Goal: Task Accomplishment & Management: Use online tool/utility

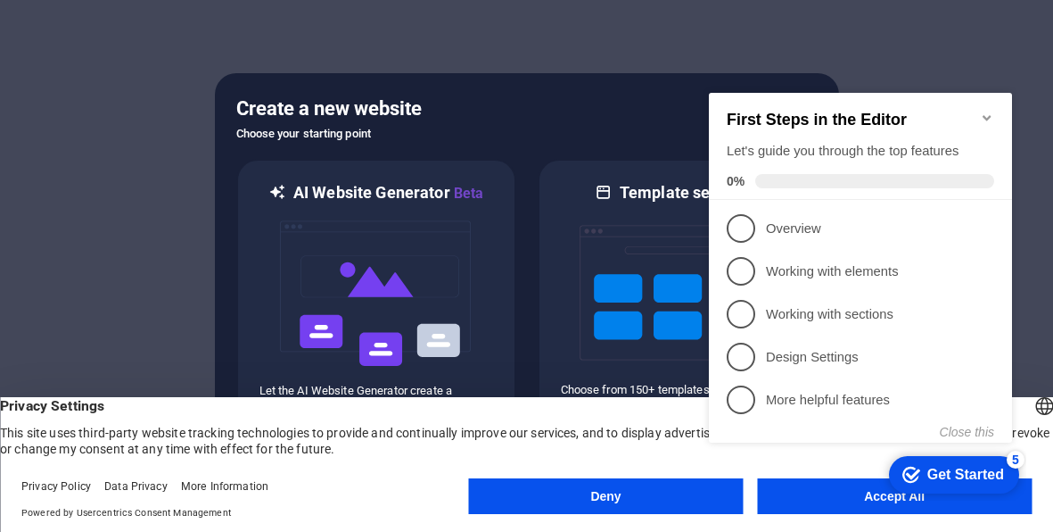
click at [982, 57] on div at bounding box center [526, 266] width 1053 height 532
click at [846, 498] on div "checkmark Get Started 5 First Steps in the Editor Let's guide you through the t…" at bounding box center [864, 284] width 325 height 433
click at [590, 271] on img at bounding box center [678, 292] width 196 height 178
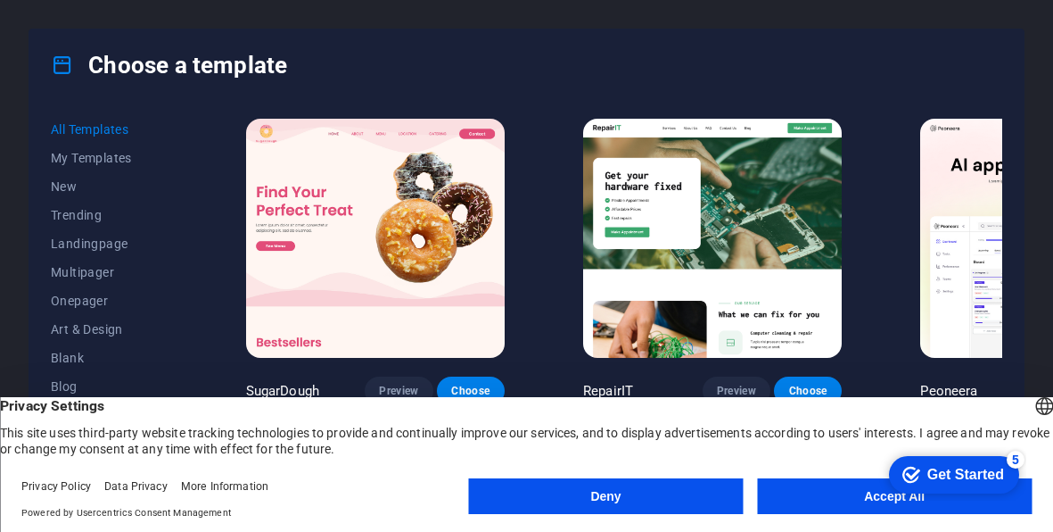
click at [860, 505] on button "Accept All" at bounding box center [894, 496] width 275 height 36
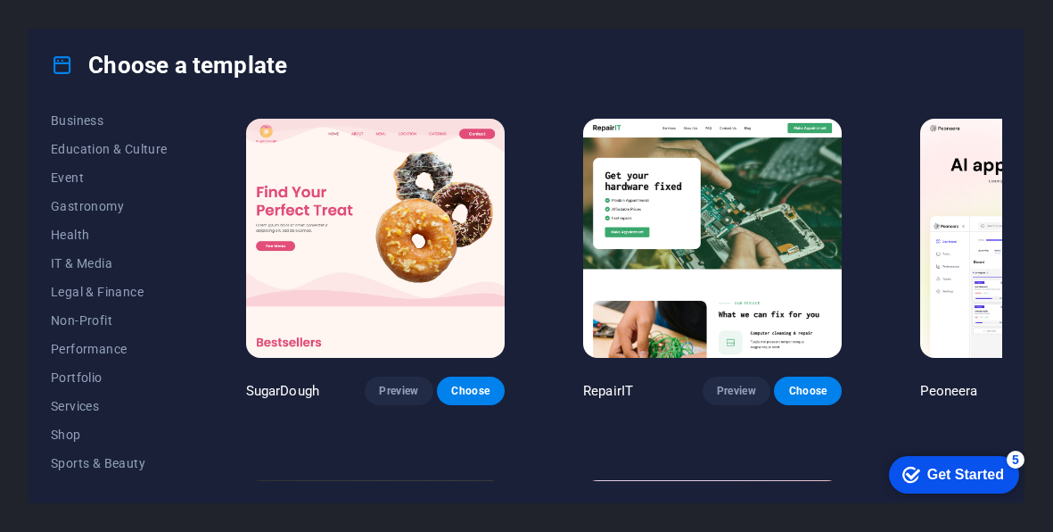
scroll to position [309, 0]
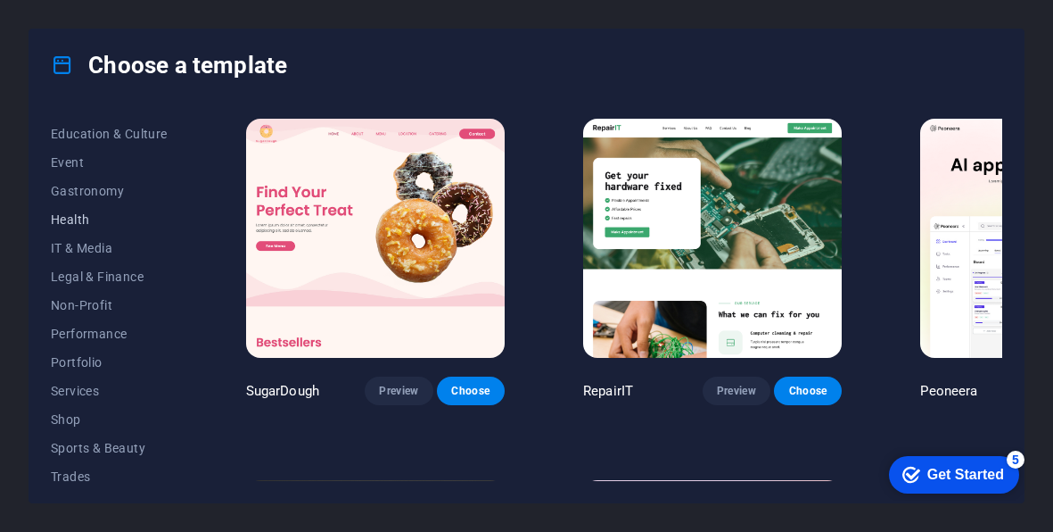
click at [100, 224] on span "Health" at bounding box center [109, 219] width 117 height 14
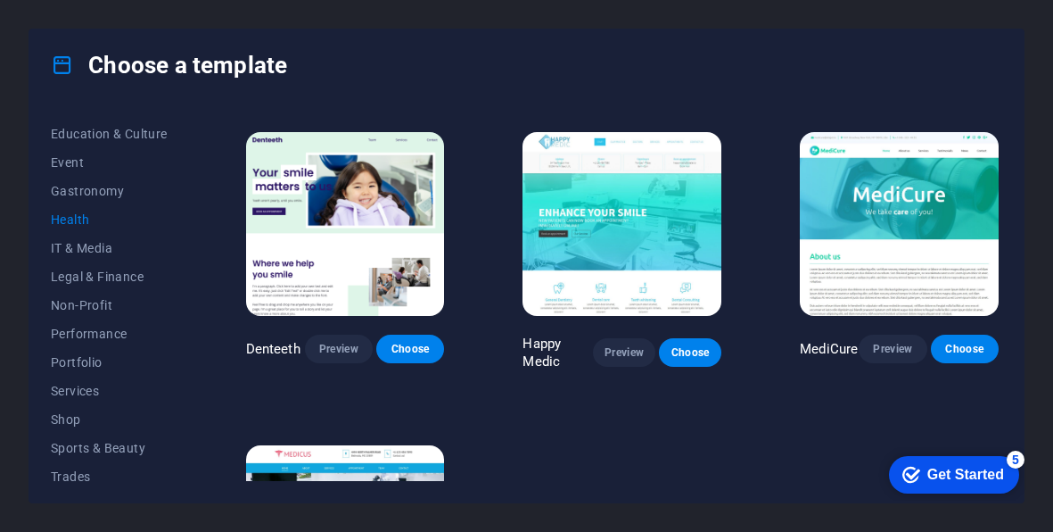
scroll to position [254, 0]
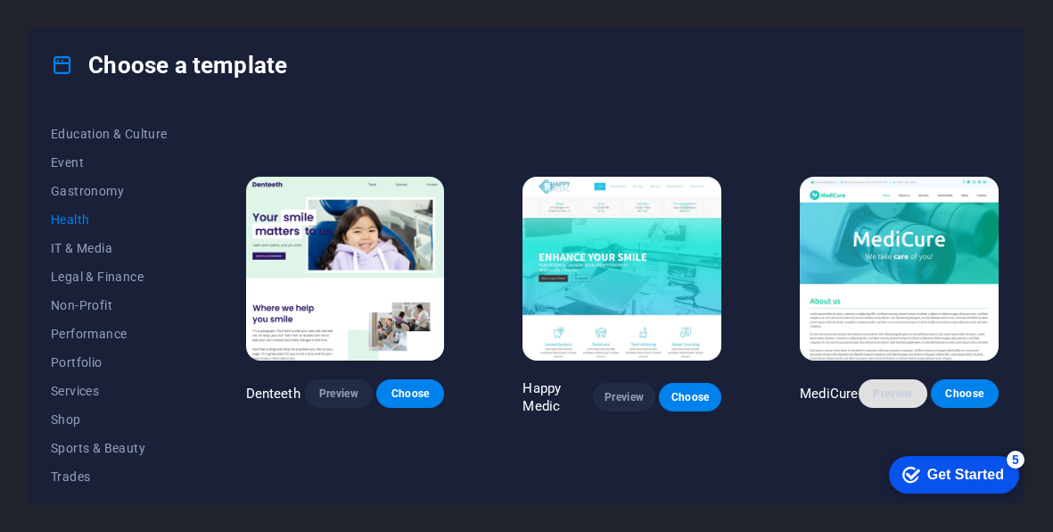
click at [887, 387] on span "Preview" at bounding box center [892, 393] width 39 height 14
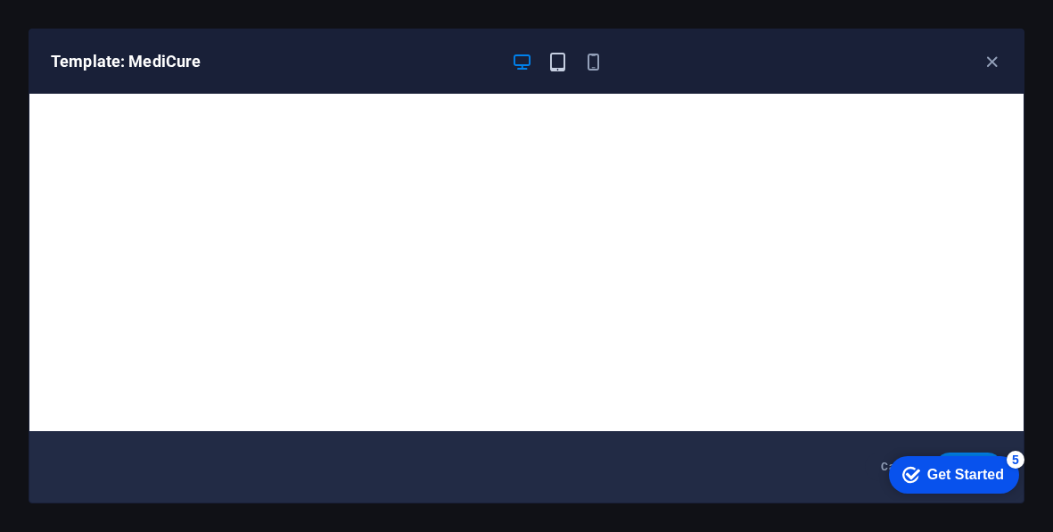
click at [549, 70] on icon "button" at bounding box center [558, 62] width 21 height 21
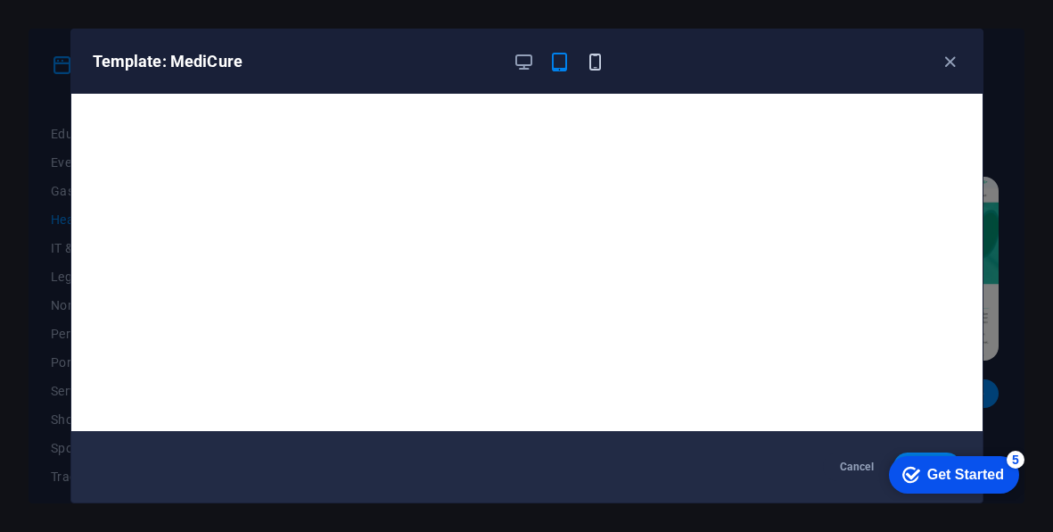
click at [598, 60] on icon "button" at bounding box center [595, 62] width 21 height 21
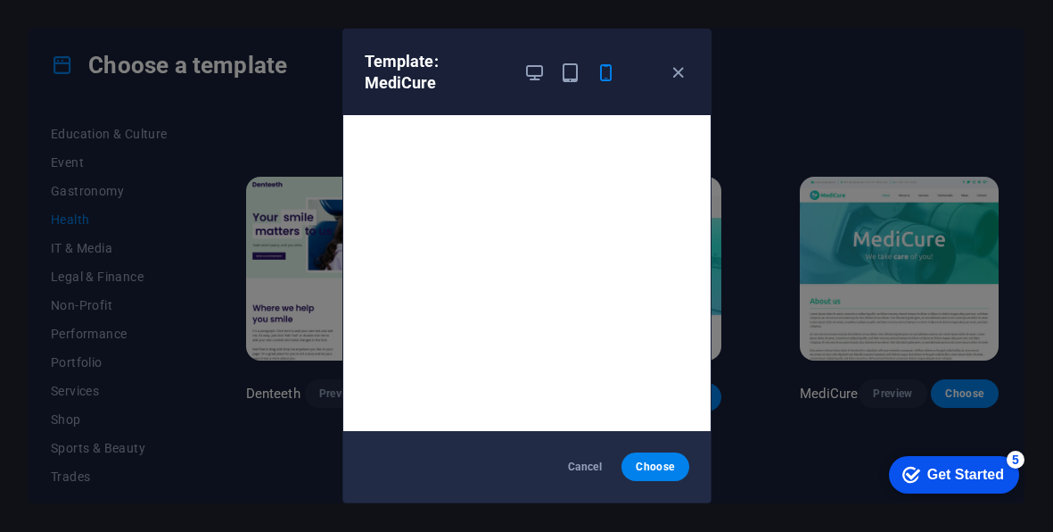
click at [849, 75] on div "Template: MediCure Cancel Choose" at bounding box center [526, 266] width 1053 height 532
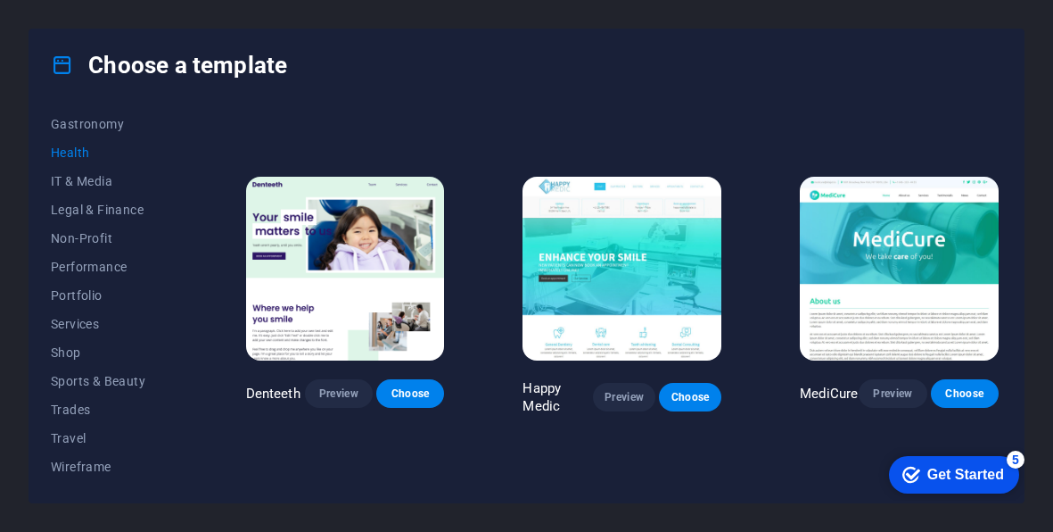
scroll to position [376, 0]
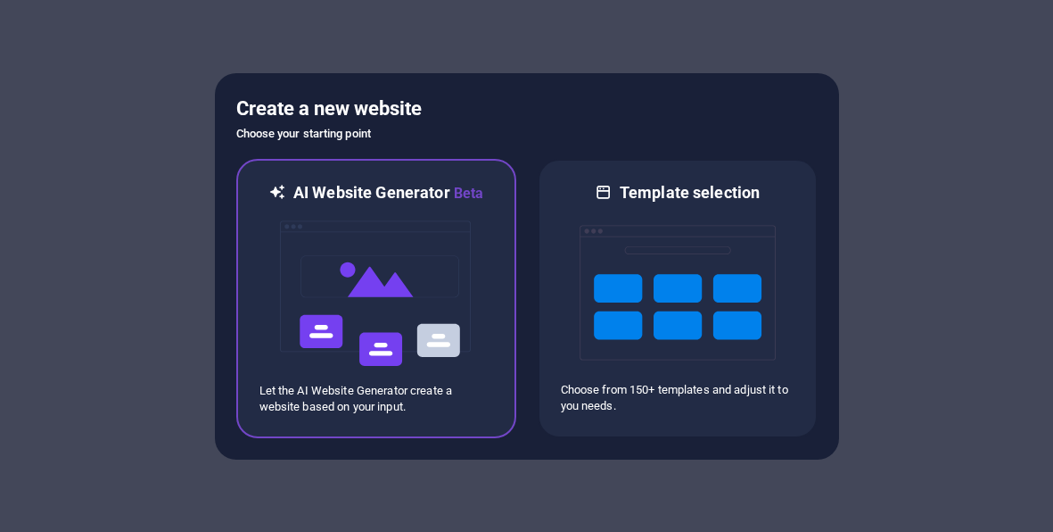
click at [351, 243] on img at bounding box center [376, 293] width 196 height 178
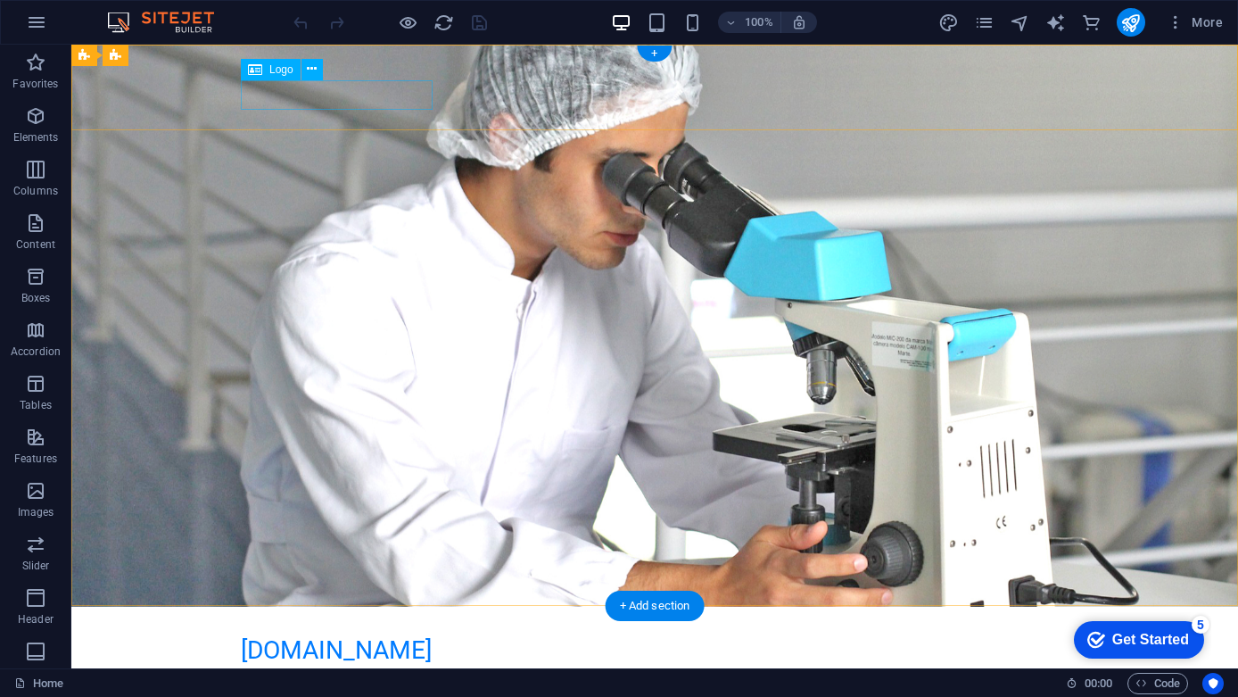
click at [362, 635] on div "[DOMAIN_NAME]" at bounding box center [655, 650] width 828 height 30
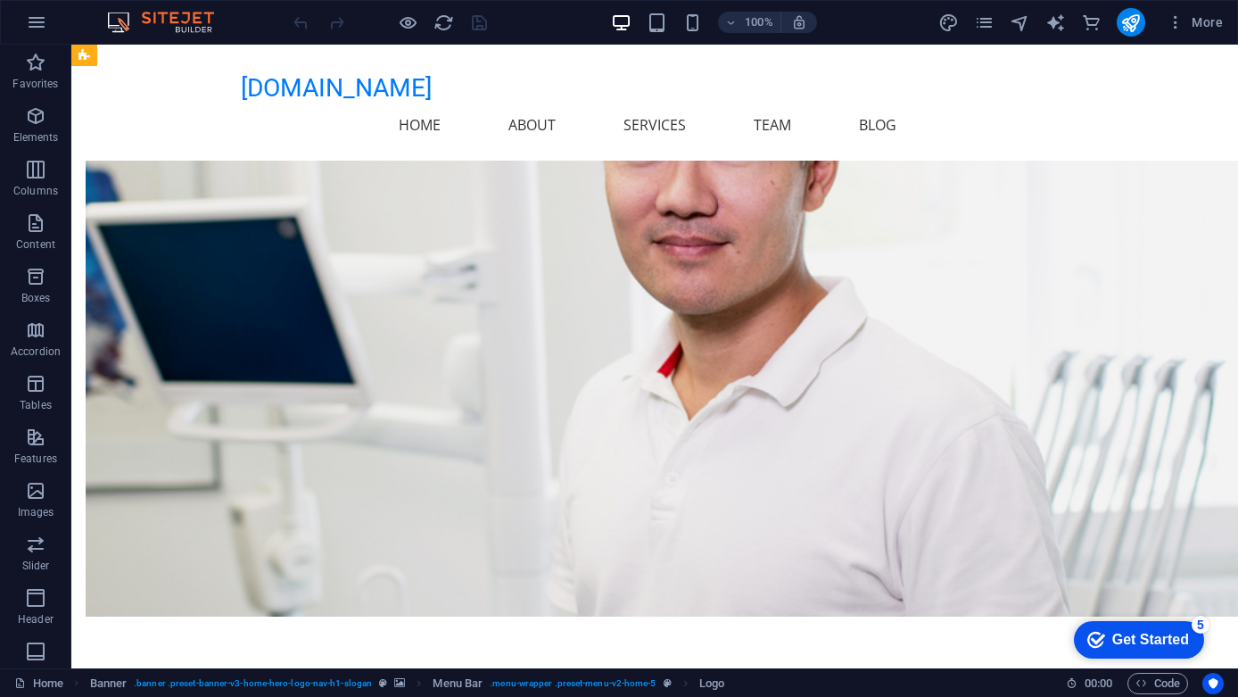
scroll to position [1011, 0]
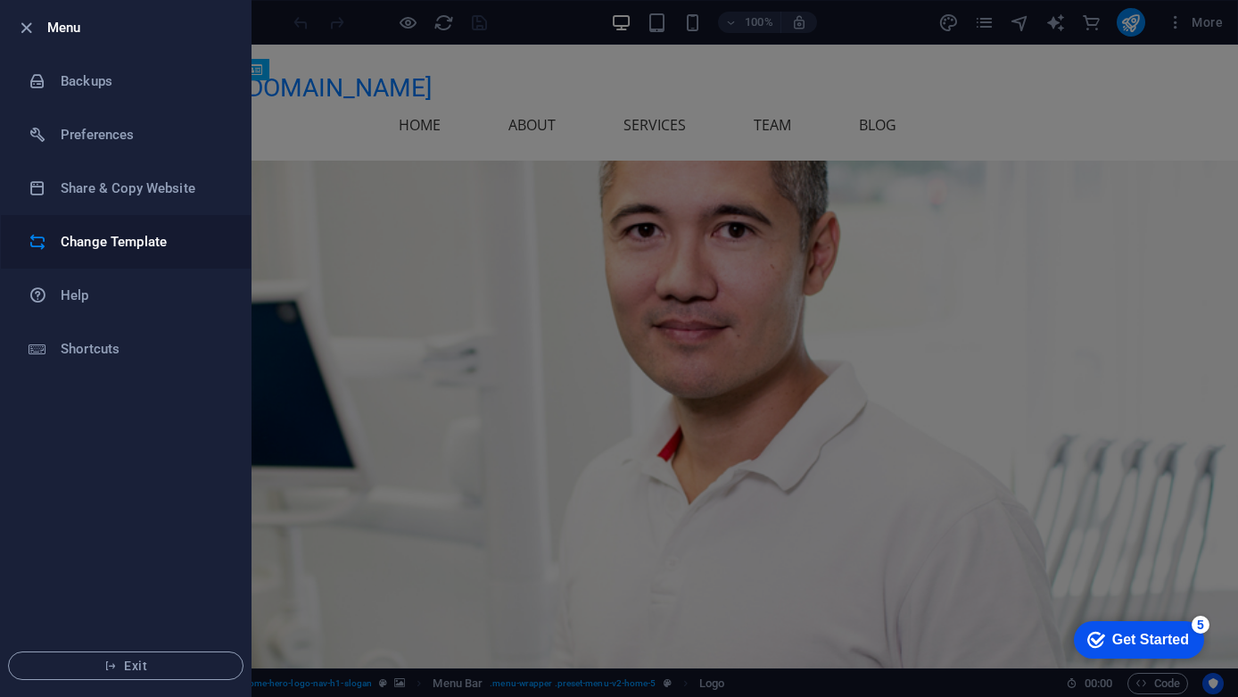
click at [83, 241] on h6 "Change Template" at bounding box center [143, 241] width 165 height 21
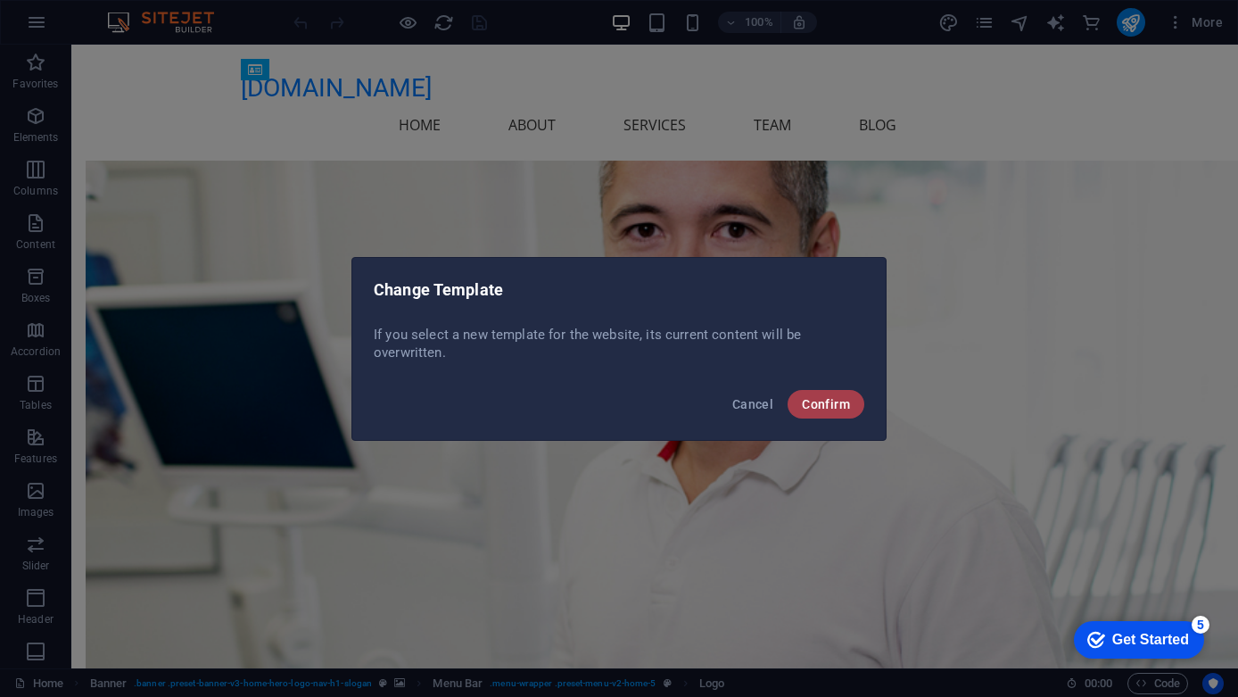
click at [829, 402] on span "Confirm" at bounding box center [826, 404] width 48 height 14
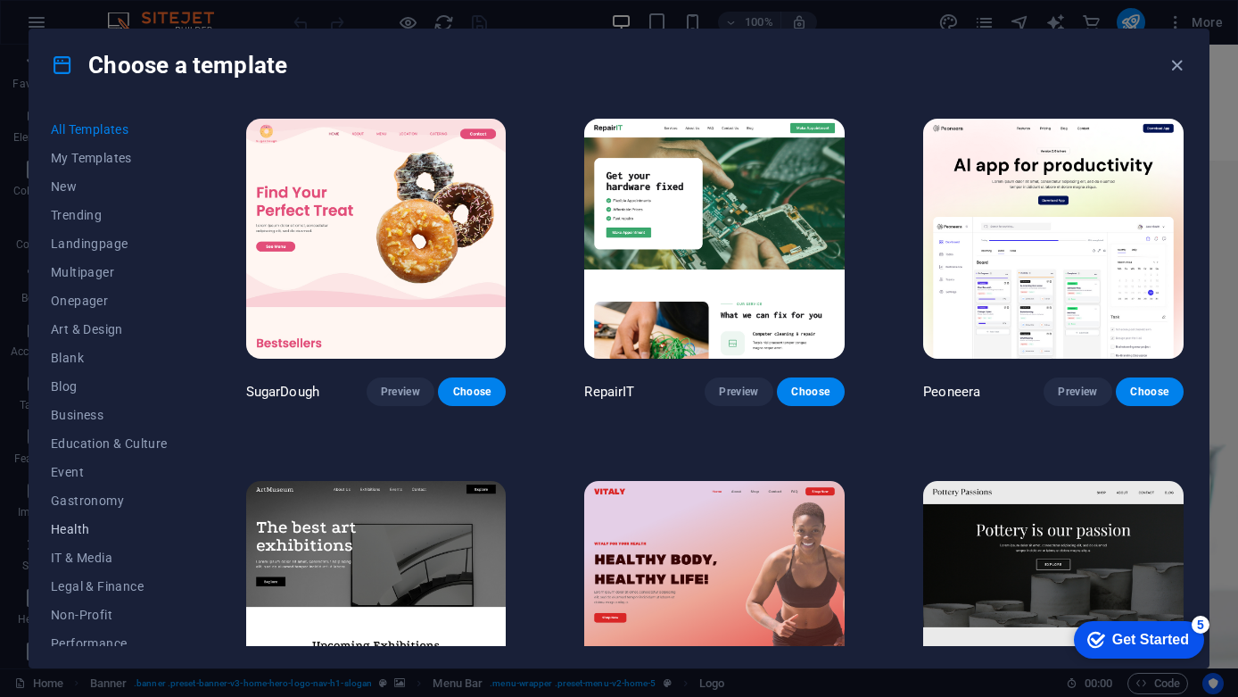
click at [102, 532] on span "Health" at bounding box center [109, 529] width 117 height 14
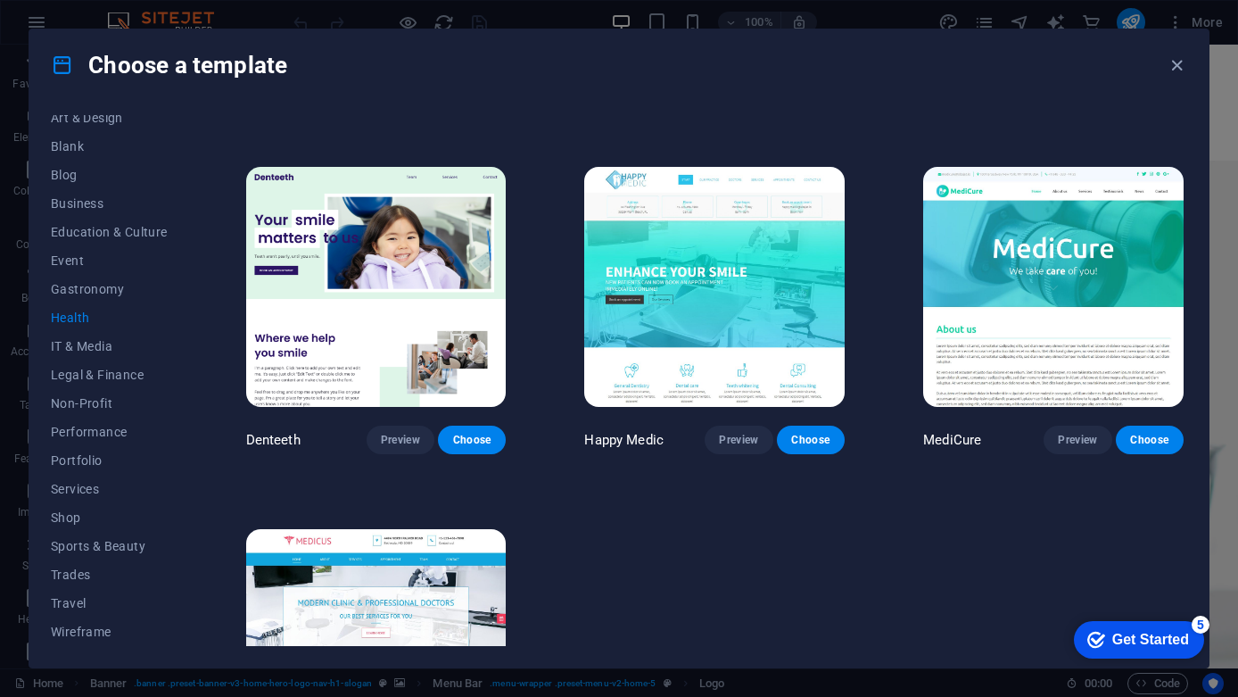
scroll to position [337, 0]
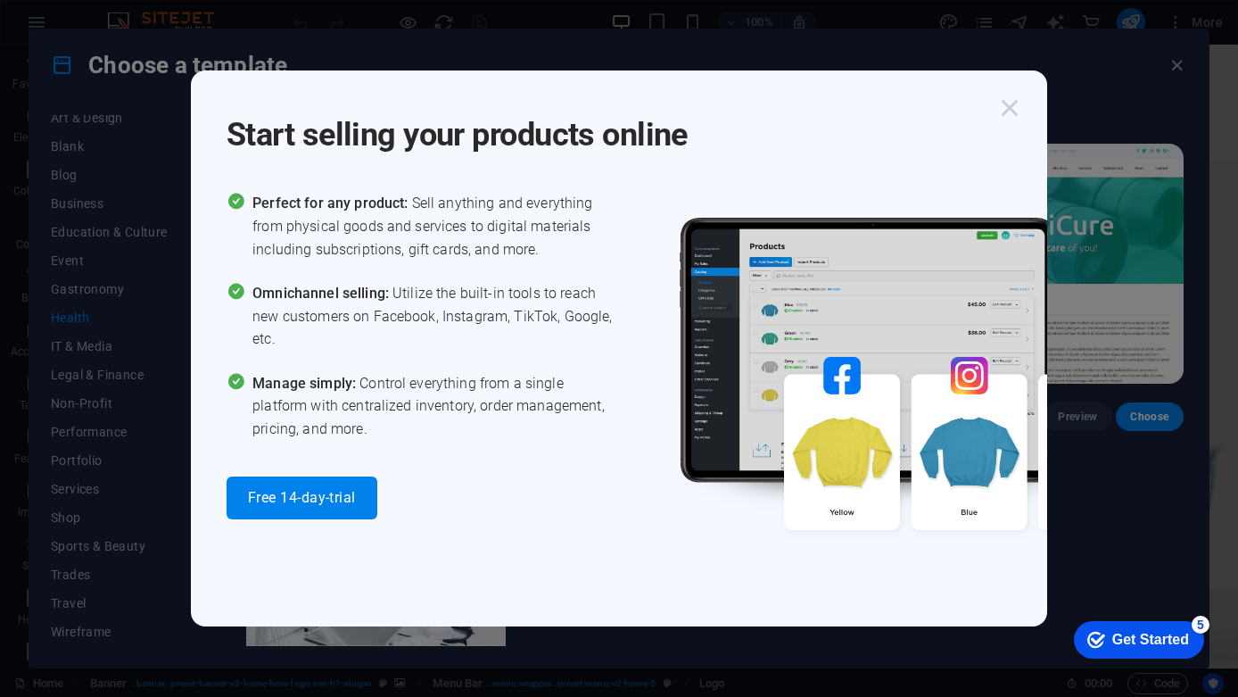
click at [1010, 115] on icon "button" at bounding box center [1010, 108] width 32 height 32
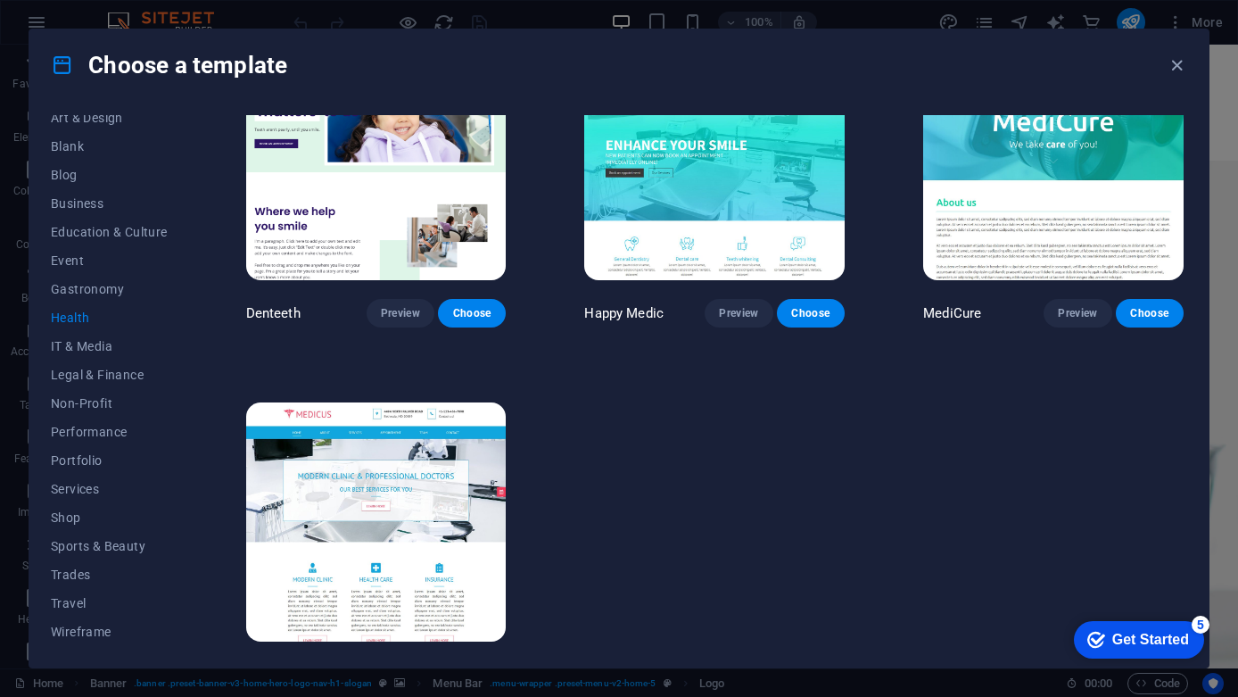
scroll to position [479, 0]
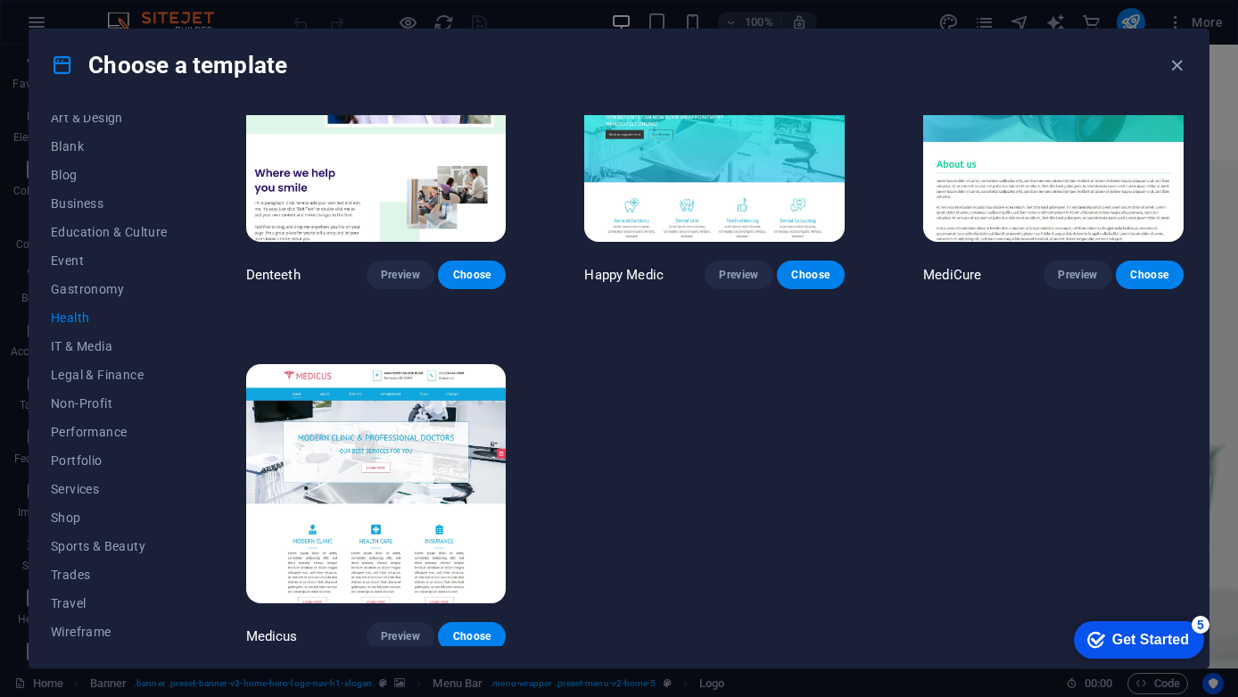
click at [1098, 632] on icon "checkmark" at bounding box center [1096, 640] width 18 height 18
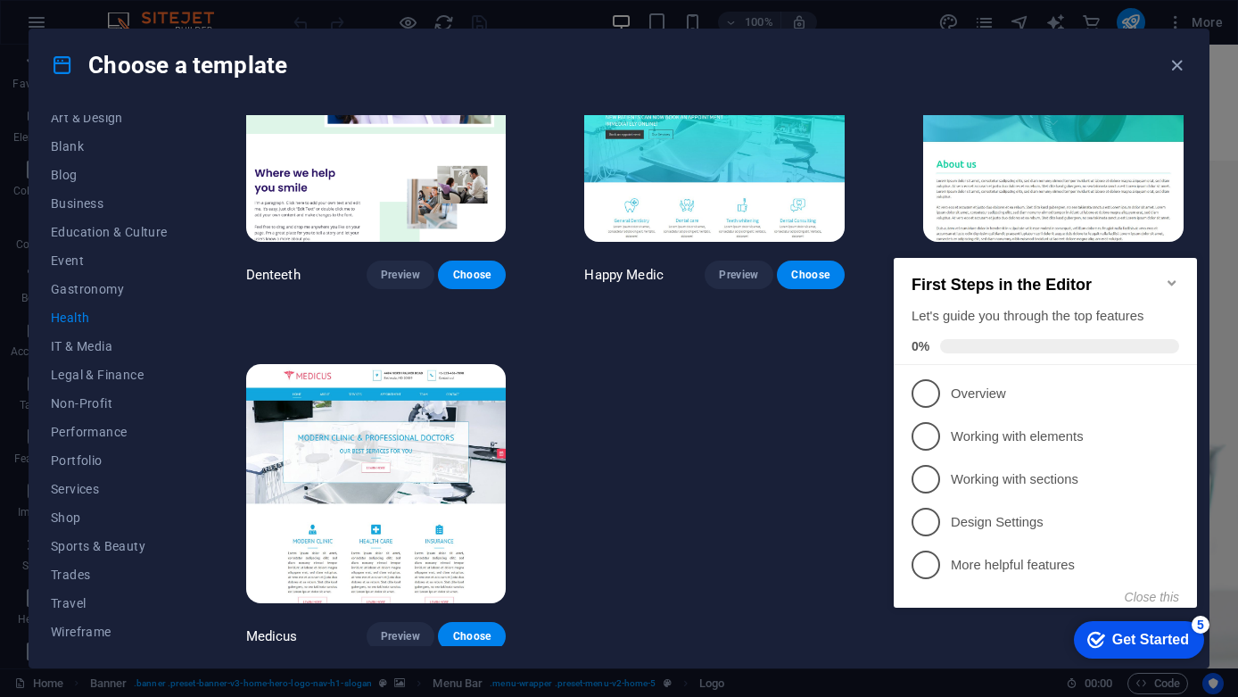
click at [792, 500] on div "Help & Care Preview Choose Pets Care Preview Choose Health Group Preview Choose…" at bounding box center [715, 143] width 944 height 1014
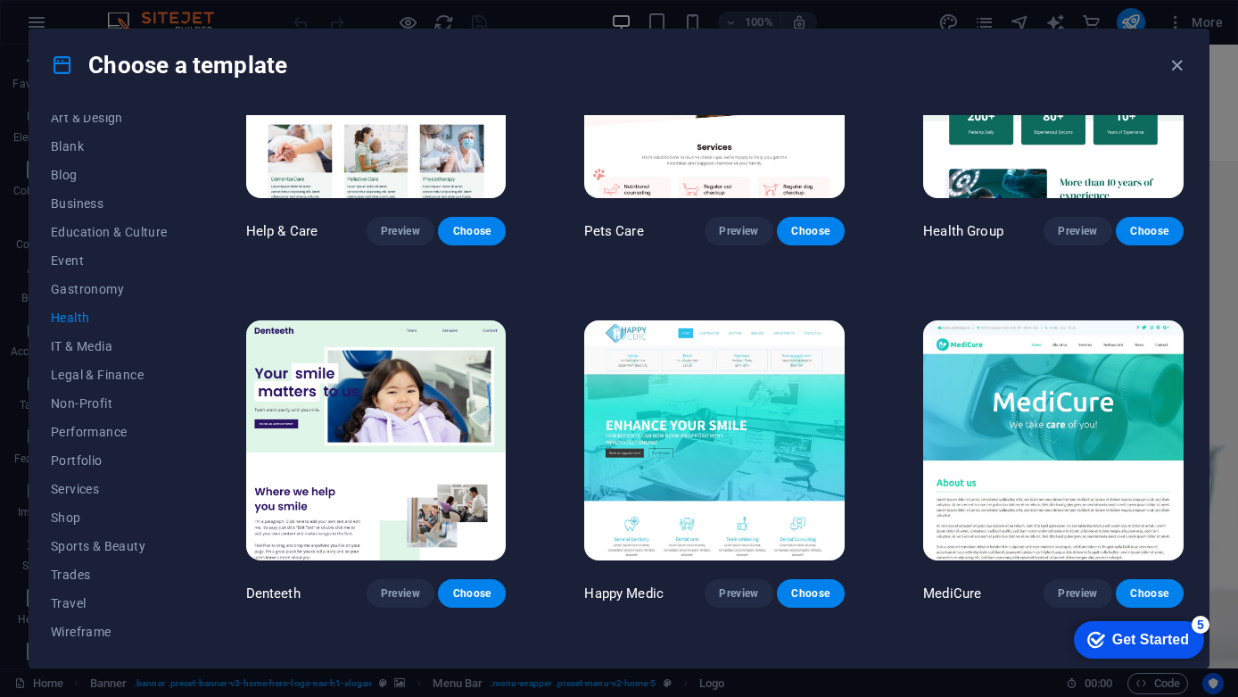
scroll to position [311, 0]
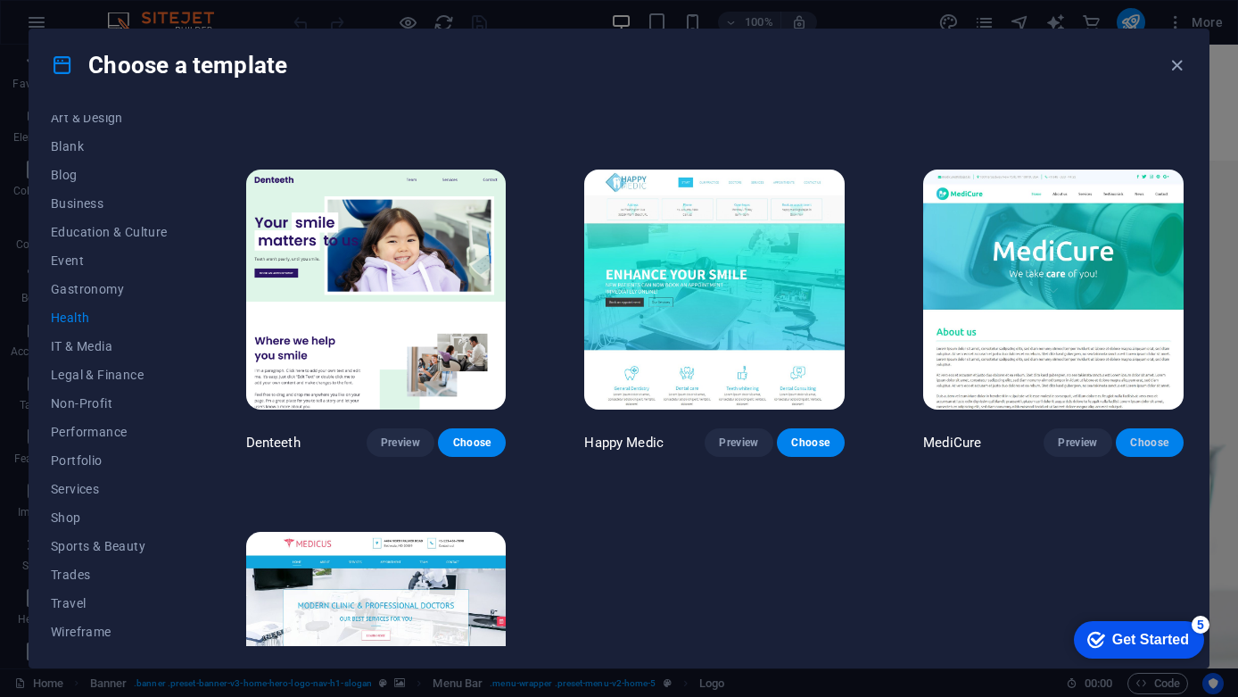
click at [1130, 438] on span "Choose" at bounding box center [1149, 442] width 39 height 14
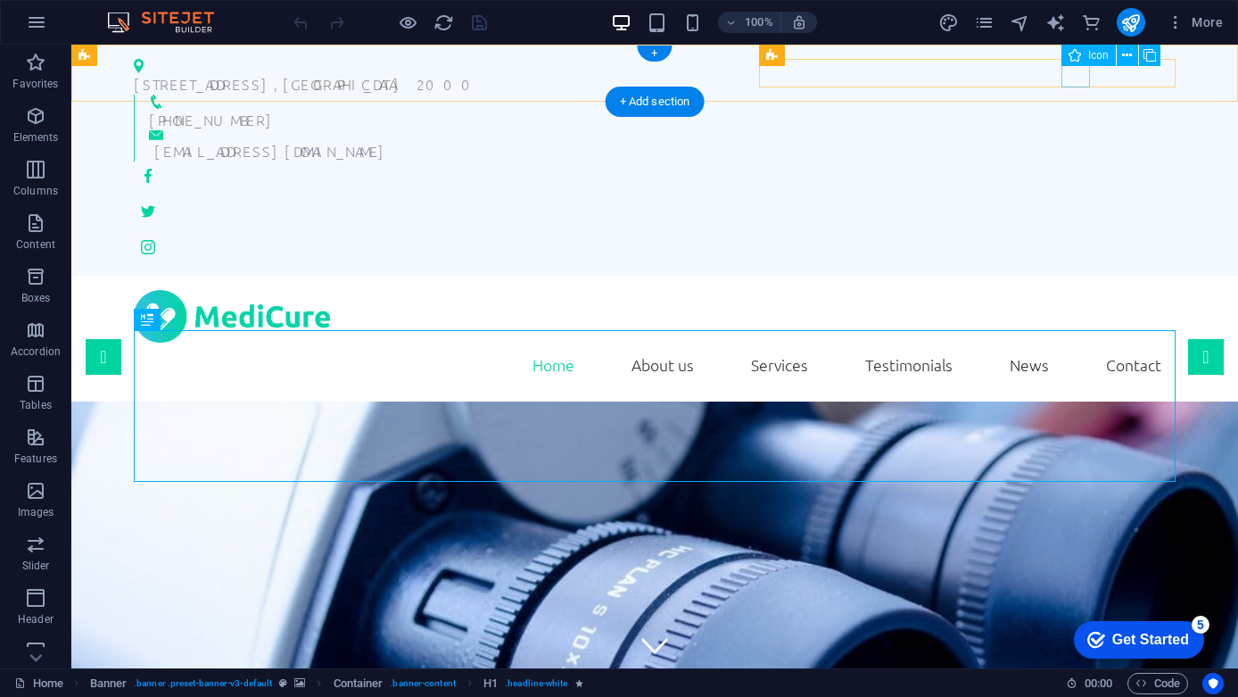
click at [1076, 161] on figure at bounding box center [655, 175] width 1042 height 29
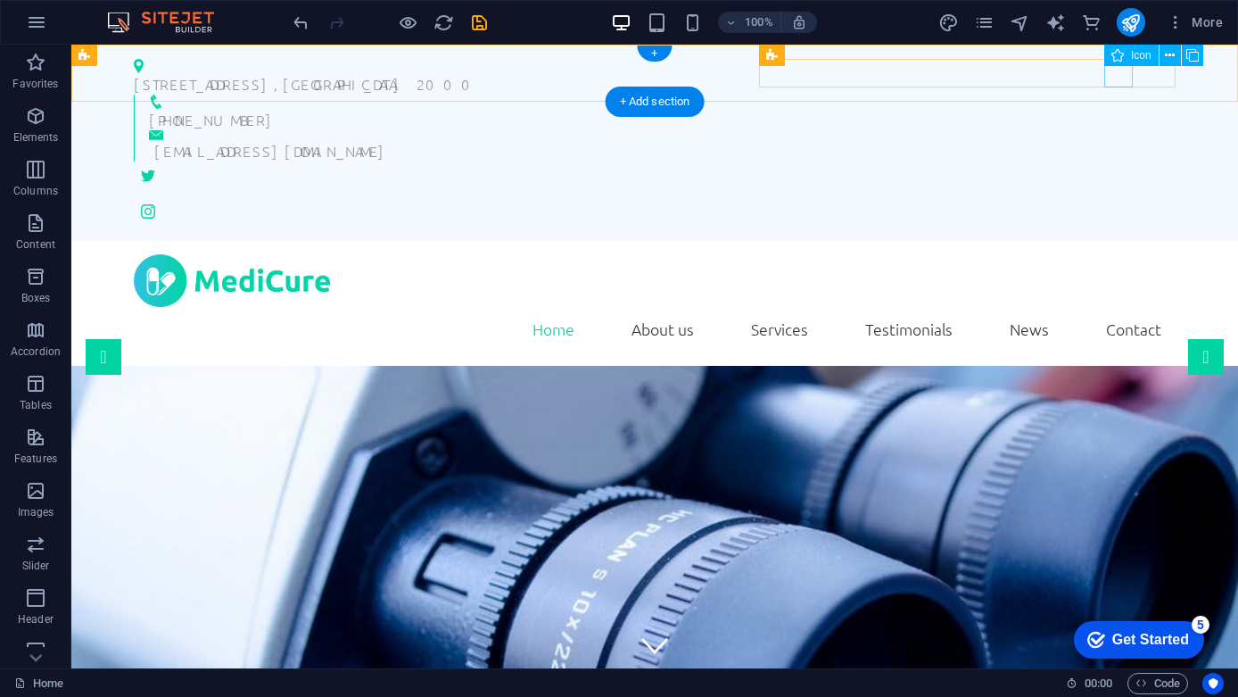
click at [1124, 161] on figure at bounding box center [655, 175] width 1042 height 29
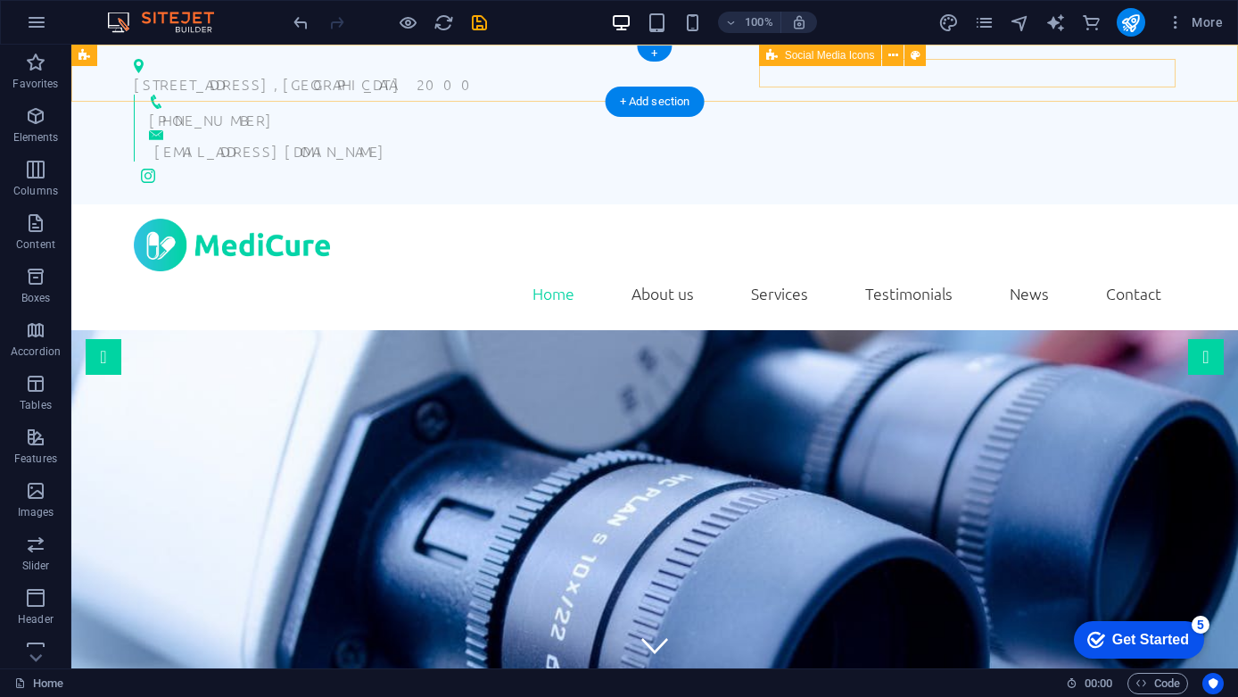
click at [1126, 161] on div at bounding box center [655, 175] width 1042 height 29
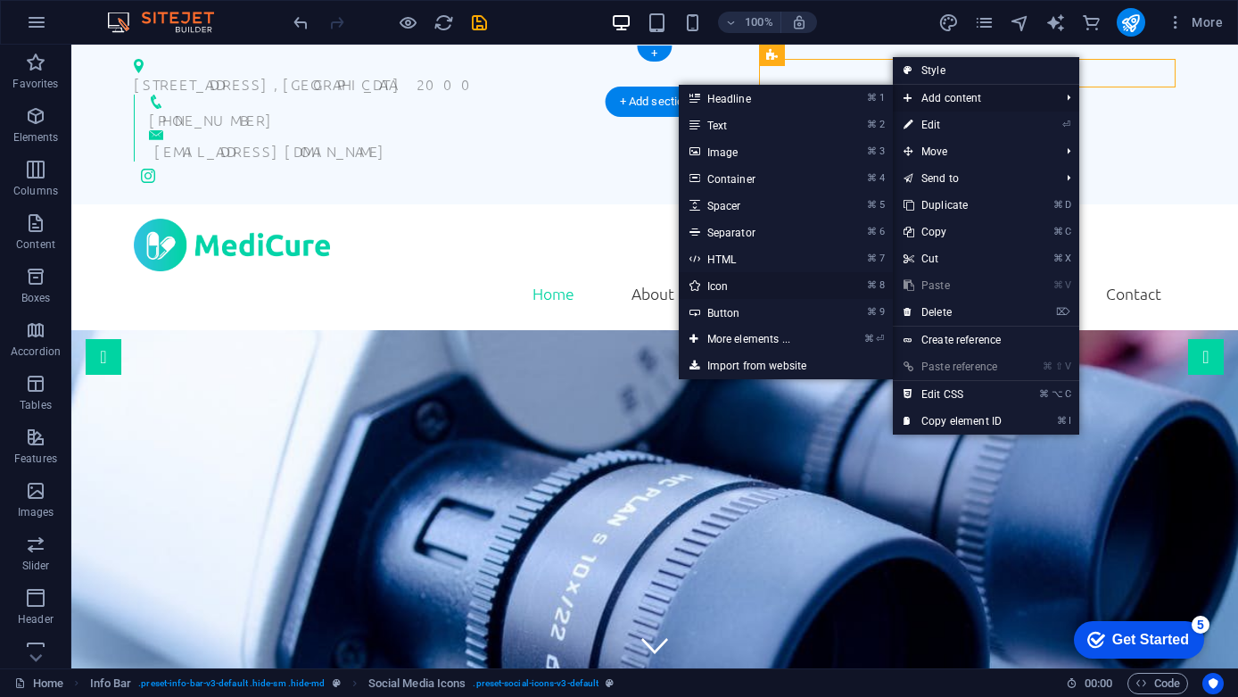
click at [869, 283] on icon "⌘" at bounding box center [872, 285] width 10 height 12
select select "xMidYMid"
select select "px"
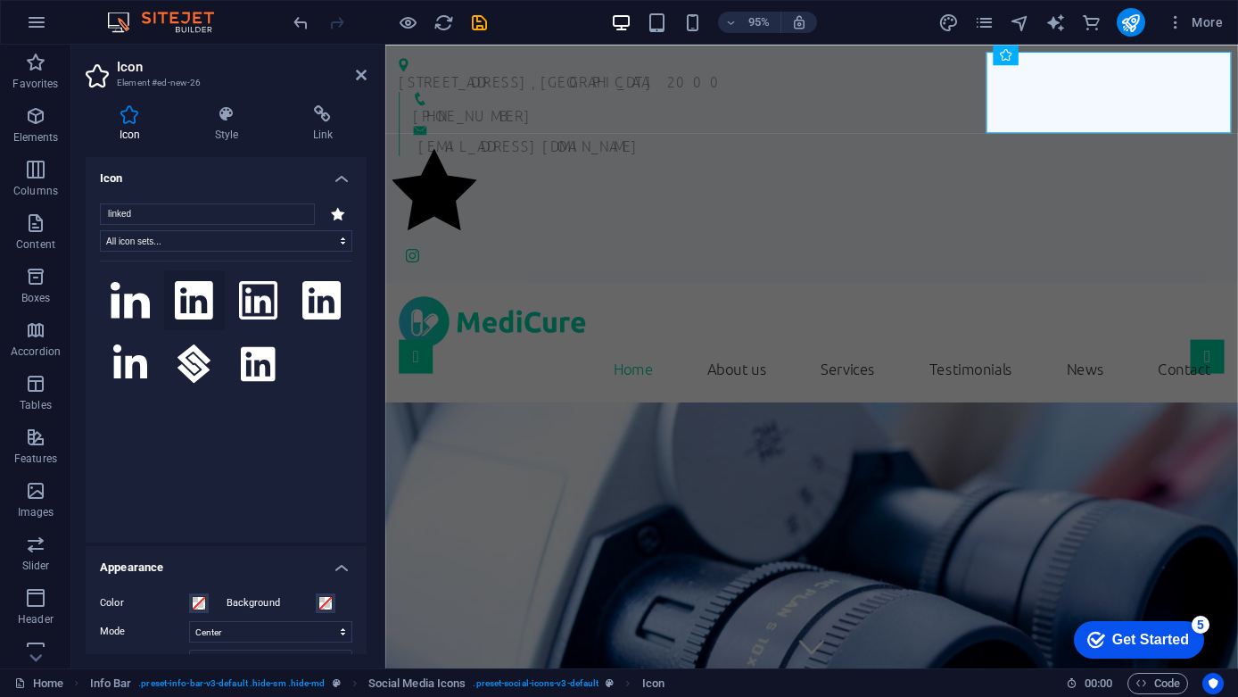
type input "linked"
click at [181, 290] on icon at bounding box center [194, 300] width 38 height 39
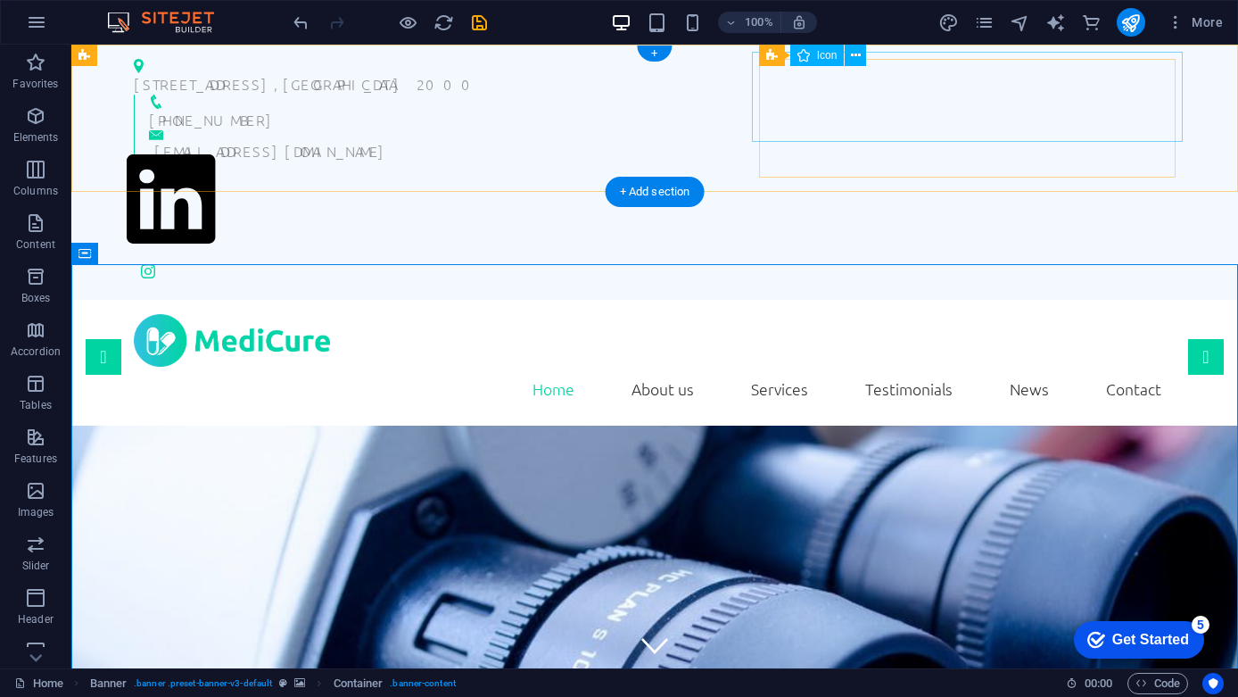
click at [825, 154] on figure at bounding box center [655, 201] width 1056 height 95
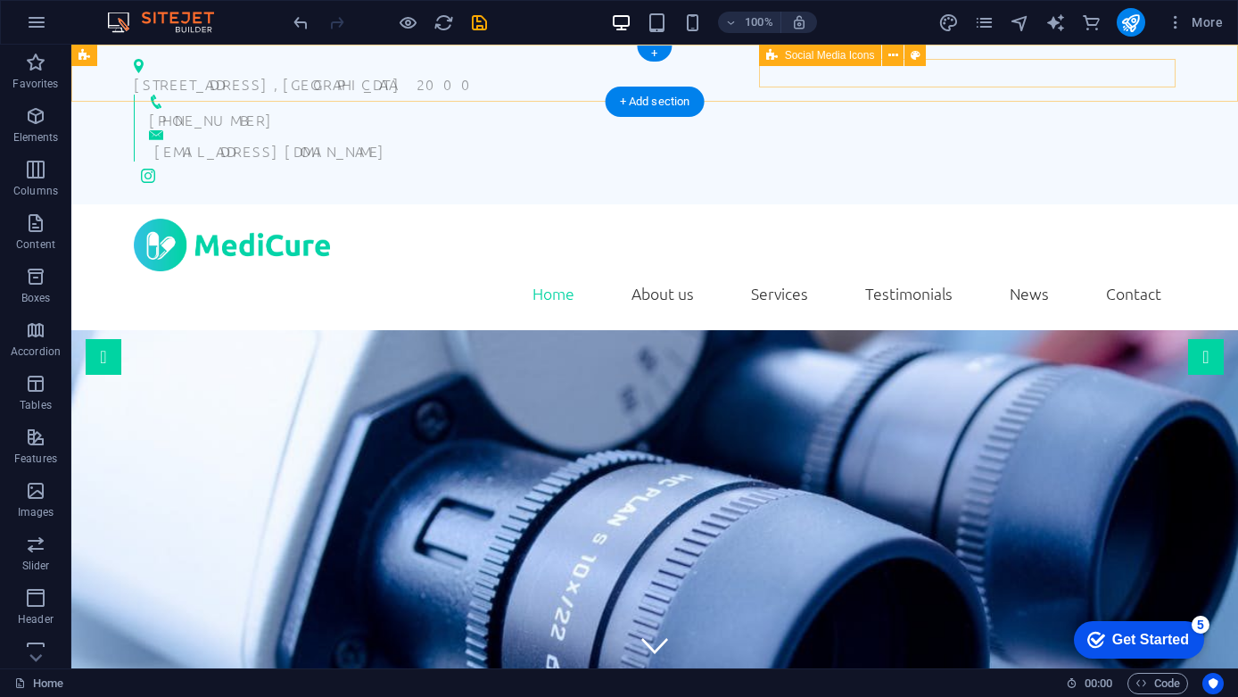
click at [1136, 161] on div at bounding box center [655, 175] width 1042 height 29
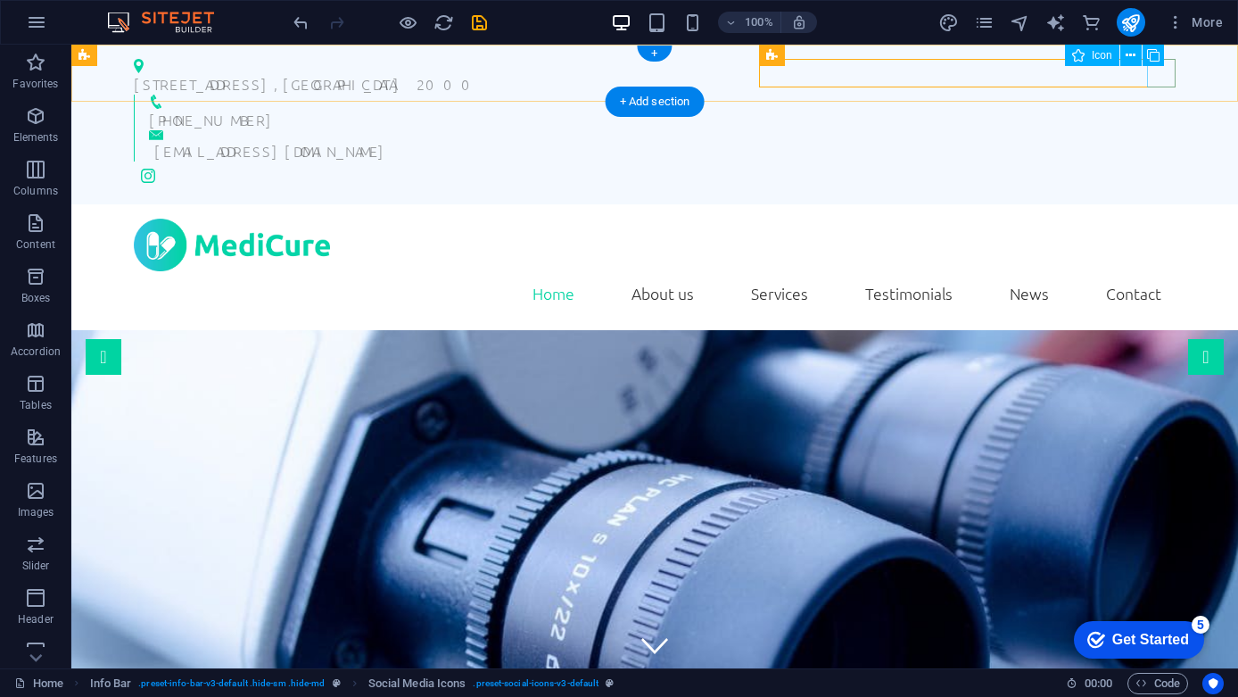
click at [1150, 161] on figure at bounding box center [655, 175] width 1042 height 29
click at [1152, 58] on icon at bounding box center [1153, 55] width 12 height 19
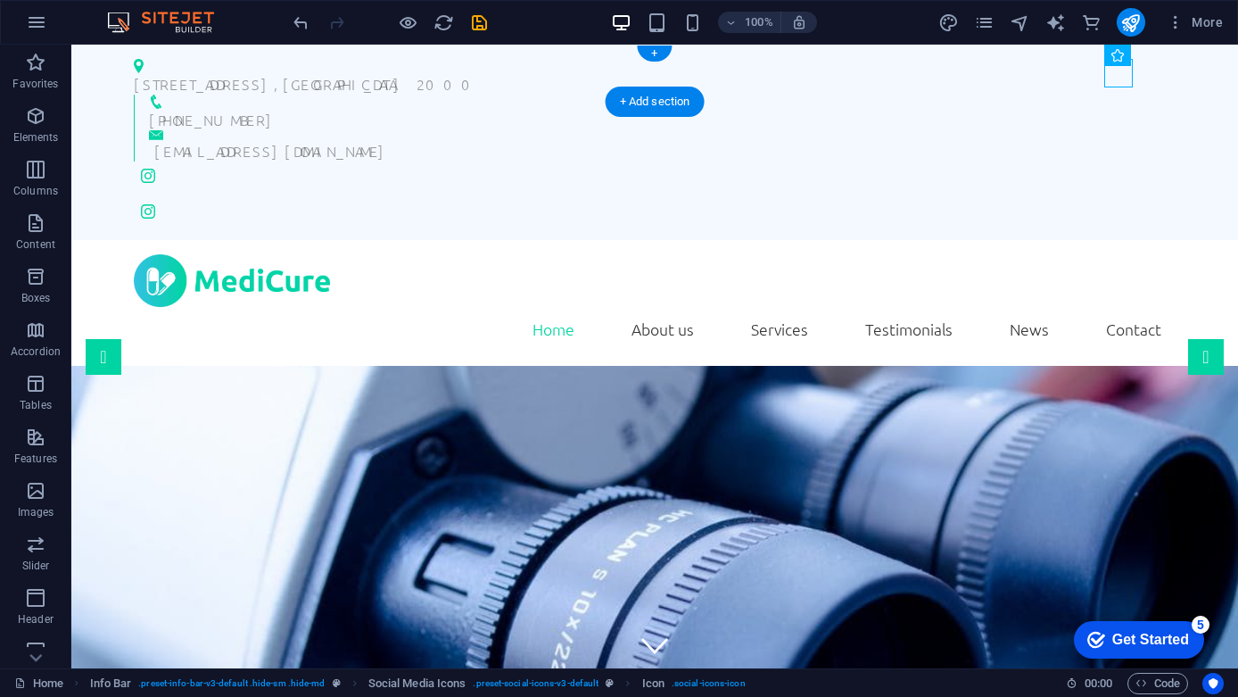
click at [1126, 161] on figure at bounding box center [655, 175] width 1042 height 29
click at [1119, 161] on figure at bounding box center [655, 175] width 1042 height 29
select select "xMidYMid"
select select "px"
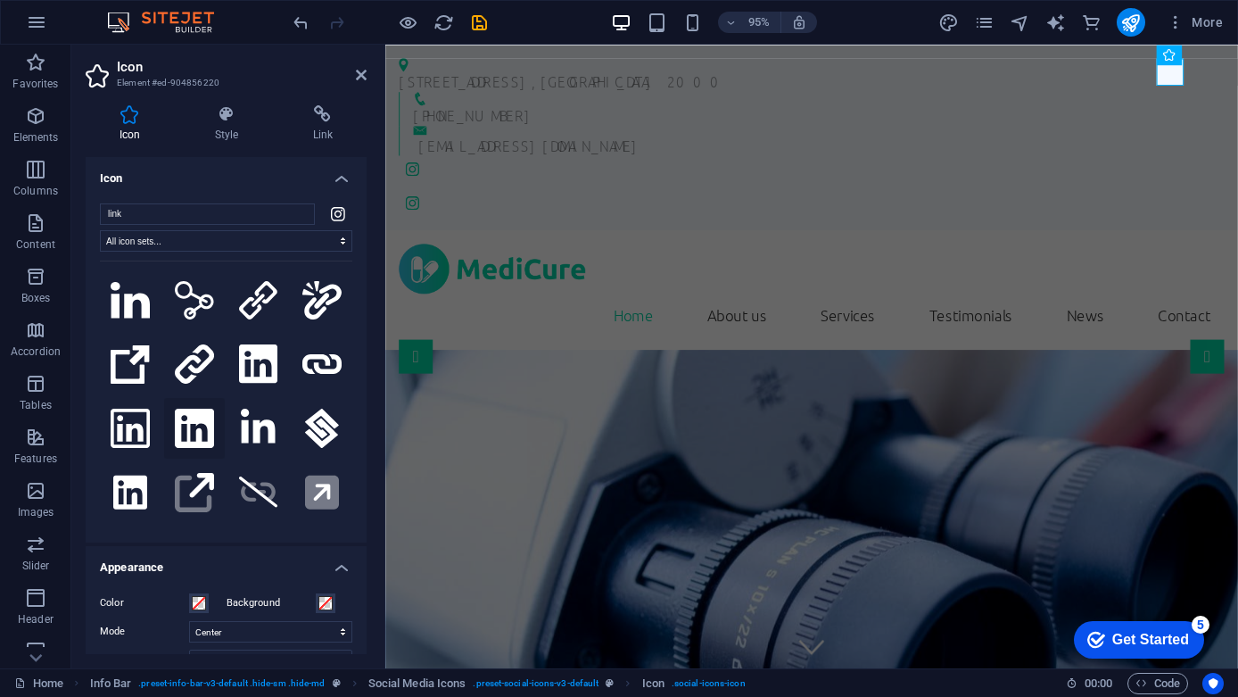
type input "link"
click at [187, 431] on icon at bounding box center [194, 427] width 39 height 39
click at [1237, 197] on figure at bounding box center [834, 211] width 869 height 29
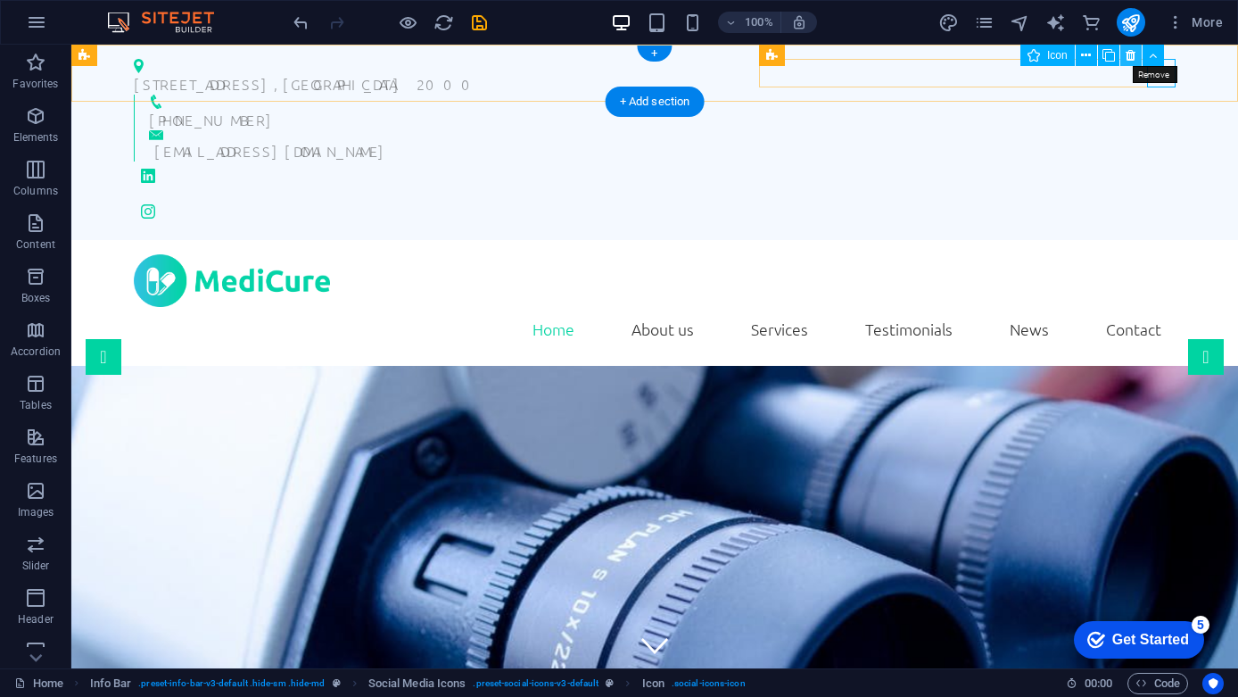
click at [1136, 53] on button at bounding box center [1130, 55] width 21 height 21
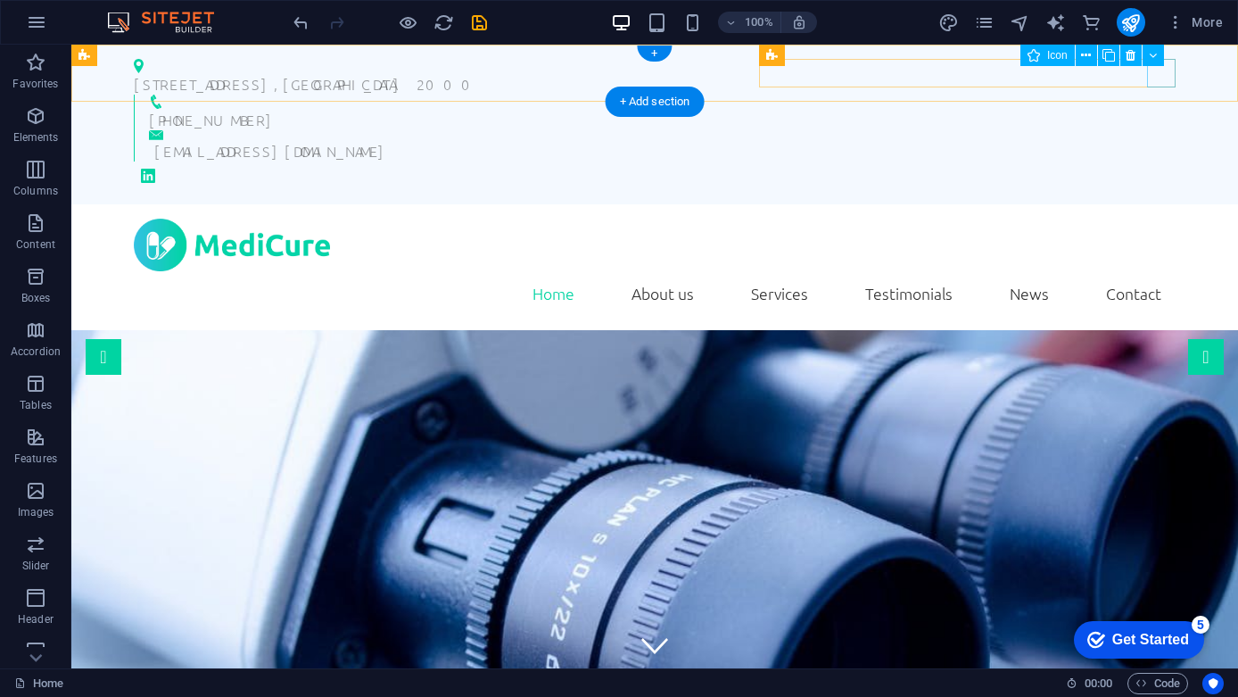
click at [1170, 161] on figure at bounding box center [655, 175] width 1042 height 29
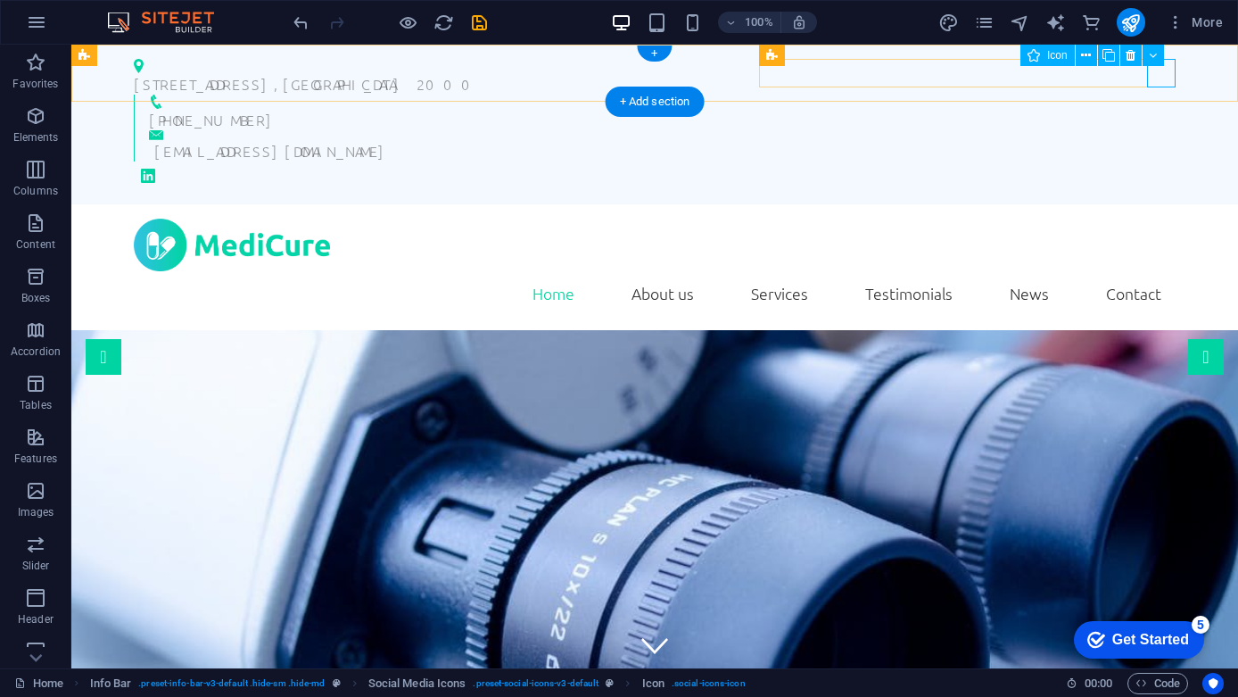
click at [1164, 161] on figure at bounding box center [655, 175] width 1042 height 29
select select "xMidYMid"
select select "px"
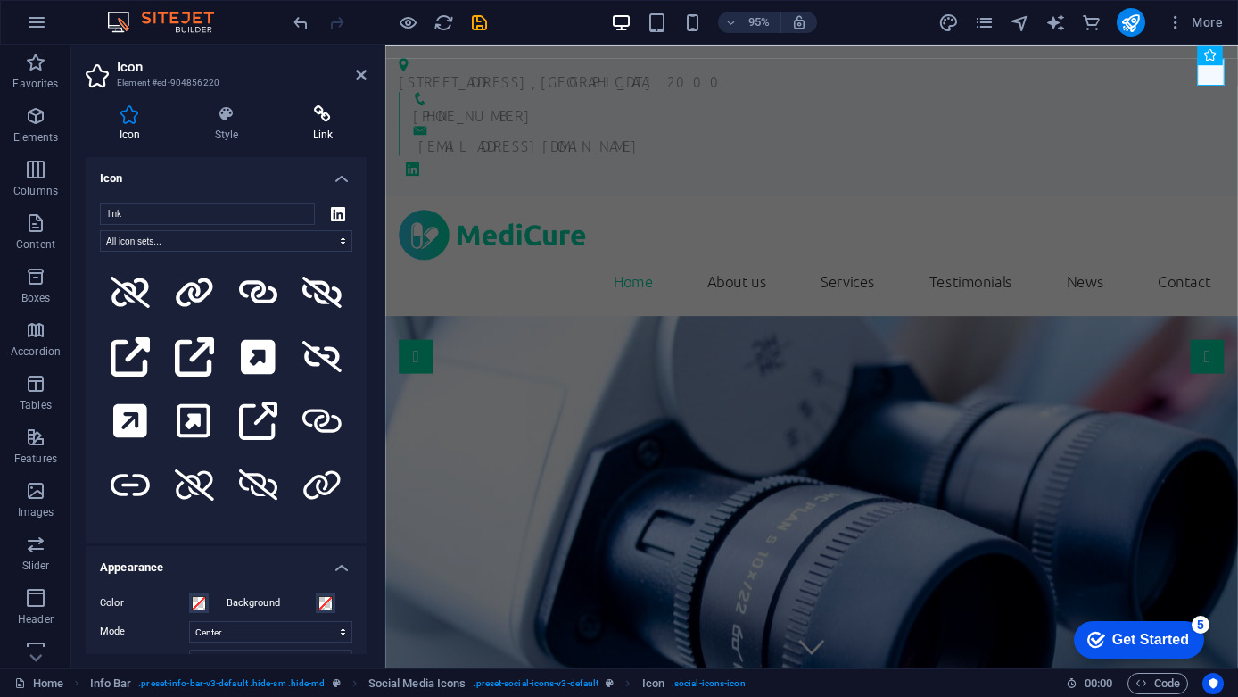
click at [324, 122] on icon at bounding box center [322, 114] width 87 height 18
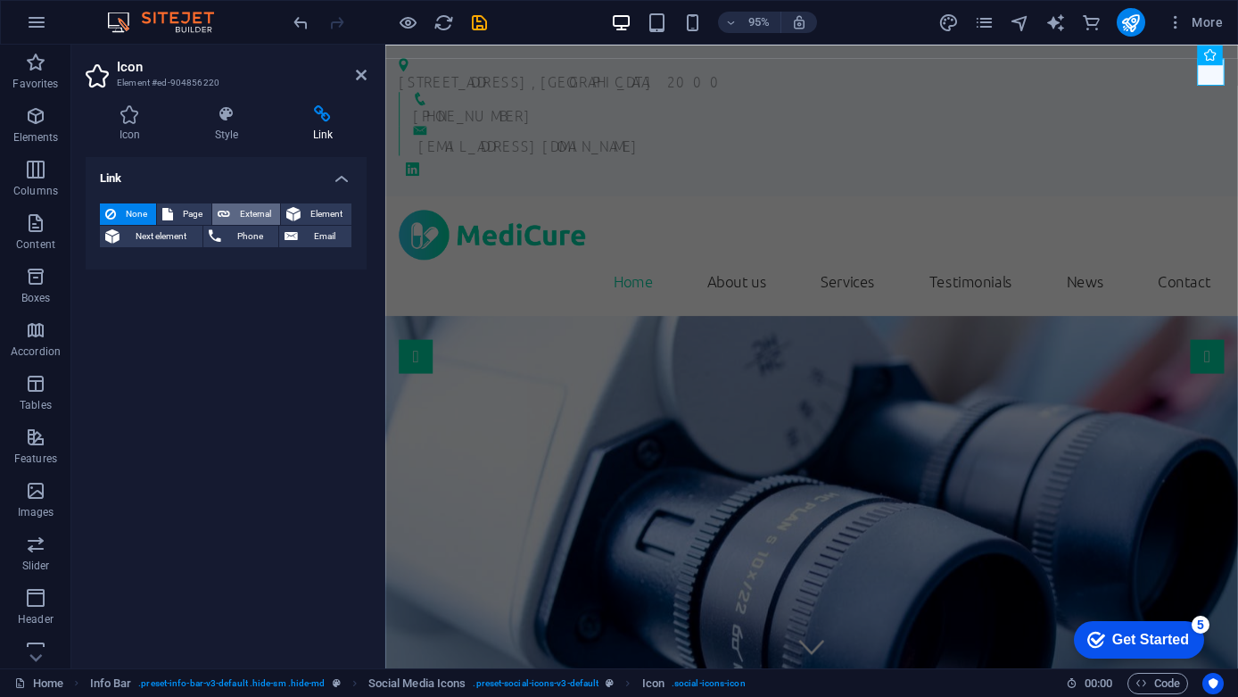
click at [231, 214] on button "External" at bounding box center [246, 213] width 68 height 21
select select "blank"
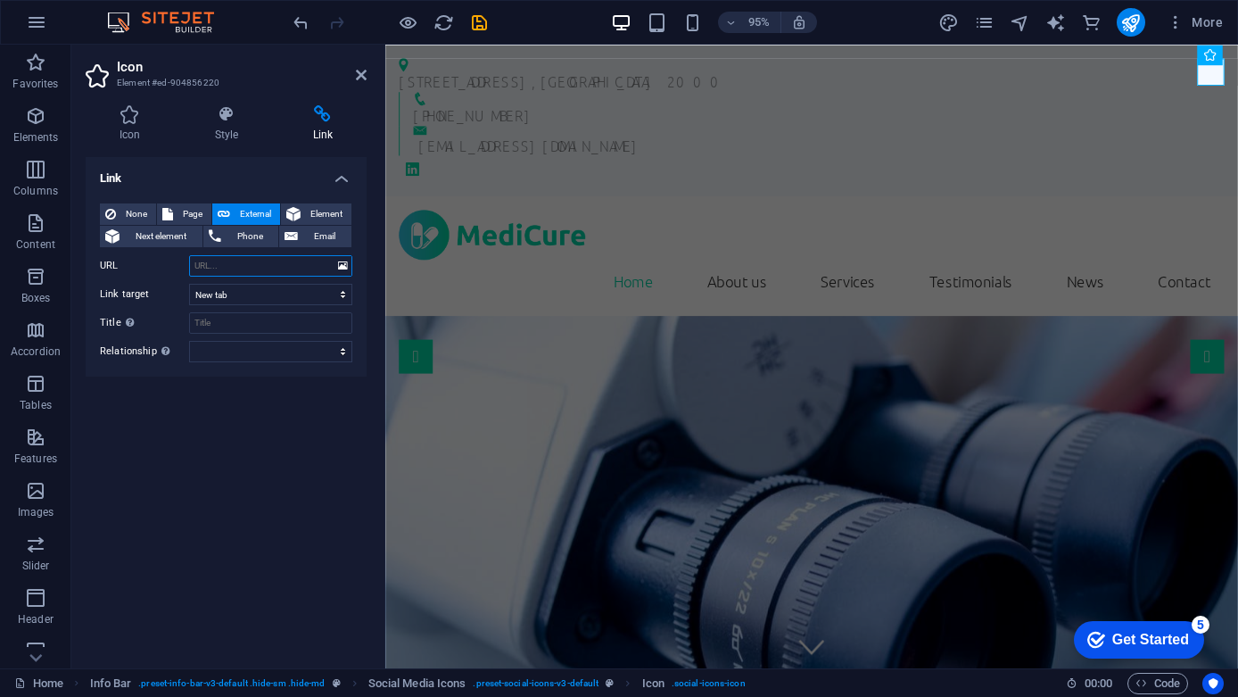
paste input "linkedin.com/in/ruwaida-shaikh-38453311"
type input "linkedin.com/in/ruwaida-shaikh-38453311"
click at [271, 460] on div "Link None Page External Element Next element Phone Email Page Home Subpage Lega…" at bounding box center [226, 405] width 281 height 497
click at [366, 72] on icon at bounding box center [361, 75] width 11 height 14
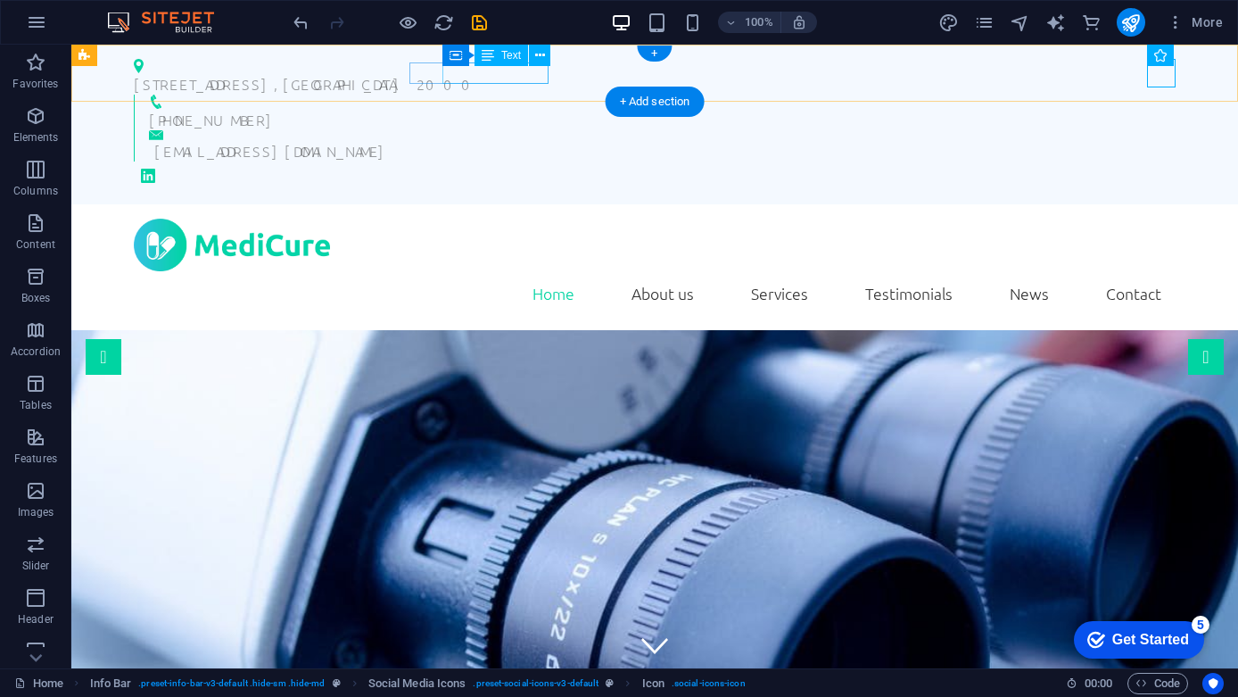
click at [460, 109] on div "+27 11 123 4567" at bounding box center [655, 119] width 1012 height 21
click at [478, 109] on div "+27 11 123 4567" at bounding box center [655, 119] width 1012 height 21
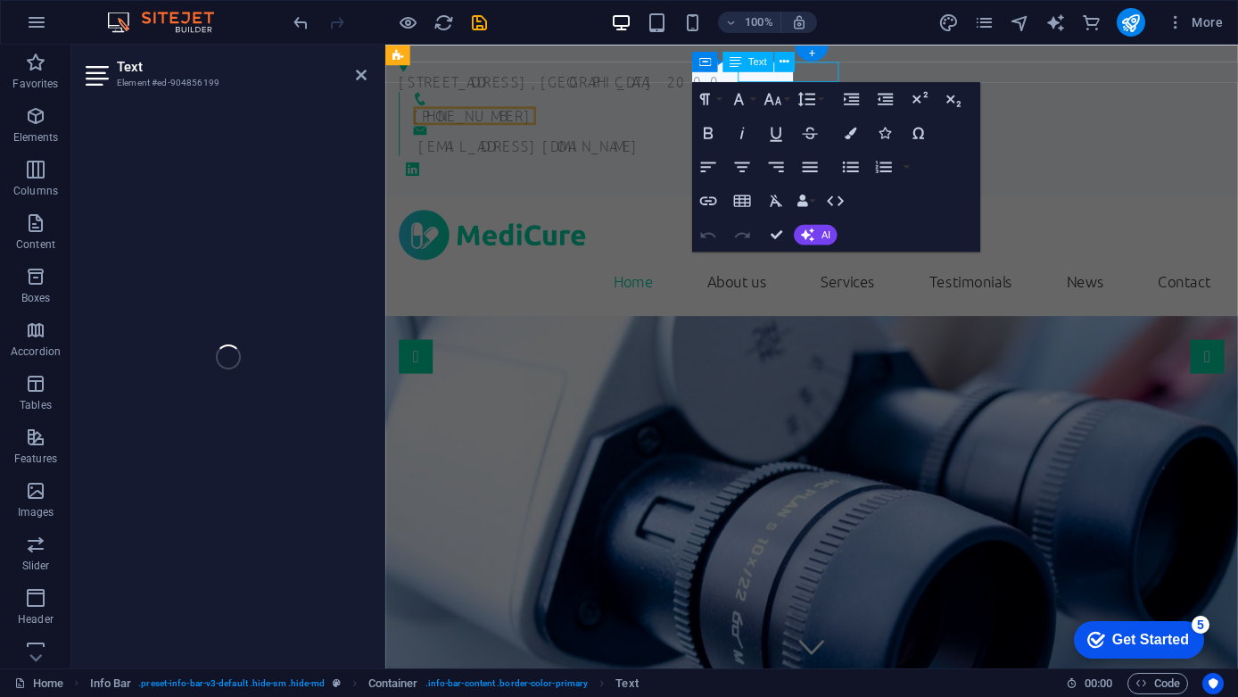
click at [483, 73] on div "123 Wellness Ave , Johannesburg 2000" at bounding box center [827, 83] width 854 height 21
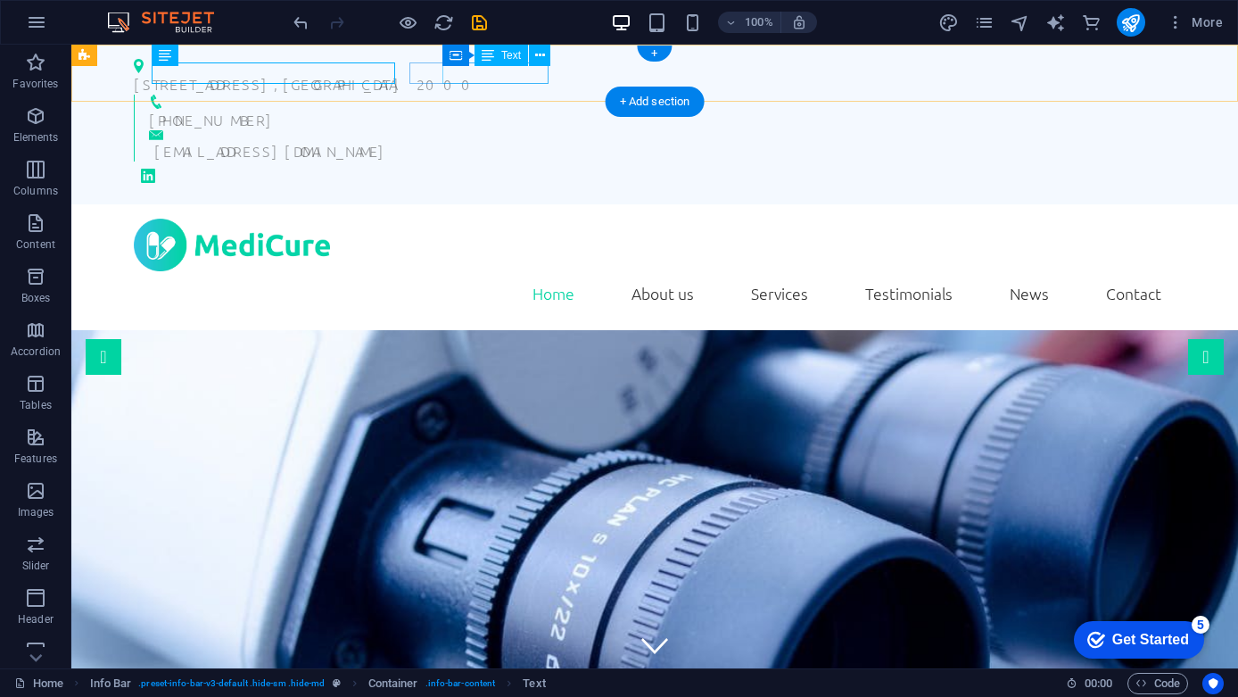
click at [513, 109] on div "+27 11 123 4567" at bounding box center [655, 119] width 1012 height 21
click at [519, 109] on div "+27 11 123 4567" at bounding box center [655, 119] width 1012 height 21
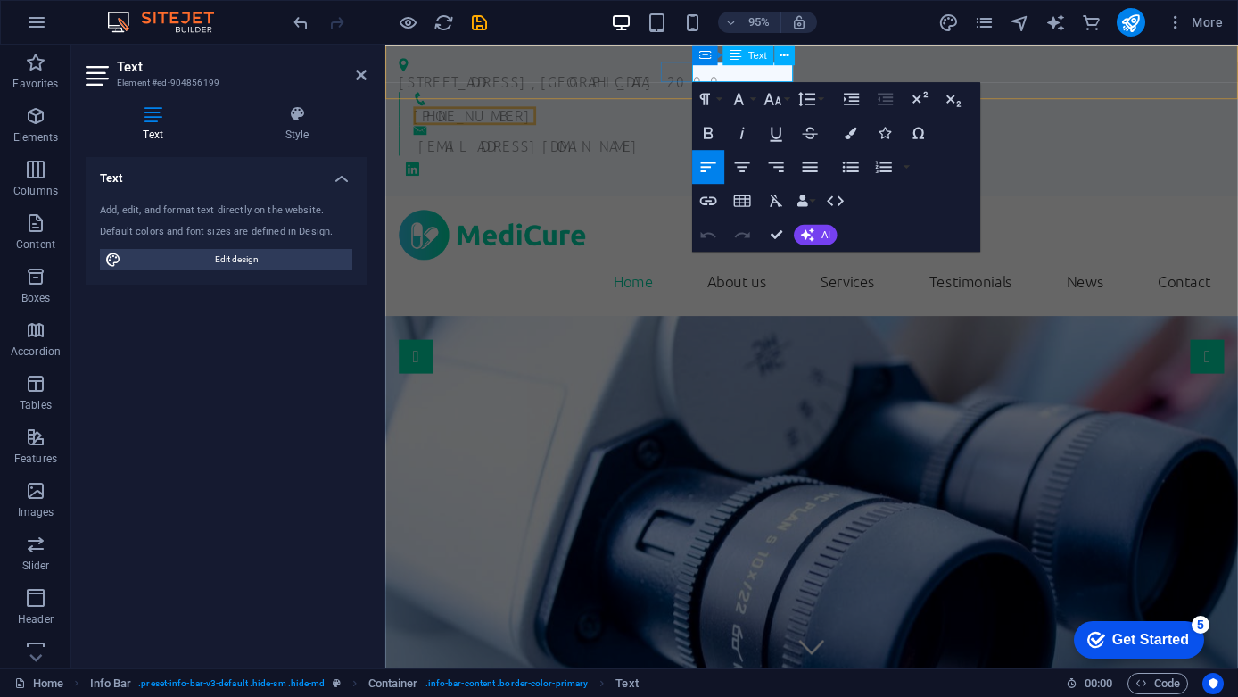
click at [544, 110] on span "+27 11 123 4567" at bounding box center [479, 120] width 129 height 20
click at [1188, 100] on div "123 Wellness Ave , Johannesburg 2000 +27 11 123 4567 info@samedcare.co.za" at bounding box center [833, 125] width 897 height 160
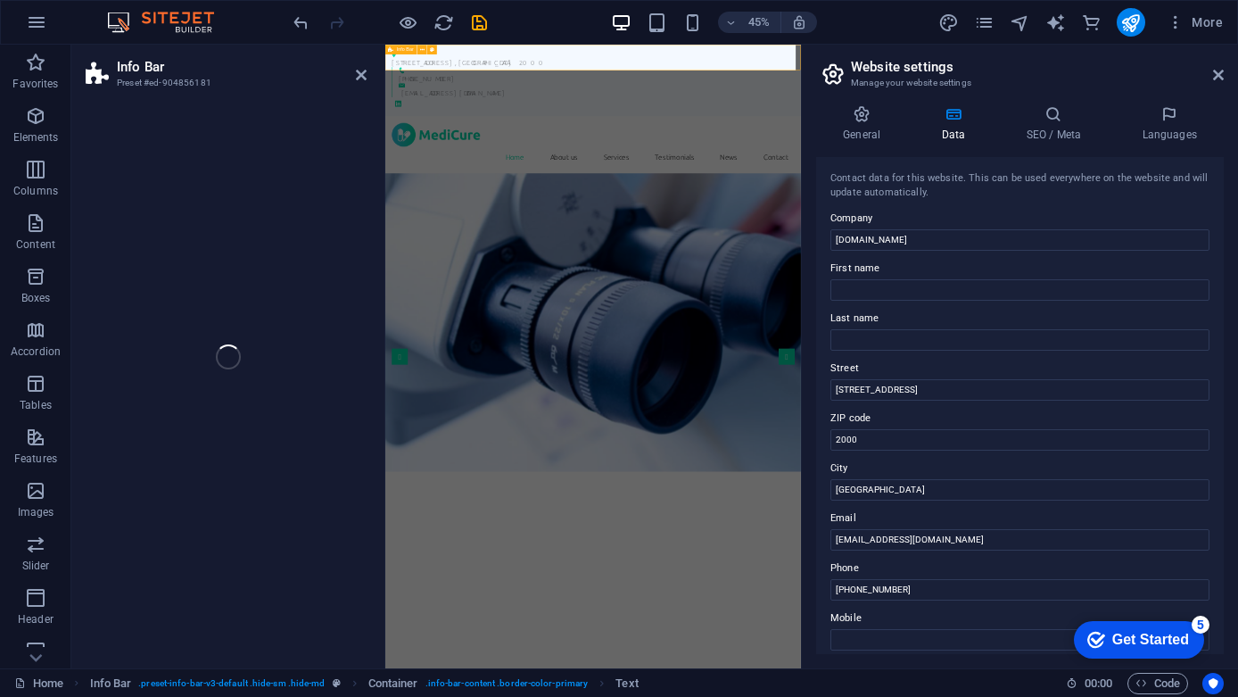
click at [1188, 100] on div "123 Wellness Ave , Johannesburg 2000 +27 11 123 4567 info@samedcare.co.za" at bounding box center [847, 125] width 924 height 160
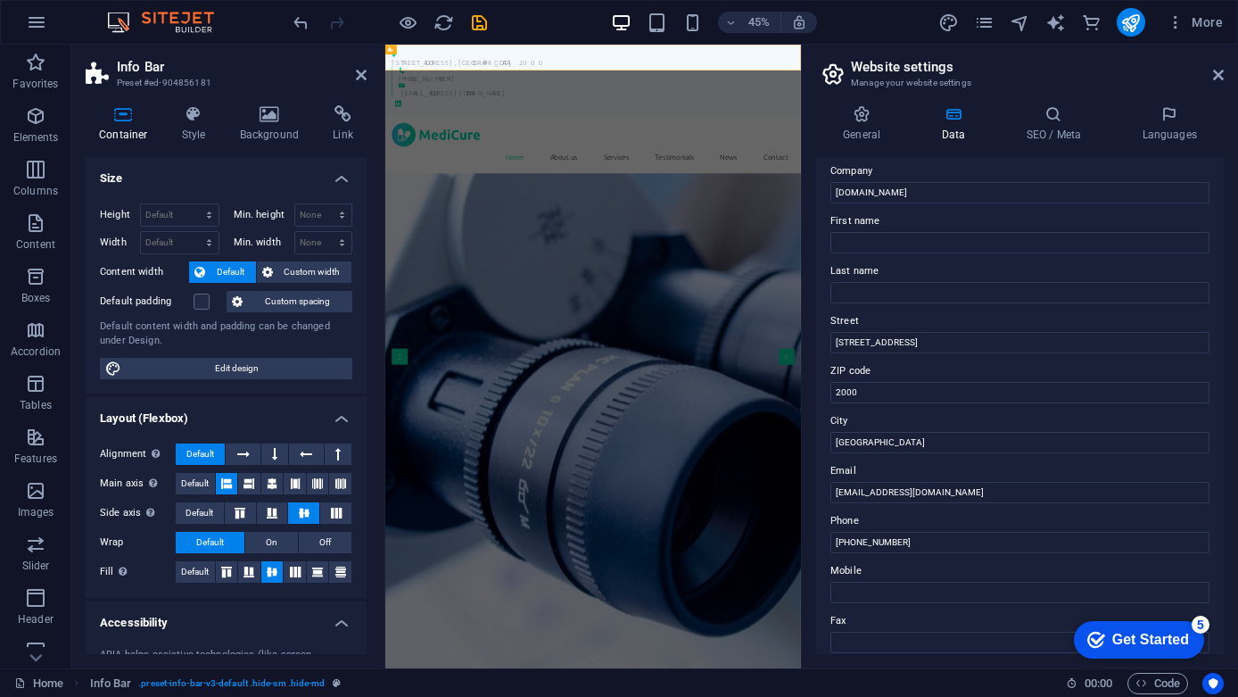
scroll to position [37, 0]
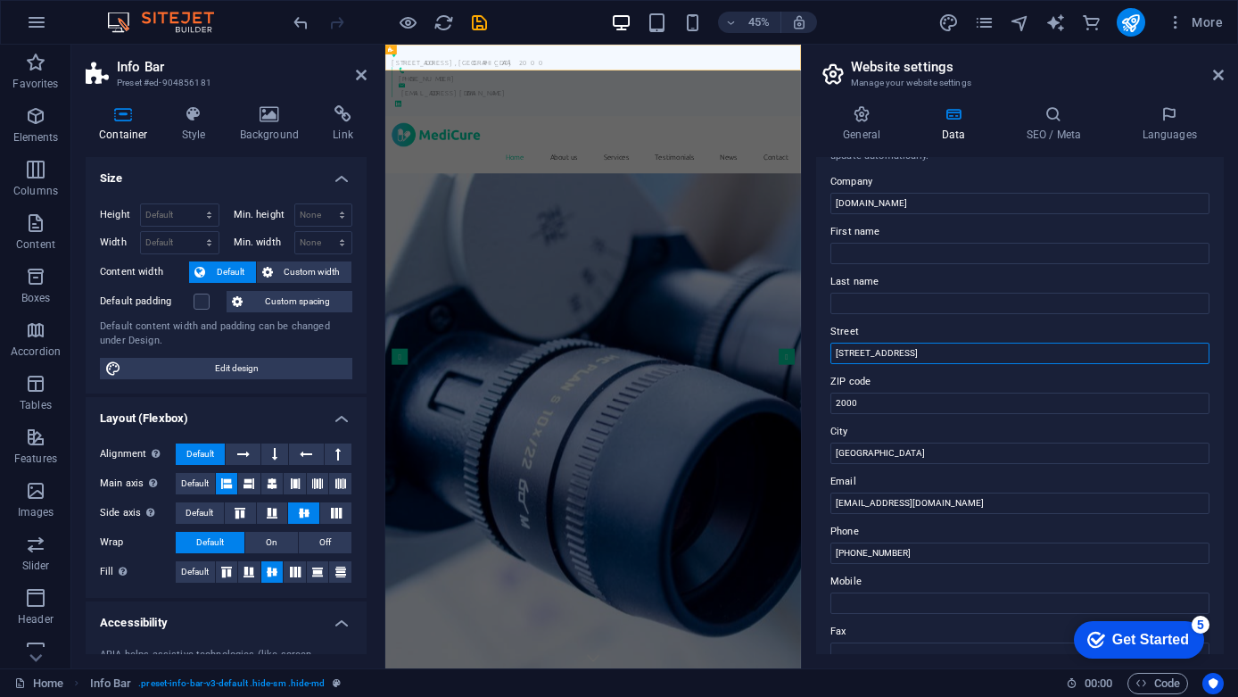
drag, startPoint x: 1298, startPoint y: 393, endPoint x: 1281, endPoint y: 719, distance: 326.0
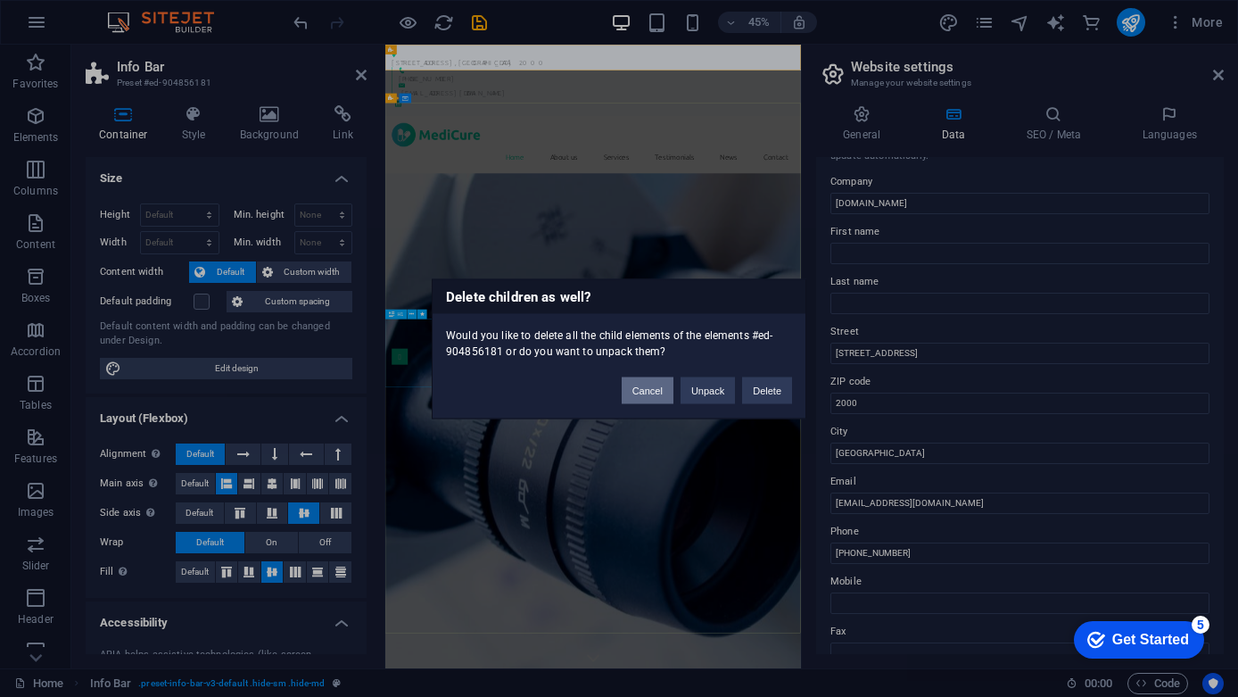
click at [665, 386] on button "Cancel" at bounding box center [648, 389] width 52 height 27
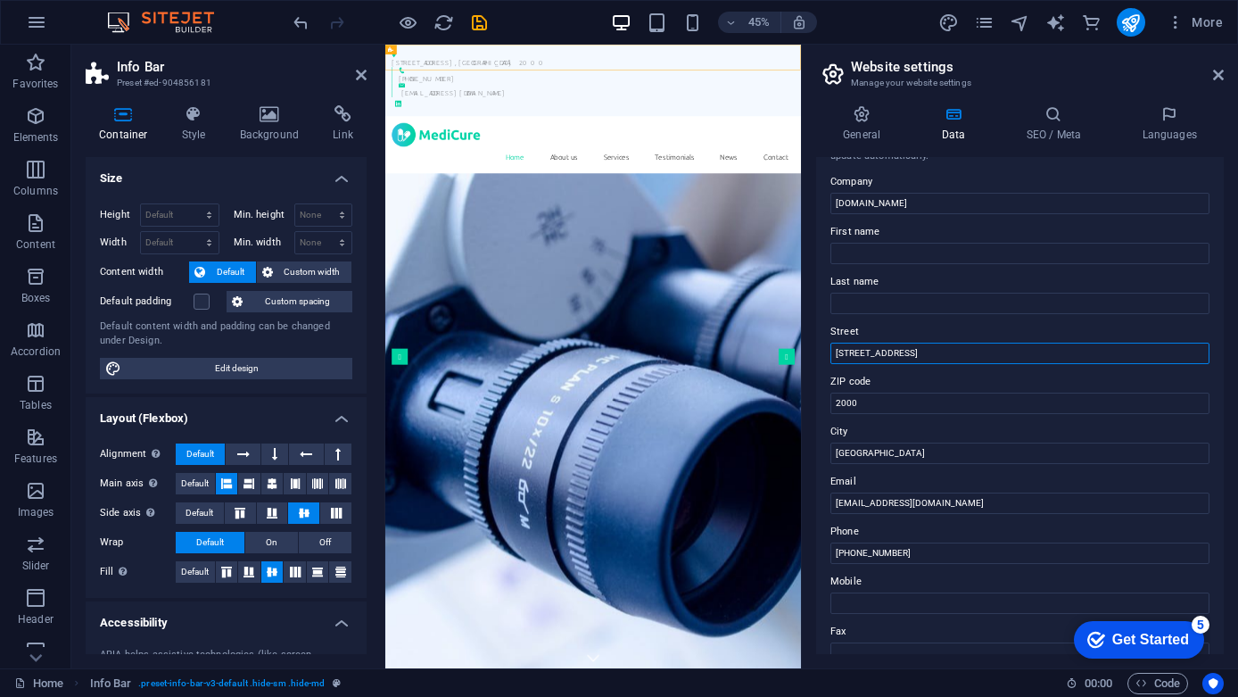
click at [878, 357] on input "123 Wellness Ave" at bounding box center [1019, 352] width 379 height 21
drag, startPoint x: 1270, startPoint y: 443, endPoint x: 1272, endPoint y: 833, distance: 389.8
drag, startPoint x: 857, startPoint y: 399, endPoint x: 815, endPoint y: 399, distance: 41.9
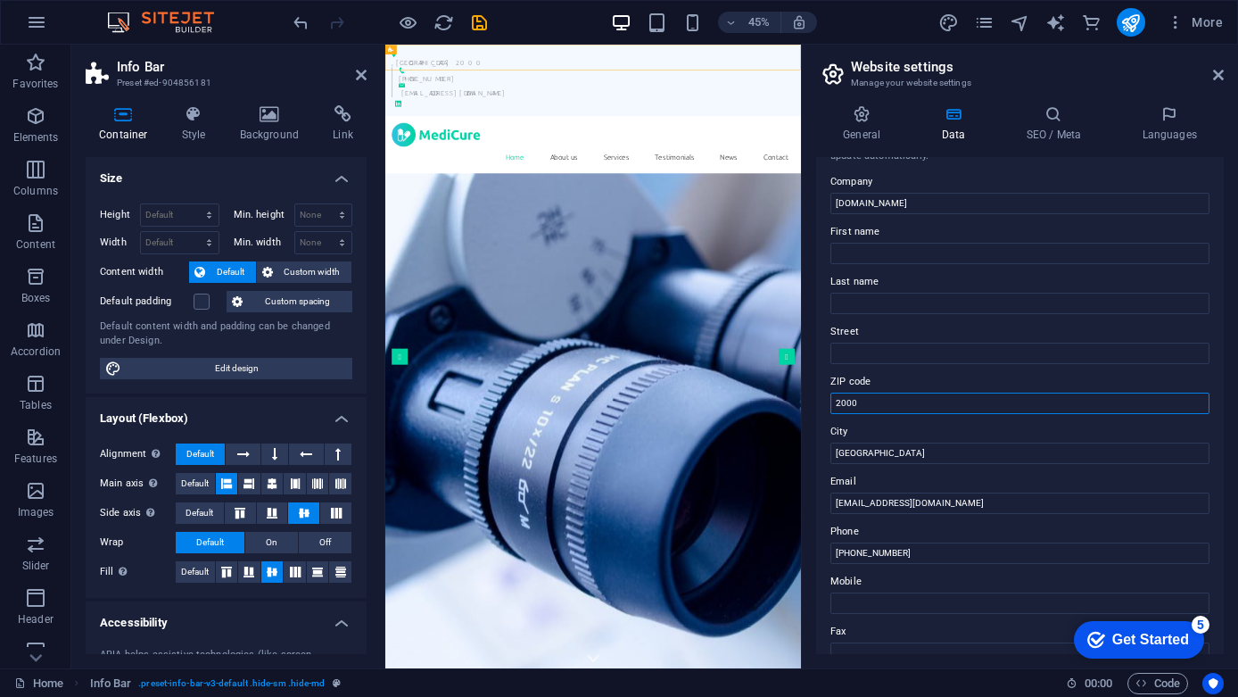
click at [815, 399] on div "General Data SEO / Meta Languages Website name samedcare.co.za Logo Drag files …" at bounding box center [1020, 379] width 436 height 577
drag, startPoint x: 900, startPoint y: 449, endPoint x: 805, endPoint y: 449, distance: 94.5
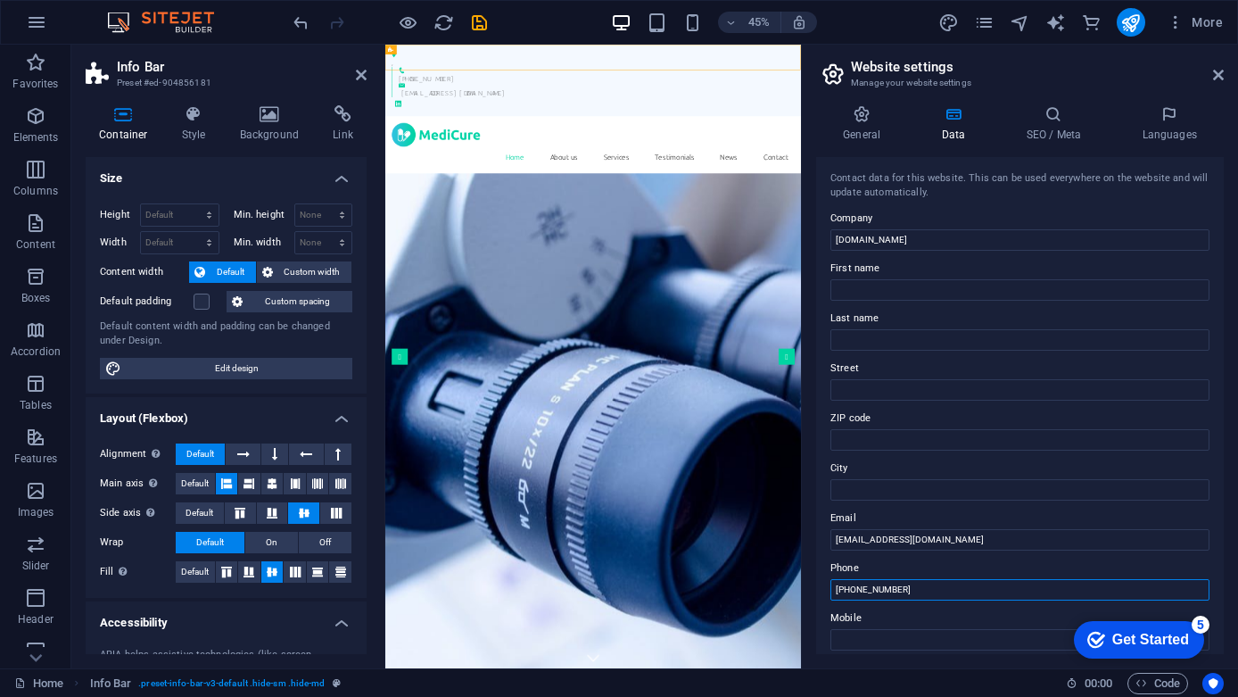
scroll to position [0, 0]
type input "[PHONE_NUMBER]"
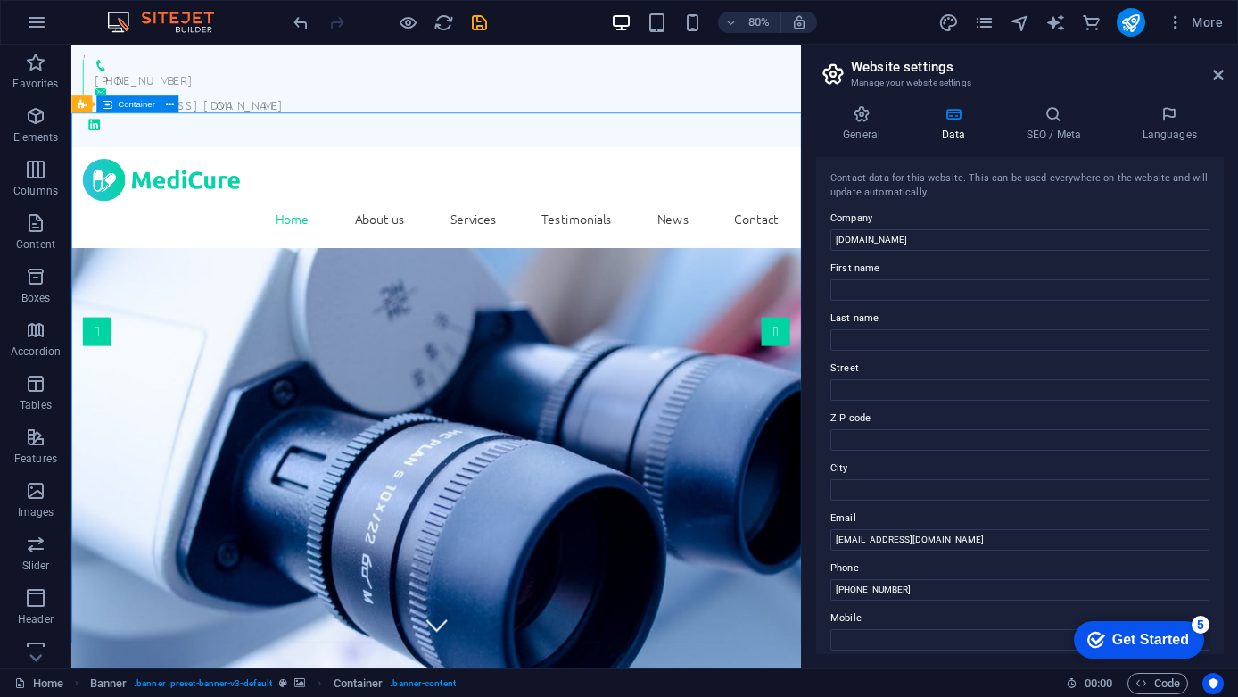
scroll to position [46, 0]
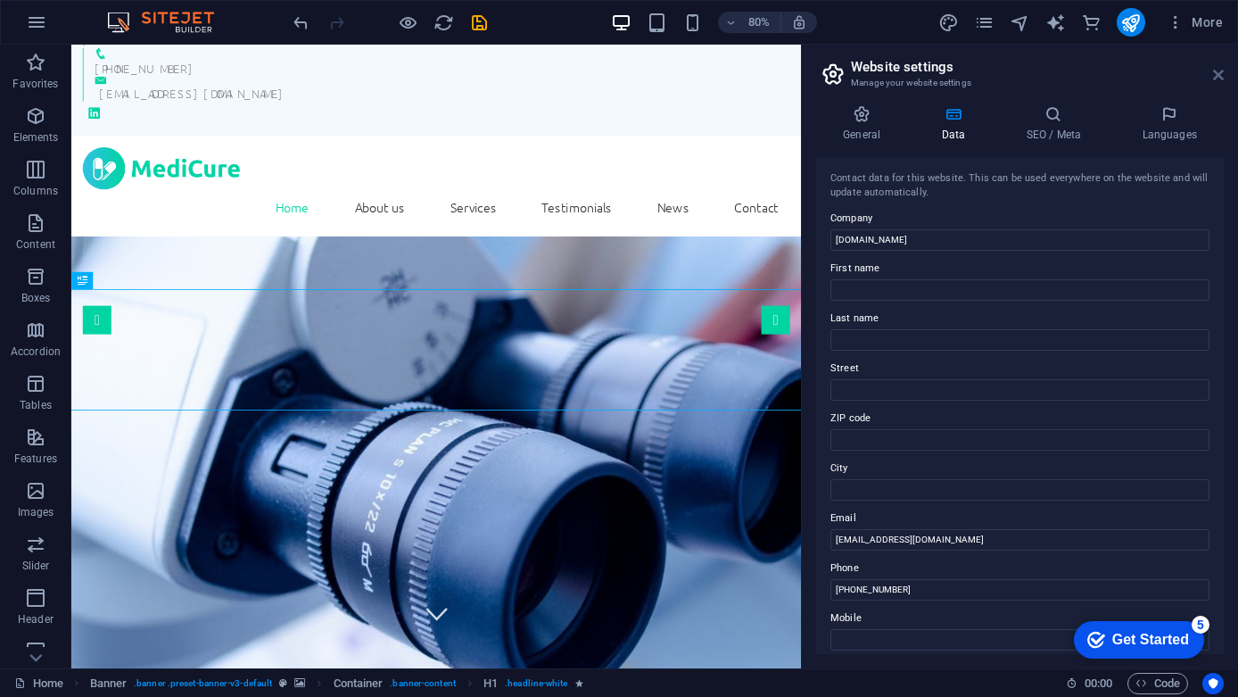
drag, startPoint x: 1217, startPoint y: 78, endPoint x: 1145, endPoint y: 35, distance: 83.7
click at [1217, 78] on icon at bounding box center [1218, 75] width 11 height 14
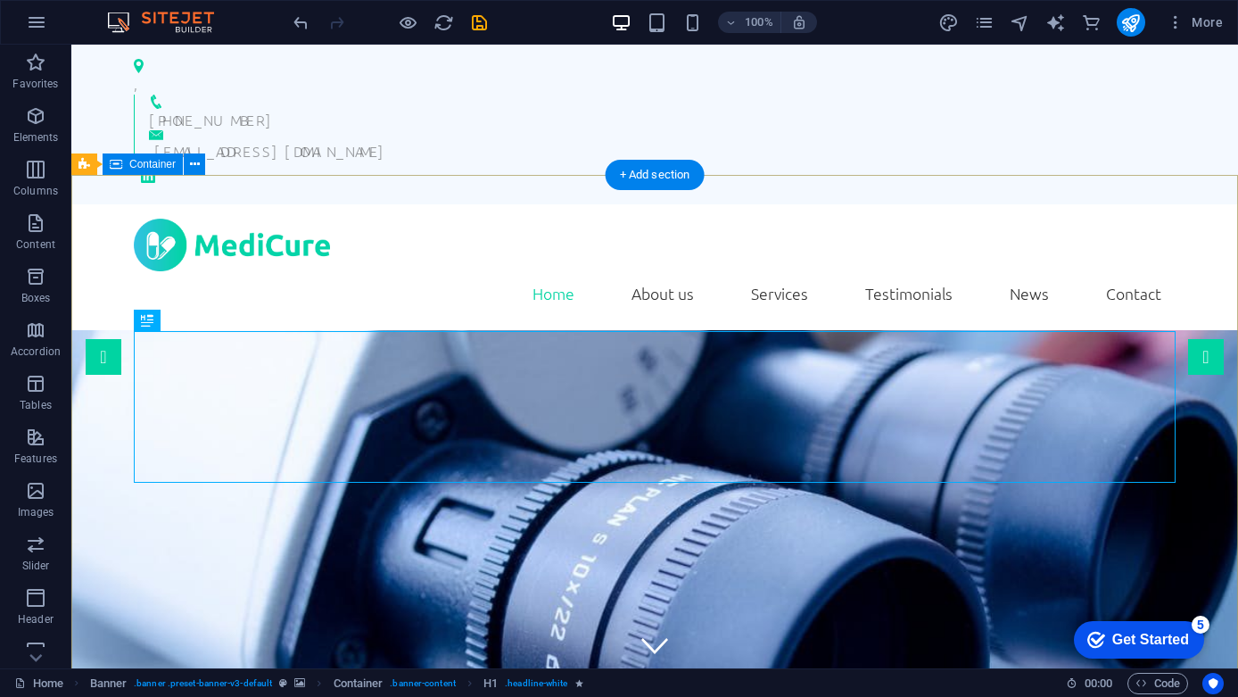
scroll to position [0, 0]
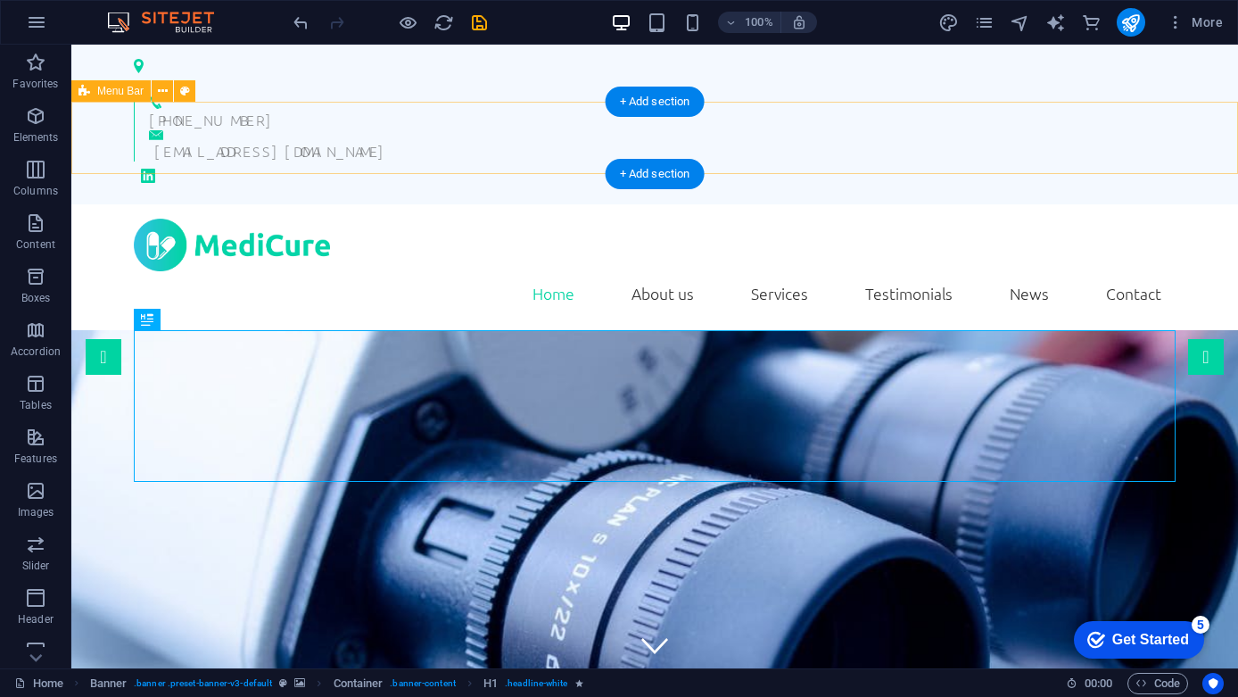
click at [383, 204] on div "Home About us Services Testimonials News Contact" at bounding box center [654, 267] width 1167 height 126
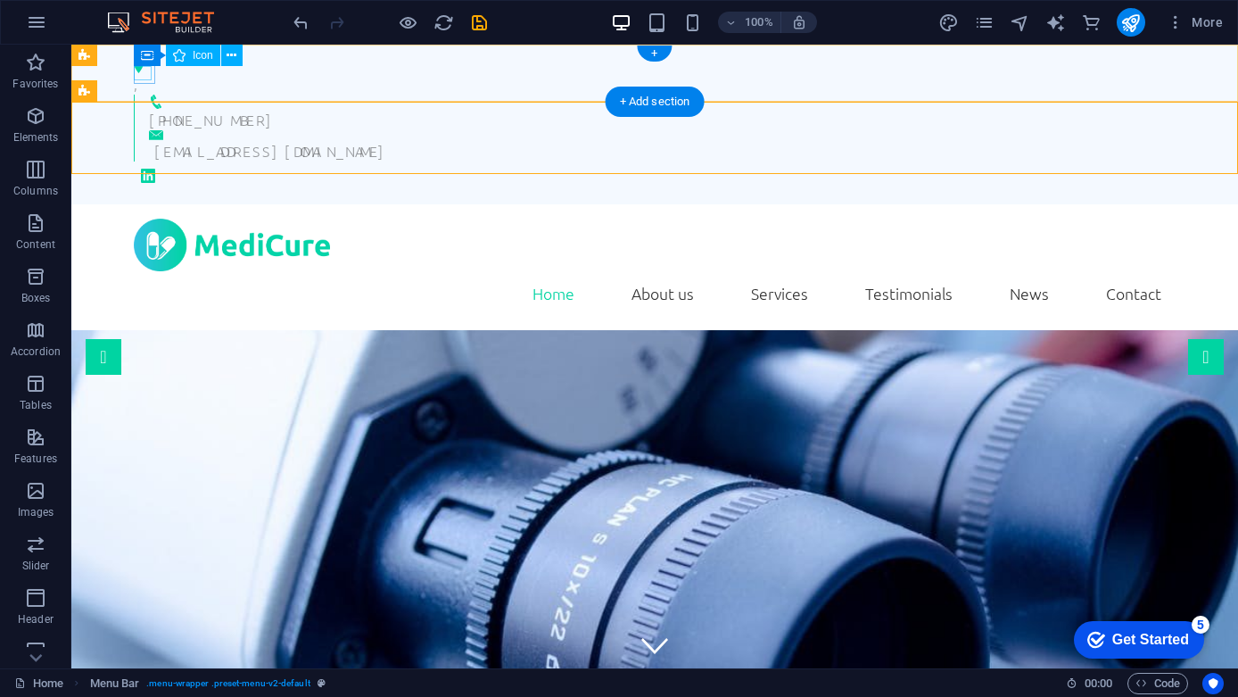
click at [148, 73] on figure at bounding box center [647, 66] width 1027 height 14
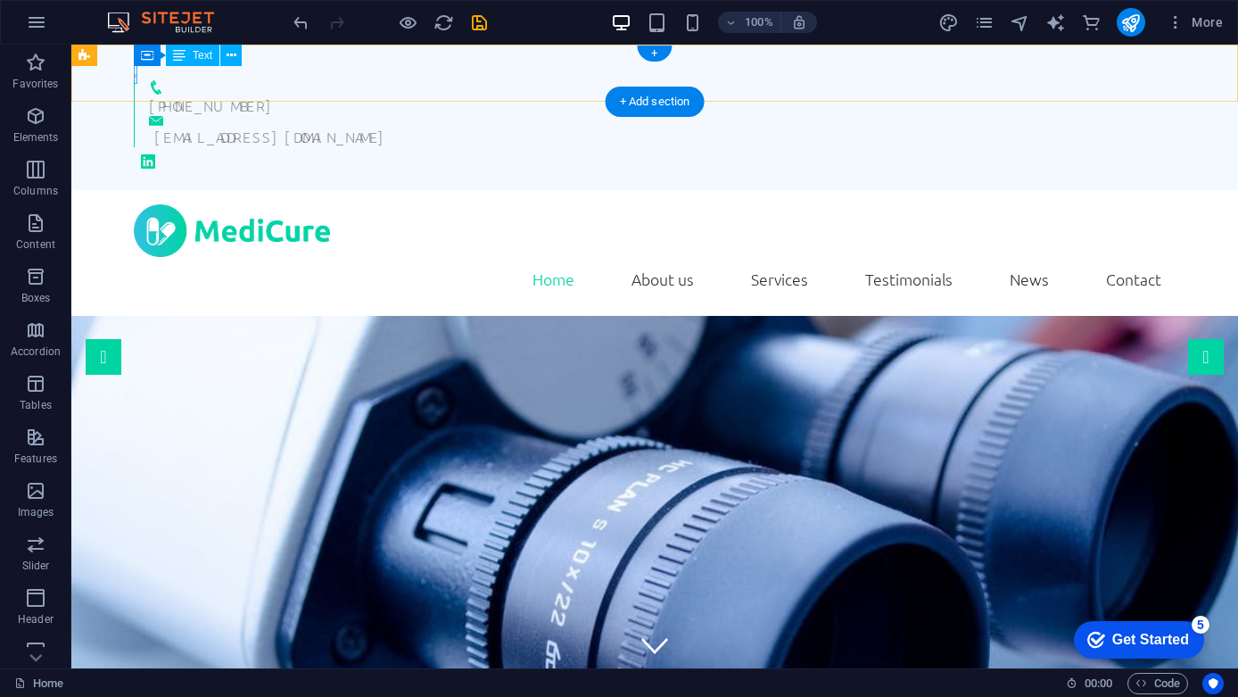
click at [134, 76] on div "," at bounding box center [647, 69] width 1027 height 21
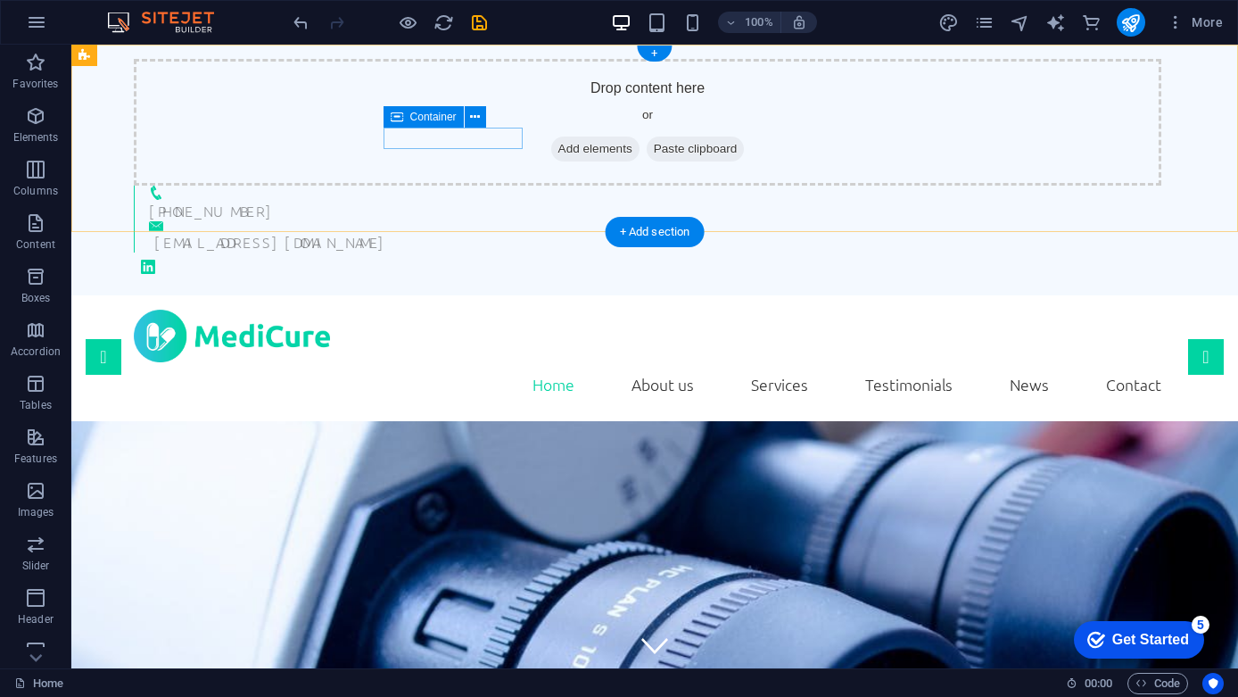
click at [387, 186] on div "[PHONE_NUMBER]" at bounding box center [647, 204] width 1027 height 36
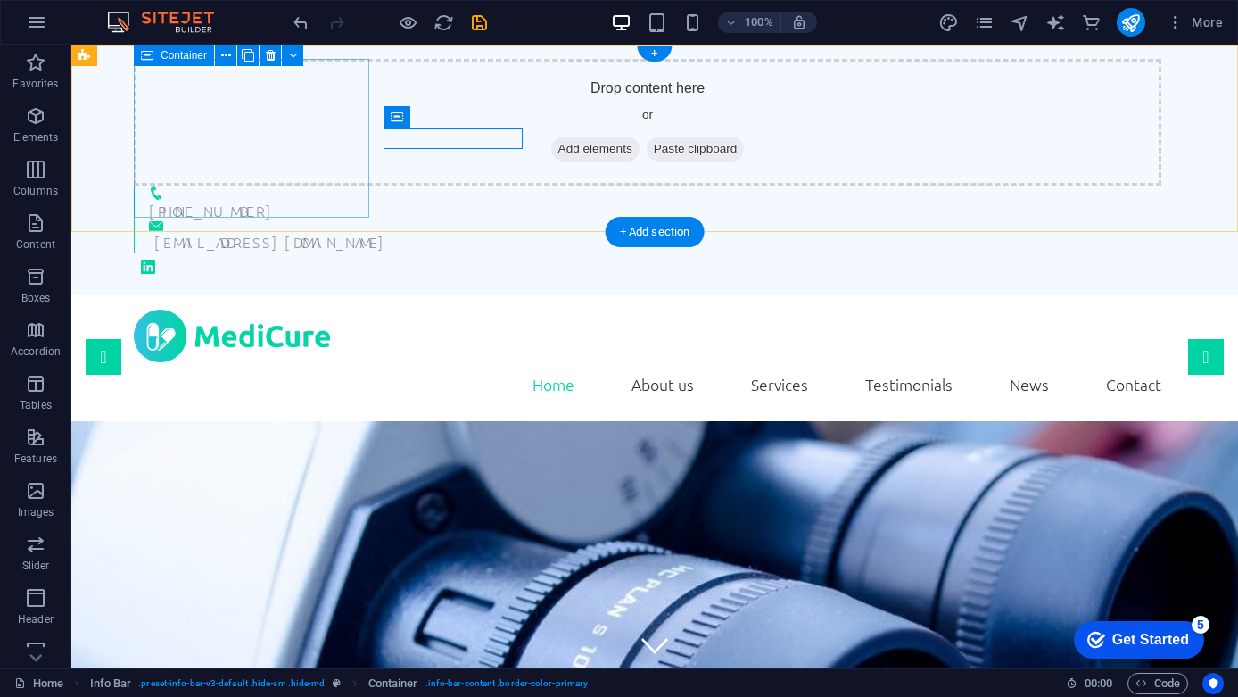
click at [346, 147] on div "Drop content here or Add elements Paste clipboard" at bounding box center [647, 122] width 1027 height 127
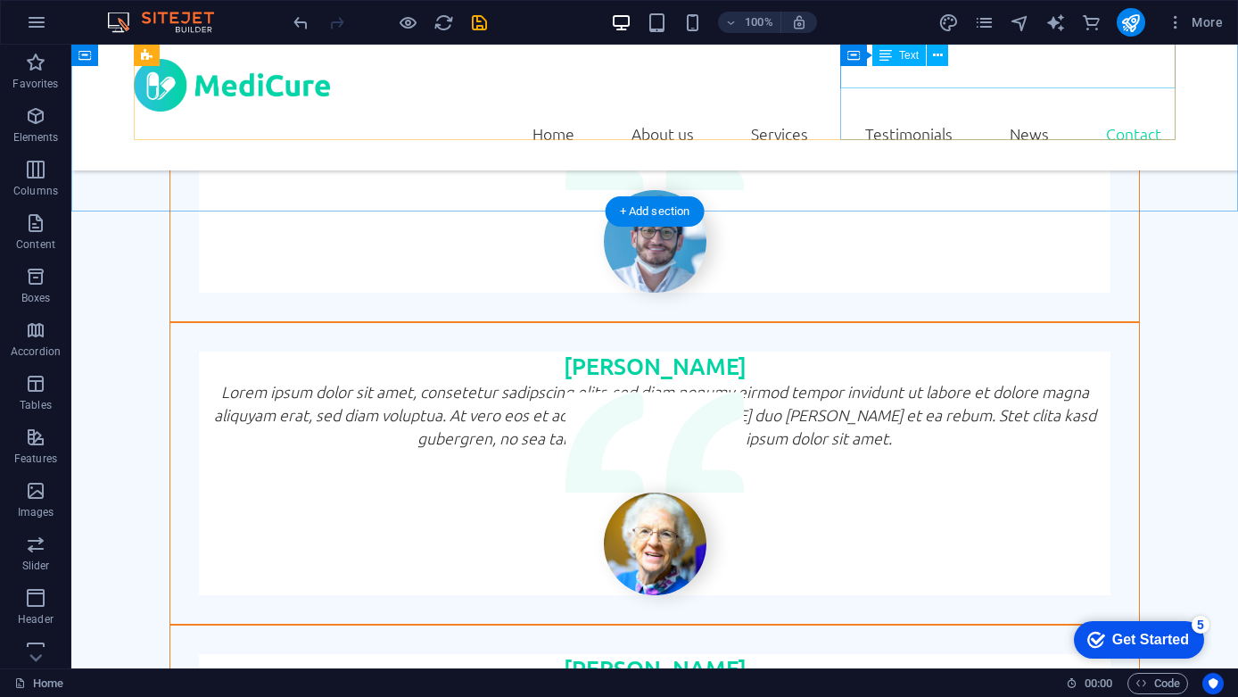
scroll to position [4638, 0]
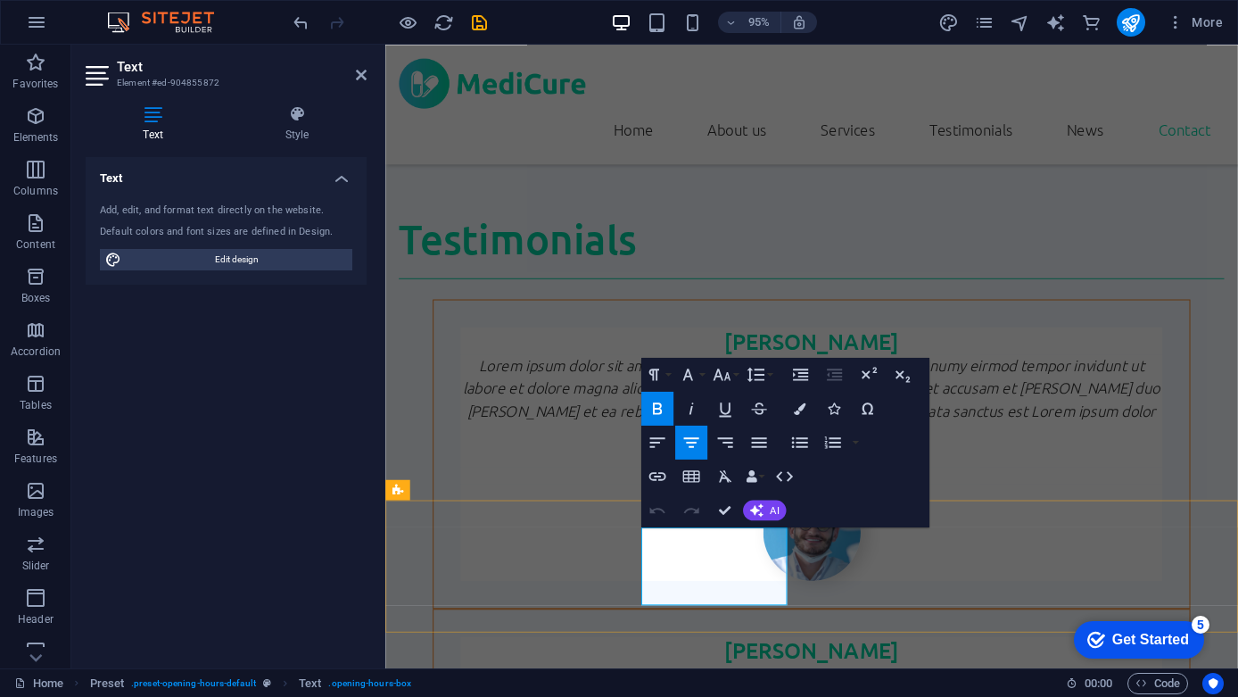
drag, startPoint x: 764, startPoint y: 604, endPoint x: 737, endPoint y: 604, distance: 27.6
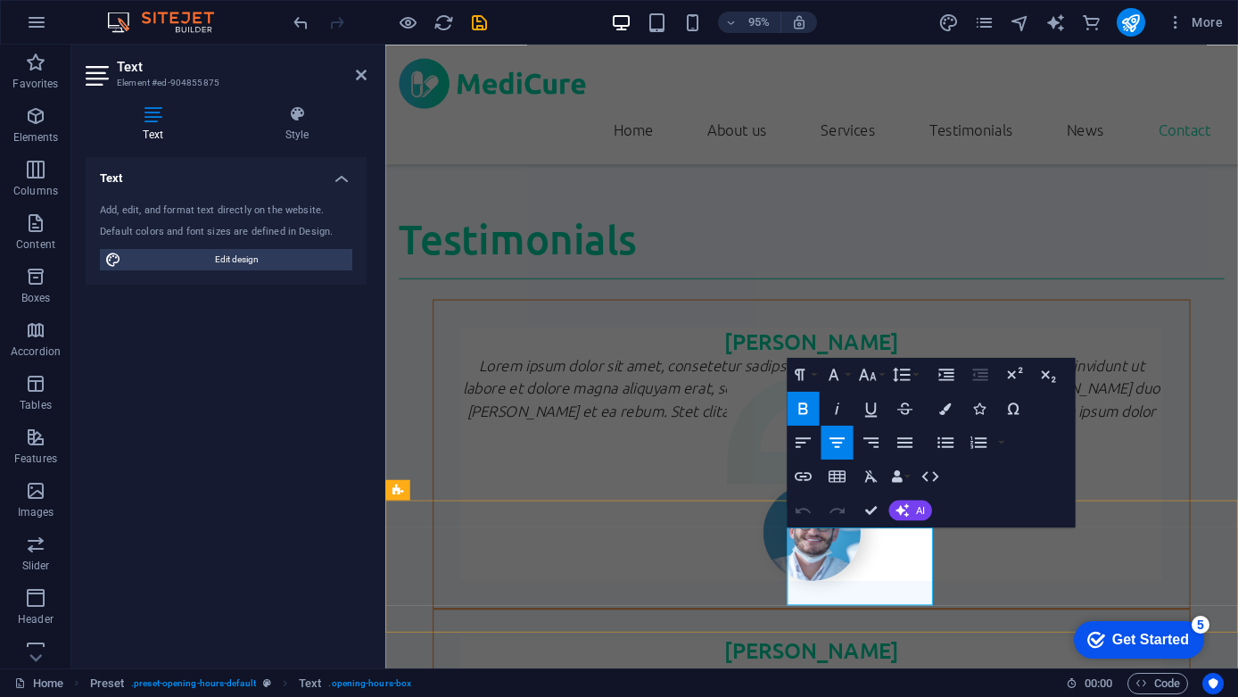
drag, startPoint x: 914, startPoint y: 606, endPoint x: 892, endPoint y: 604, distance: 22.4
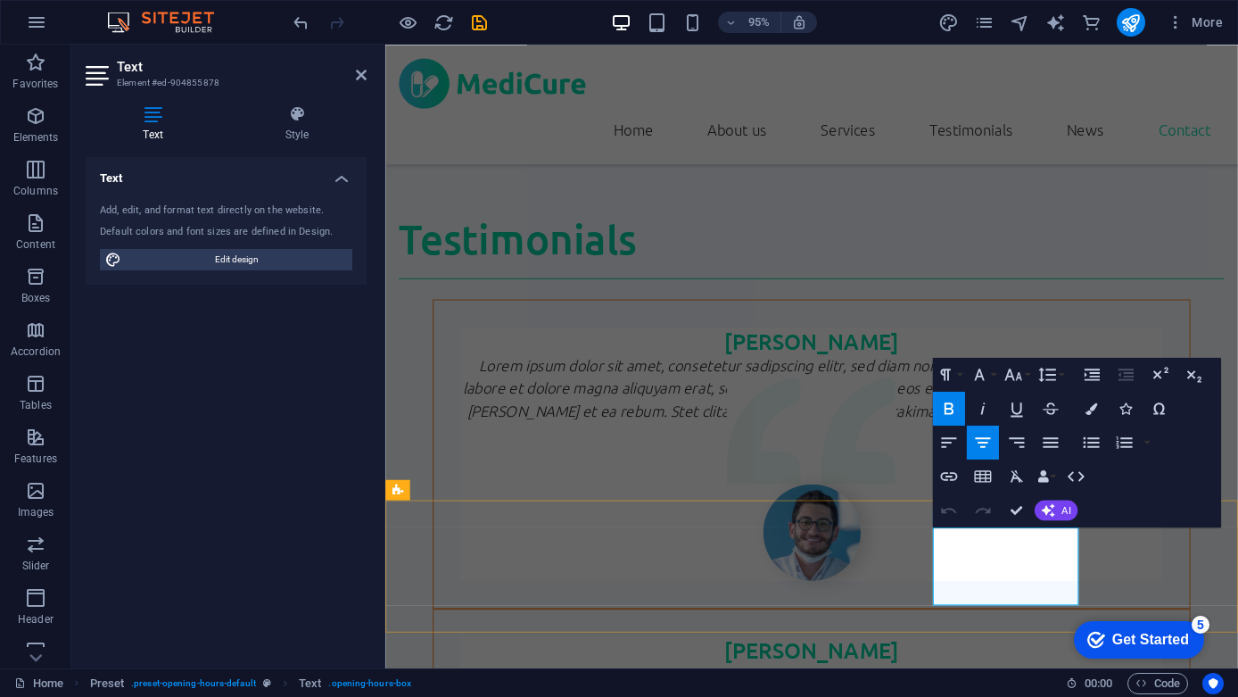
drag, startPoint x: 1072, startPoint y: 602, endPoint x: 1045, endPoint y: 601, distance: 26.8
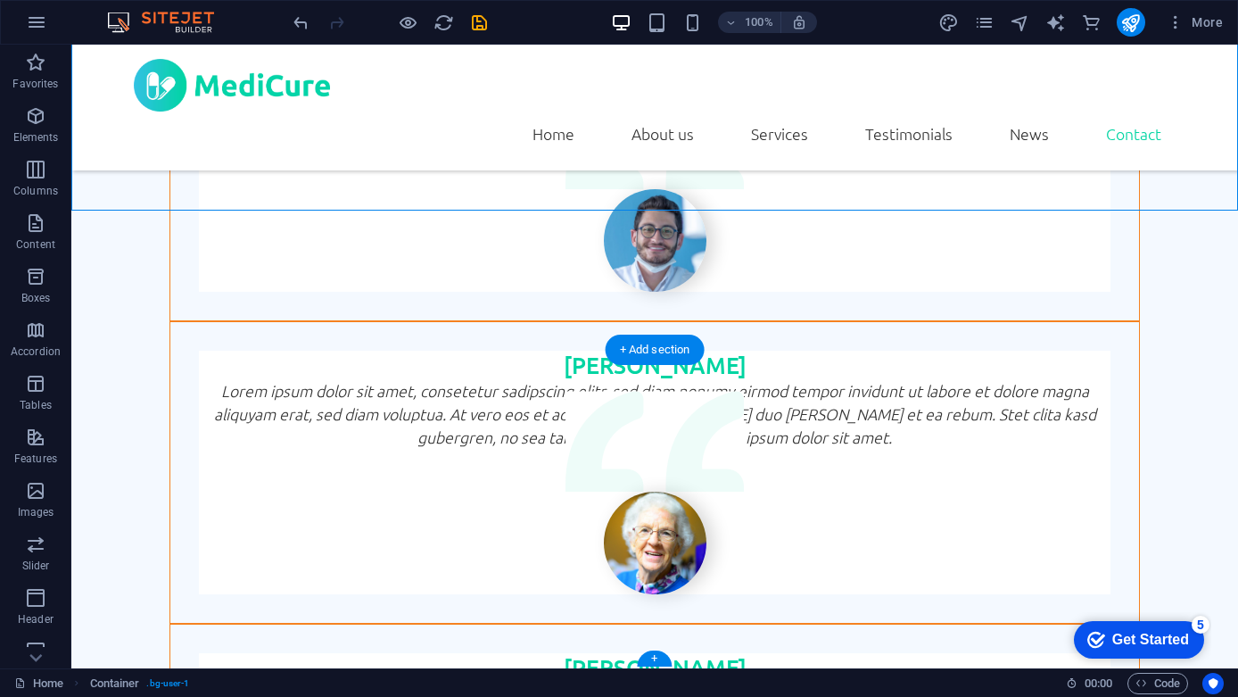
scroll to position [4638, 0]
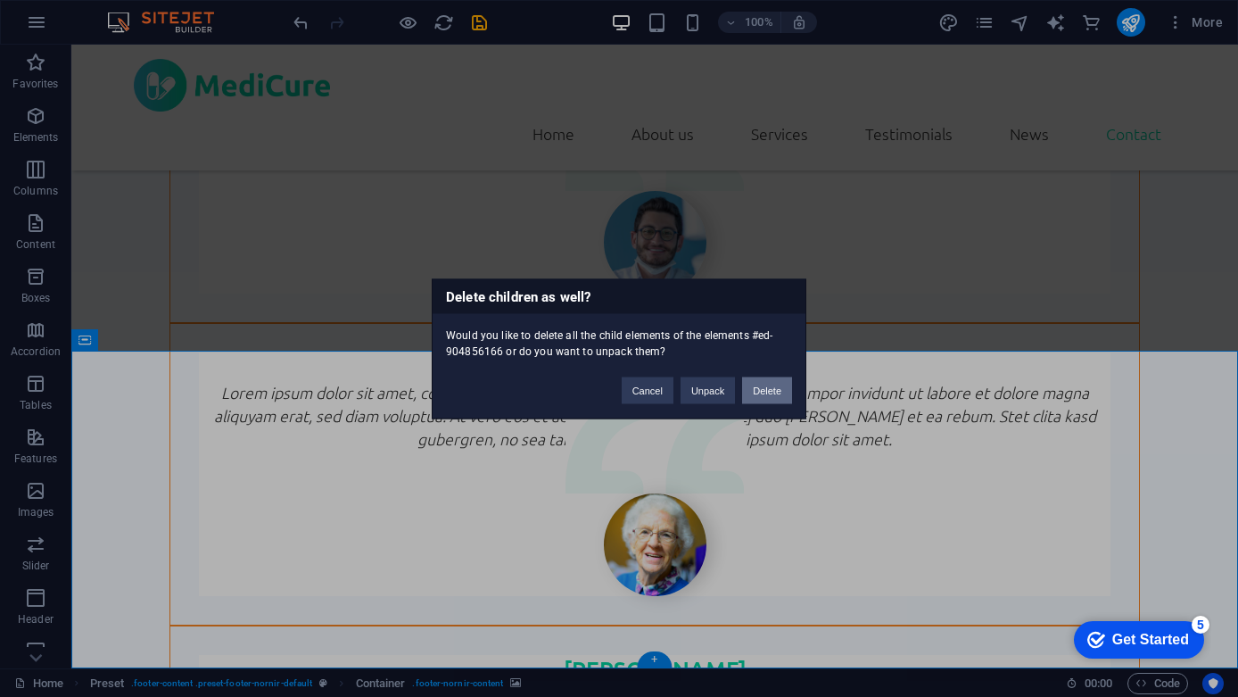
click at [777, 384] on button "Delete" at bounding box center [767, 389] width 50 height 27
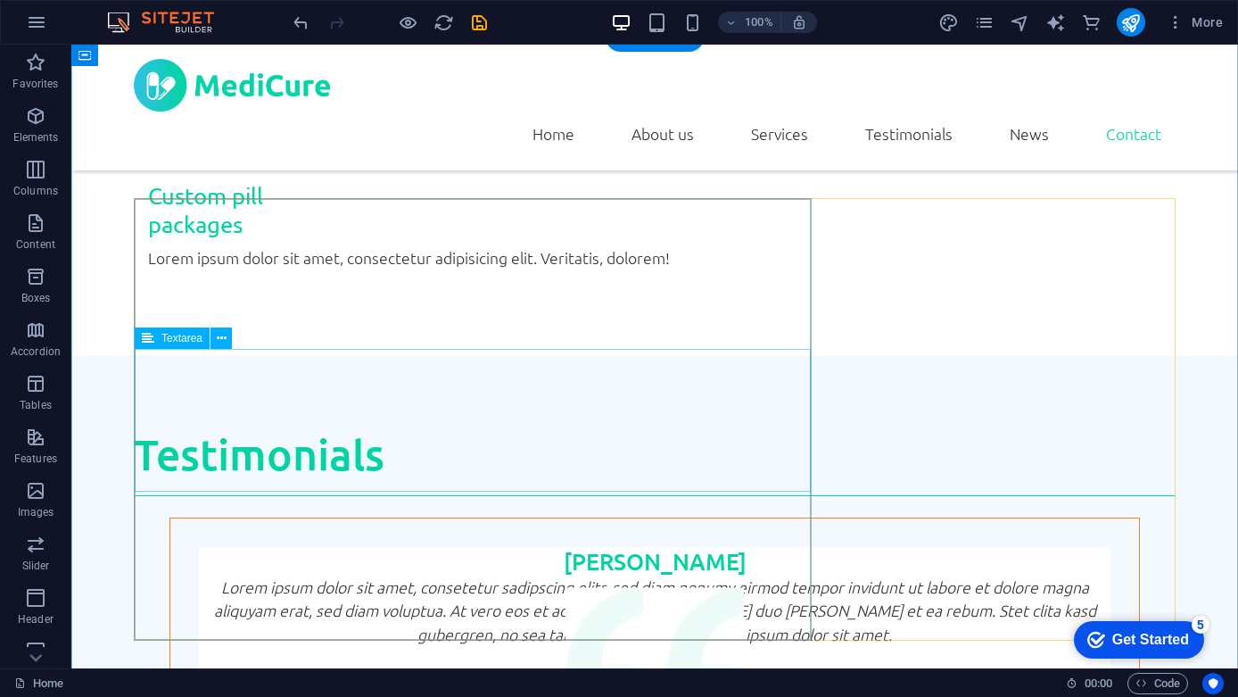
scroll to position [4132, 0]
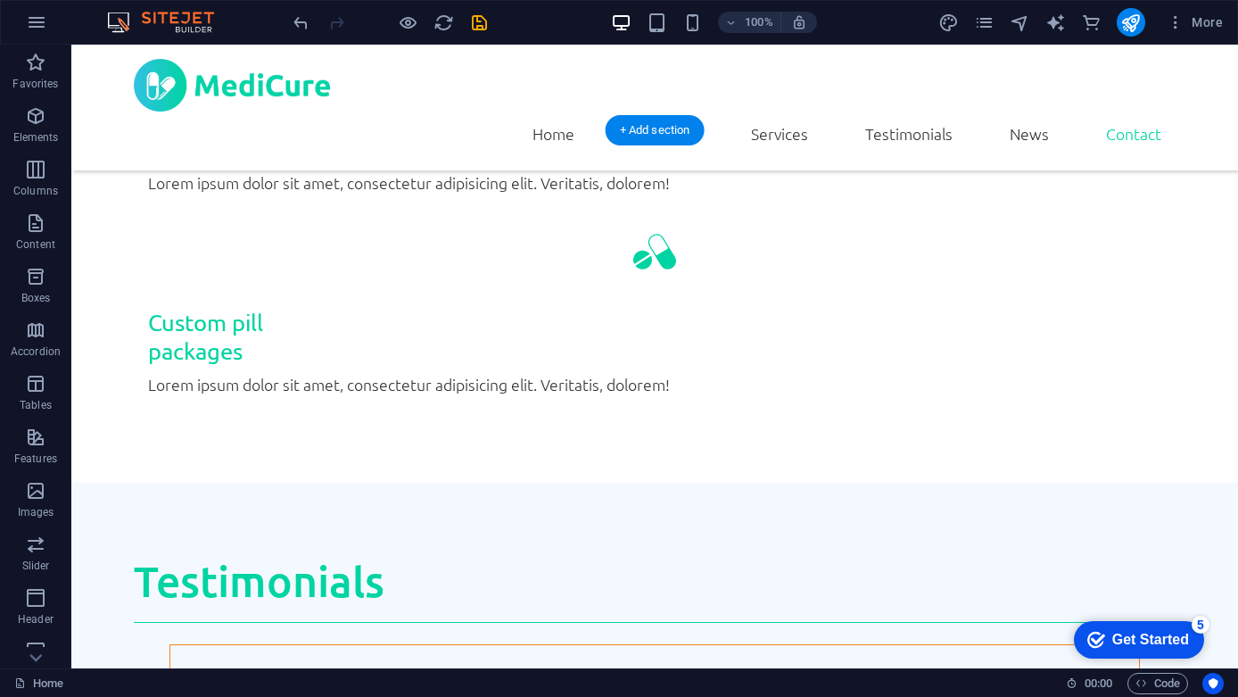
scroll to position [4009, 0]
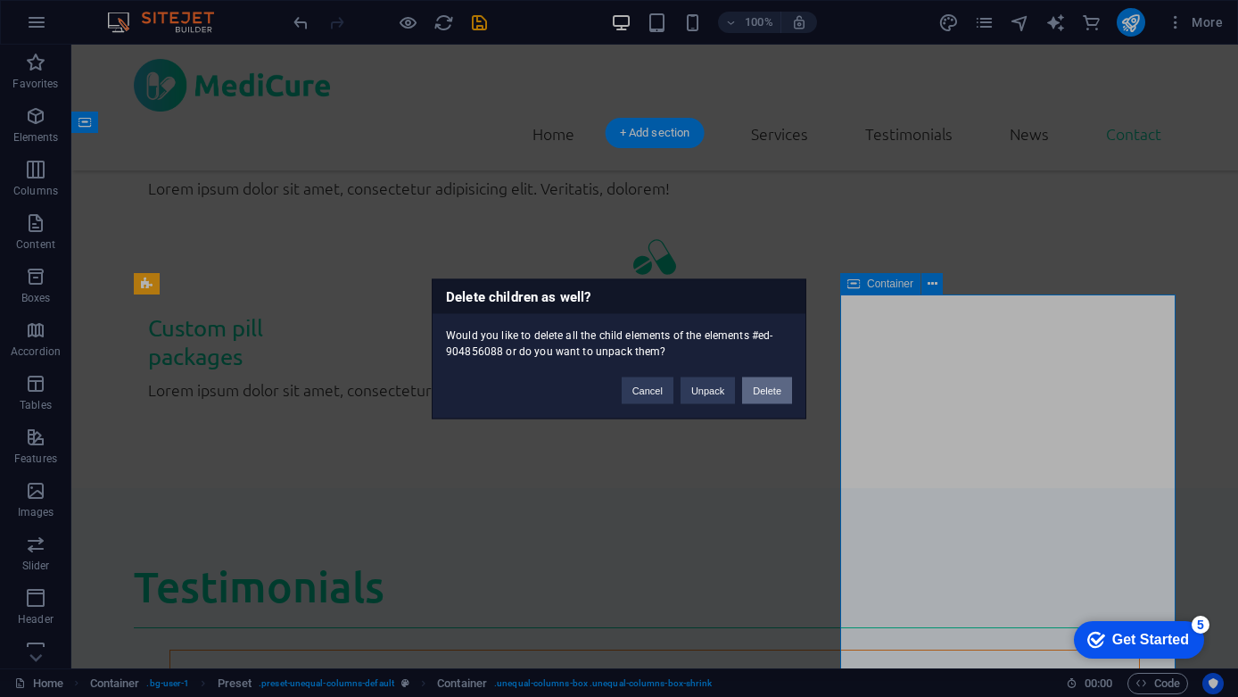
click at [769, 380] on button "Delete" at bounding box center [767, 389] width 50 height 27
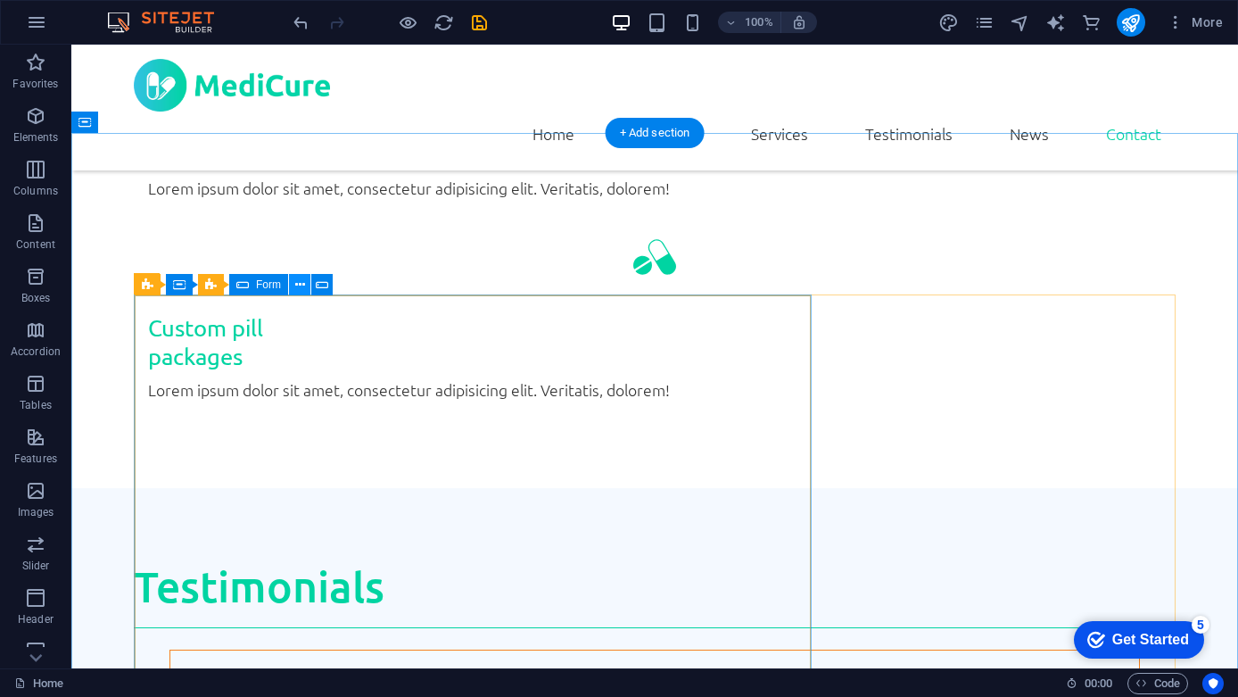
click at [301, 285] on icon at bounding box center [300, 285] width 10 height 19
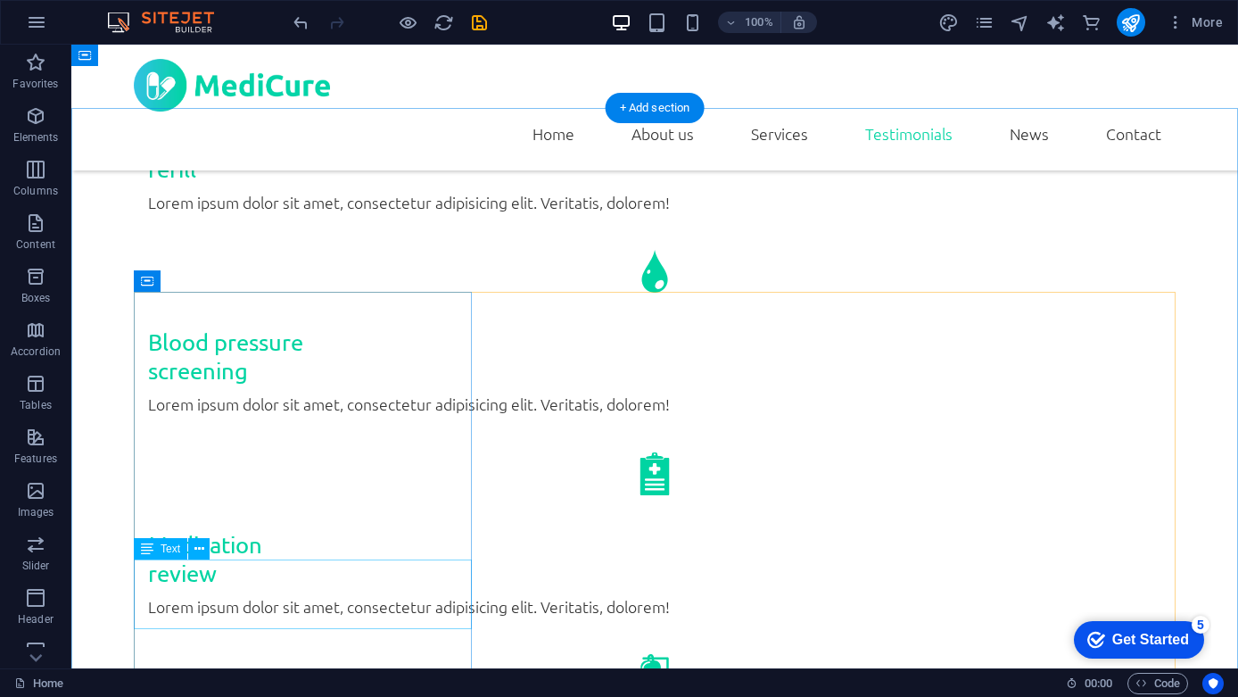
scroll to position [3205, 0]
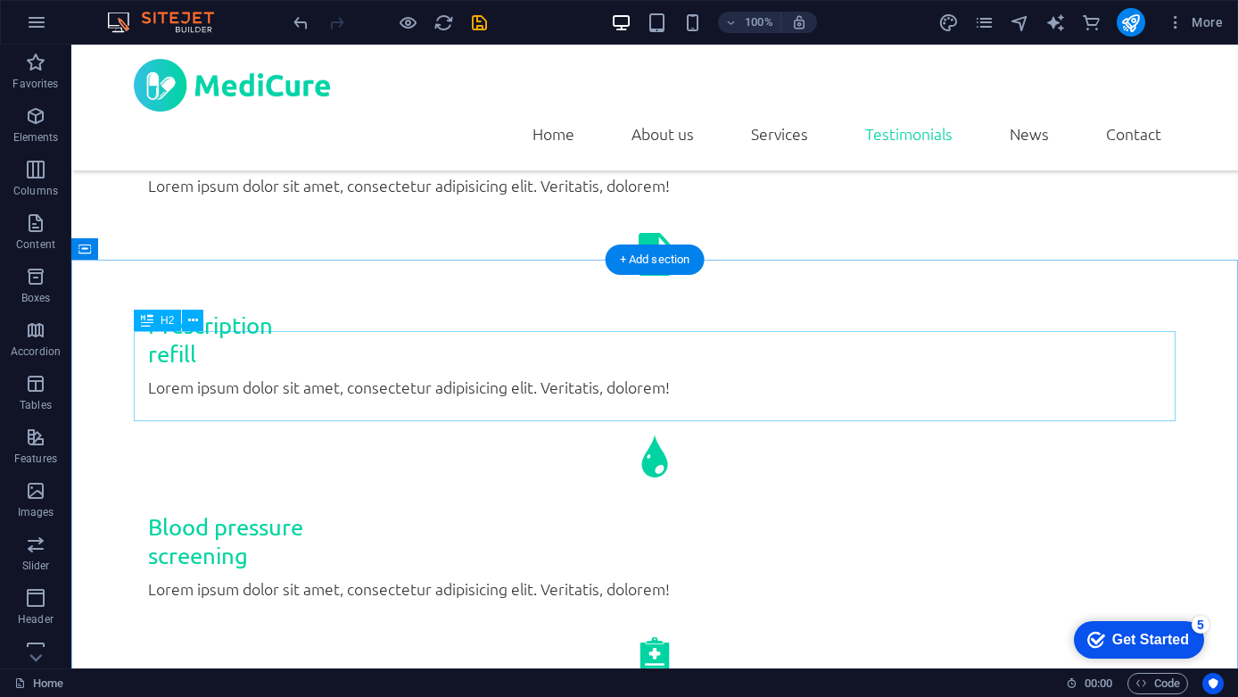
click at [164, 246] on icon at bounding box center [164, 249] width 10 height 19
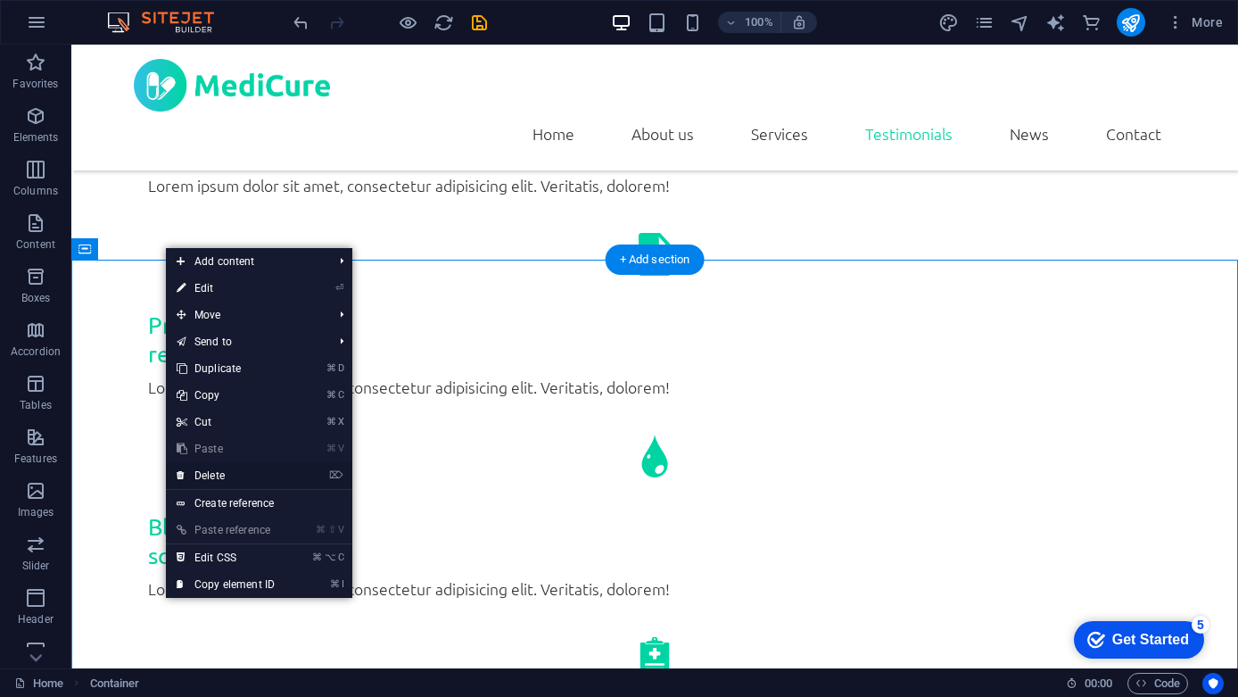
click at [224, 477] on link "⌦ Delete" at bounding box center [226, 475] width 120 height 27
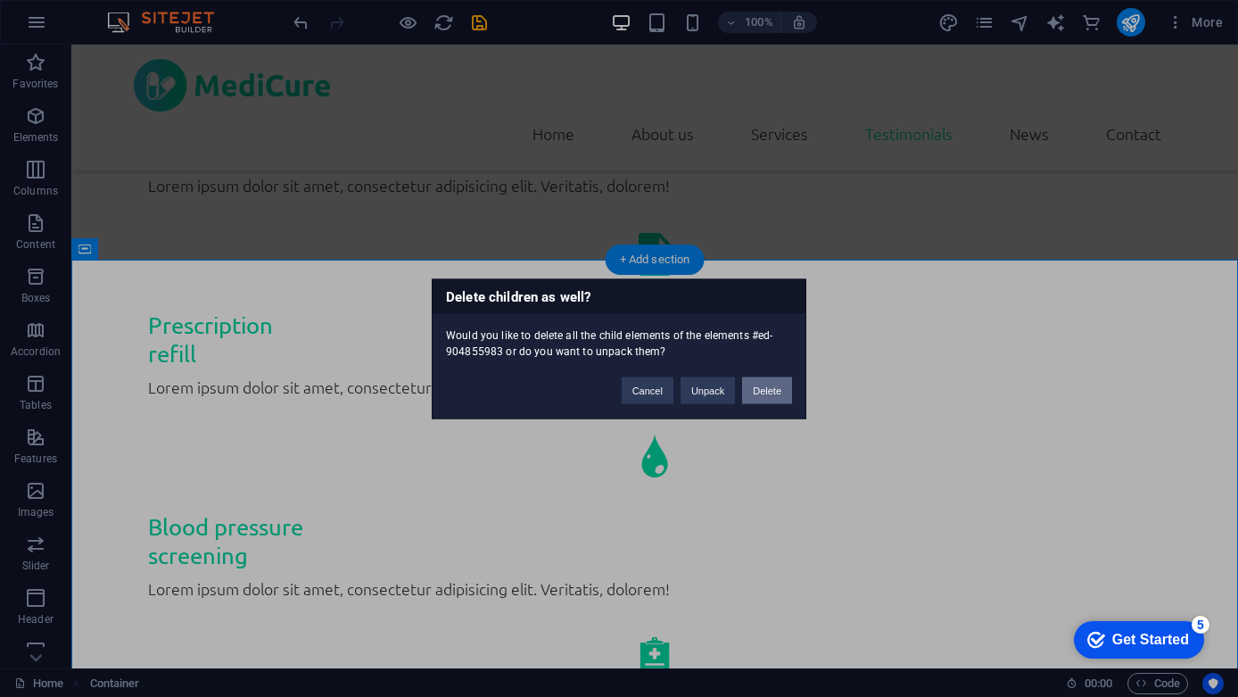
click at [762, 384] on button "Delete" at bounding box center [767, 389] width 50 height 27
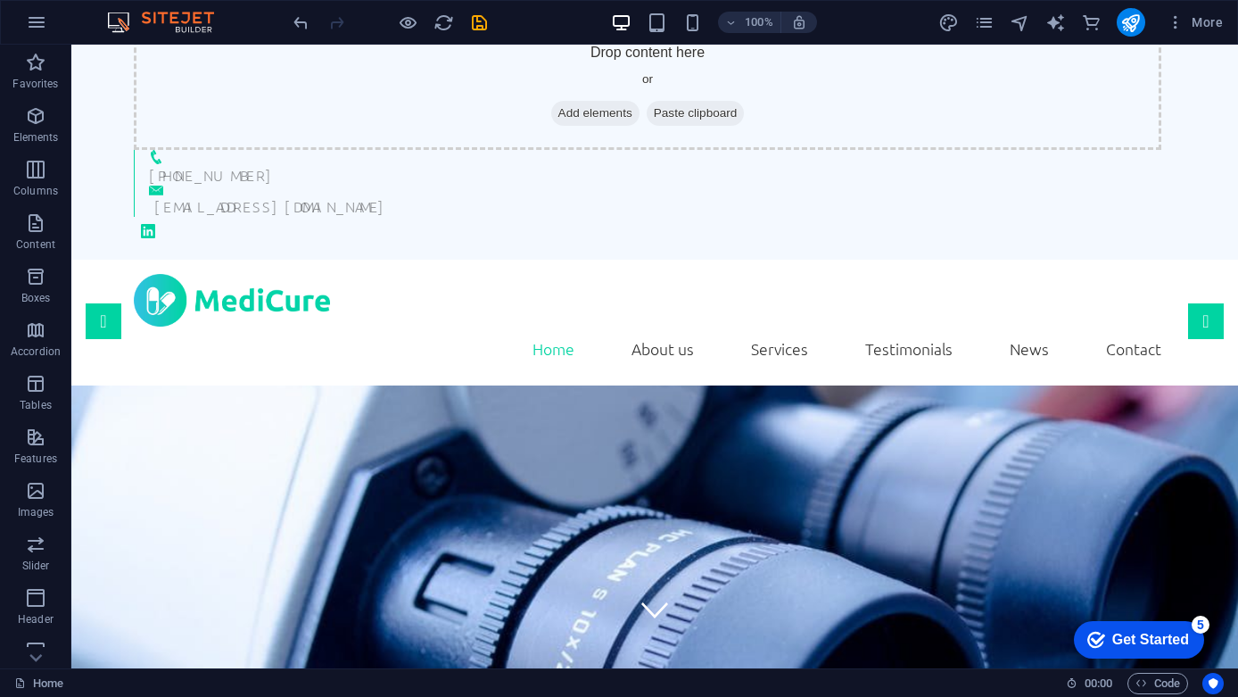
scroll to position [244, 0]
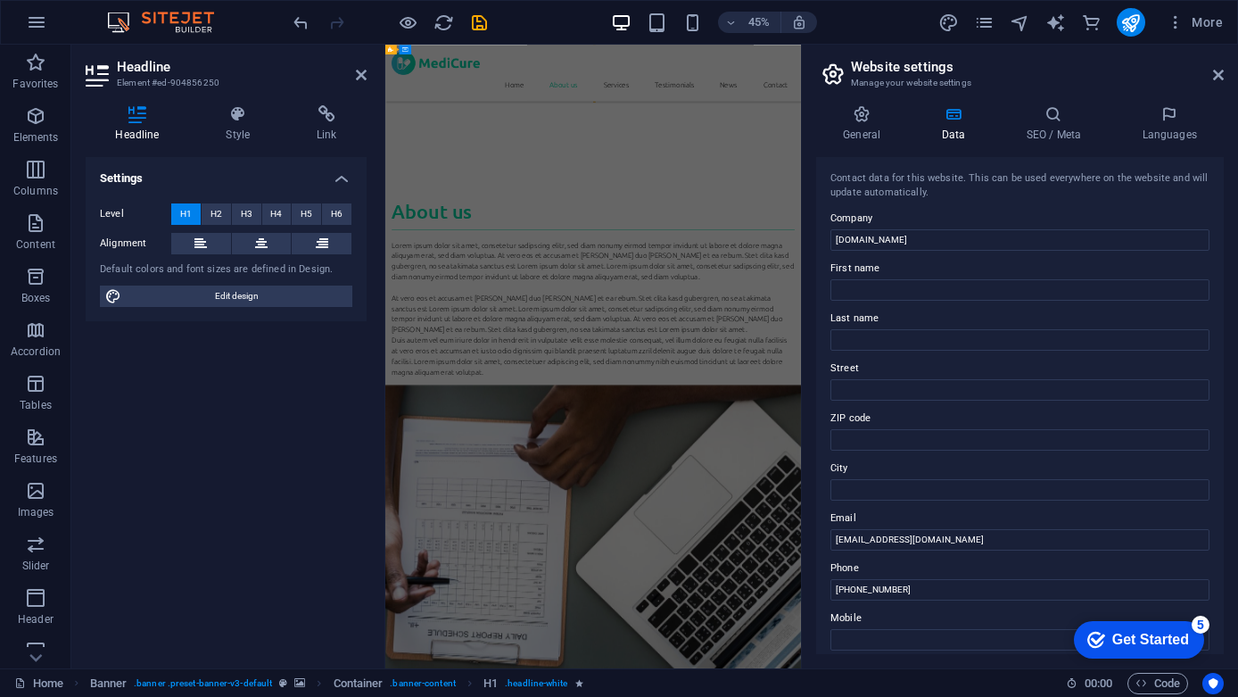
scroll to position [1594, 0]
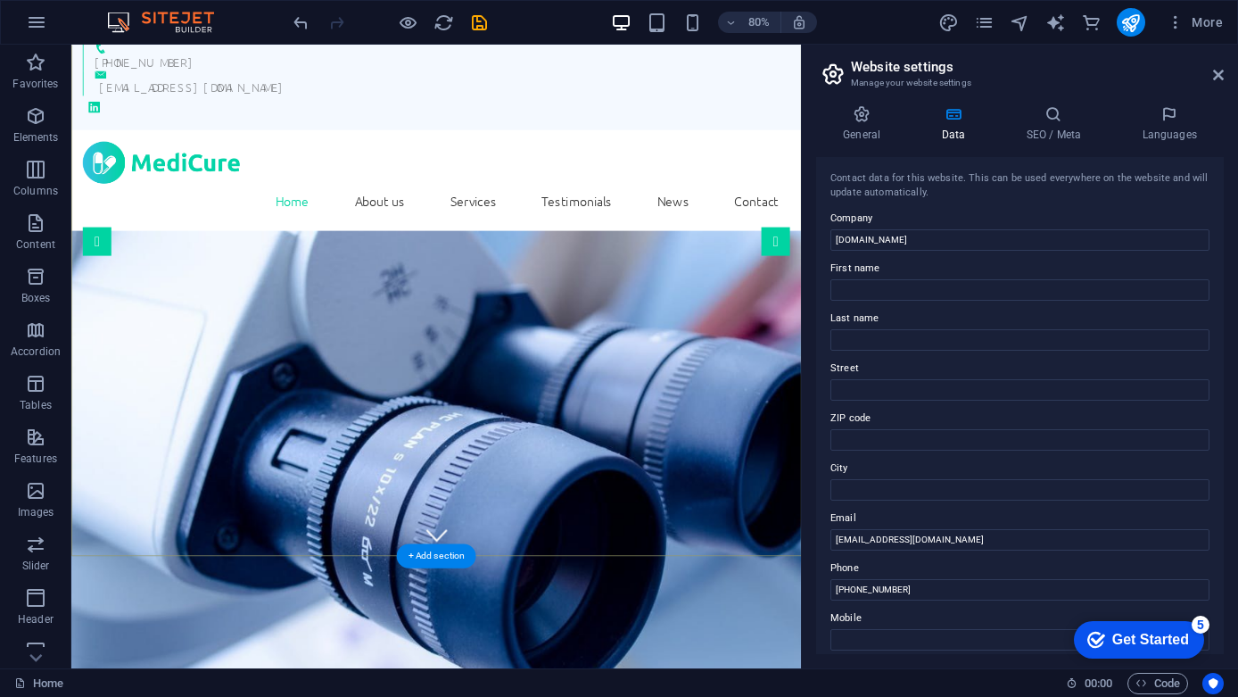
scroll to position [270, 0]
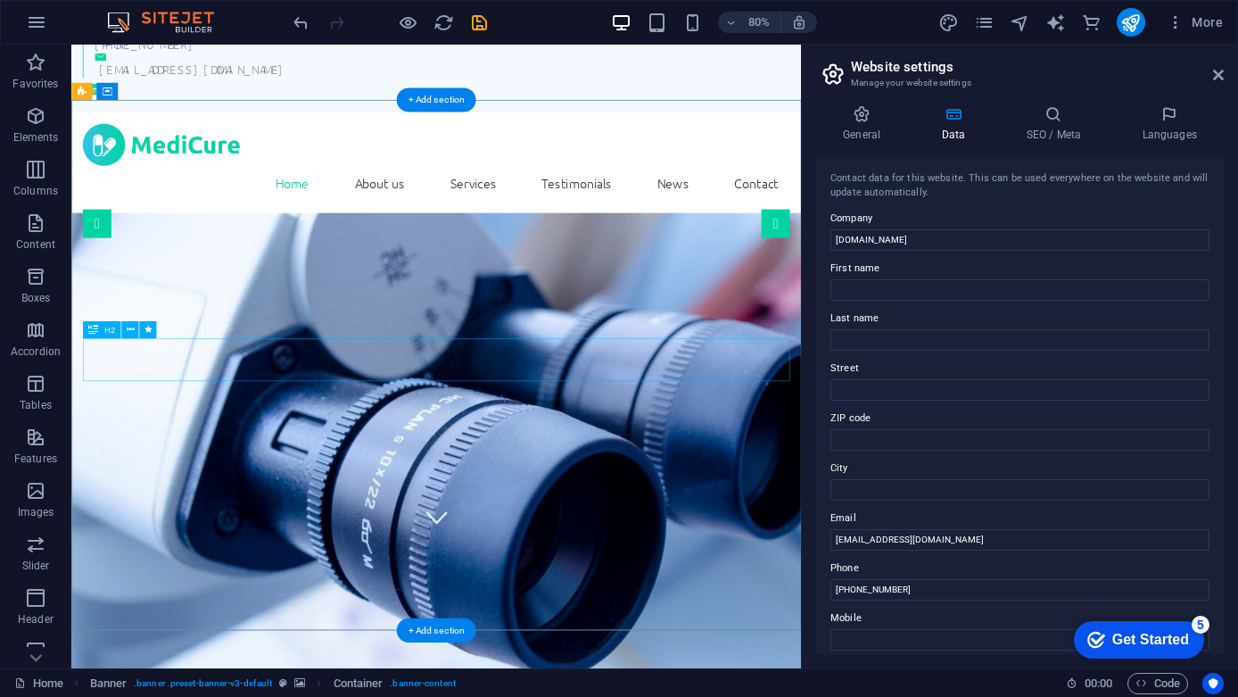
scroll to position [154, 0]
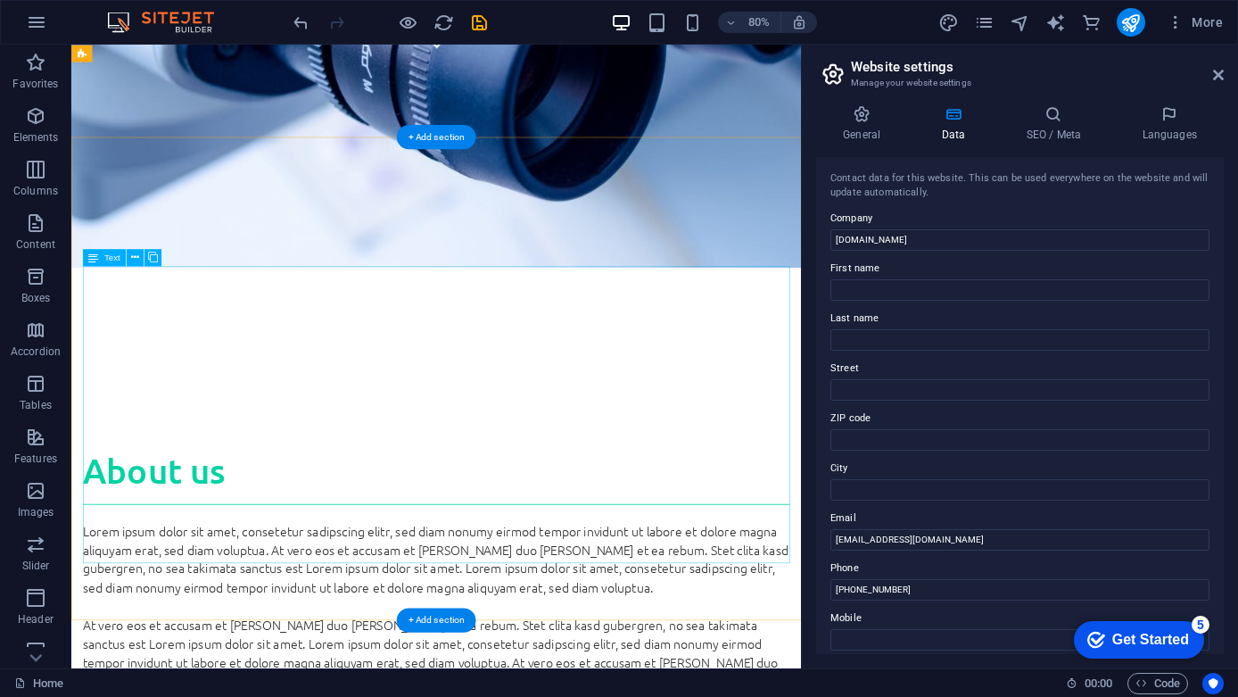
scroll to position [645, 0]
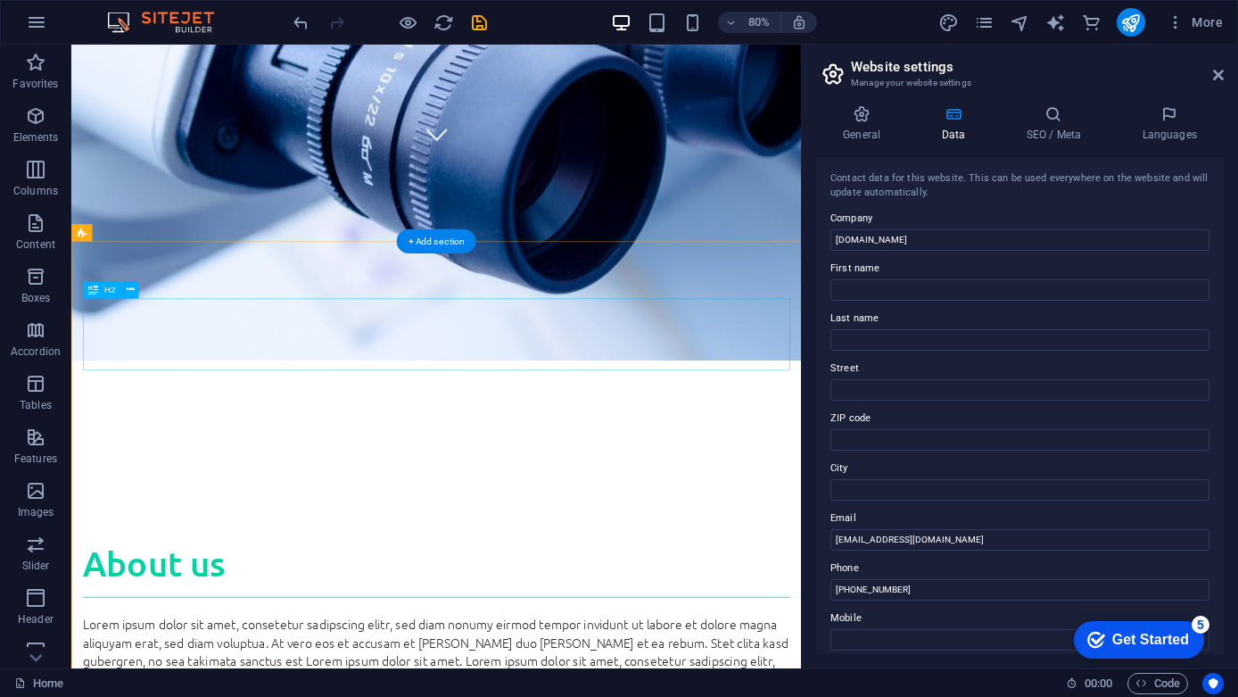
click at [339, 666] on div "About us" at bounding box center [528, 700] width 884 height 69
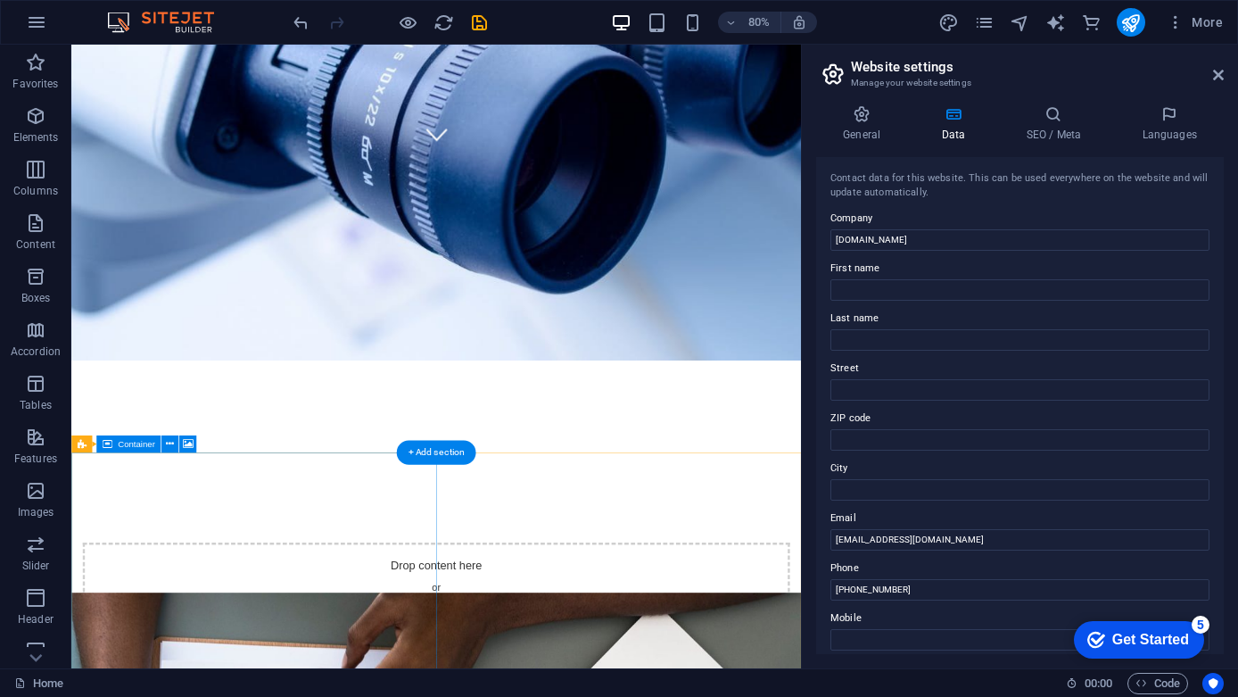
scroll to position [769, 0]
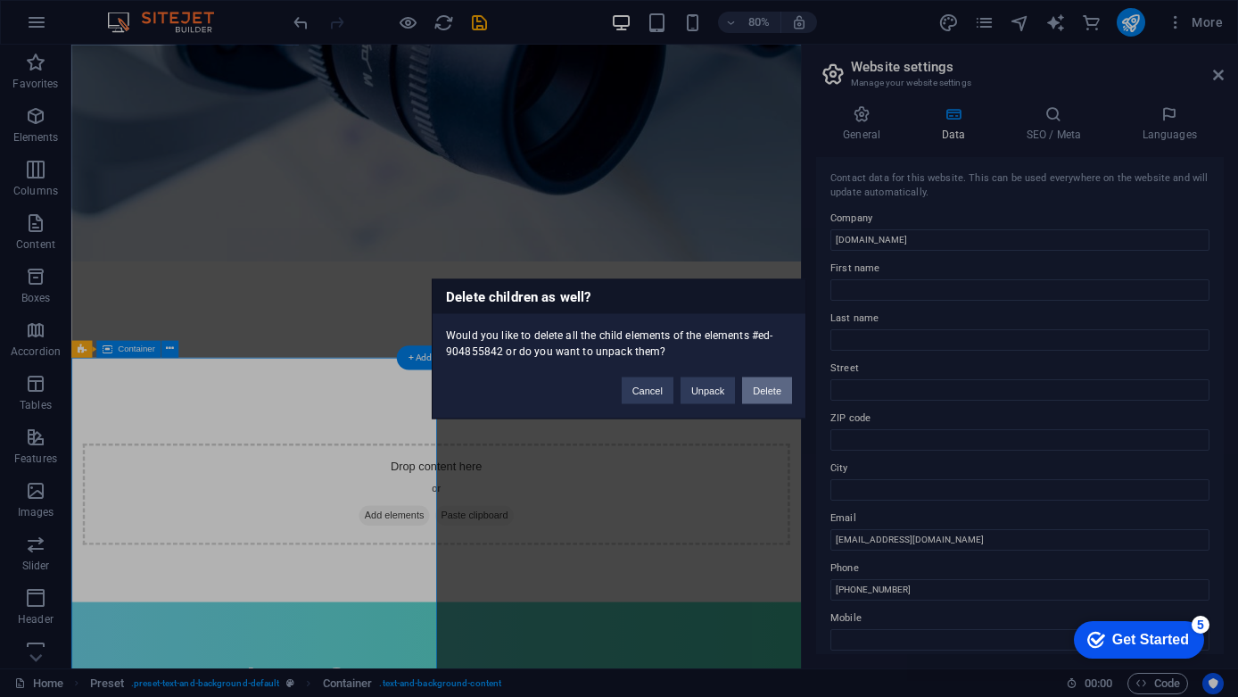
click at [751, 392] on button "Delete" at bounding box center [767, 389] width 50 height 27
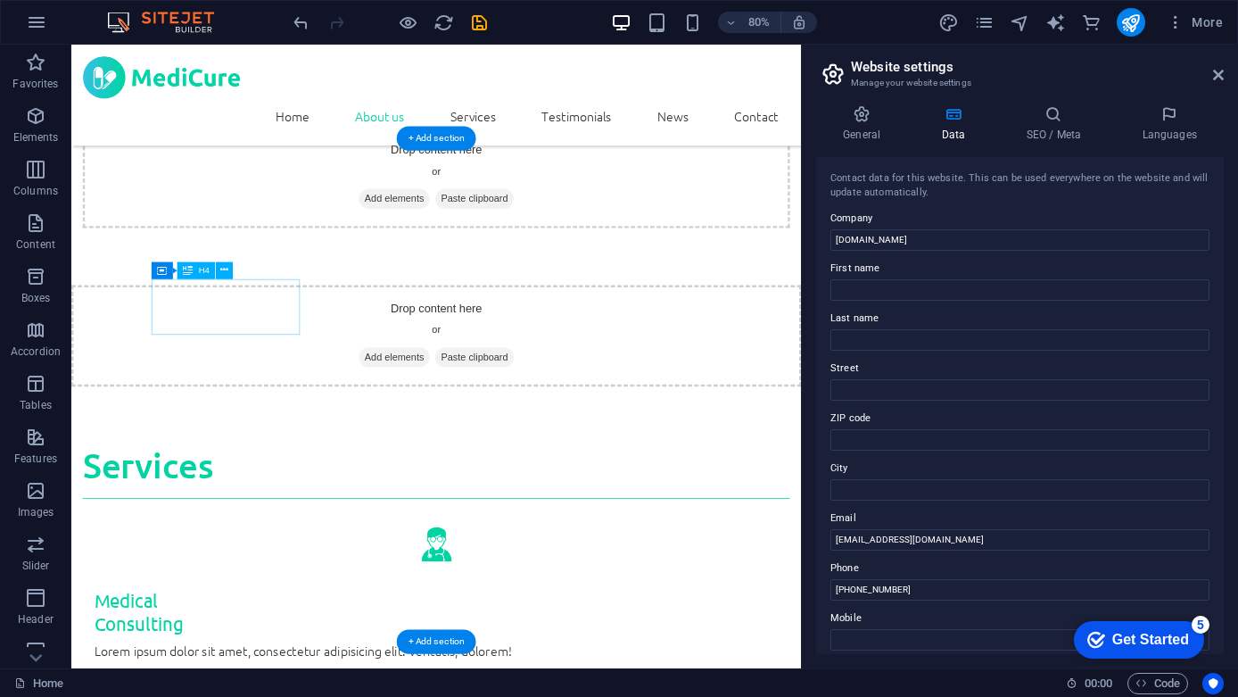
scroll to position [1097, 0]
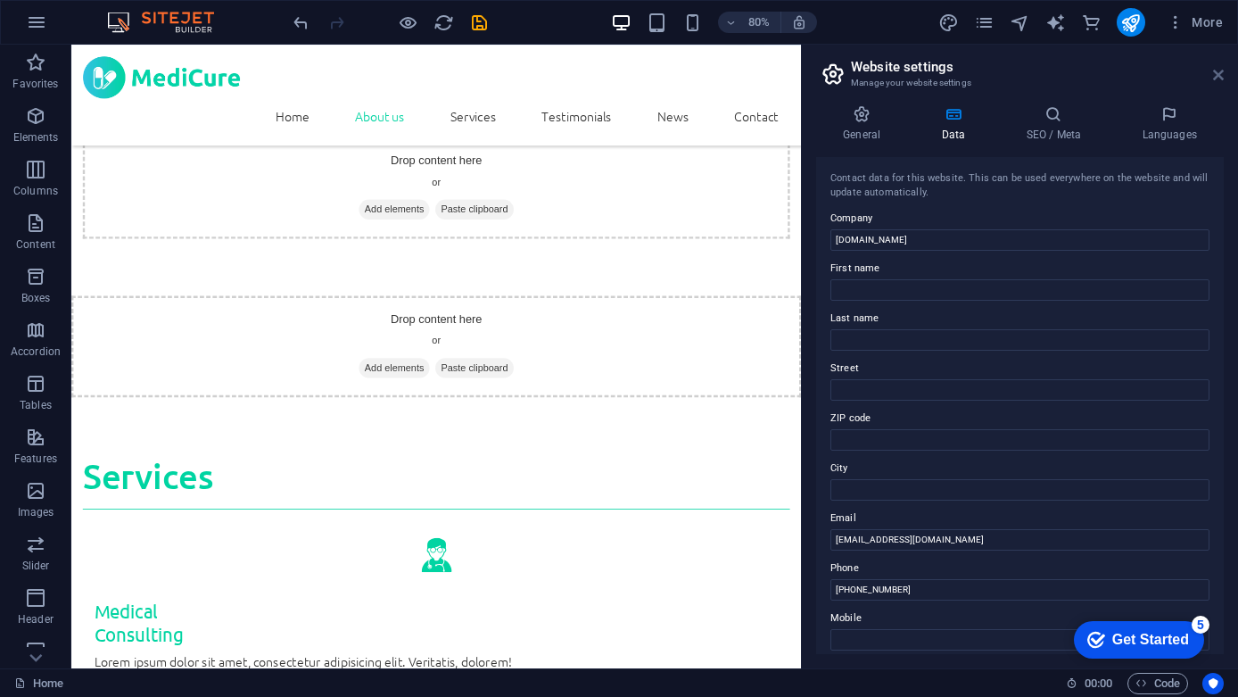
click at [1213, 68] on icon at bounding box center [1218, 75] width 11 height 14
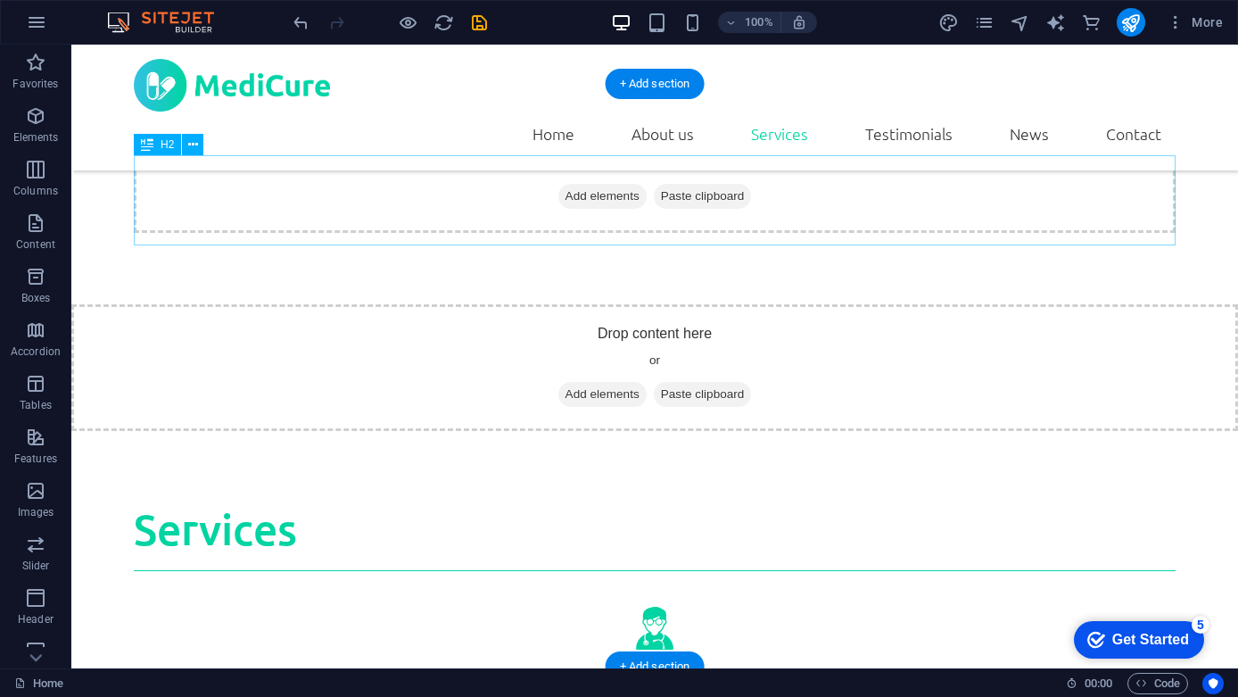
scroll to position [997, 0]
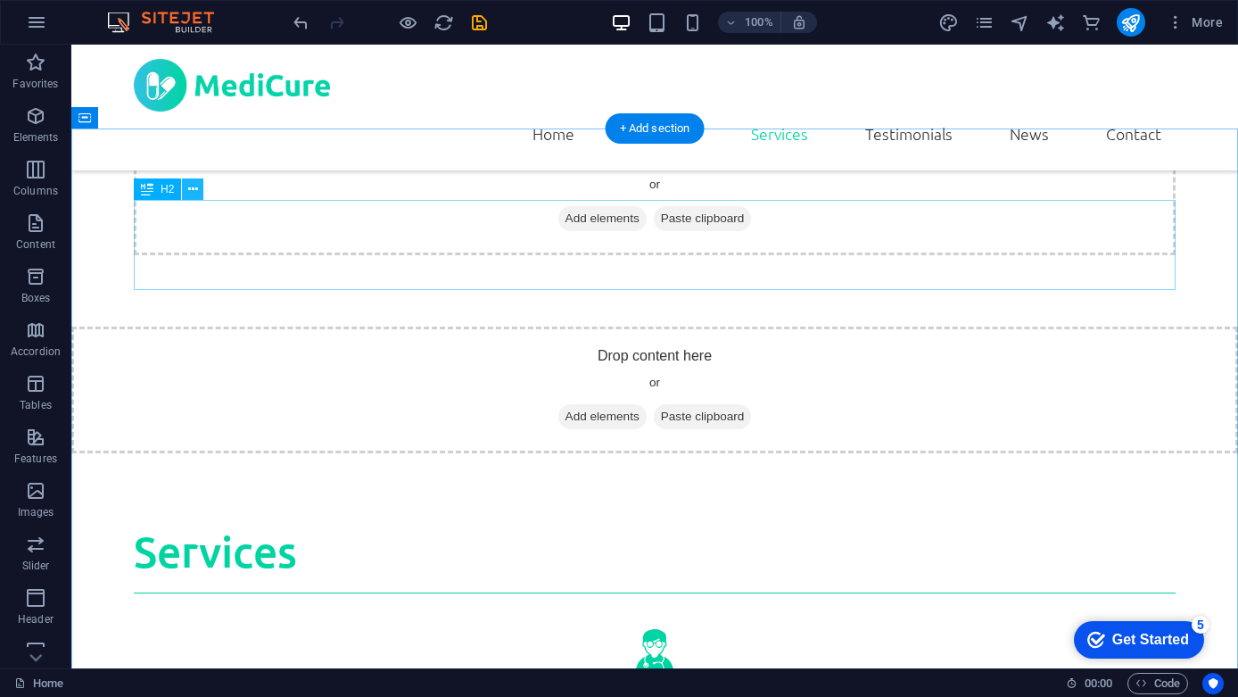
click at [195, 187] on icon at bounding box center [193, 189] width 10 height 19
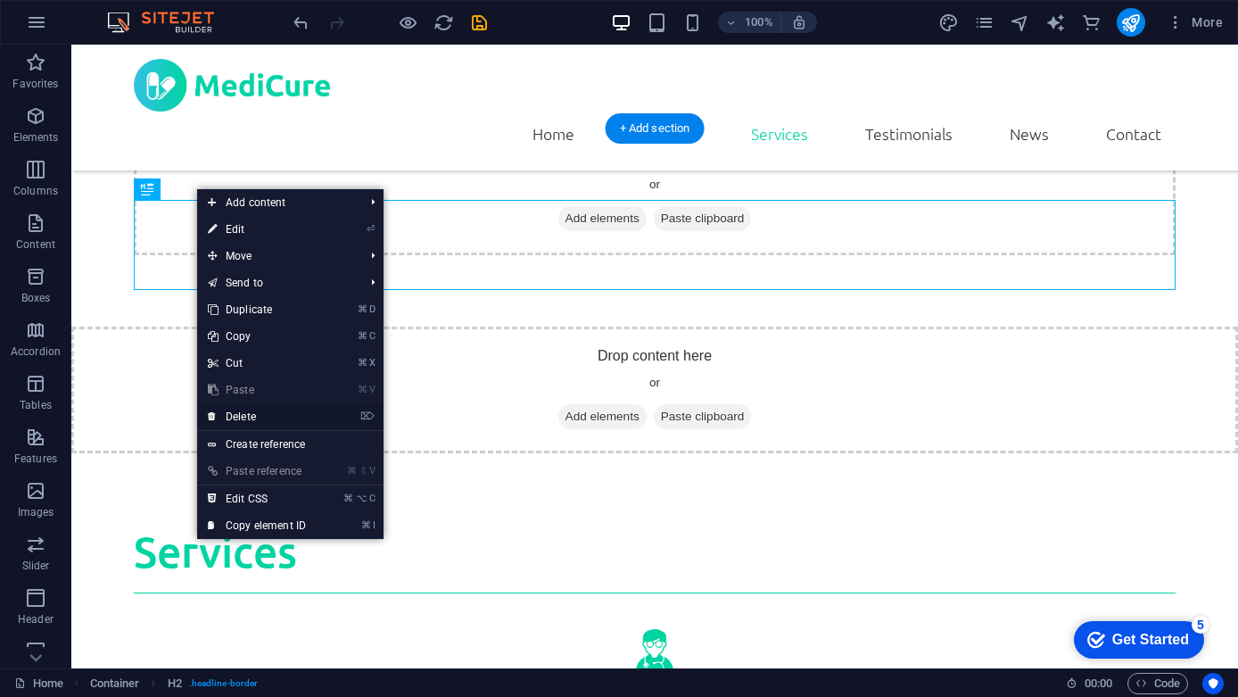
click at [236, 417] on link "⌦ Delete" at bounding box center [257, 416] width 120 height 27
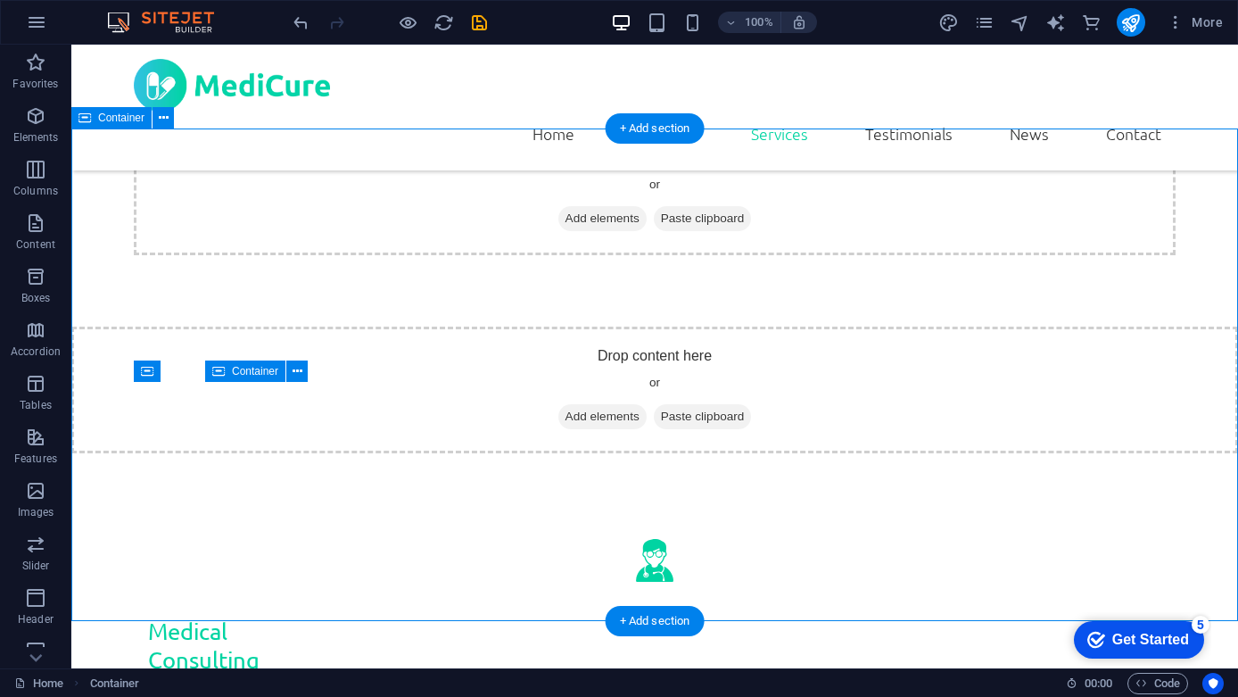
click at [162, 120] on icon at bounding box center [164, 118] width 10 height 19
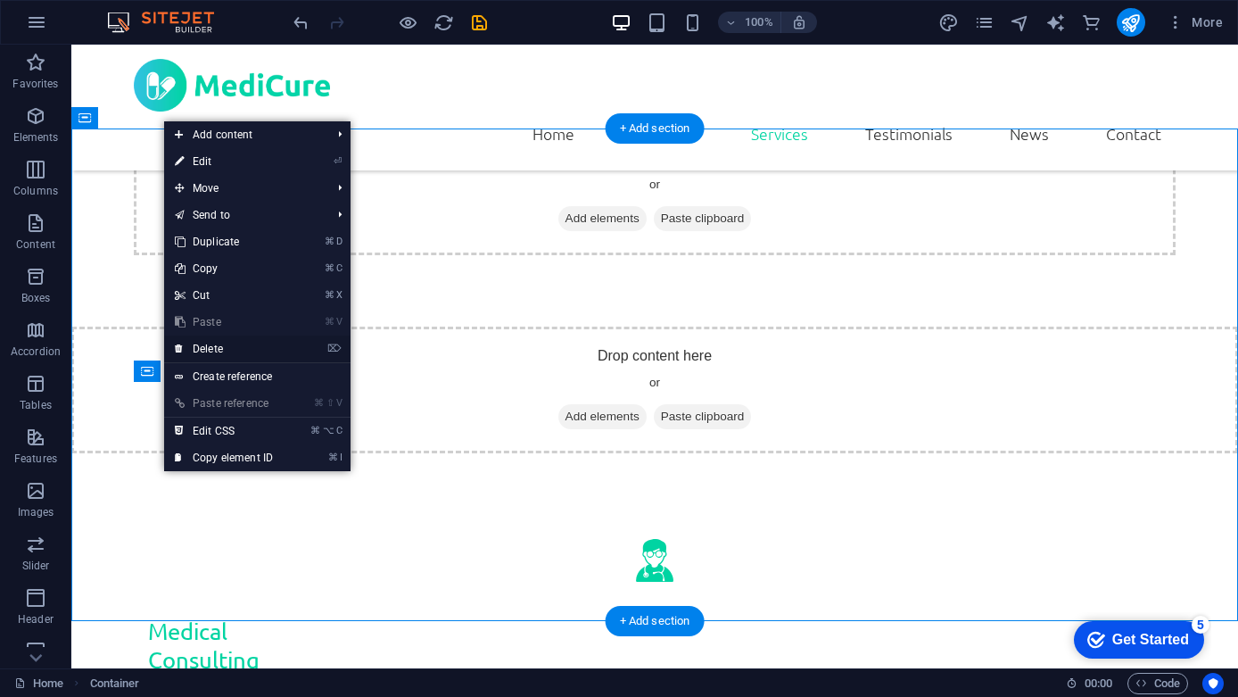
click at [215, 351] on link "⌦ Delete" at bounding box center [224, 348] width 120 height 27
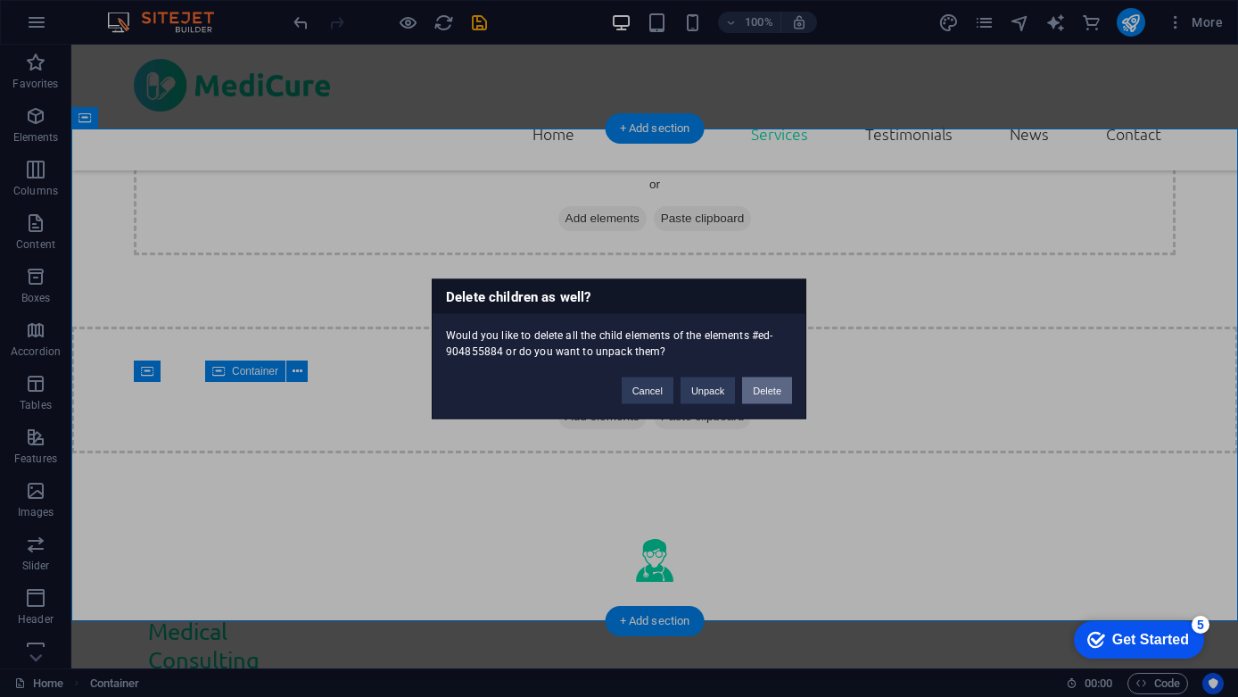
click at [775, 384] on button "Delete" at bounding box center [767, 389] width 50 height 27
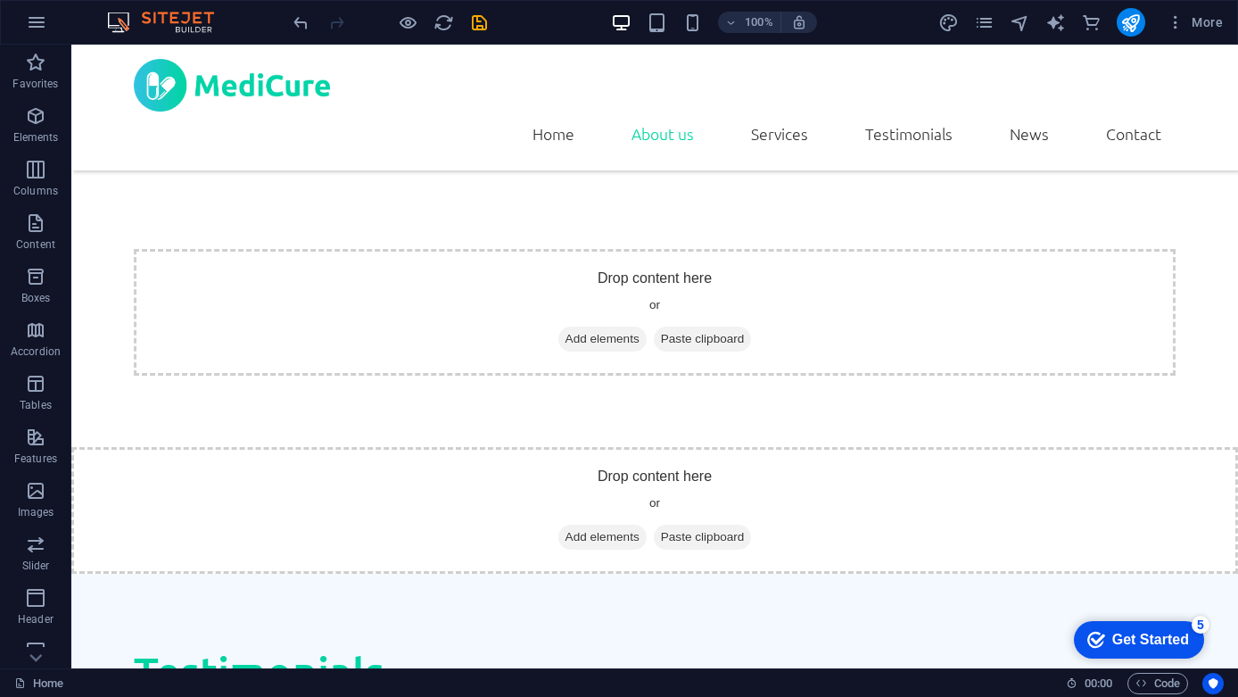
scroll to position [862, 0]
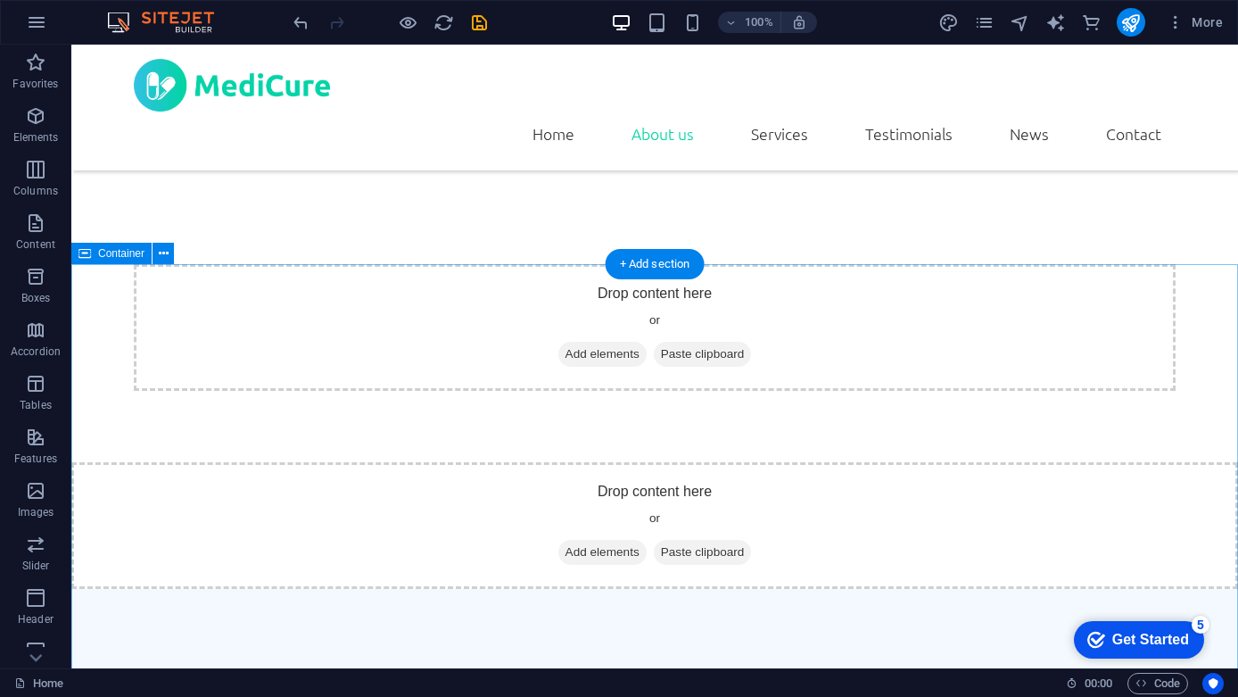
click at [169, 246] on button at bounding box center [163, 253] width 21 height 21
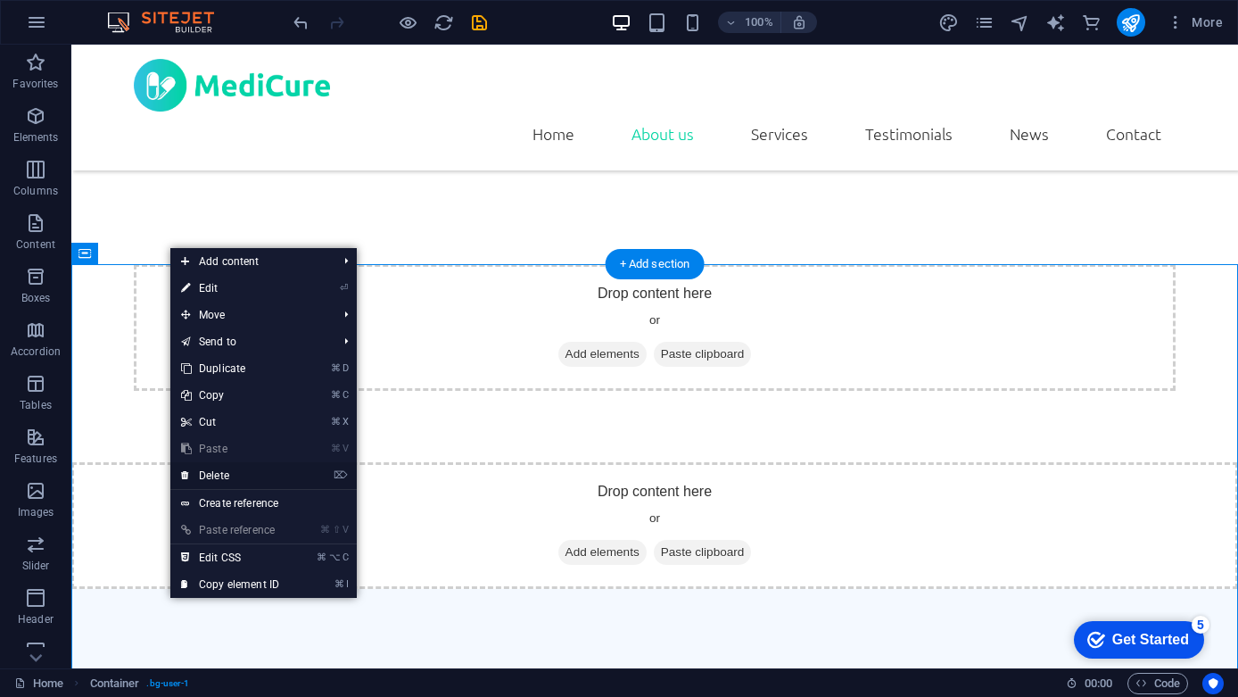
click at [227, 474] on link "⌦ Delete" at bounding box center [230, 475] width 120 height 27
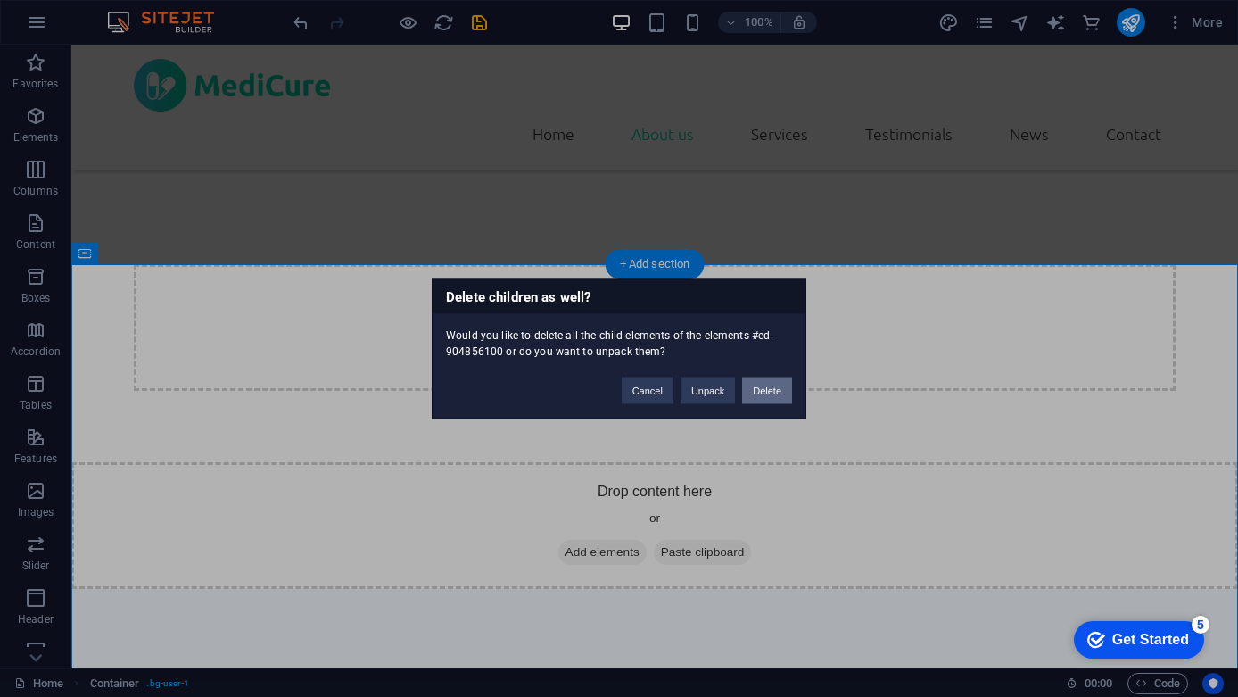
click at [765, 390] on button "Delete" at bounding box center [767, 389] width 50 height 27
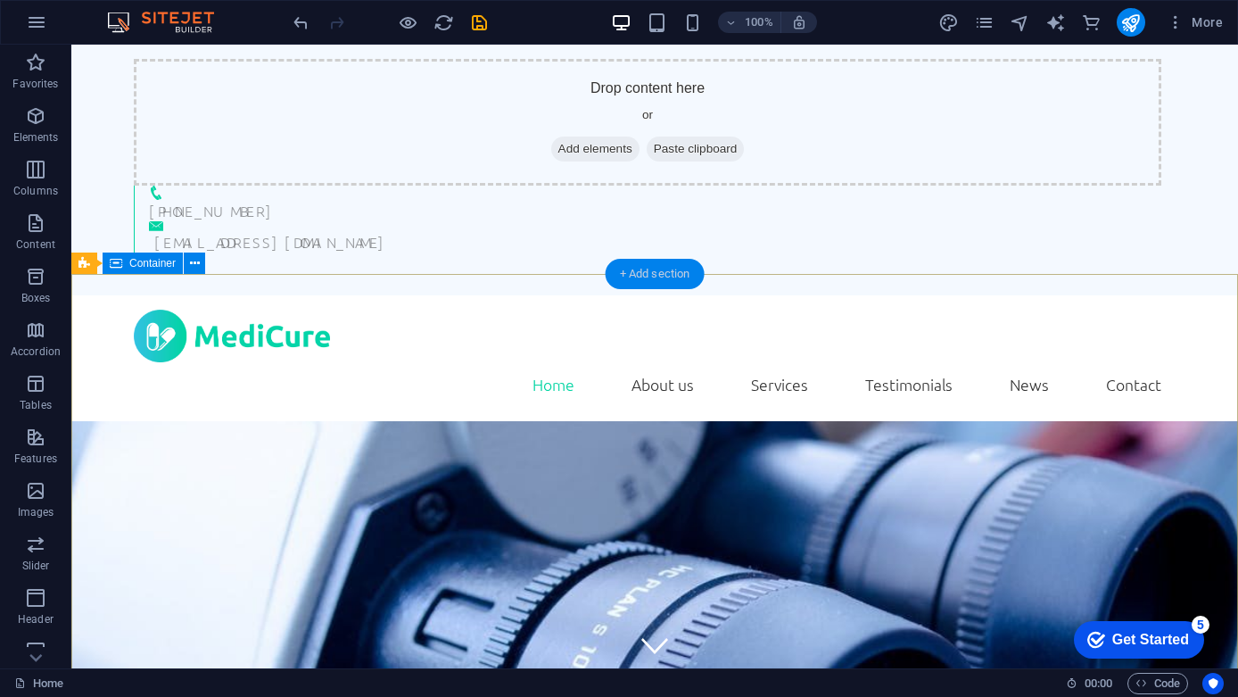
scroll to position [0, 0]
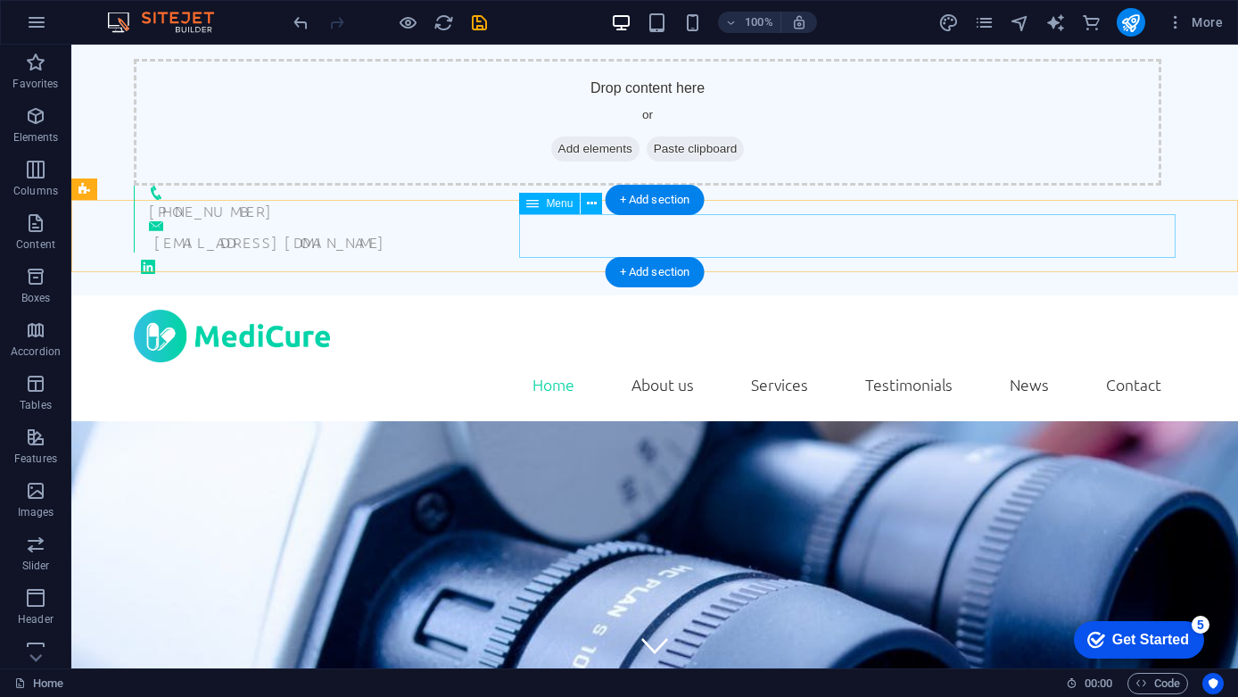
click at [701, 362] on nav "Home About us Services Testimonials News Contact" at bounding box center [655, 384] width 1042 height 45
click at [590, 207] on icon at bounding box center [592, 203] width 10 height 19
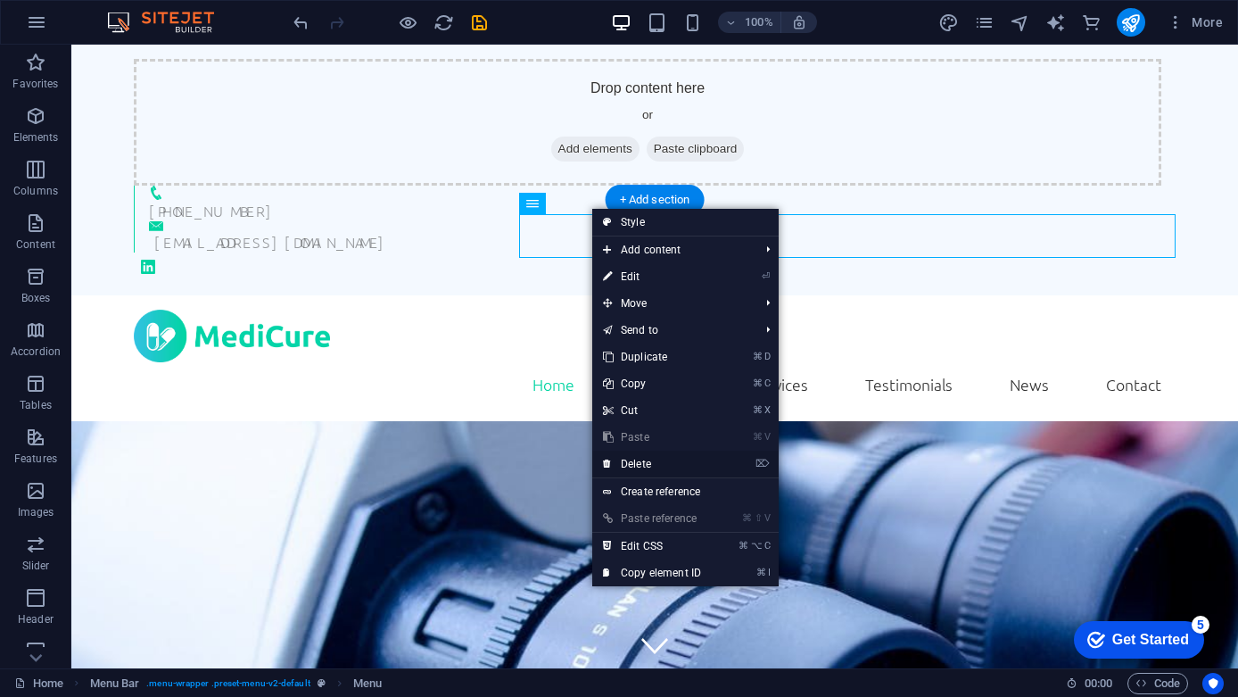
click at [639, 460] on link "⌦ Delete" at bounding box center [652, 463] width 120 height 27
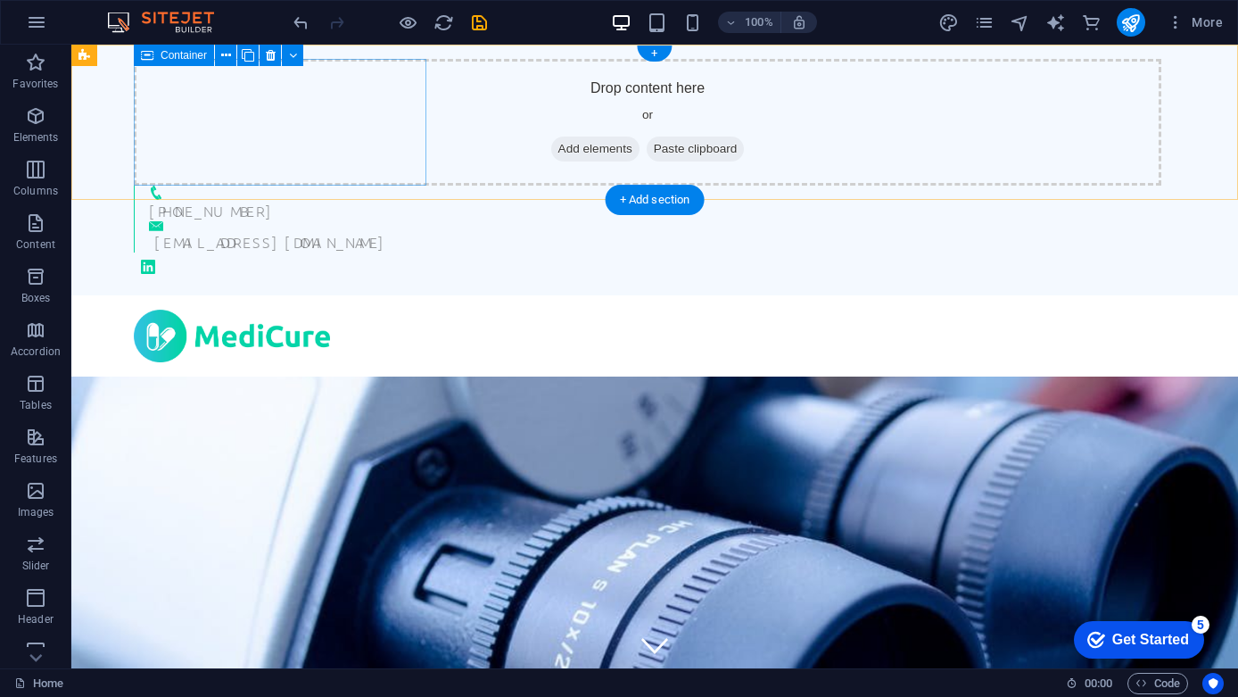
click at [551, 149] on span "Add elements" at bounding box center [595, 148] width 88 height 25
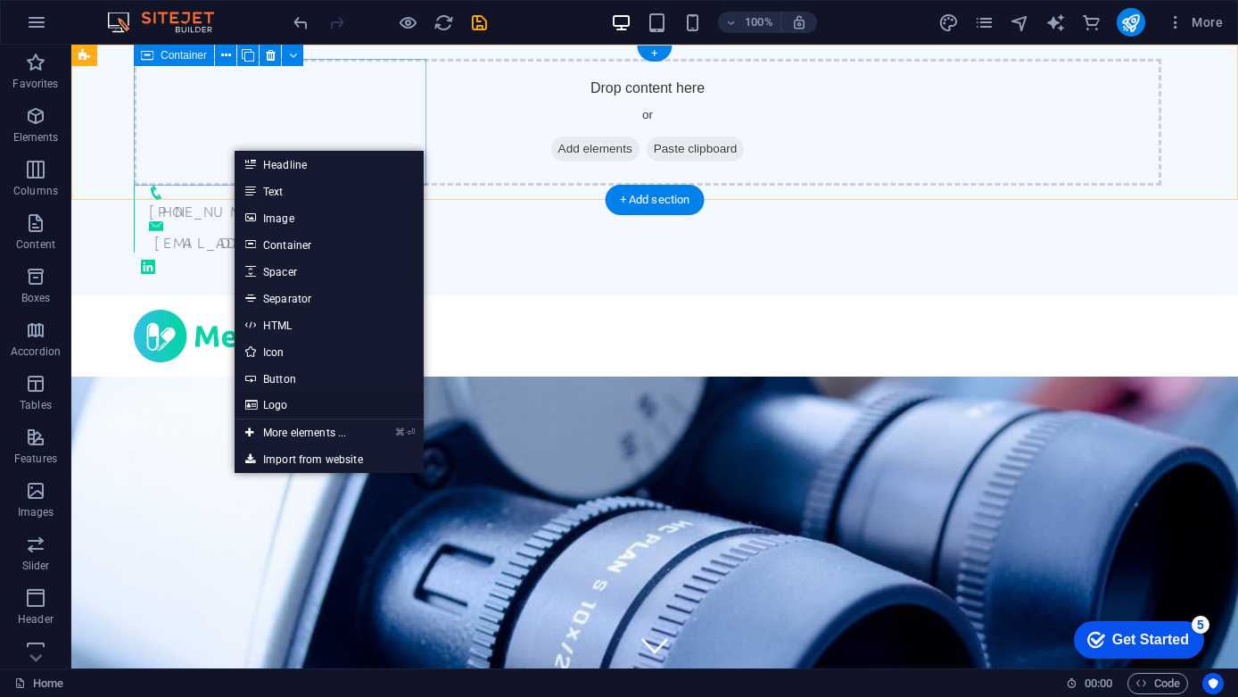
click at [293, 401] on link "Logo" at bounding box center [329, 405] width 189 height 27
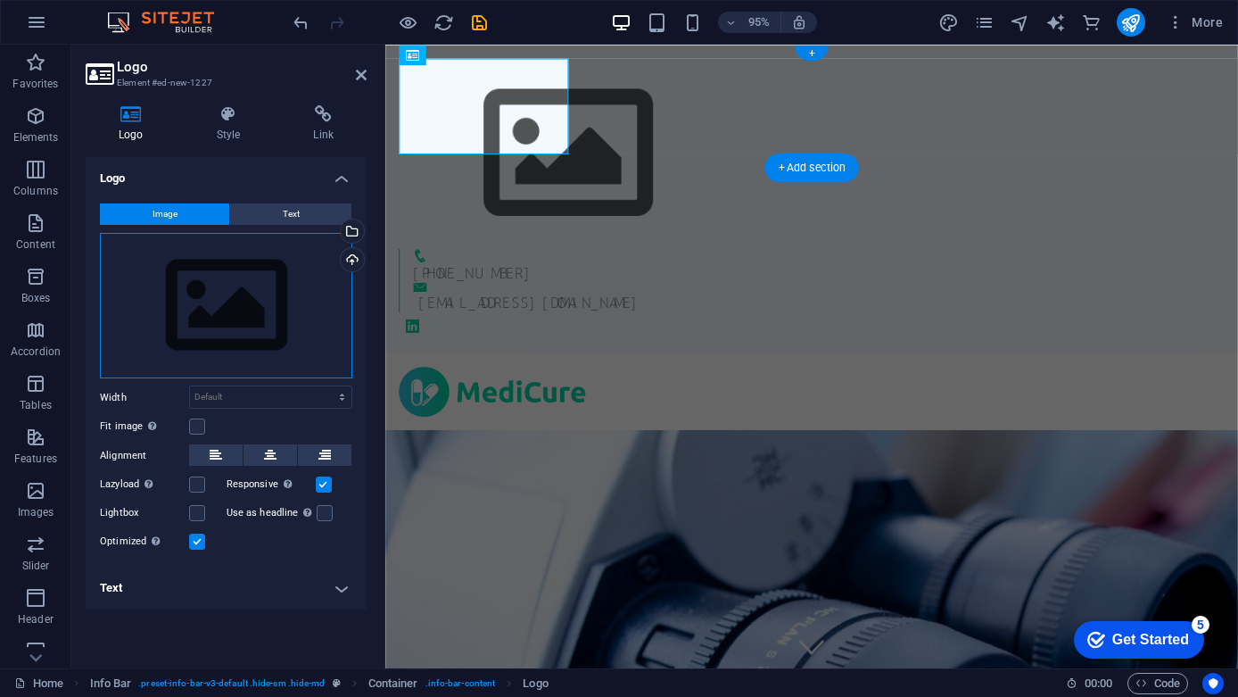
click at [233, 281] on div "Drag files here, click to choose files or select files from Files or our free s…" at bounding box center [226, 306] width 252 height 146
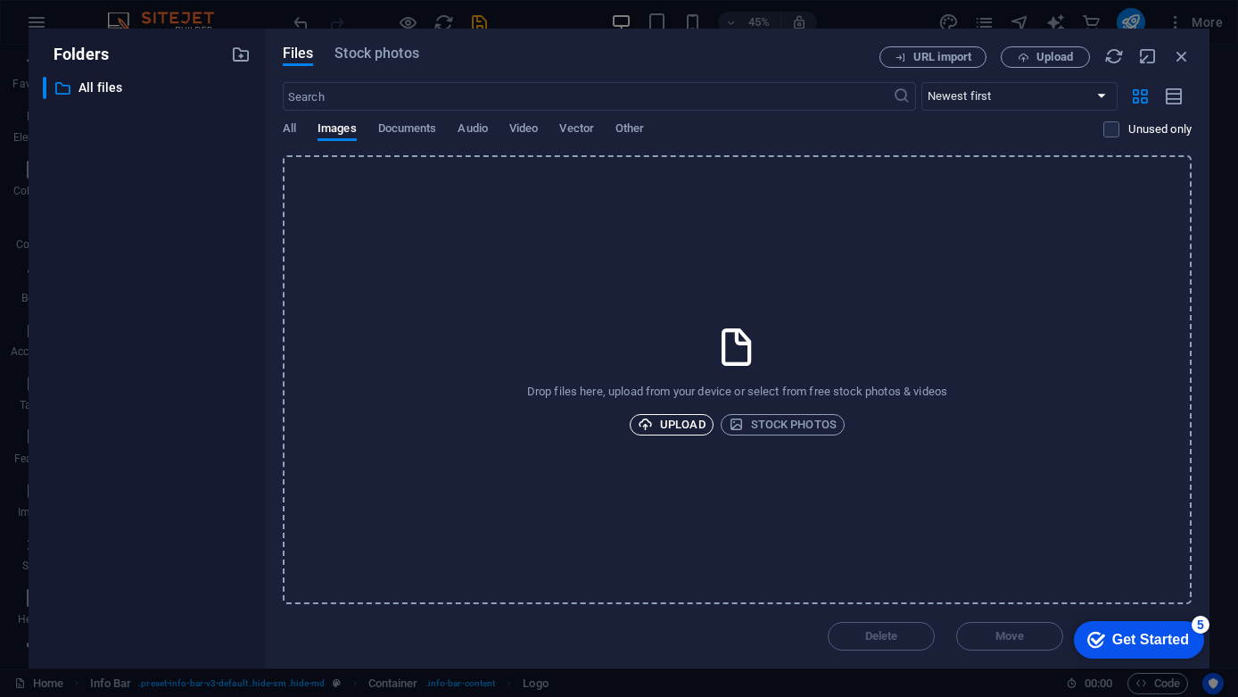
click at [677, 417] on span "Upload" at bounding box center [672, 424] width 68 height 21
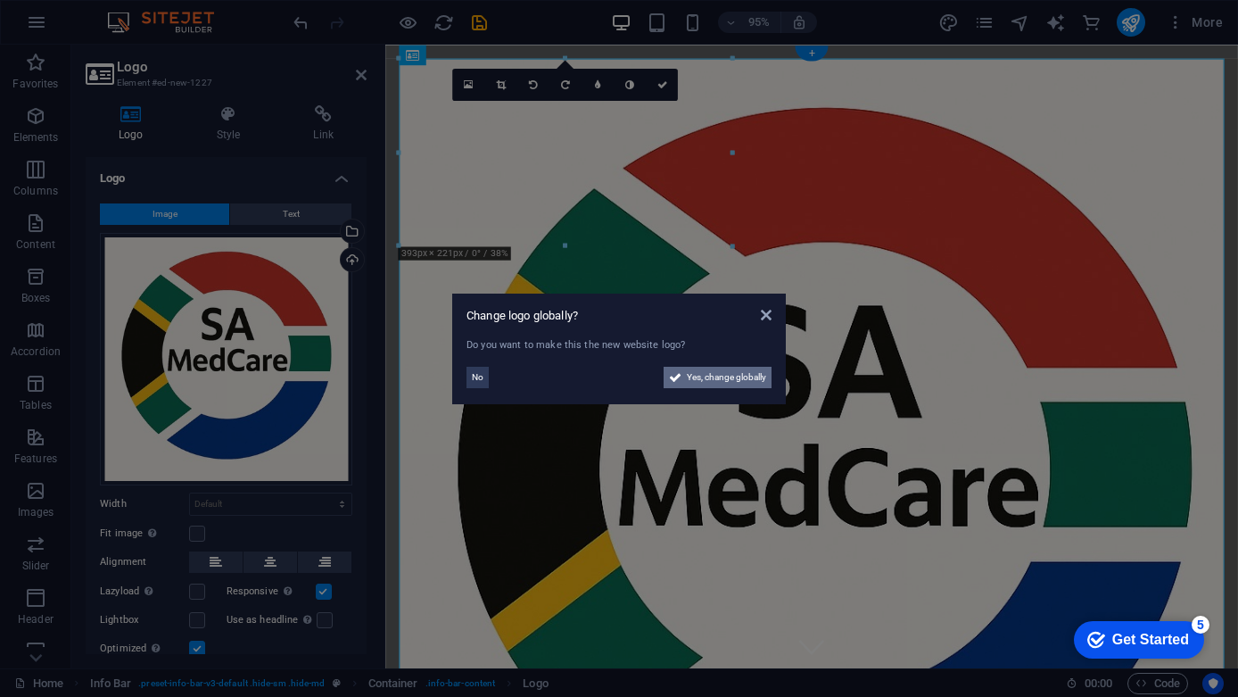
click at [715, 375] on span "Yes, change globally" at bounding box center [726, 377] width 79 height 21
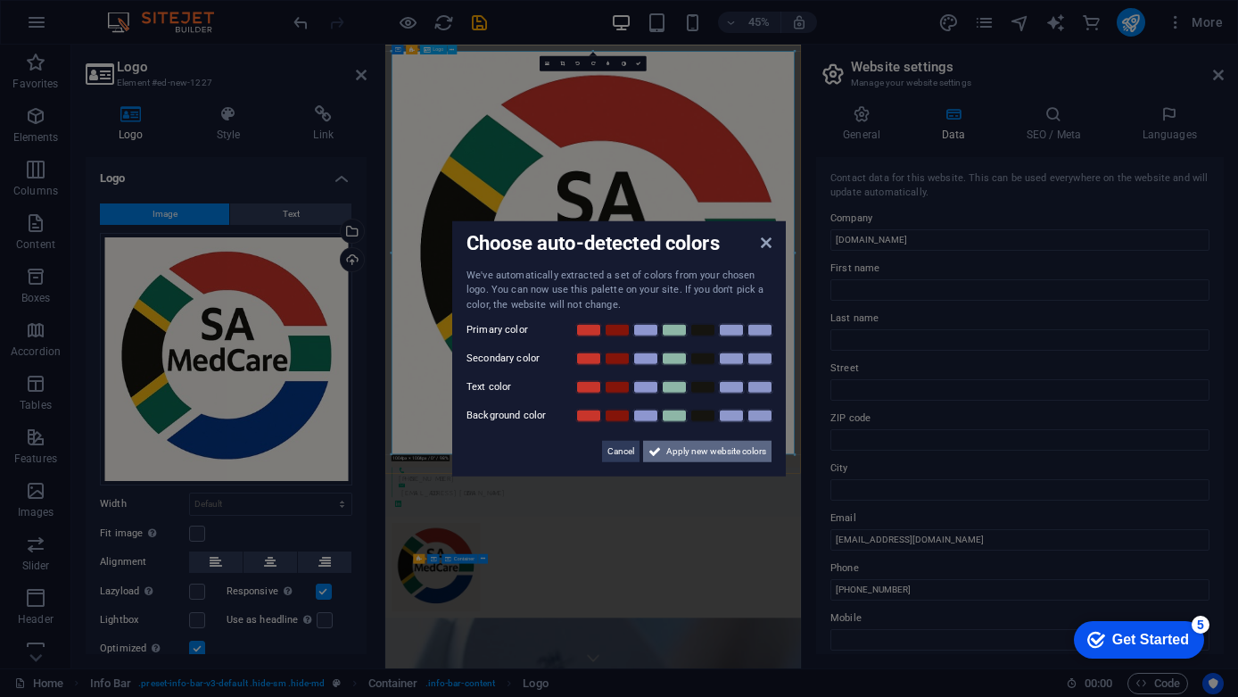
click at [714, 451] on span "Apply new website colors" at bounding box center [716, 451] width 100 height 21
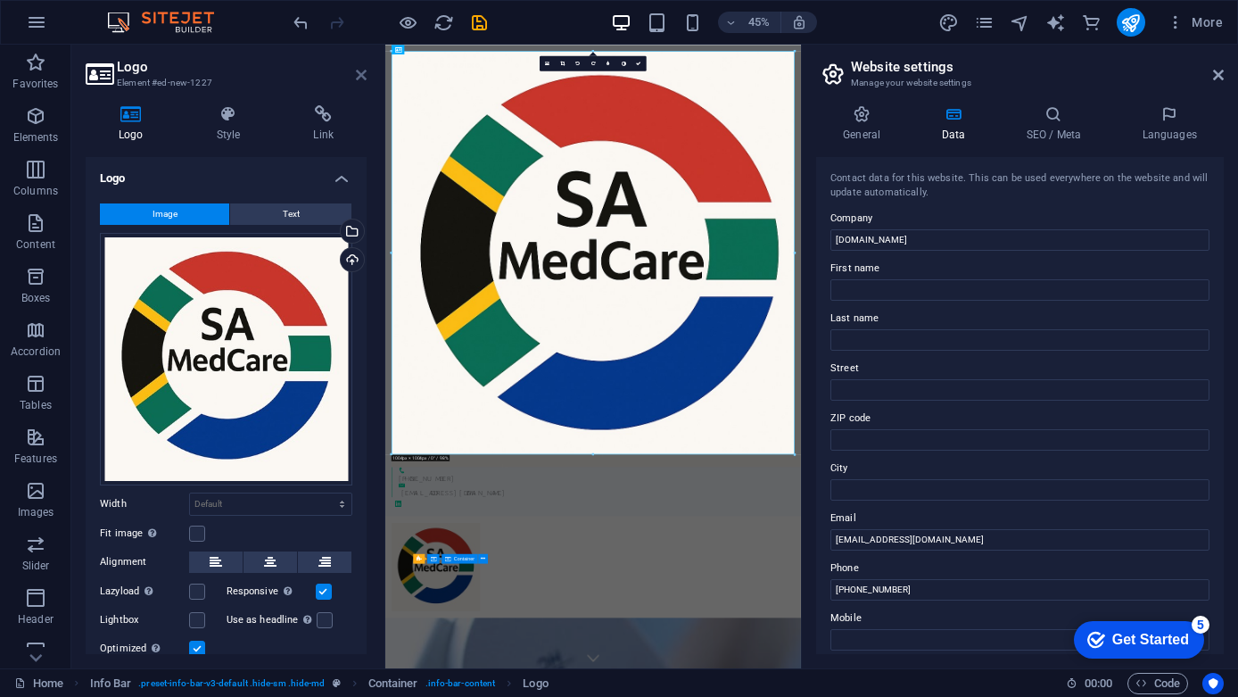
click at [358, 68] on icon at bounding box center [361, 75] width 11 height 14
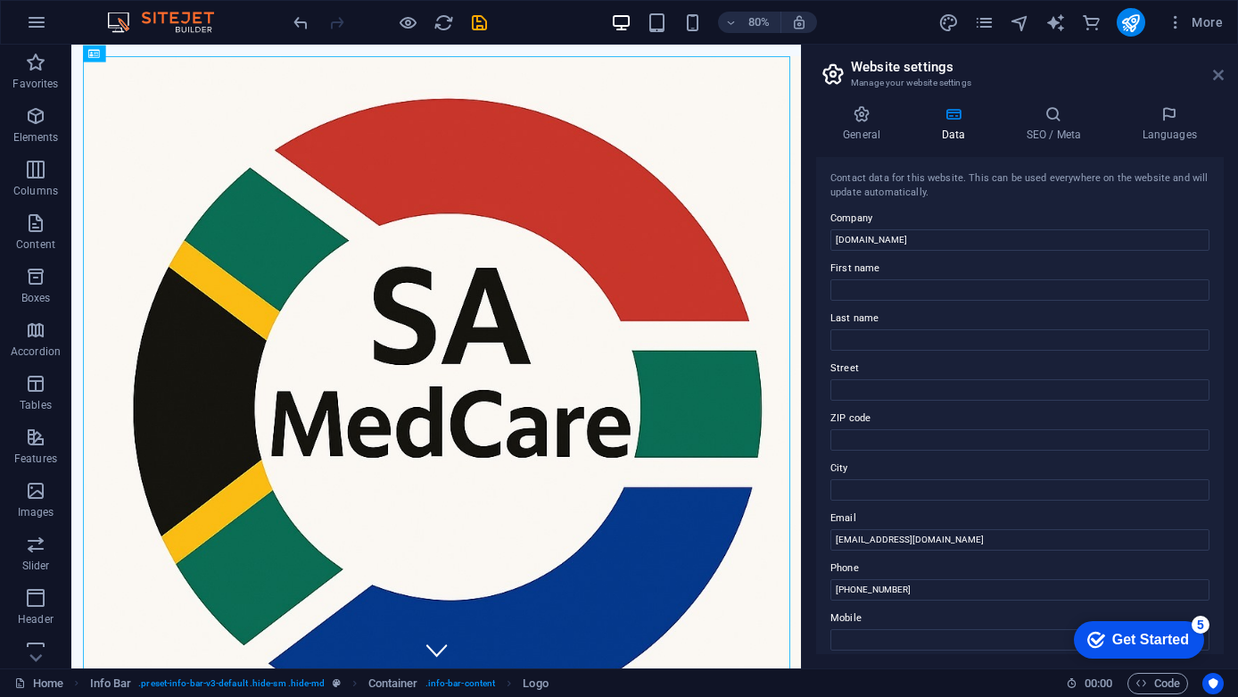
click at [1217, 74] on icon at bounding box center [1218, 75] width 11 height 14
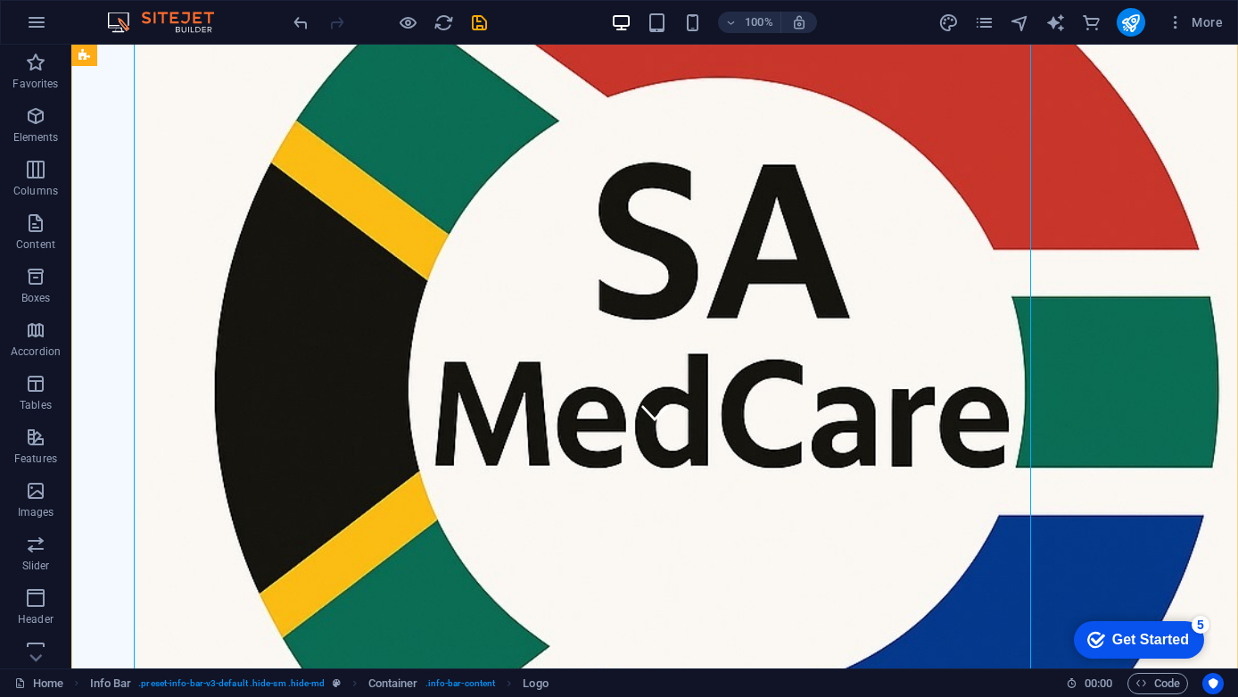
scroll to position [75, 0]
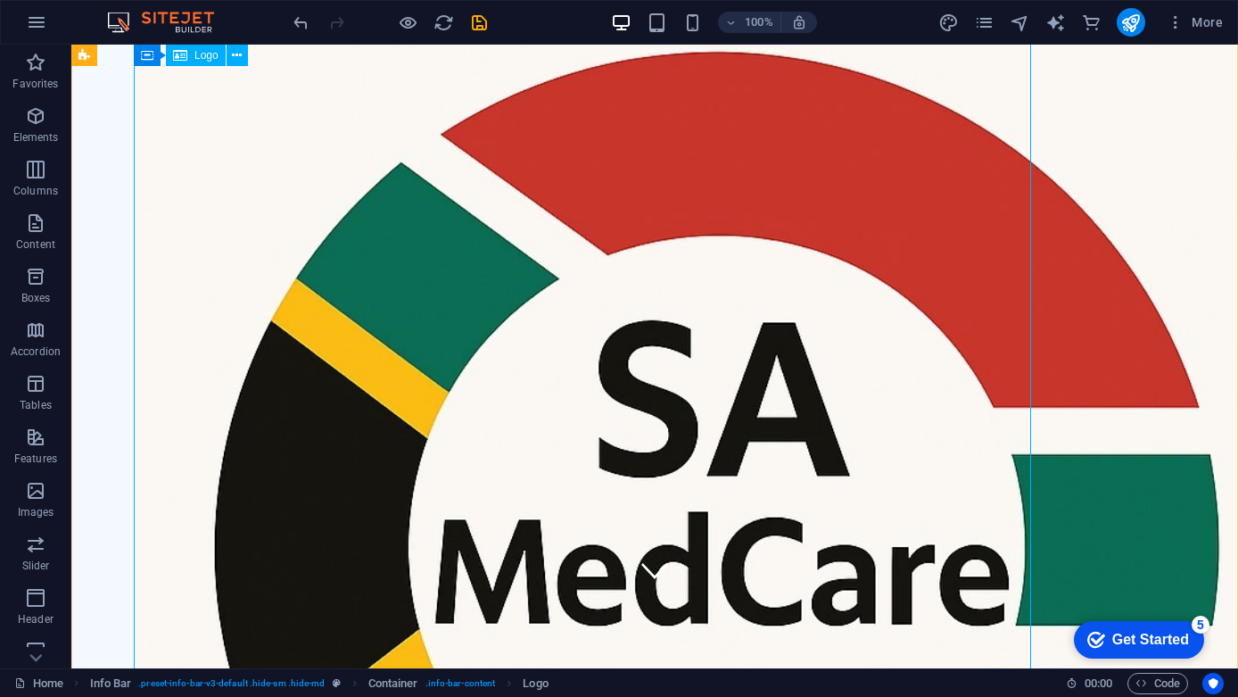
click at [832, 321] on div at bounding box center [647, 567] width 1027 height 1167
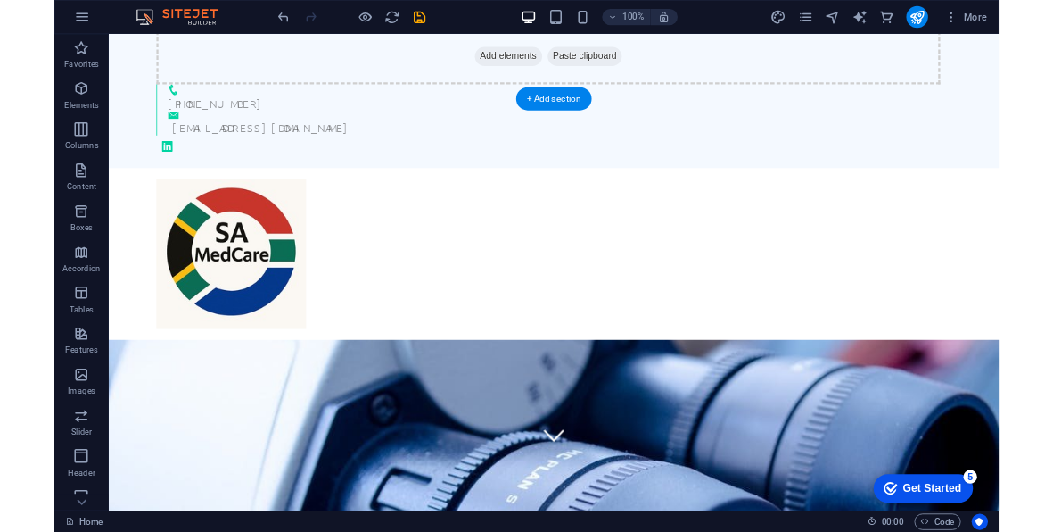
scroll to position [0, 0]
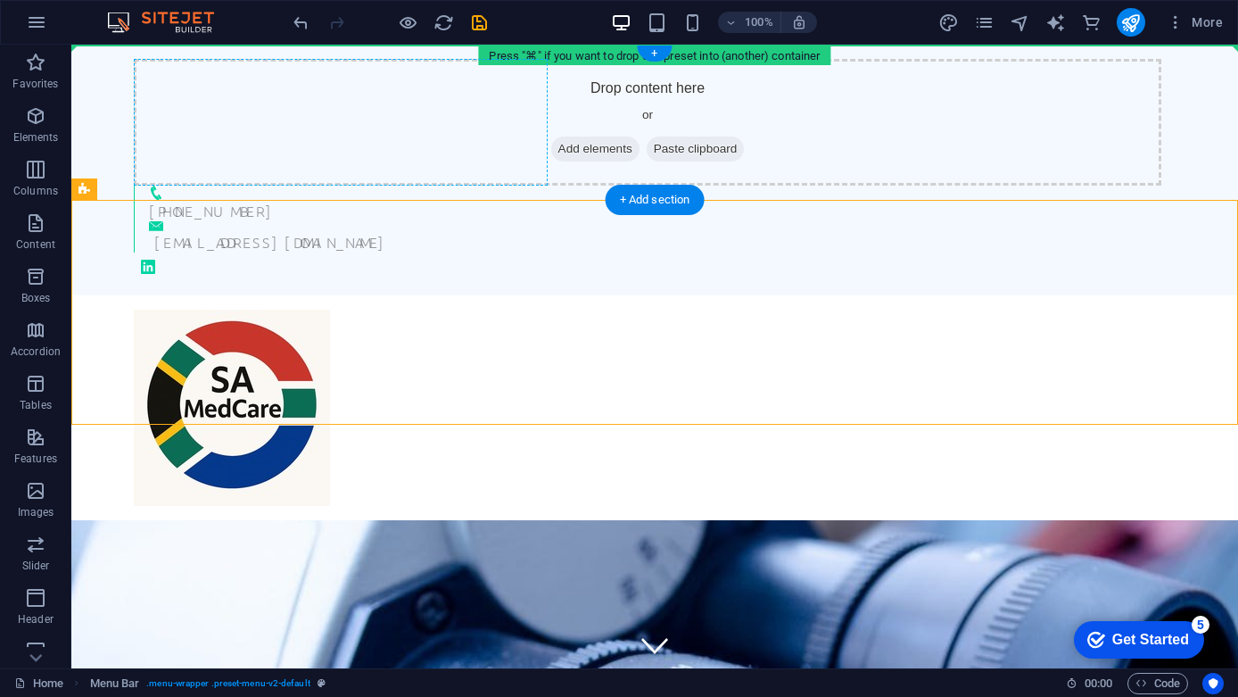
drag, startPoint x: 252, startPoint y: 293, endPoint x: 279, endPoint y: 108, distance: 187.6
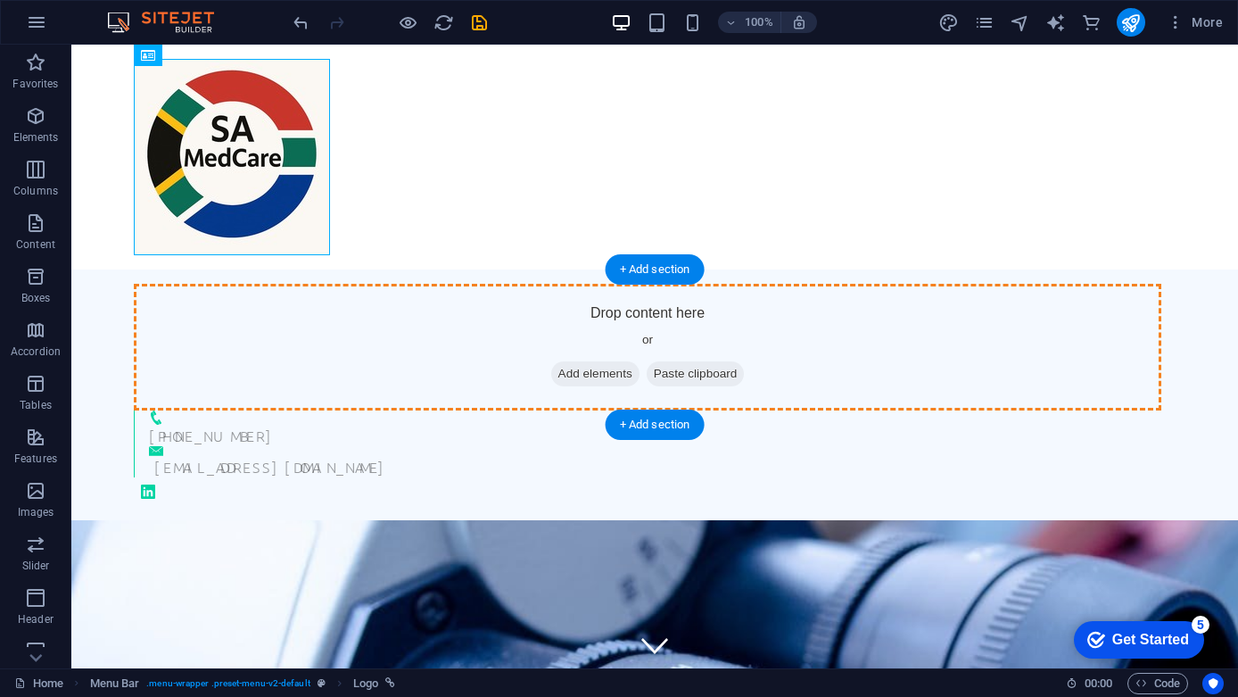
drag, startPoint x: 267, startPoint y: 159, endPoint x: 273, endPoint y: 339, distance: 180.3
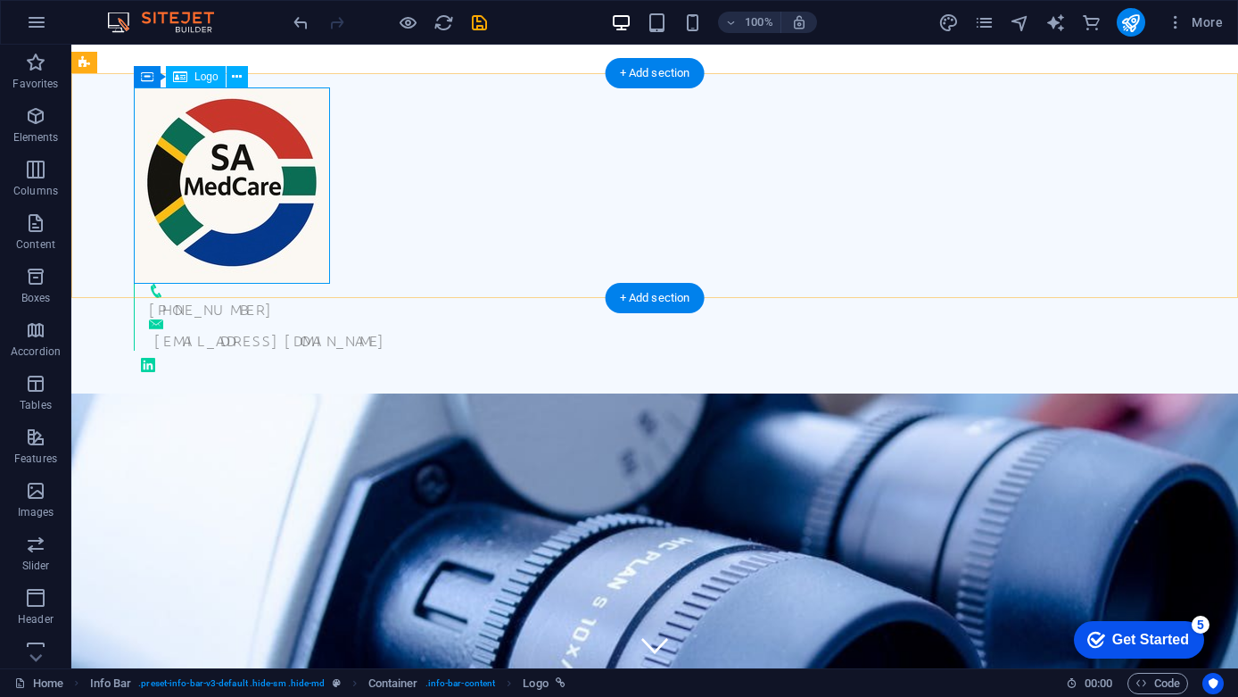
click at [306, 243] on div at bounding box center [647, 185] width 1027 height 196
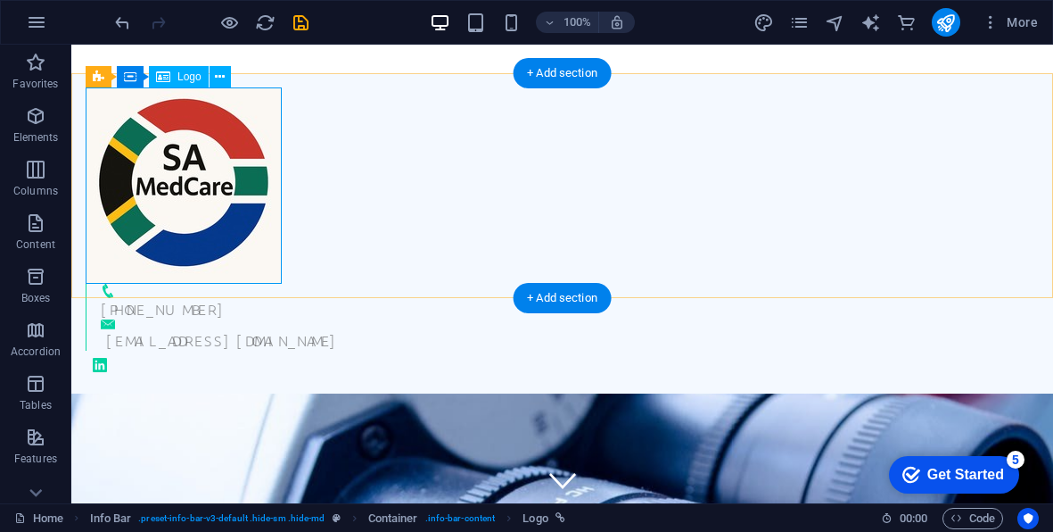
click at [199, 169] on div at bounding box center [555, 185] width 939 height 196
select select "px"
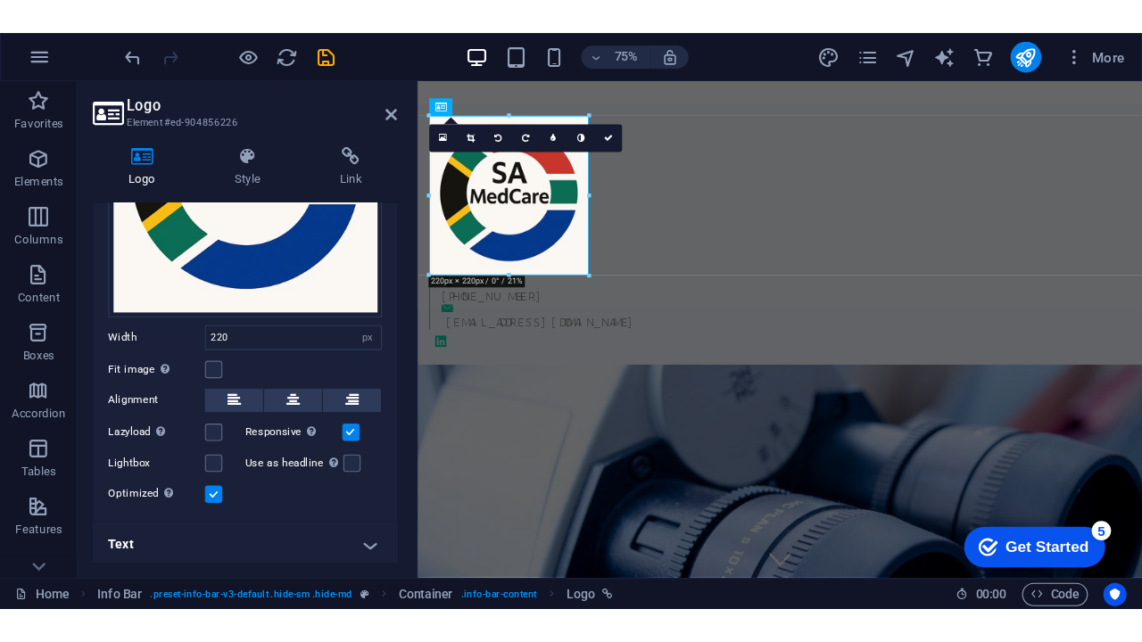
scroll to position [161, 0]
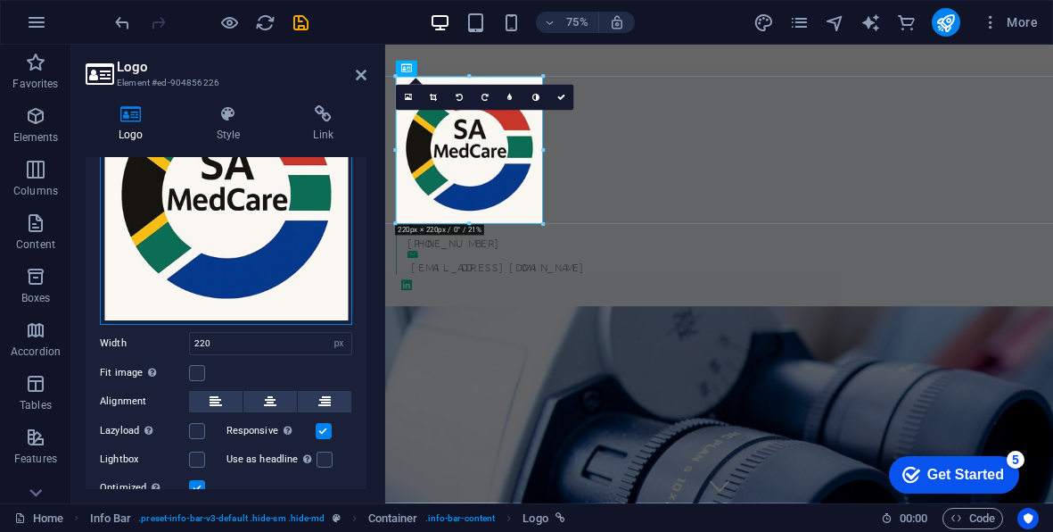
click at [223, 285] on div "Drag files here, click to choose files or select files from Files or our free s…" at bounding box center [226, 198] width 252 height 252
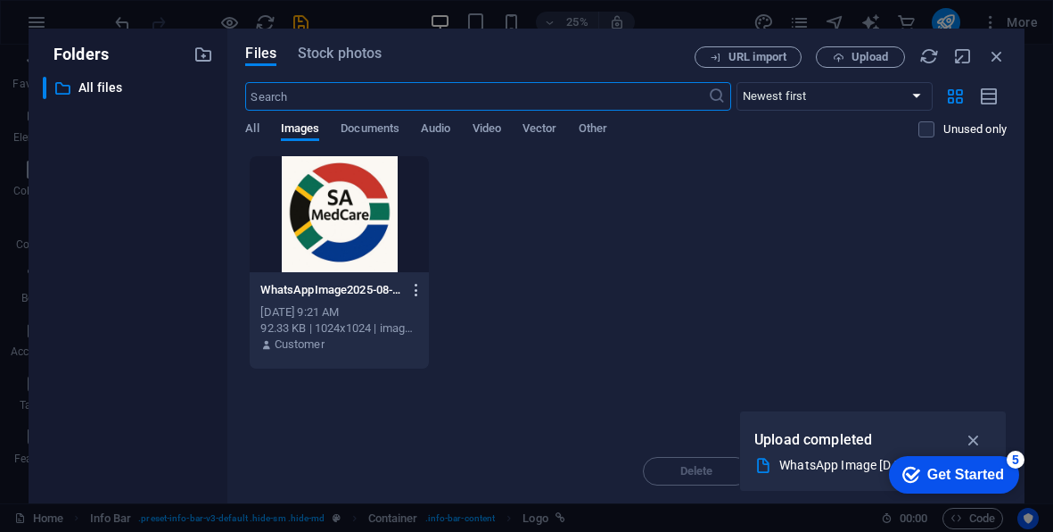
click at [408, 293] on icon "button" at bounding box center [416, 290] width 17 height 16
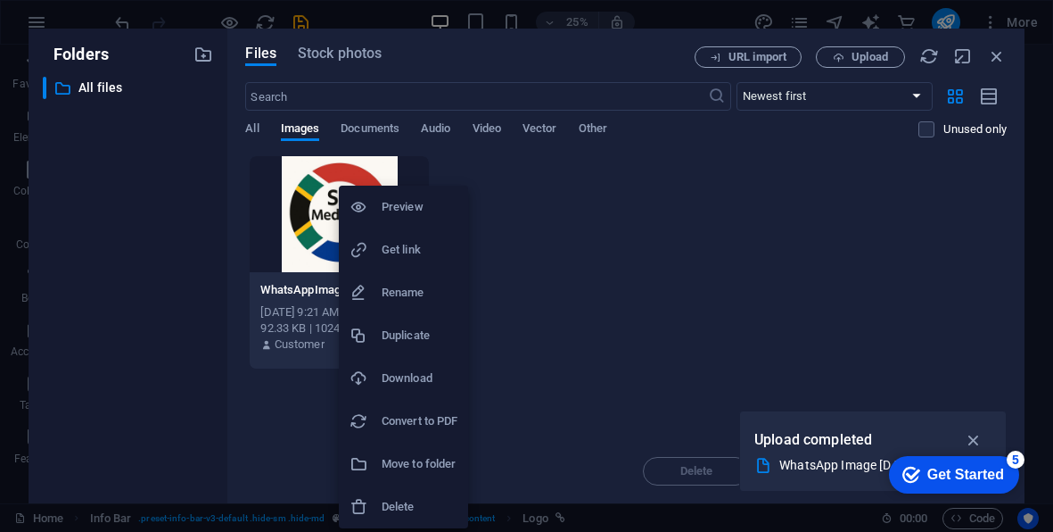
click at [423, 521] on li "Delete" at bounding box center [403, 506] width 129 height 43
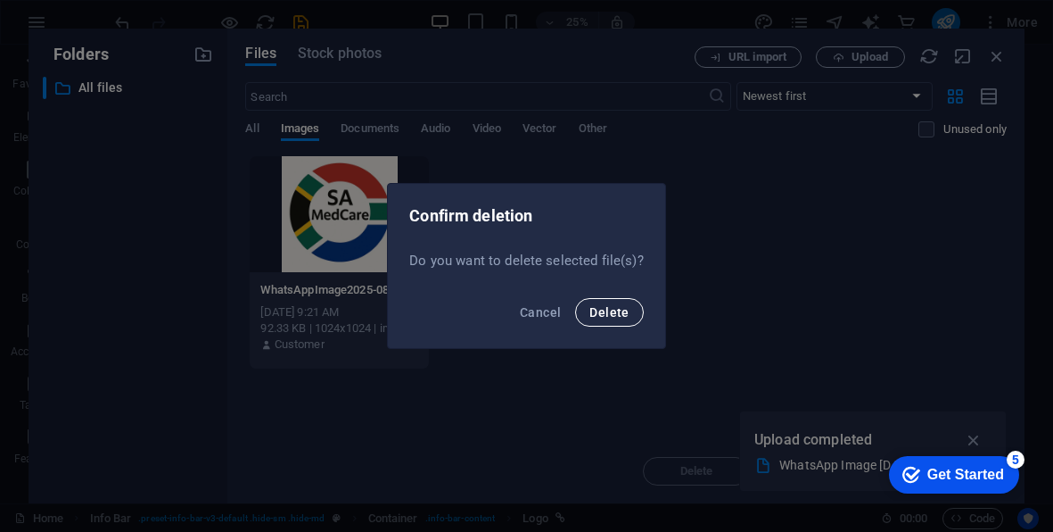
click at [630, 315] on button "Delete" at bounding box center [609, 312] width 68 height 29
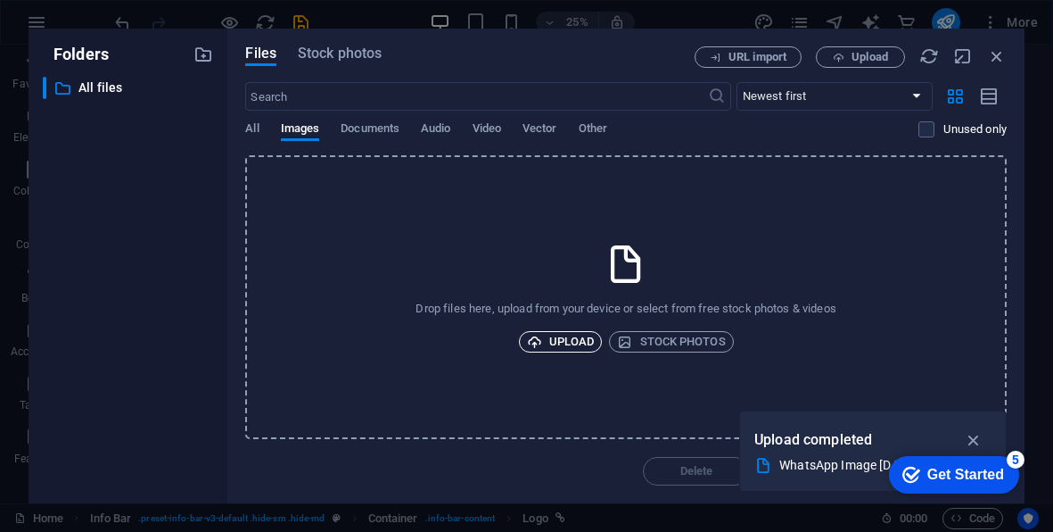
click at [557, 346] on span "Upload" at bounding box center [561, 341] width 68 height 21
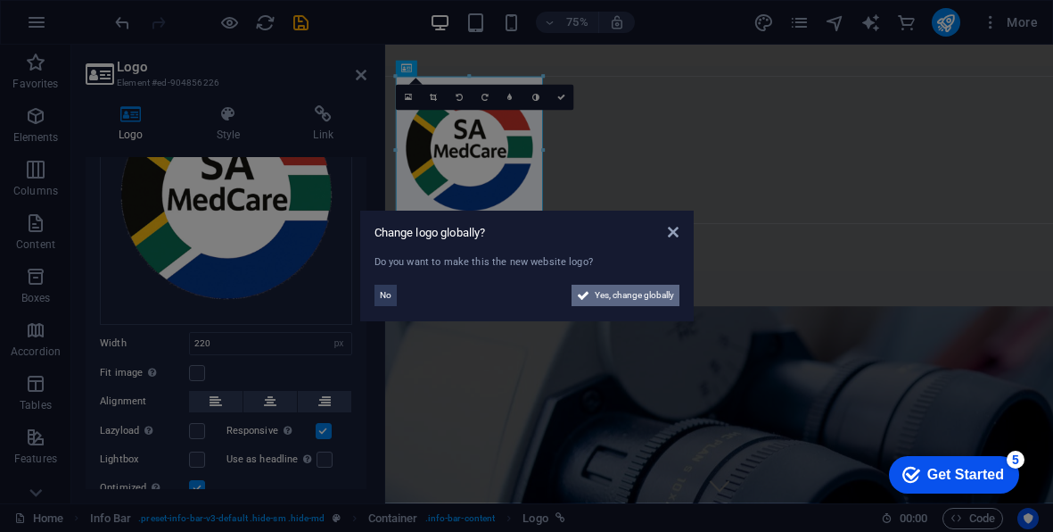
drag, startPoint x: 636, startPoint y: 296, endPoint x: 635, endPoint y: 960, distance: 663.6
click at [636, 296] on span "Yes, change globally" at bounding box center [634, 295] width 79 height 21
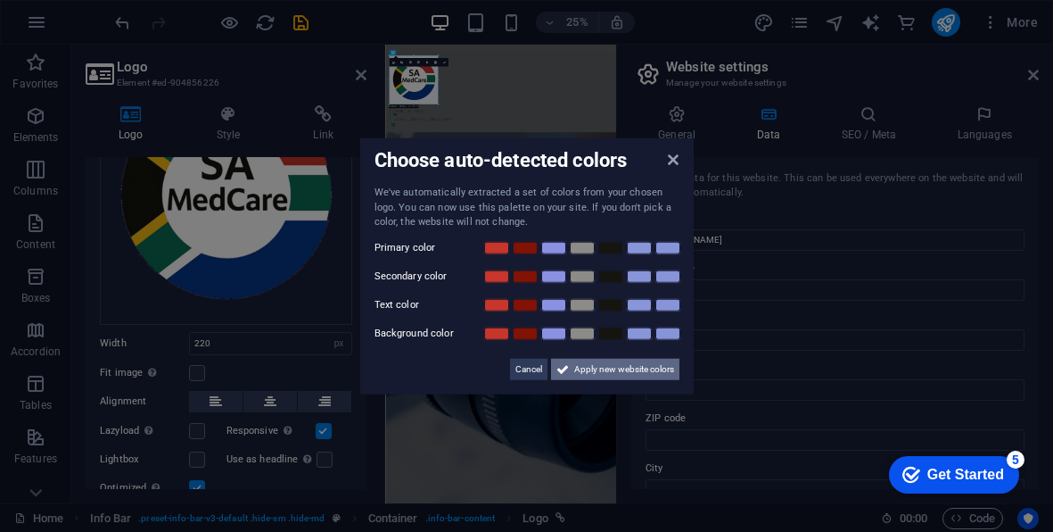
click at [631, 374] on span "Apply new website colors" at bounding box center [624, 368] width 100 height 21
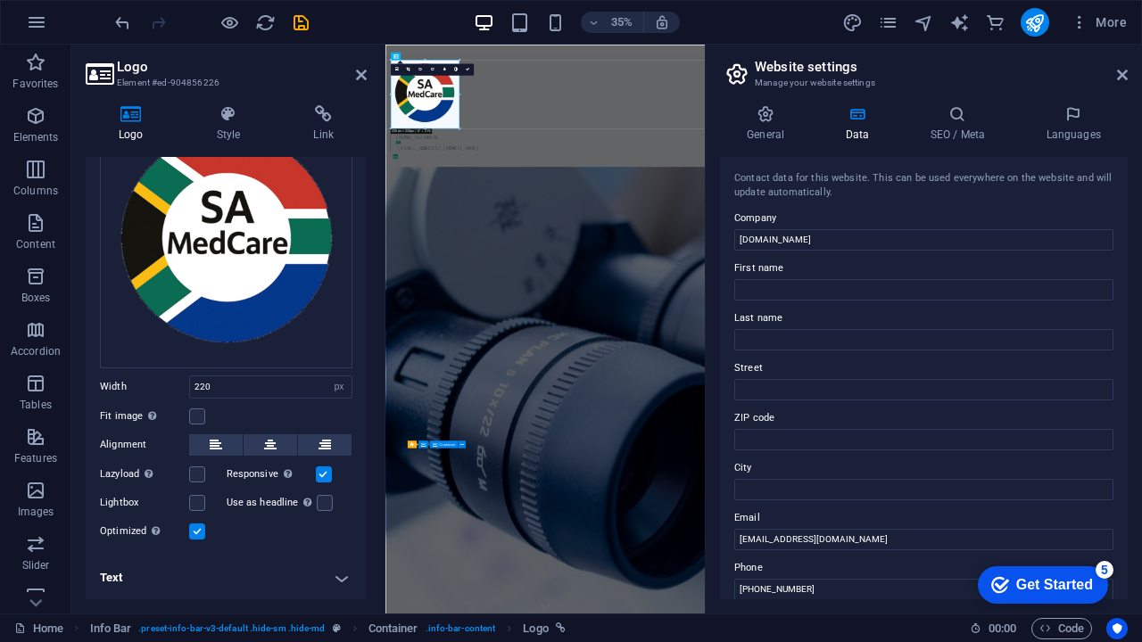
scroll to position [112, 0]
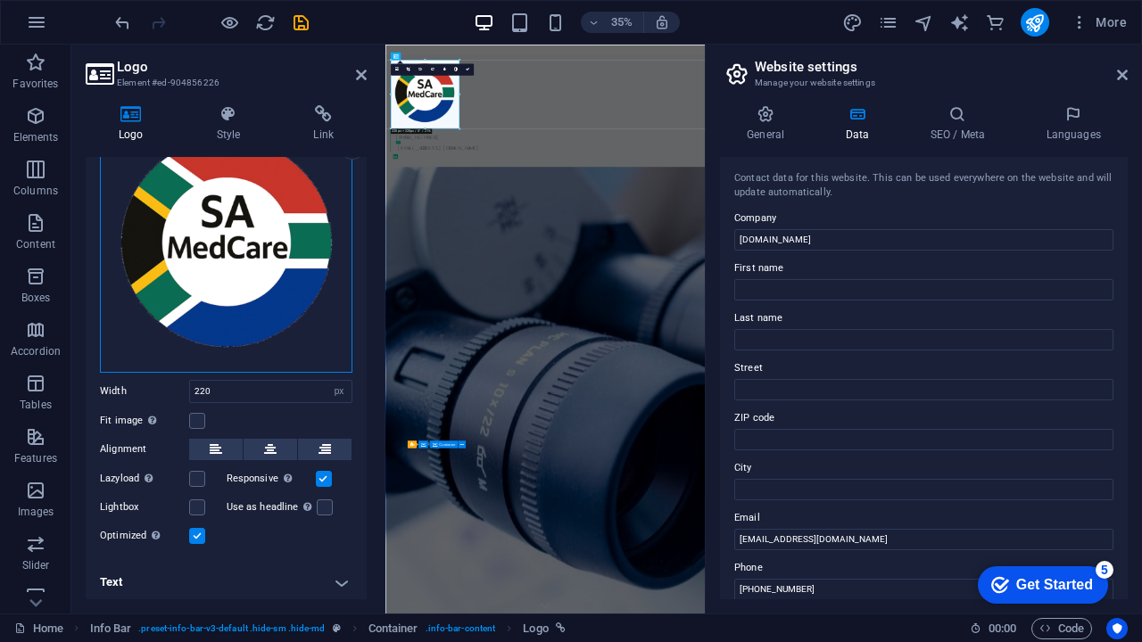
click at [213, 298] on div "Drag files here, click to choose files or select files from Files or our free s…" at bounding box center [226, 246] width 252 height 252
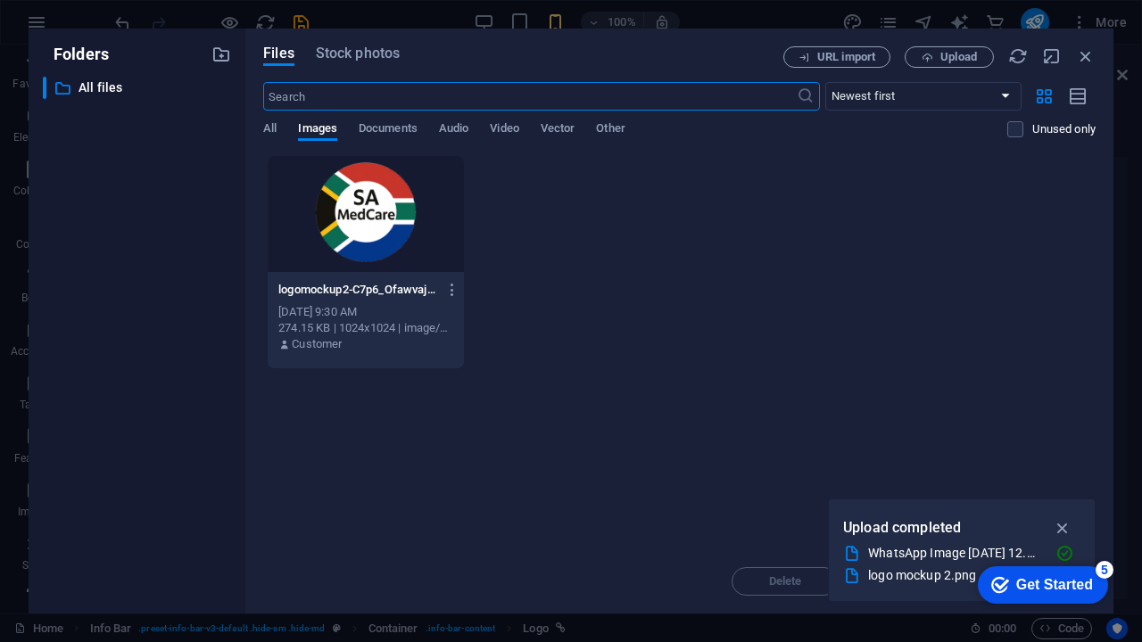
click at [589, 287] on div "logomockup2-C7p6_Ofawvajj739E1eTPg.png logomockup2-C7p6_Ofawvajj739E1eTPg.png S…" at bounding box center [679, 262] width 832 height 214
click at [1089, 45] on div "Files Stock photos URL import Upload ​ Newest first Oldest first Name (A-Z) Nam…" at bounding box center [679, 321] width 868 height 585
click at [1088, 53] on icon "button" at bounding box center [1086, 56] width 20 height 20
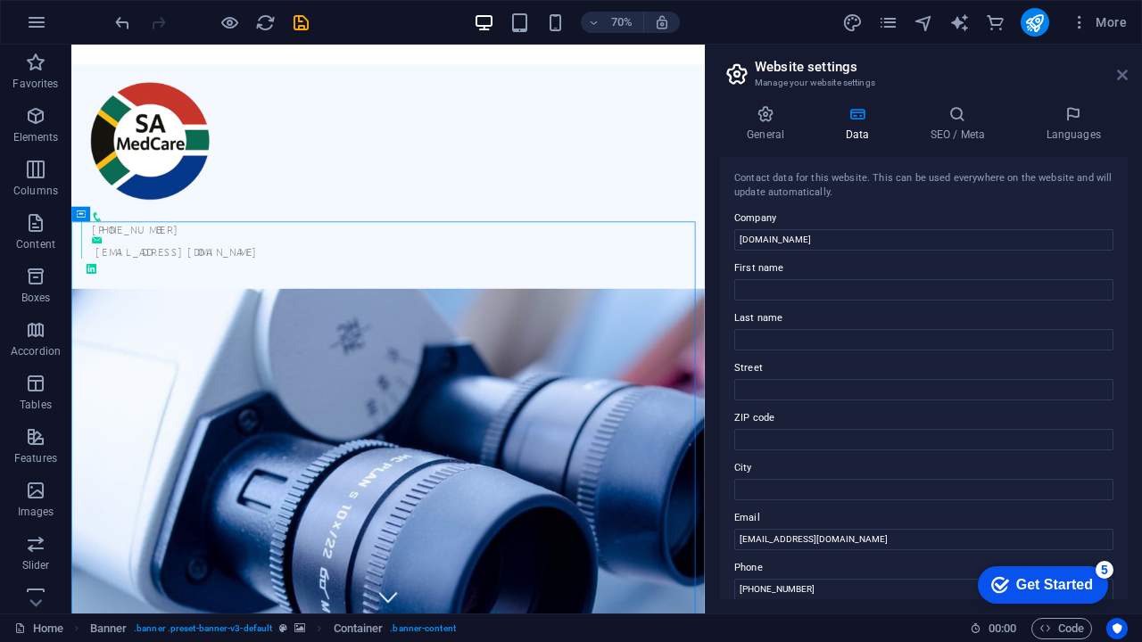
drag, startPoint x: 1120, startPoint y: 69, endPoint x: 1046, endPoint y: 24, distance: 86.4
click at [1120, 69] on icon at bounding box center [1122, 75] width 11 height 14
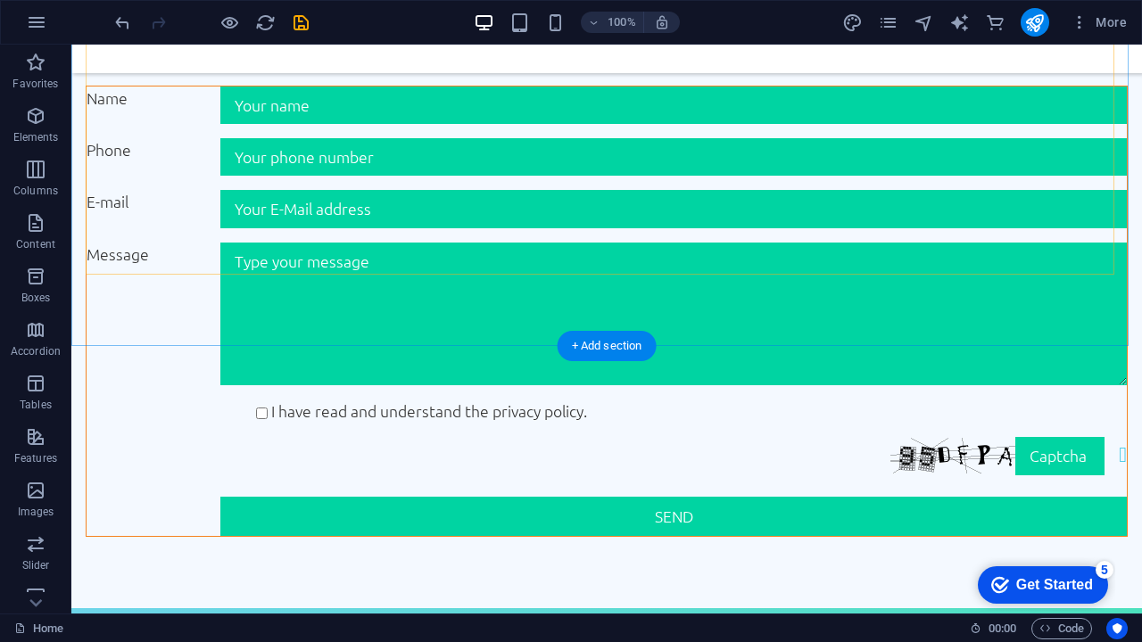
scroll to position [1505, 0]
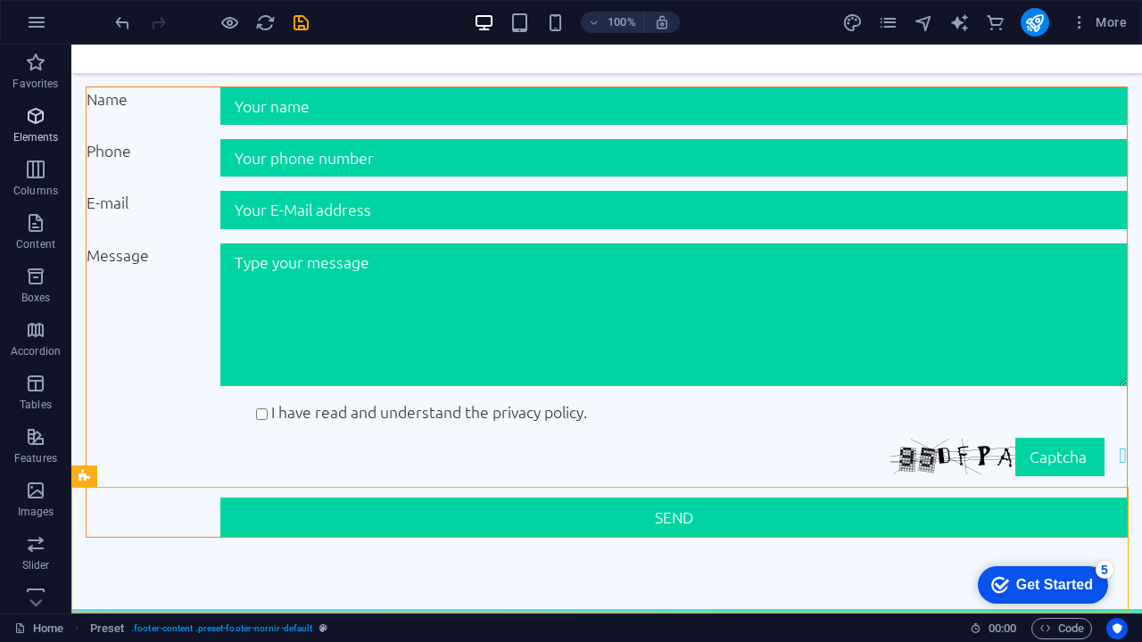
click at [34, 111] on icon "button" at bounding box center [35, 115] width 21 height 21
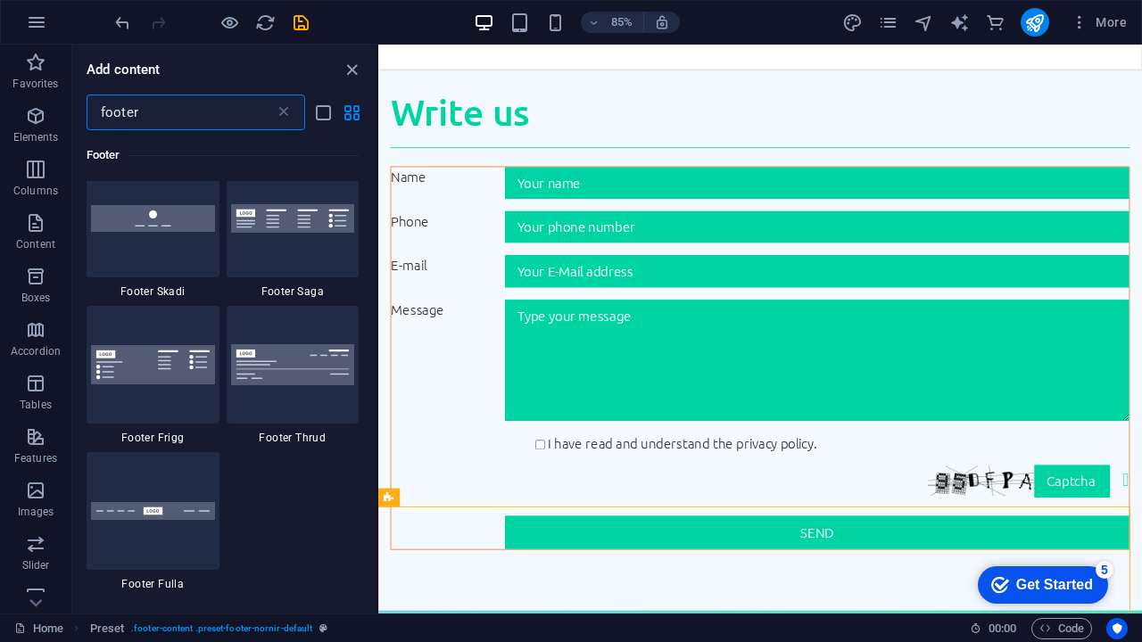
scroll to position [677, 0]
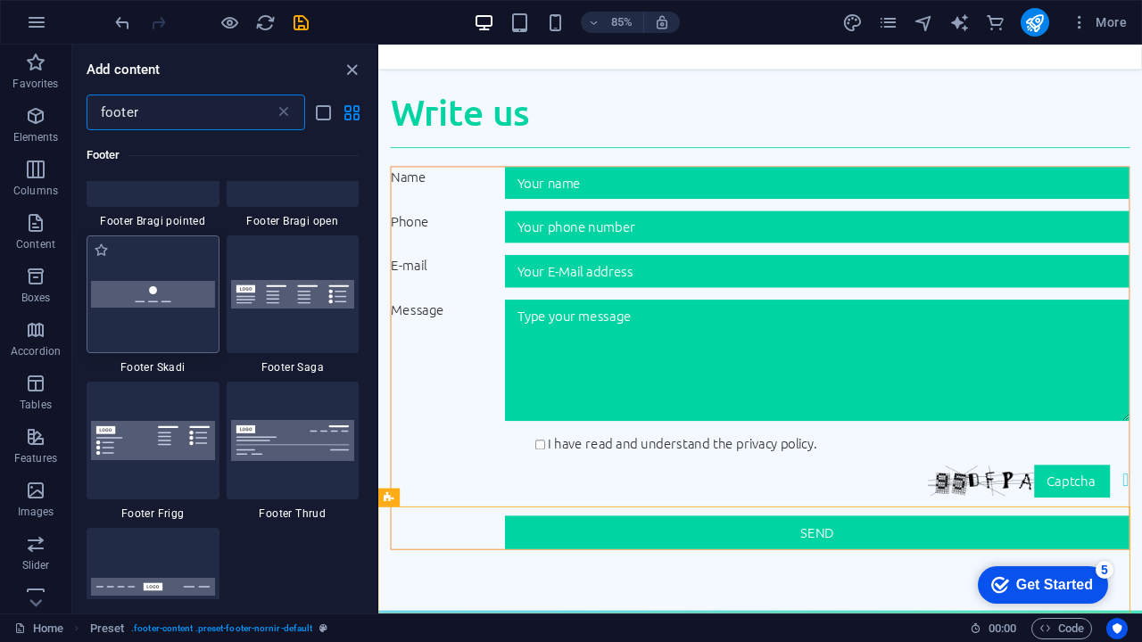
type input "footer"
click at [178, 335] on div at bounding box center [153, 294] width 133 height 118
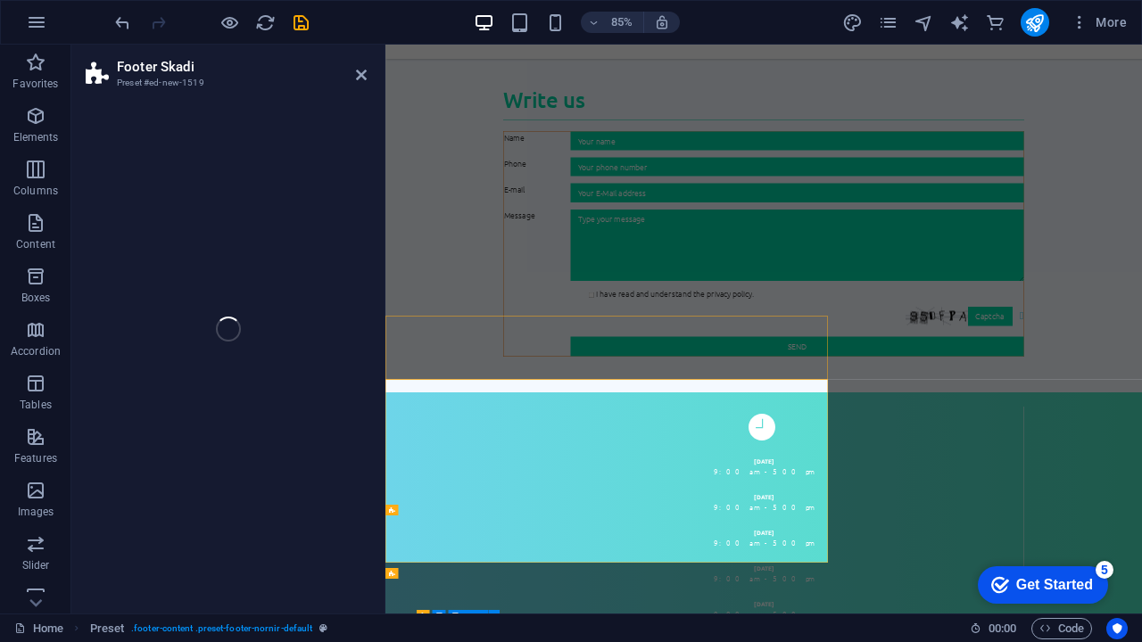
select select "rem"
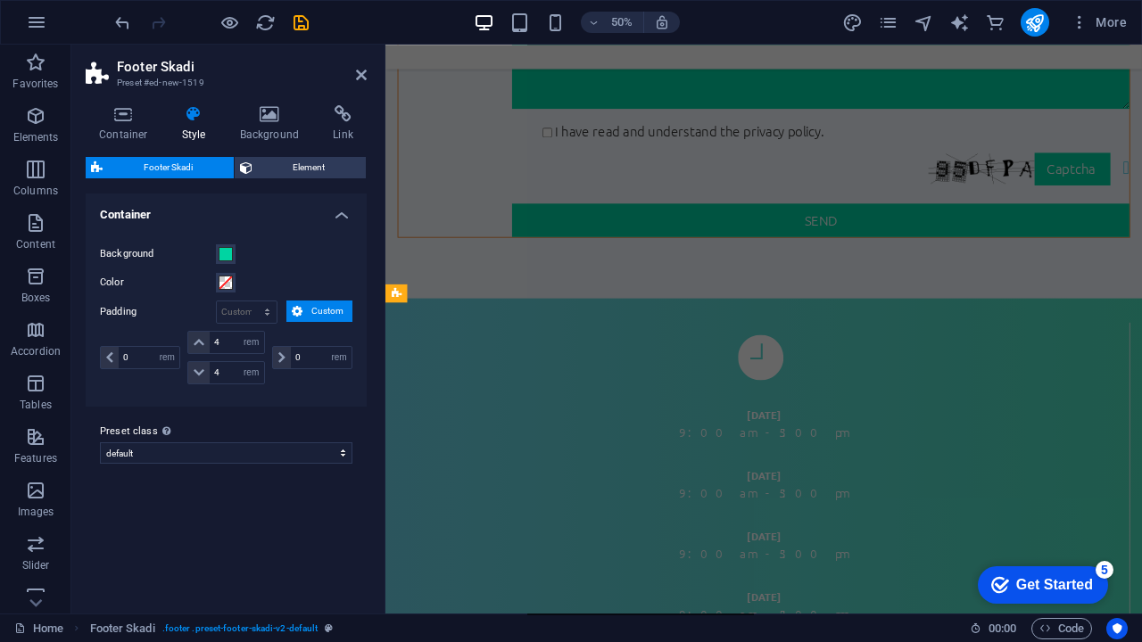
scroll to position [1827, 0]
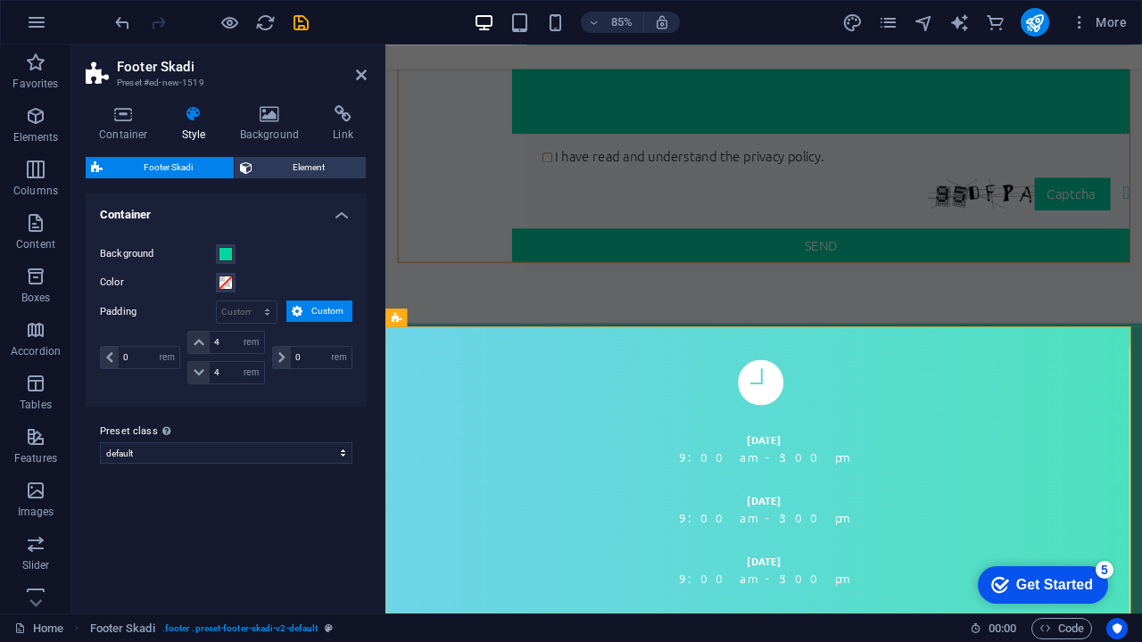
click at [170, 316] on label "Padding" at bounding box center [158, 311] width 116 height 21
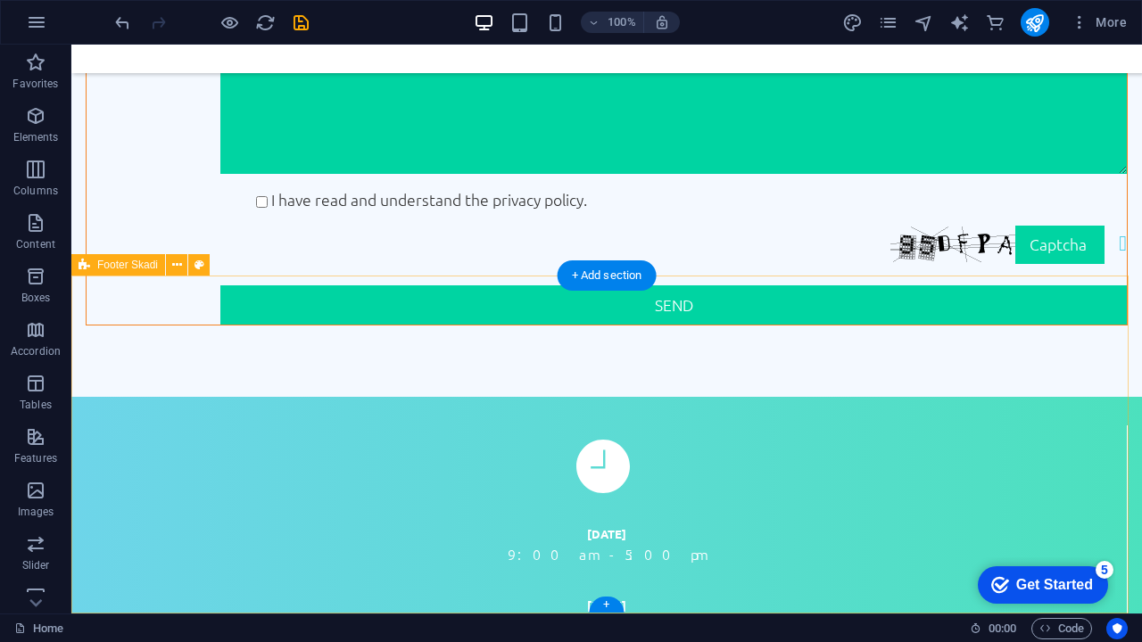
scroll to position [1716, 0]
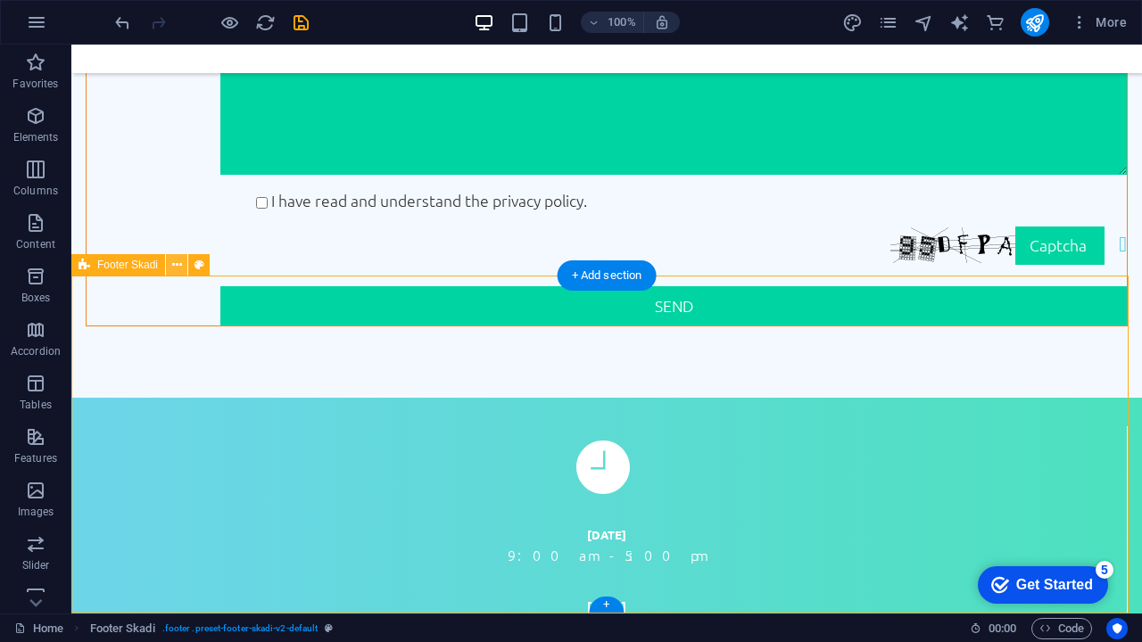
click at [177, 263] on icon at bounding box center [177, 265] width 10 height 19
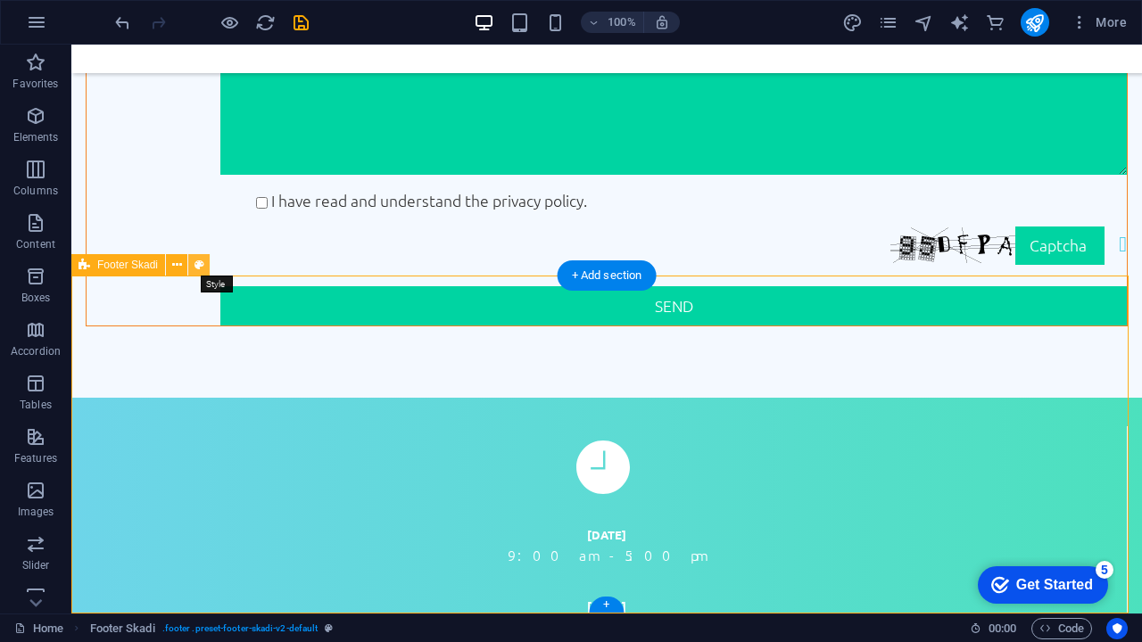
click at [202, 267] on icon at bounding box center [199, 265] width 10 height 19
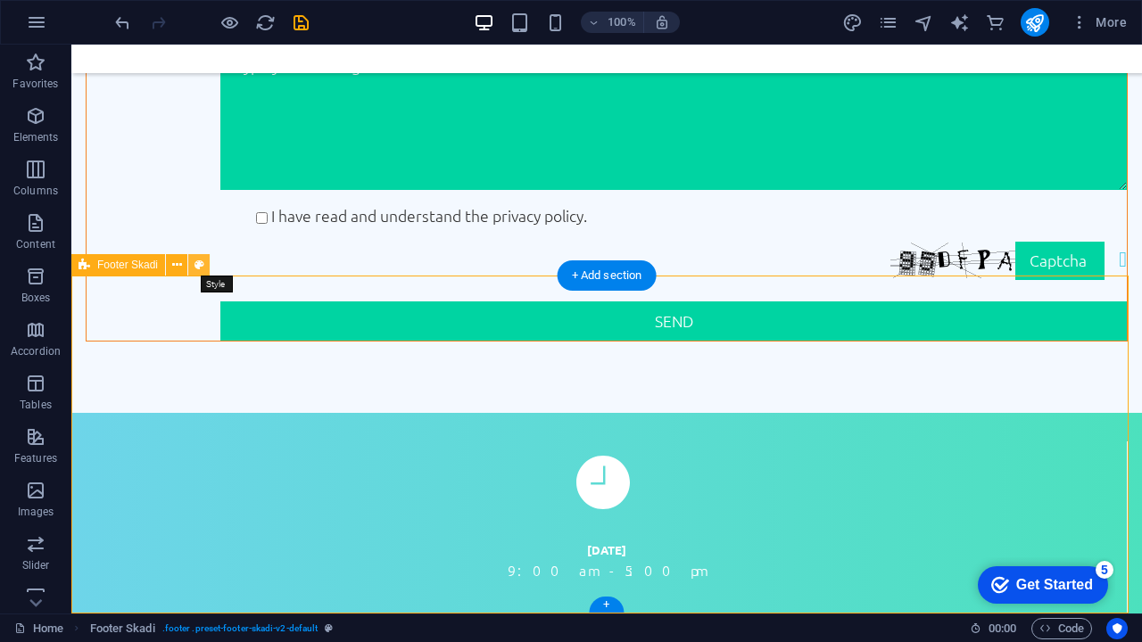
select select "rem"
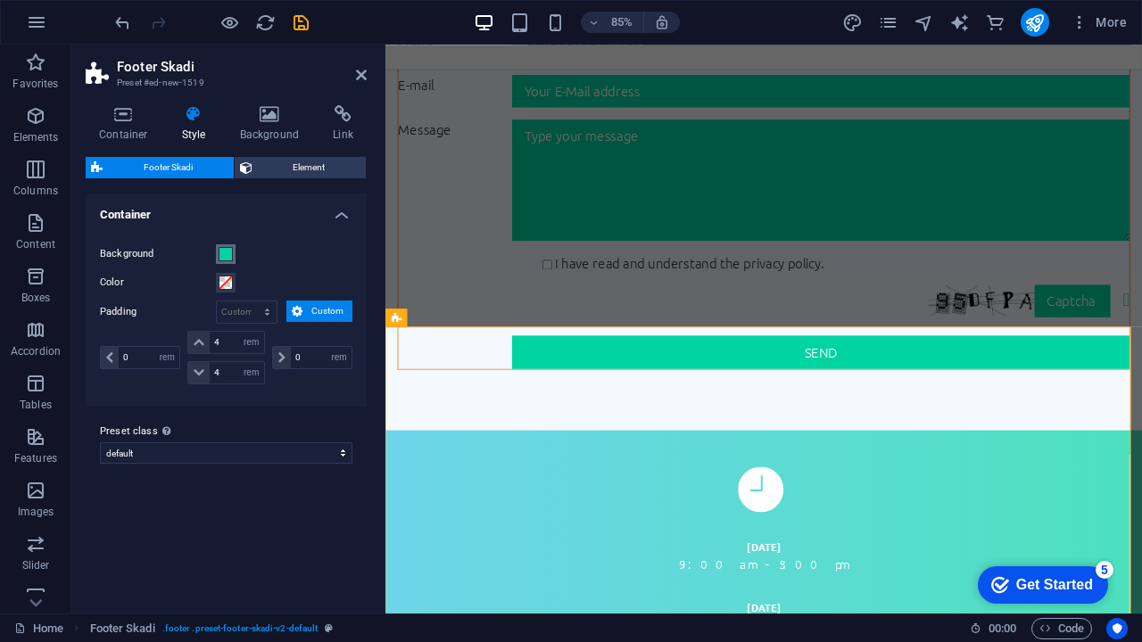
click at [229, 250] on span at bounding box center [226, 254] width 14 height 14
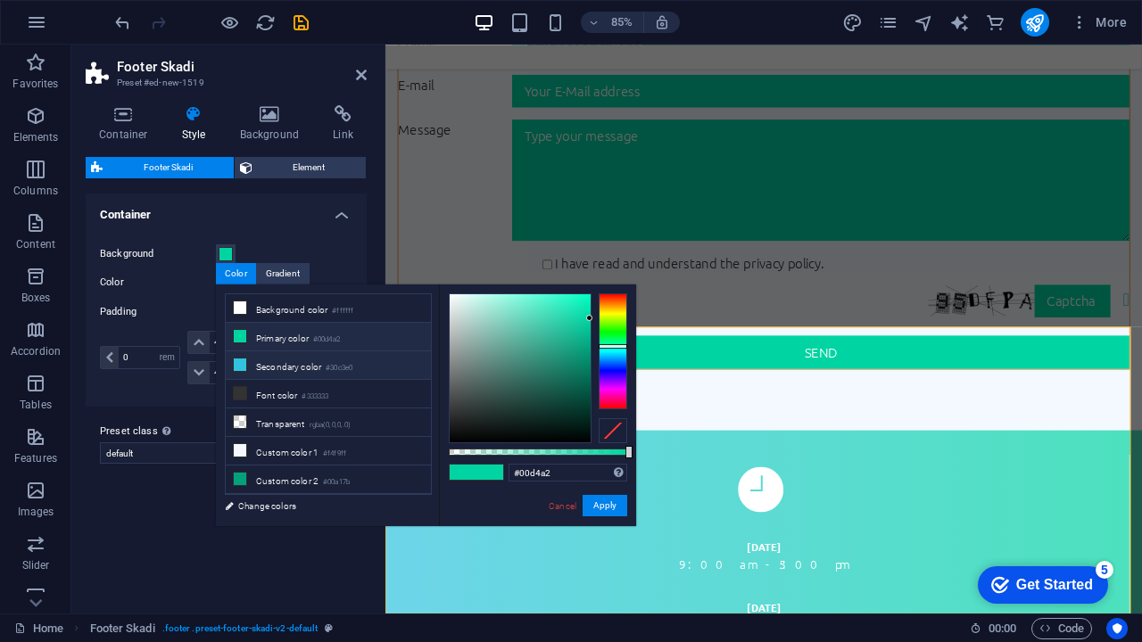
click at [296, 359] on li "Secondary color #30c3e0" at bounding box center [328, 365] width 205 height 29
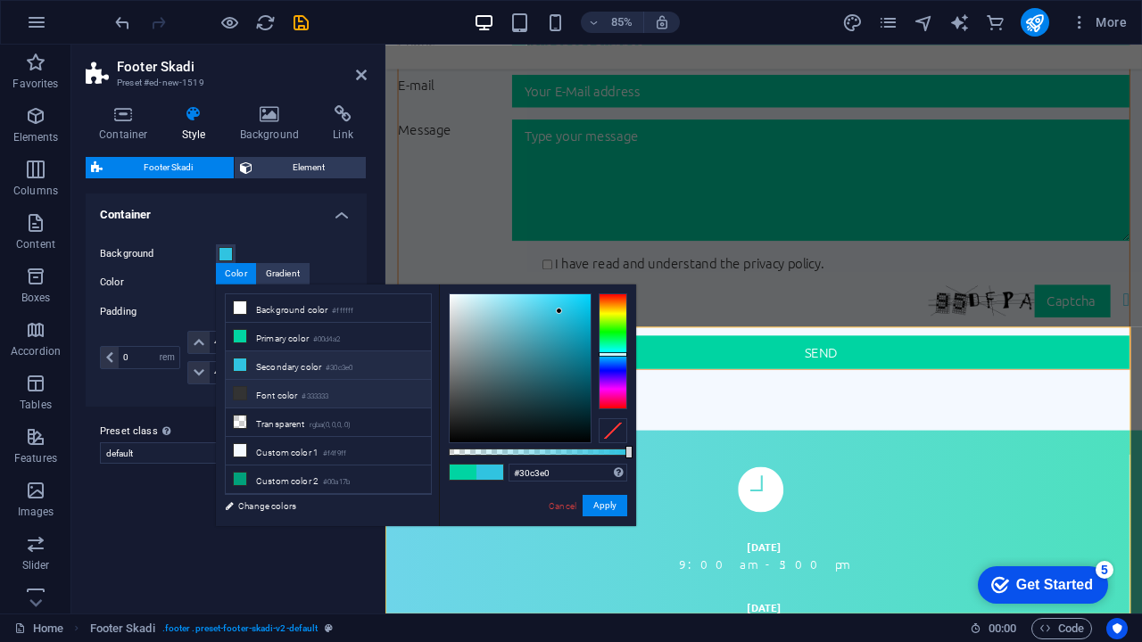
click at [304, 394] on li "Font color #333333" at bounding box center [328, 394] width 205 height 29
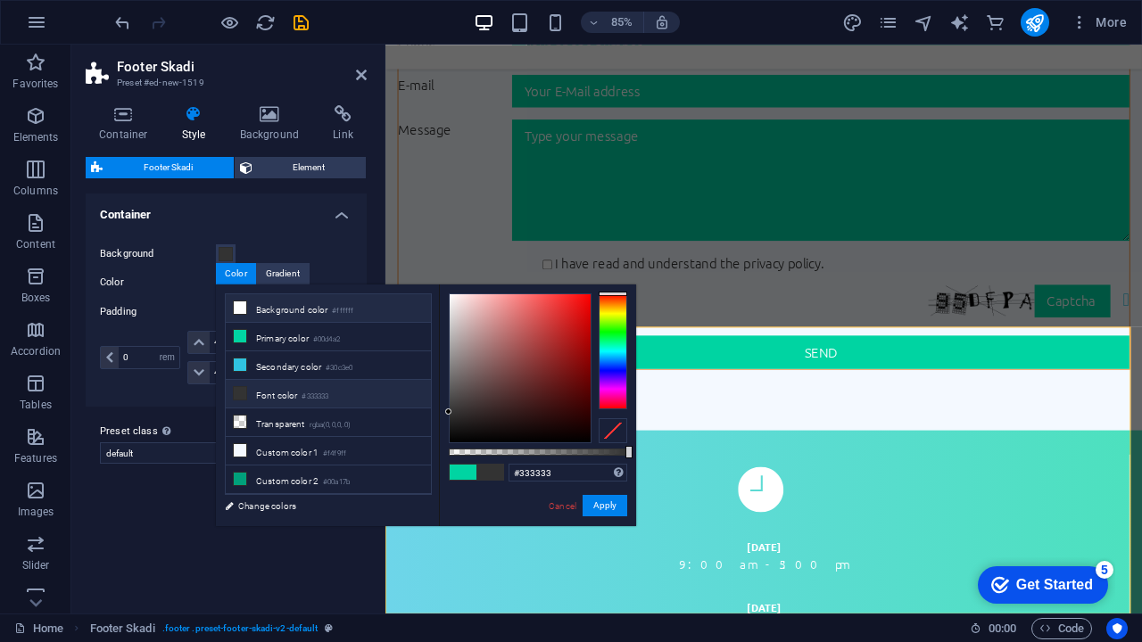
click at [317, 302] on li "Background color #ffffff" at bounding box center [328, 308] width 205 height 29
type input "#ffffff"
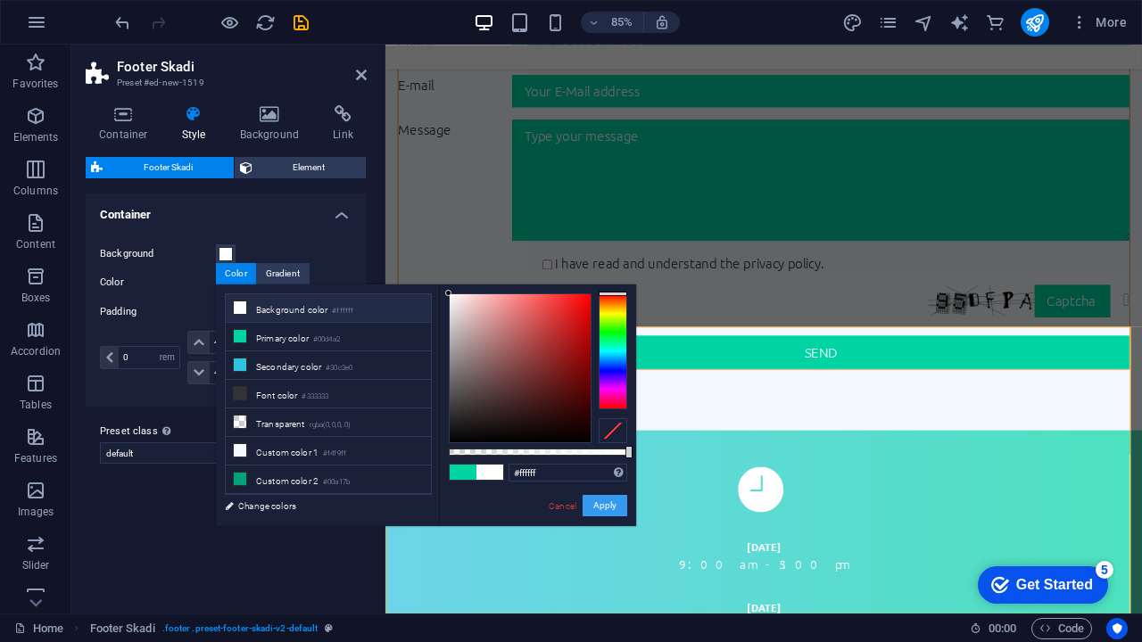
click at [600, 509] on button "Apply" at bounding box center [604, 505] width 45 height 21
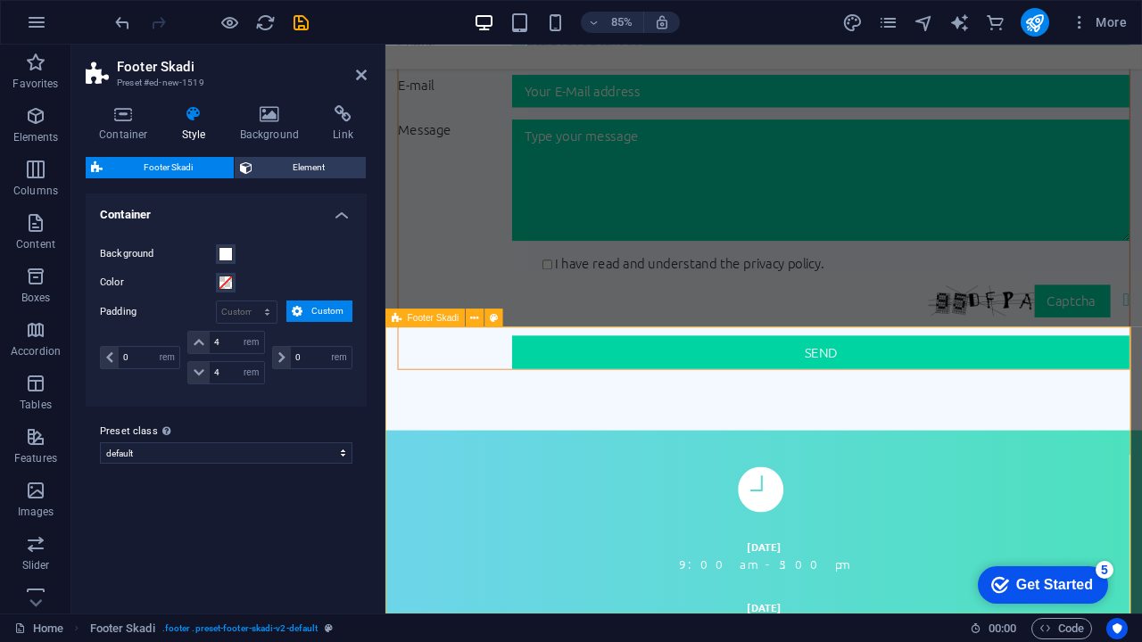
click at [121, 113] on icon at bounding box center [124, 114] width 76 height 18
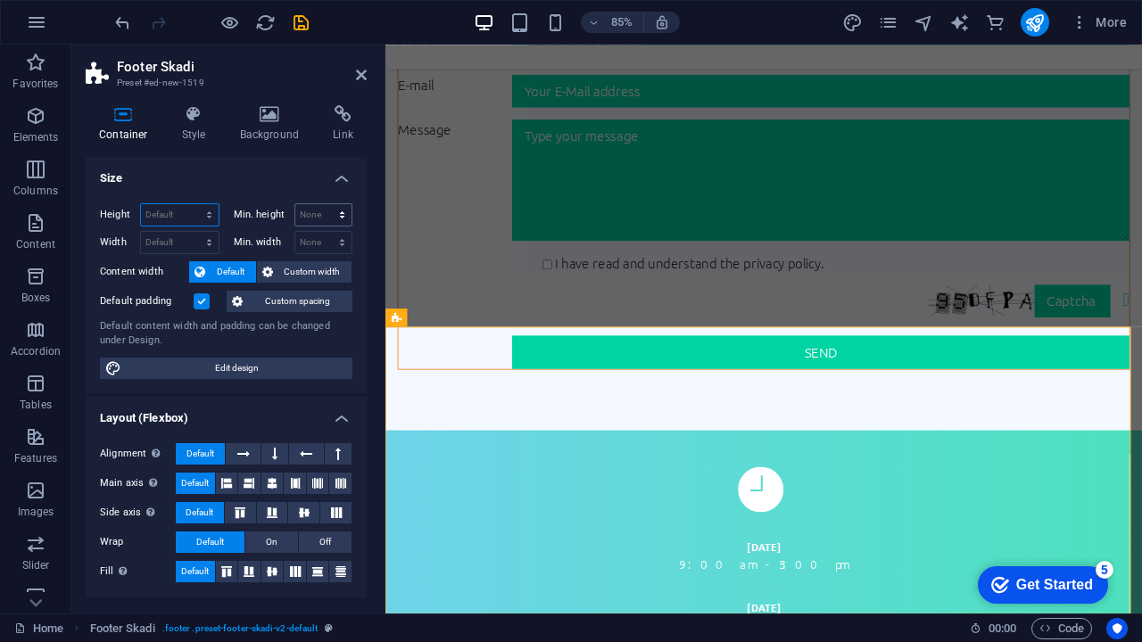
scroll to position [0, 0]
click at [360, 70] on icon at bounding box center [361, 75] width 11 height 14
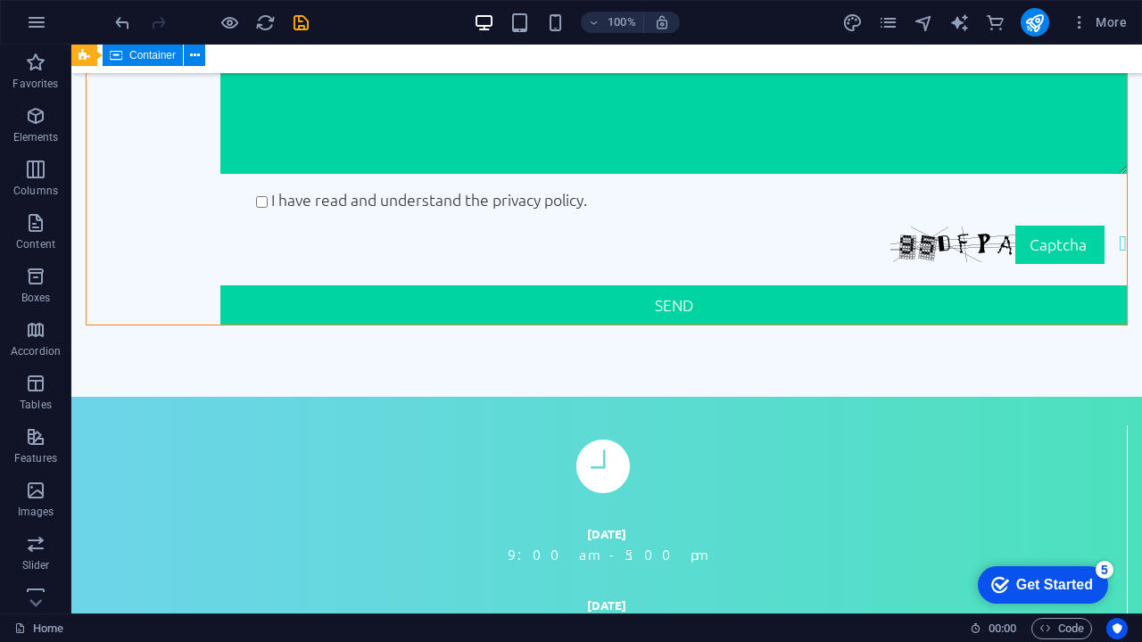
scroll to position [1716, 0]
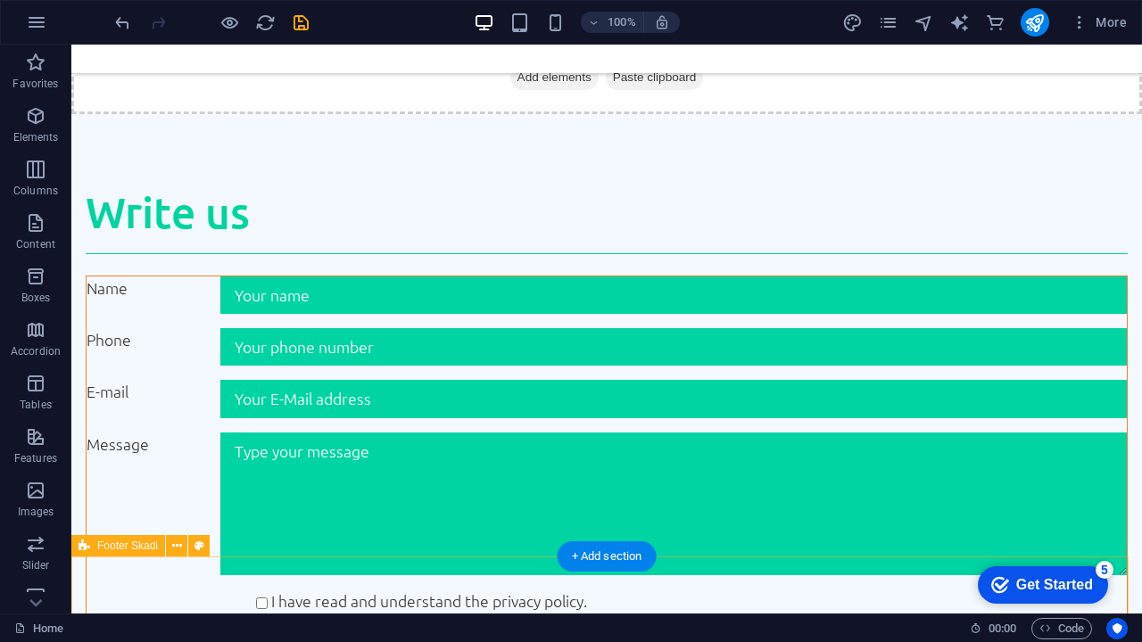
scroll to position [1134, 0]
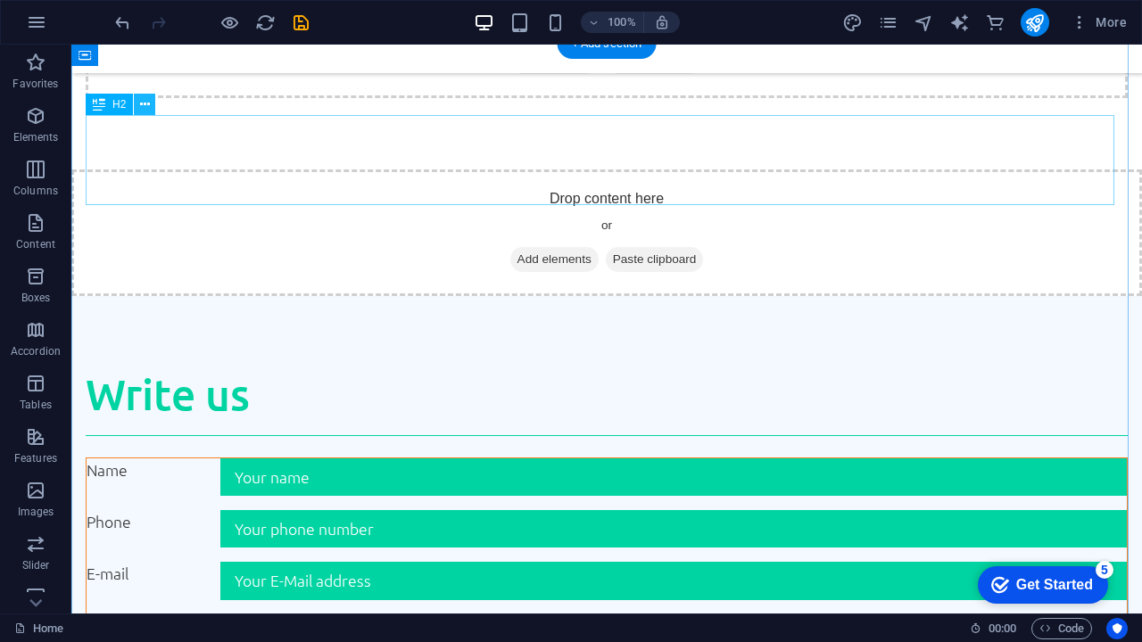
click at [150, 107] on button at bounding box center [144, 104] width 21 height 21
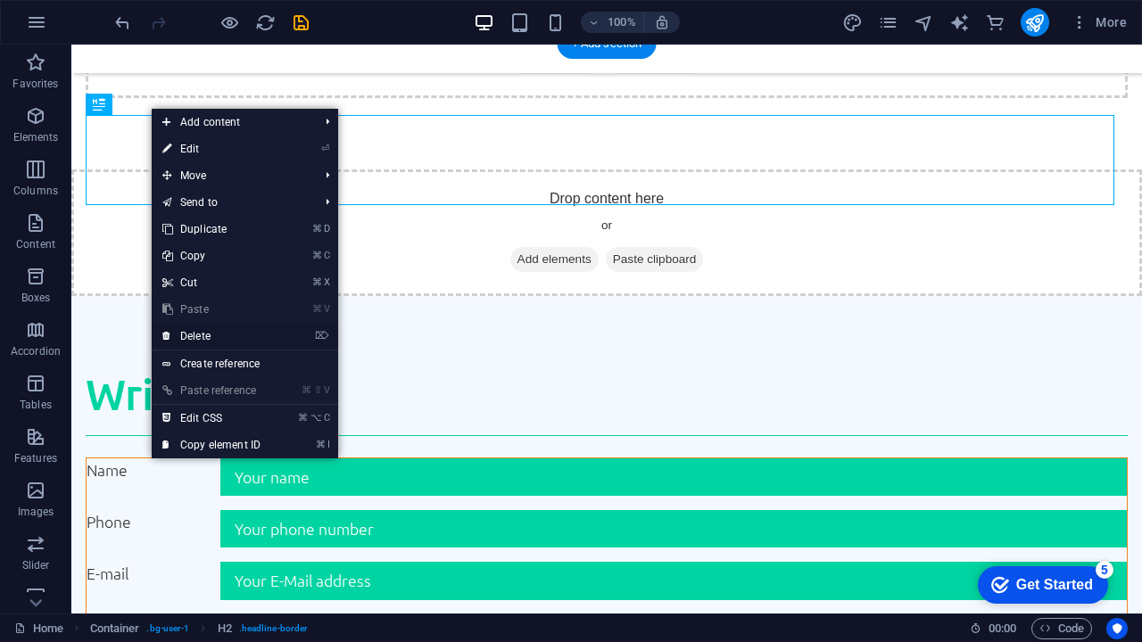
click at [224, 336] on link "⌦ Delete" at bounding box center [212, 336] width 120 height 27
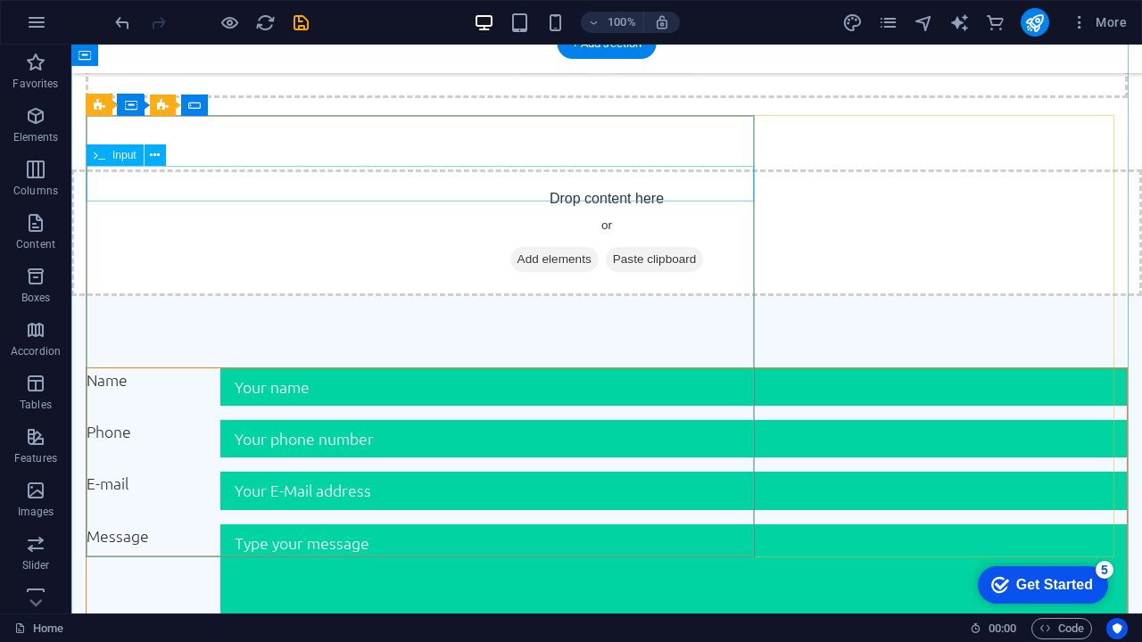
click at [183, 420] on div "Phone" at bounding box center [607, 438] width 1040 height 37
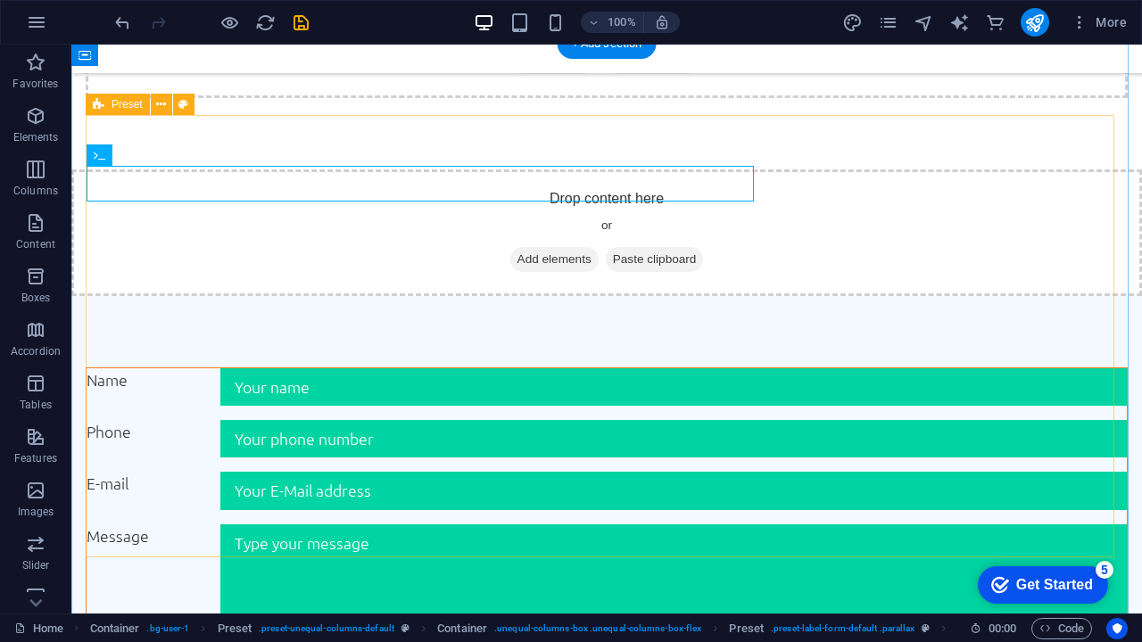
click at [966, 367] on div "Name Phone E-mail Message I have read and understand the privacy policy. Unread…" at bounding box center [607, 592] width 1042 height 451
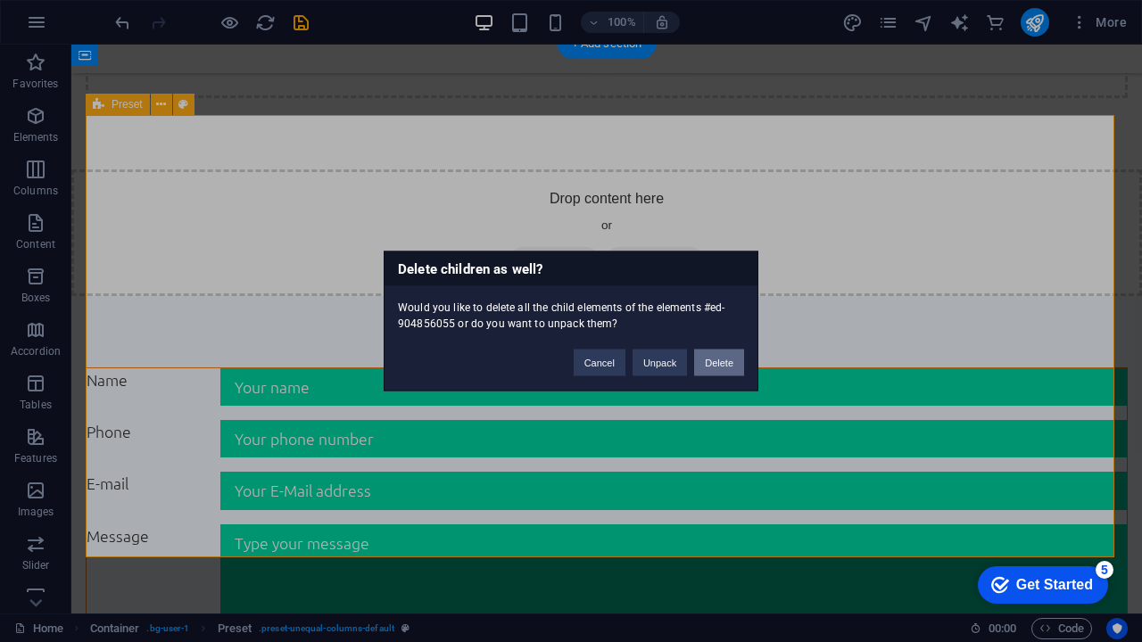
click at [728, 356] on button "Delete" at bounding box center [719, 363] width 50 height 27
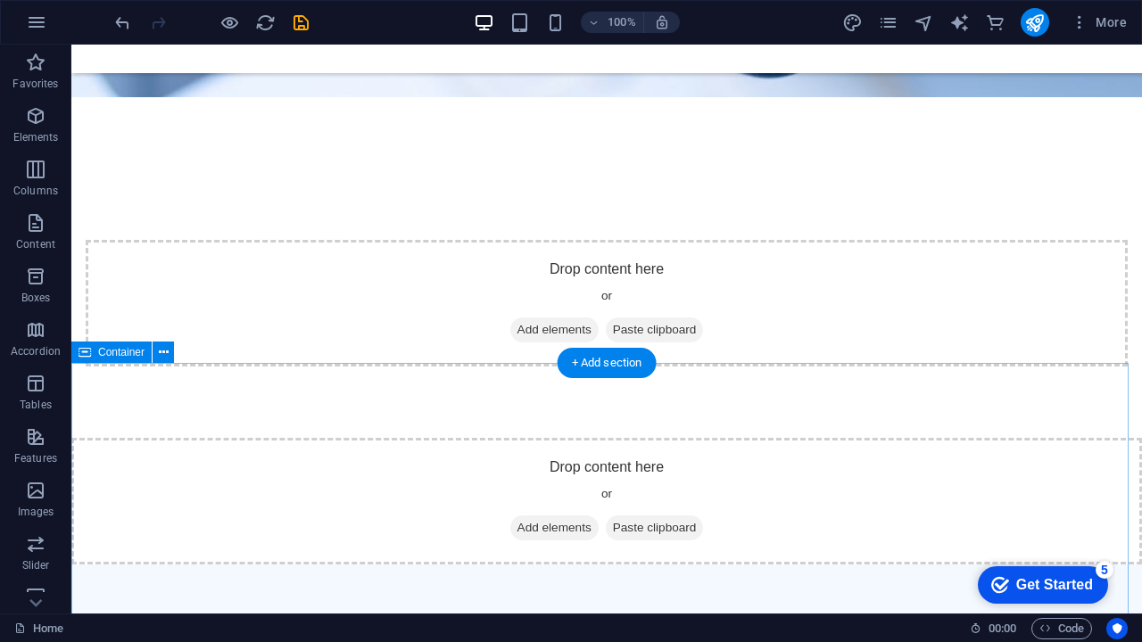
scroll to position [581, 0]
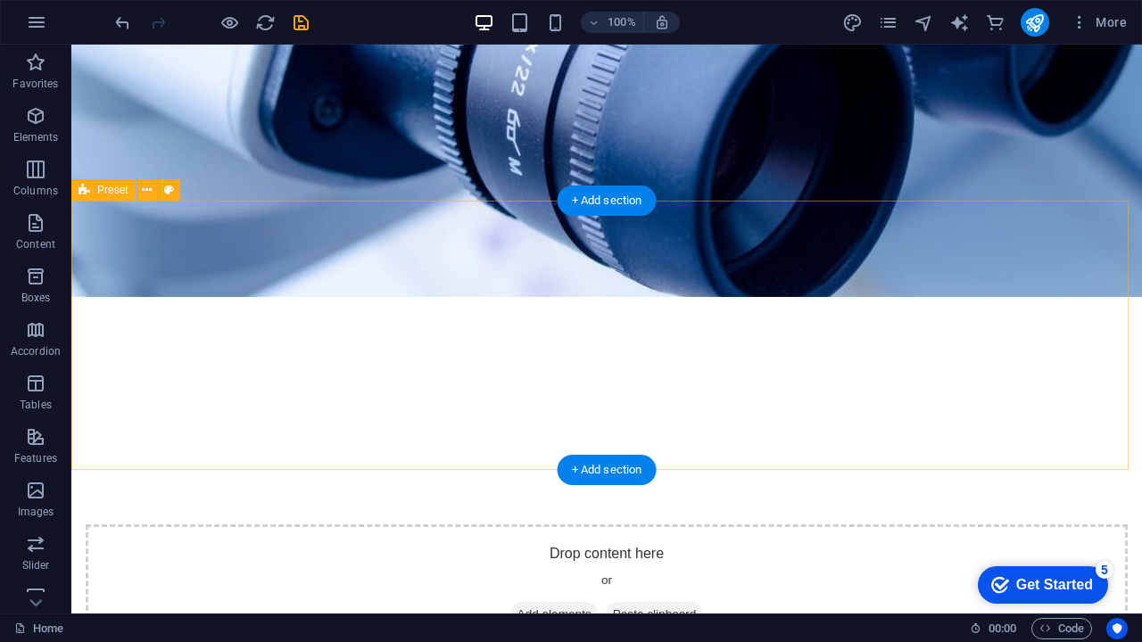
click at [243, 453] on div "Drop content here or Add elements Paste clipboard" at bounding box center [606, 587] width 1070 height 269
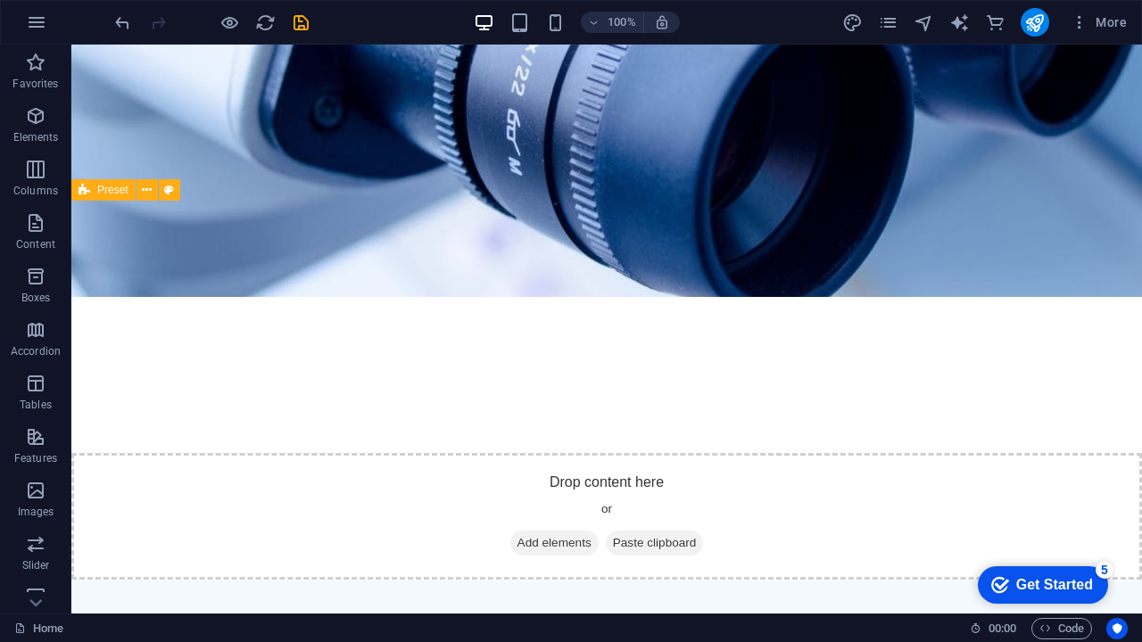
click at [670, 453] on div "Drop content here or Add elements Paste clipboard" at bounding box center [606, 516] width 1070 height 127
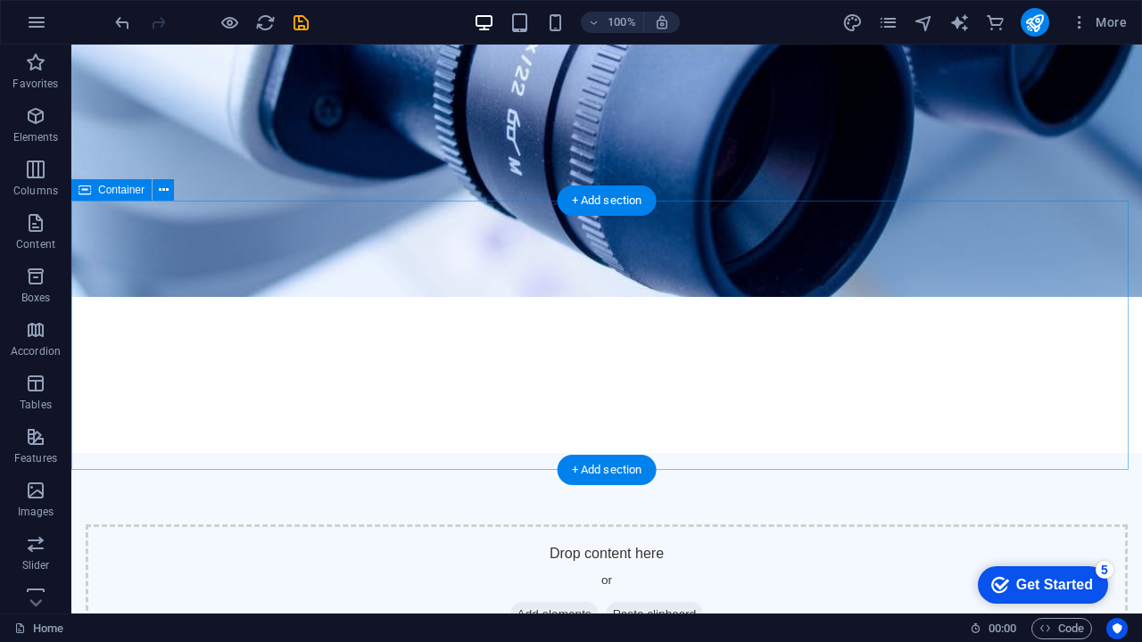
click at [704, 524] on div "Drop content here or Add elements Paste clipboard" at bounding box center [607, 587] width 1042 height 127
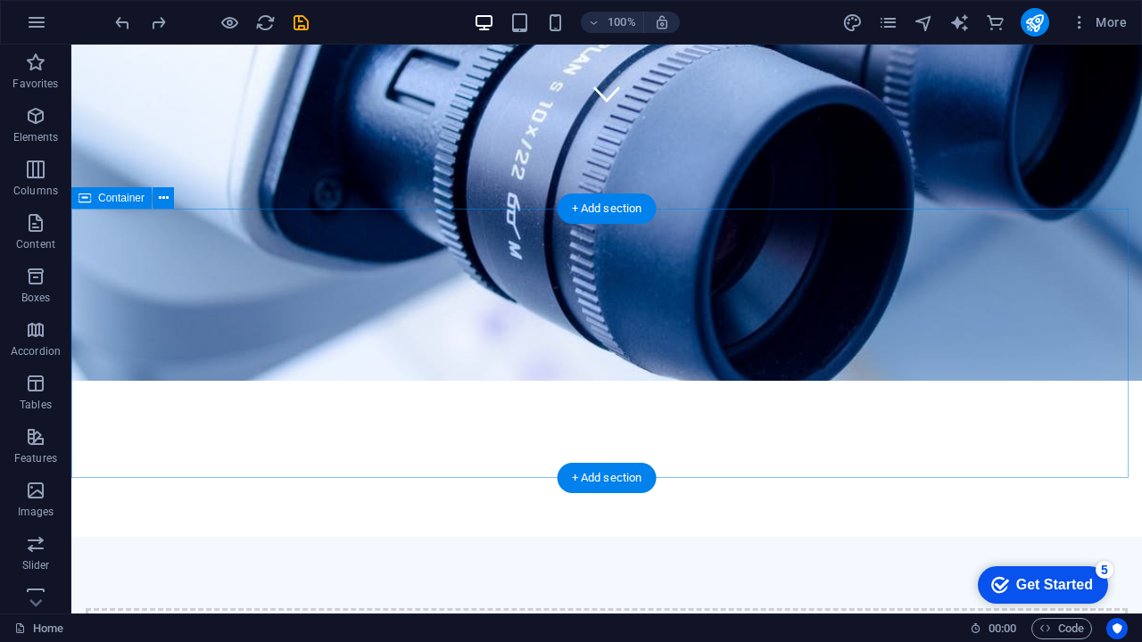
scroll to position [573, 0]
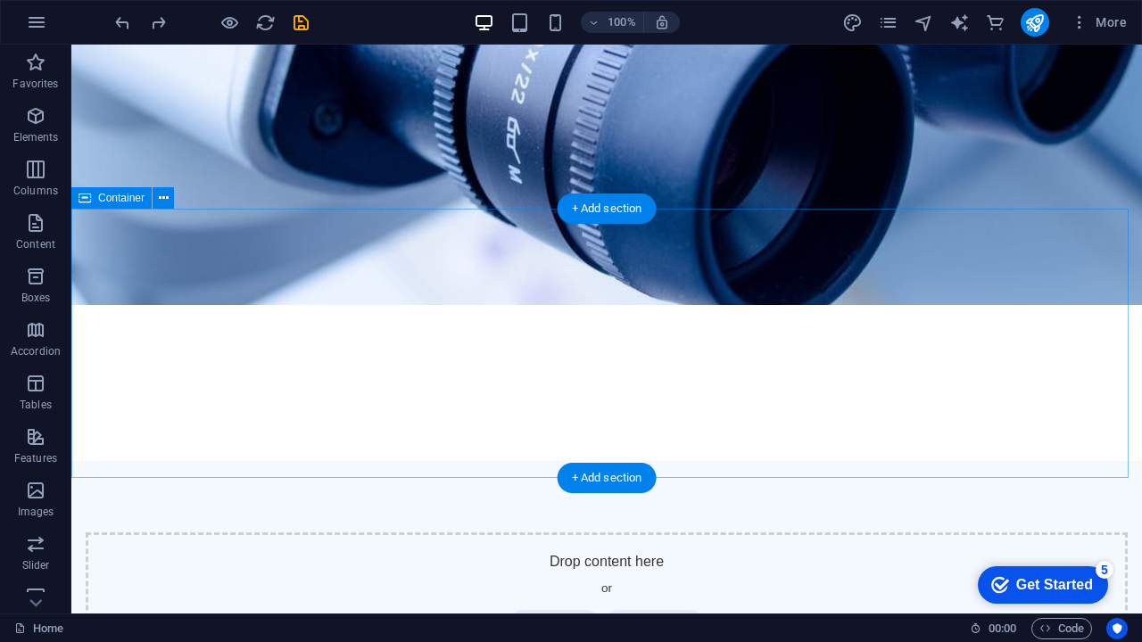
click at [551, 610] on span "Add elements" at bounding box center [554, 622] width 88 height 25
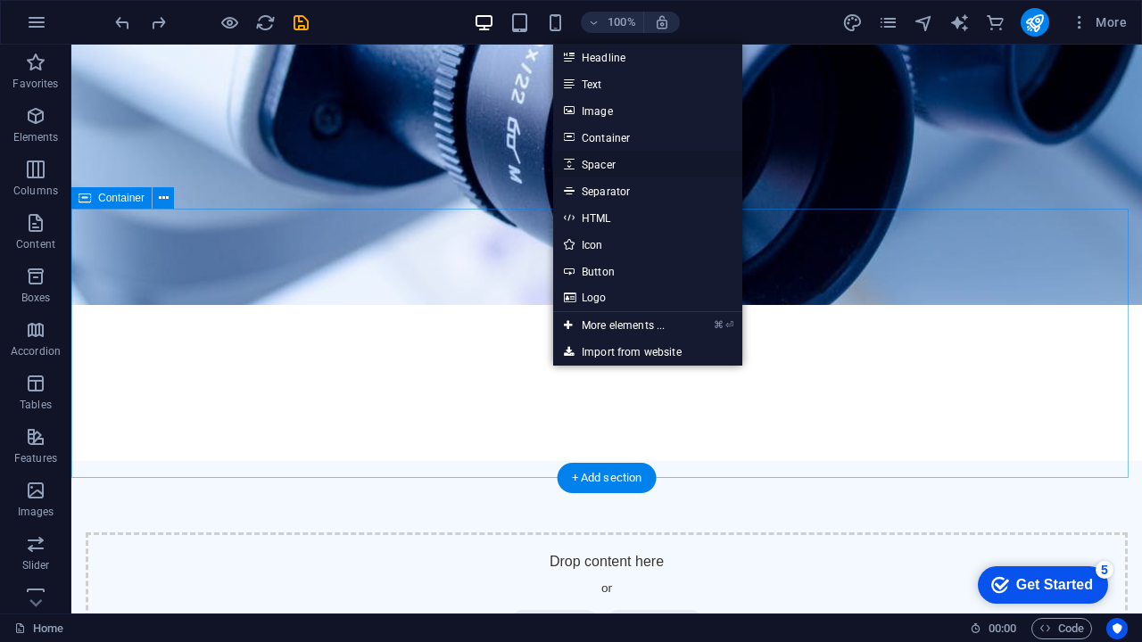
click at [603, 170] on link "Spacer" at bounding box center [647, 164] width 189 height 27
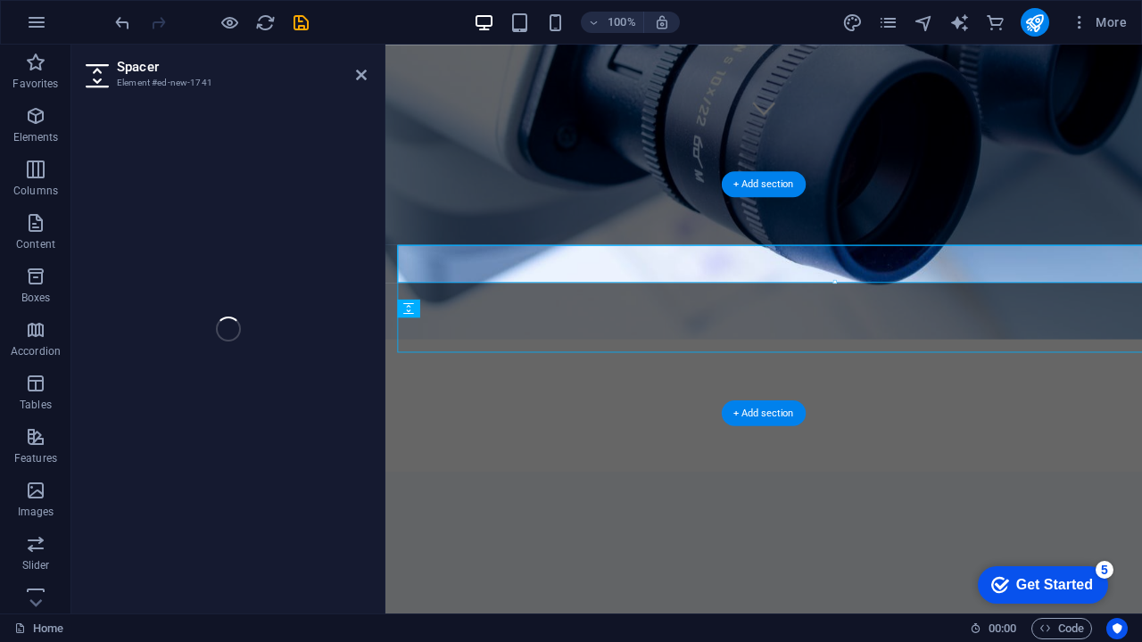
select select "px"
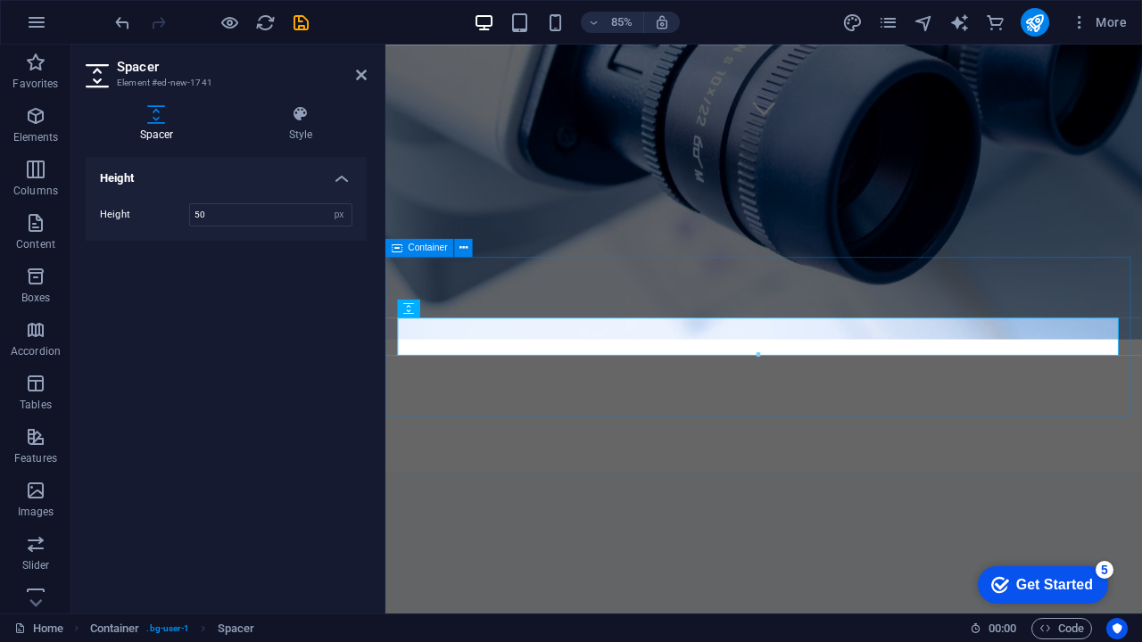
click at [615, 547] on div at bounding box center [830, 640] width 890 height 187
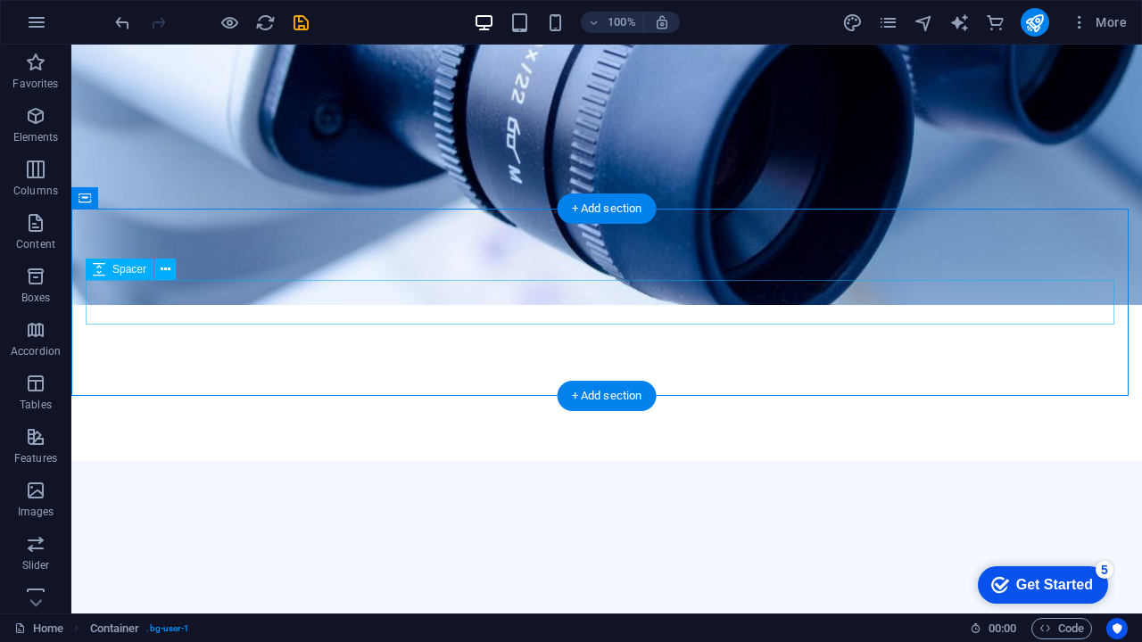
click at [609, 532] on div at bounding box center [607, 554] width 1042 height 45
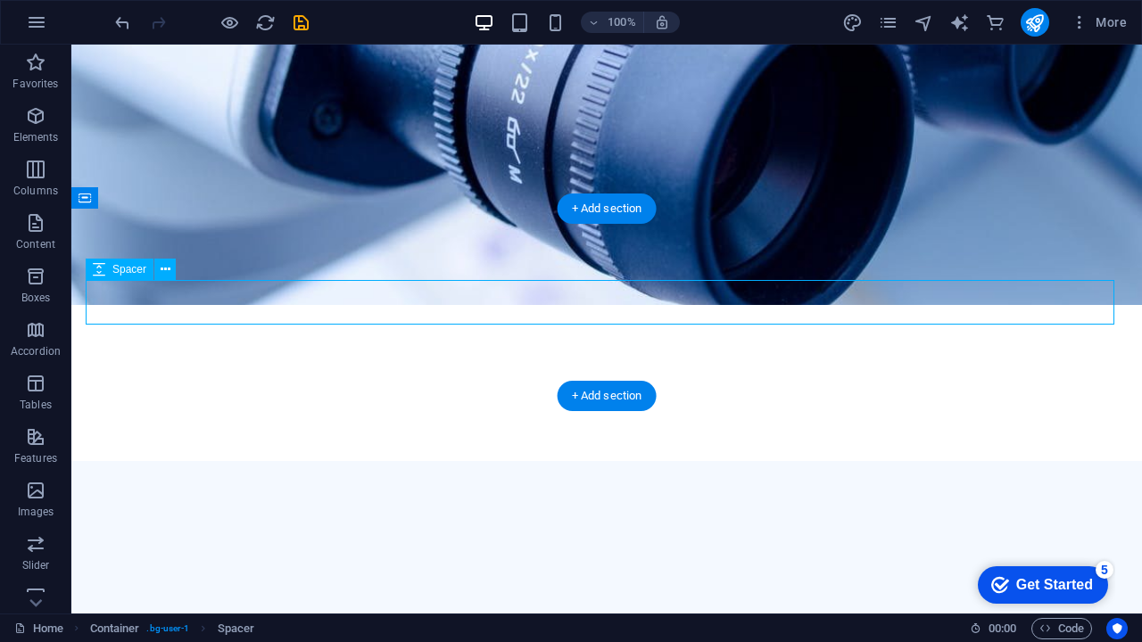
click at [609, 532] on div at bounding box center [607, 554] width 1042 height 45
select select "px"
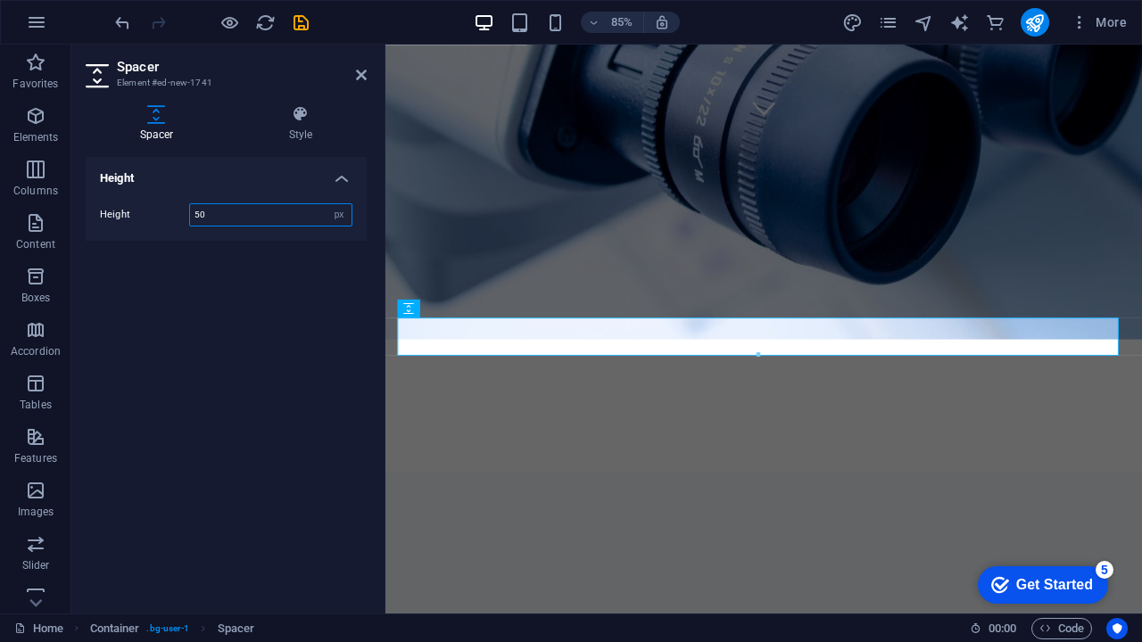
drag, startPoint x: 215, startPoint y: 216, endPoint x: 186, endPoint y: 216, distance: 28.5
click at [186, 216] on div "Height 50 px rem vh vw" at bounding box center [226, 214] width 252 height 23
type input "20"
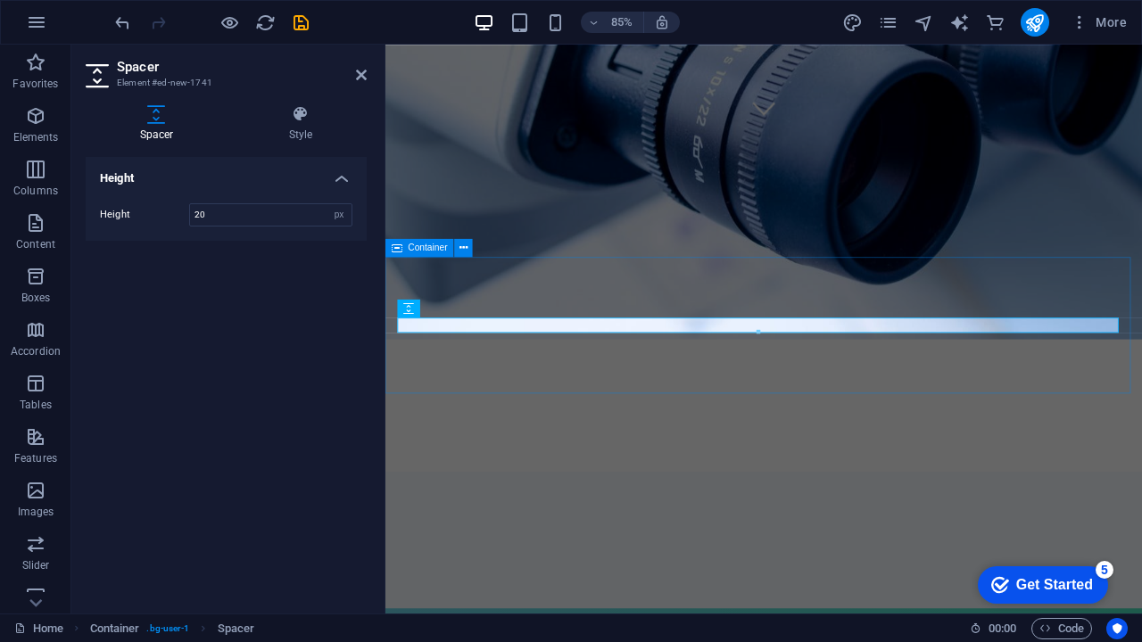
click at [544, 547] on div at bounding box center [830, 627] width 890 height 161
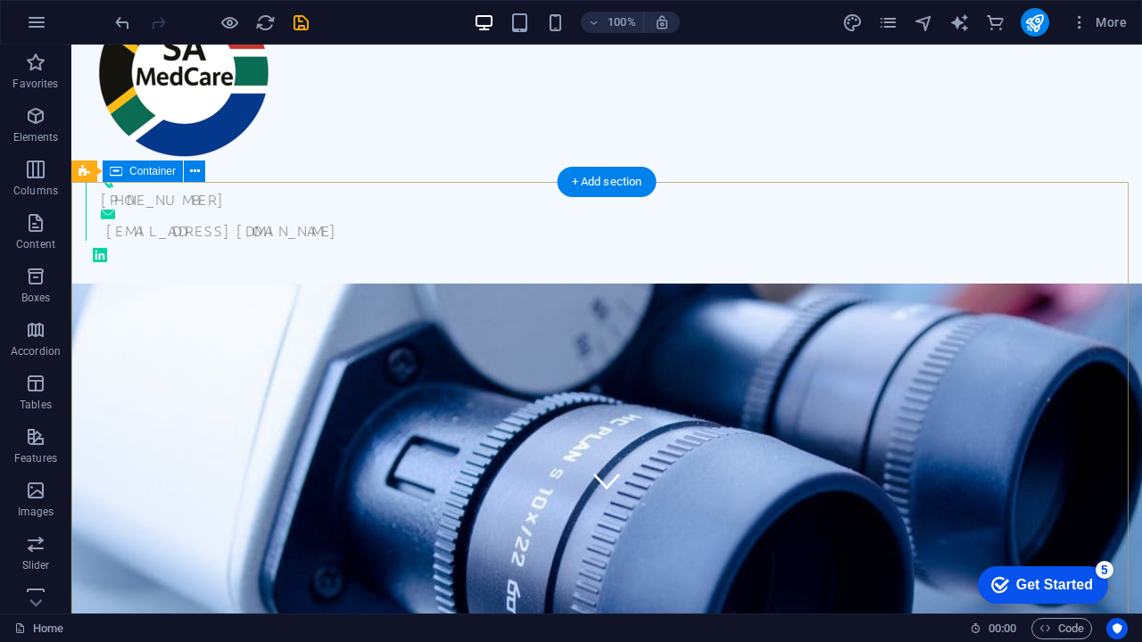
scroll to position [116, 0]
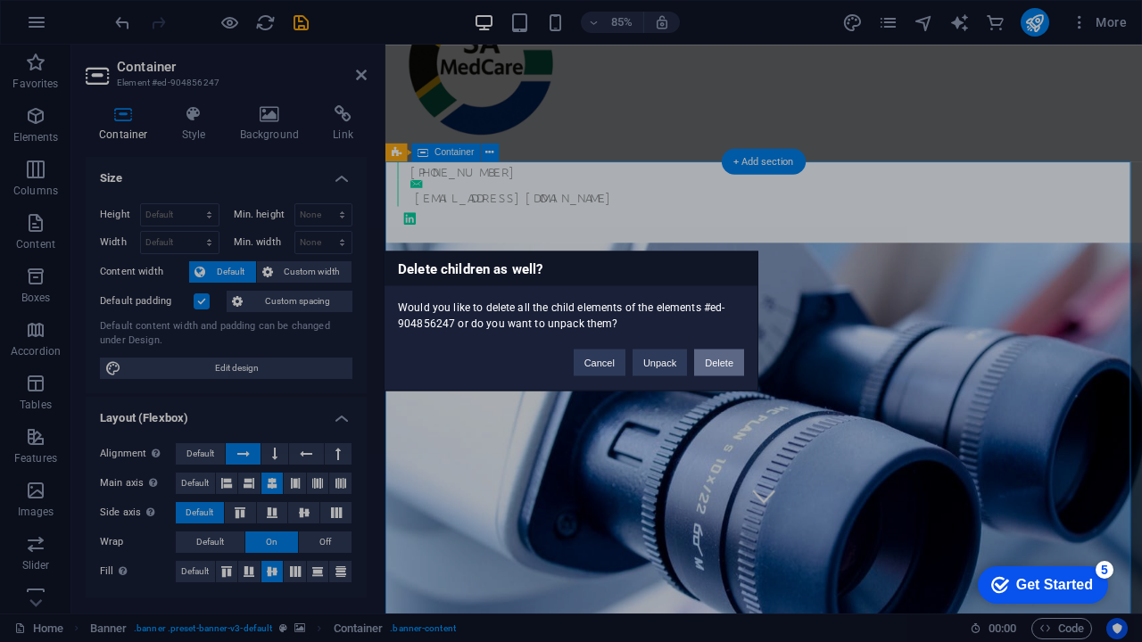
click at [708, 362] on button "Delete" at bounding box center [719, 363] width 50 height 27
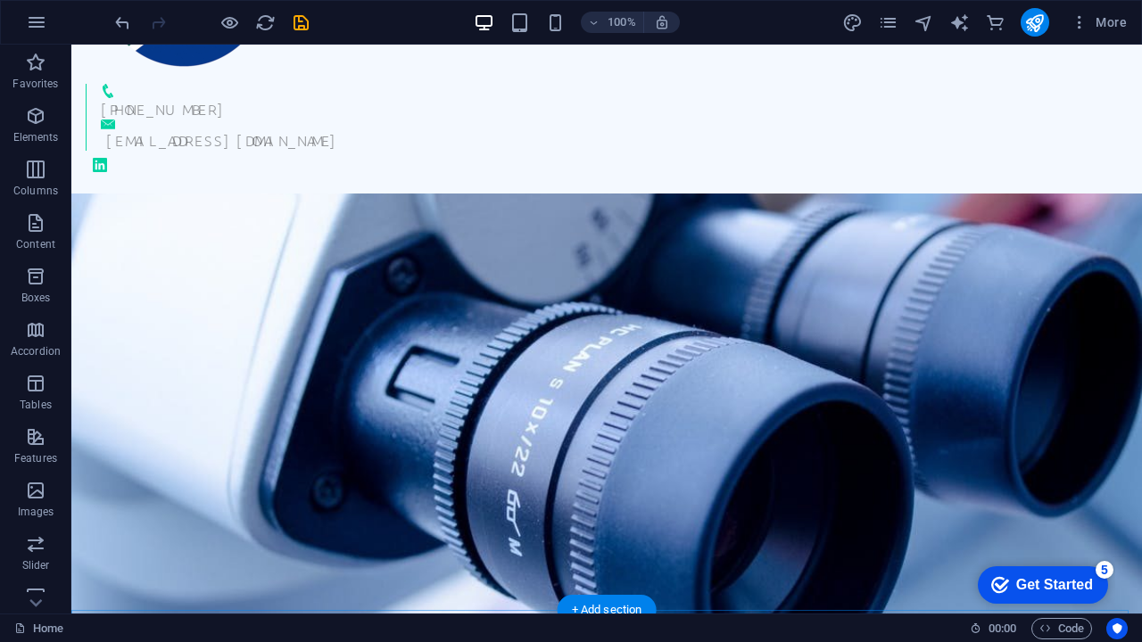
scroll to position [171, 0]
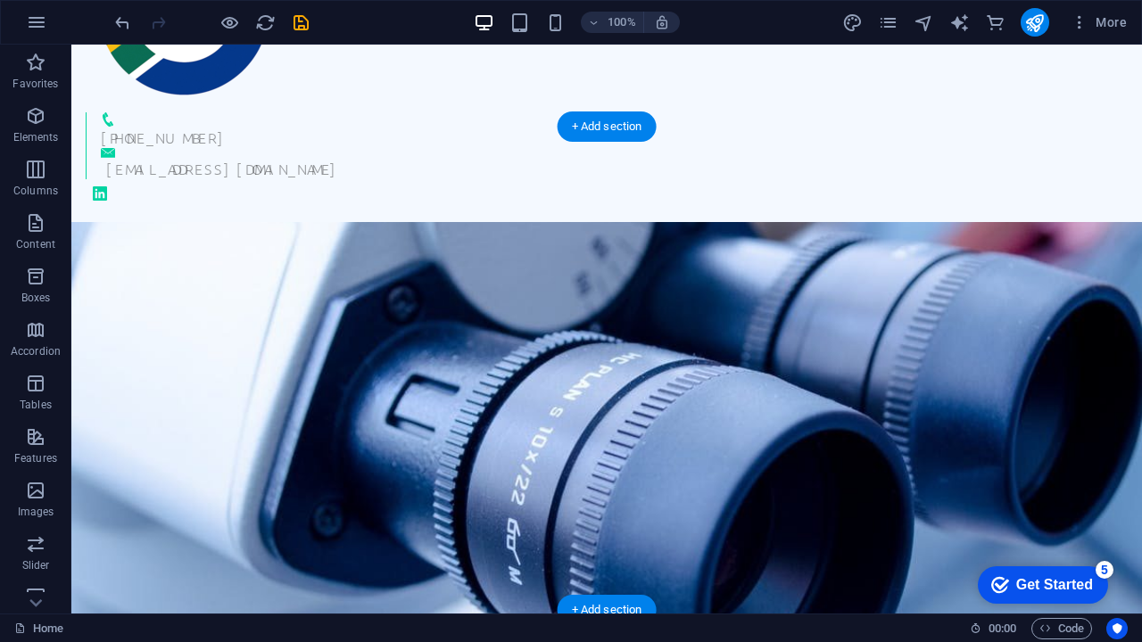
click at [652, 260] on figure at bounding box center [606, 464] width 1070 height 484
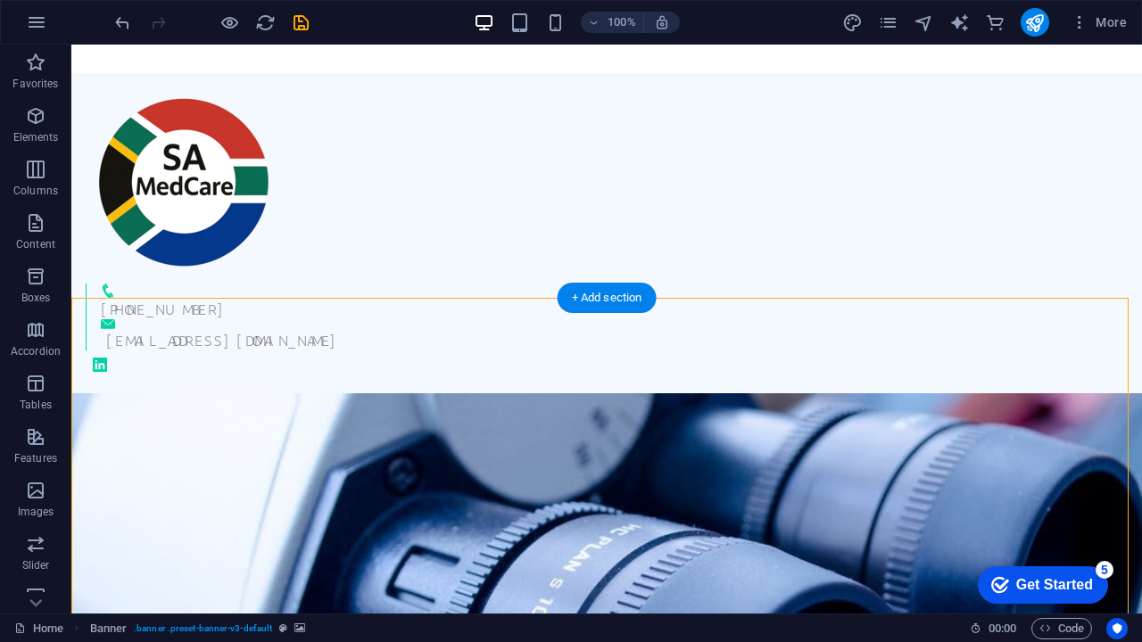
scroll to position [0, 0]
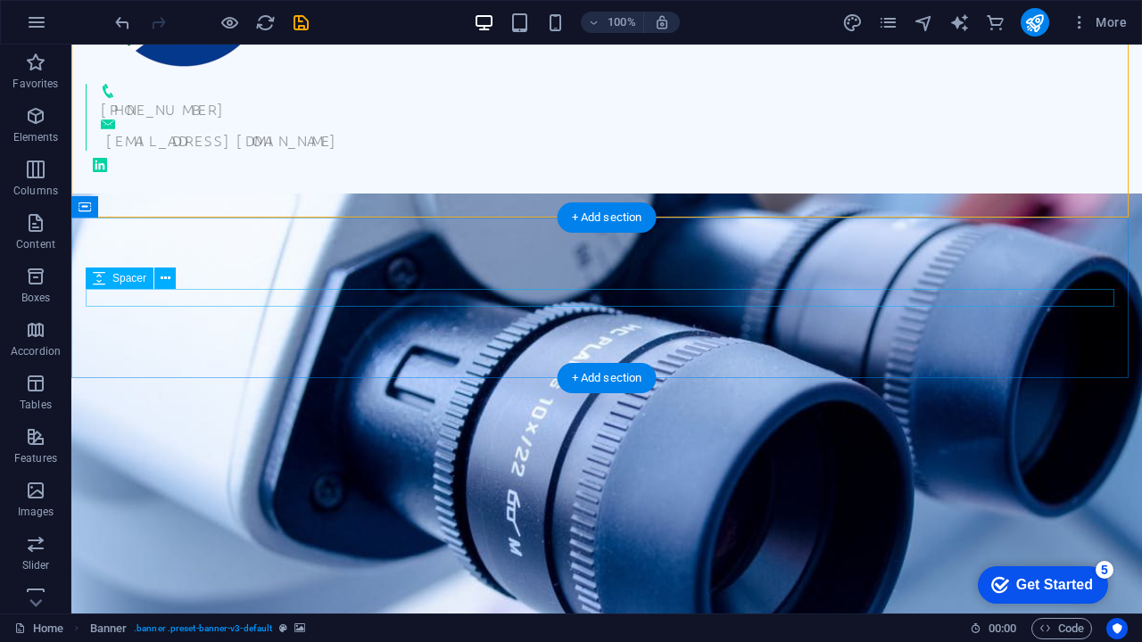
scroll to position [86, 0]
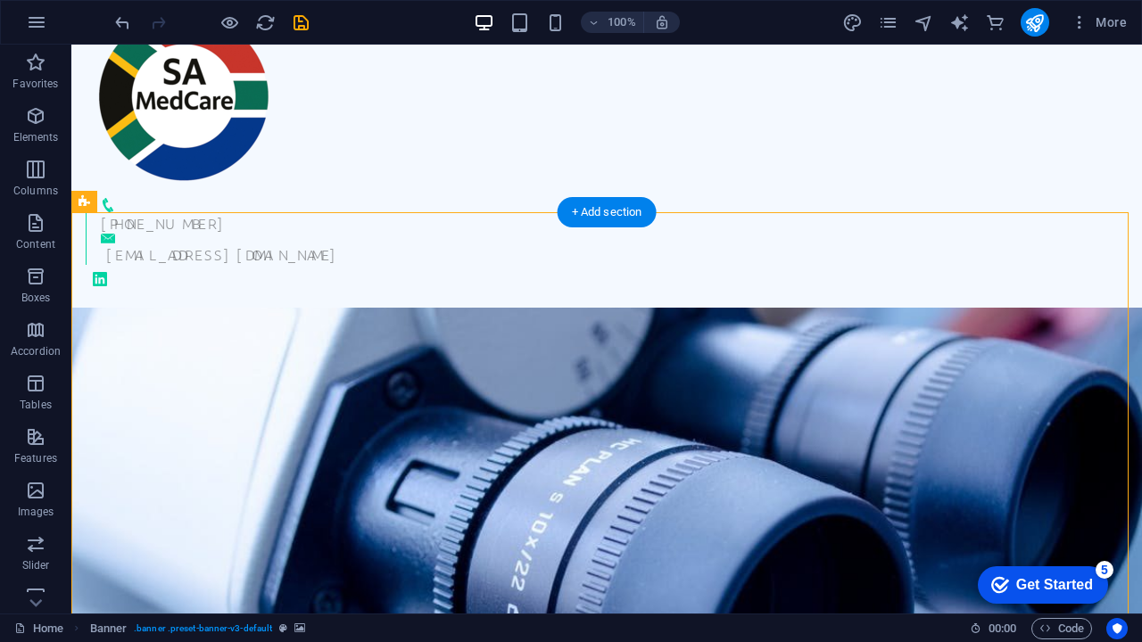
click at [590, 308] on figure at bounding box center [606, 550] width 1070 height 484
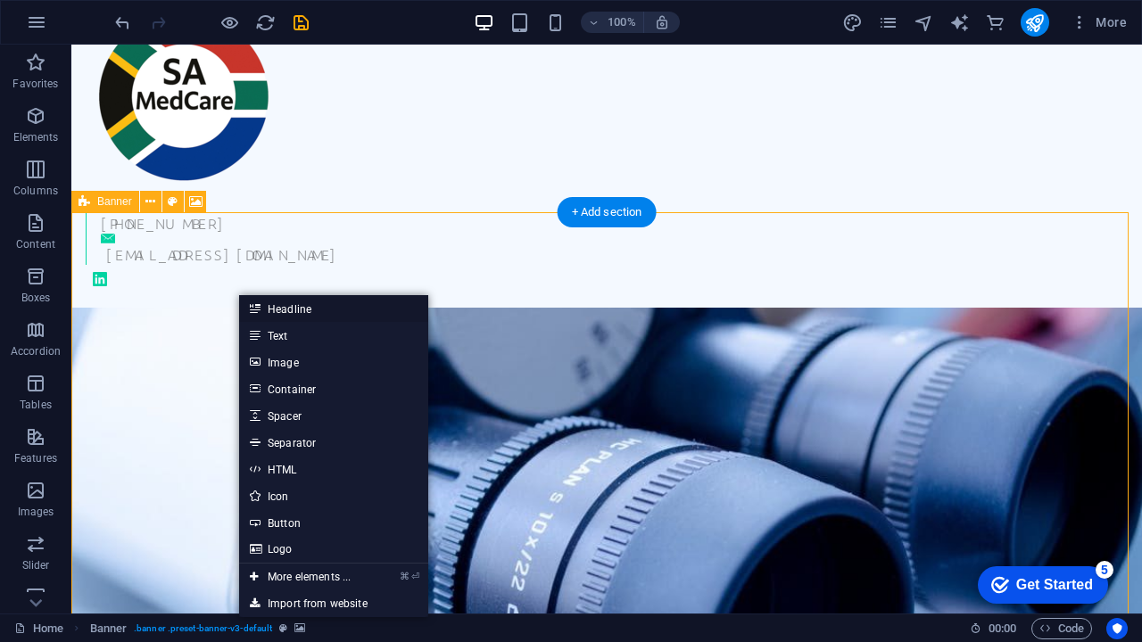
click at [279, 311] on link "Headline" at bounding box center [333, 308] width 189 height 27
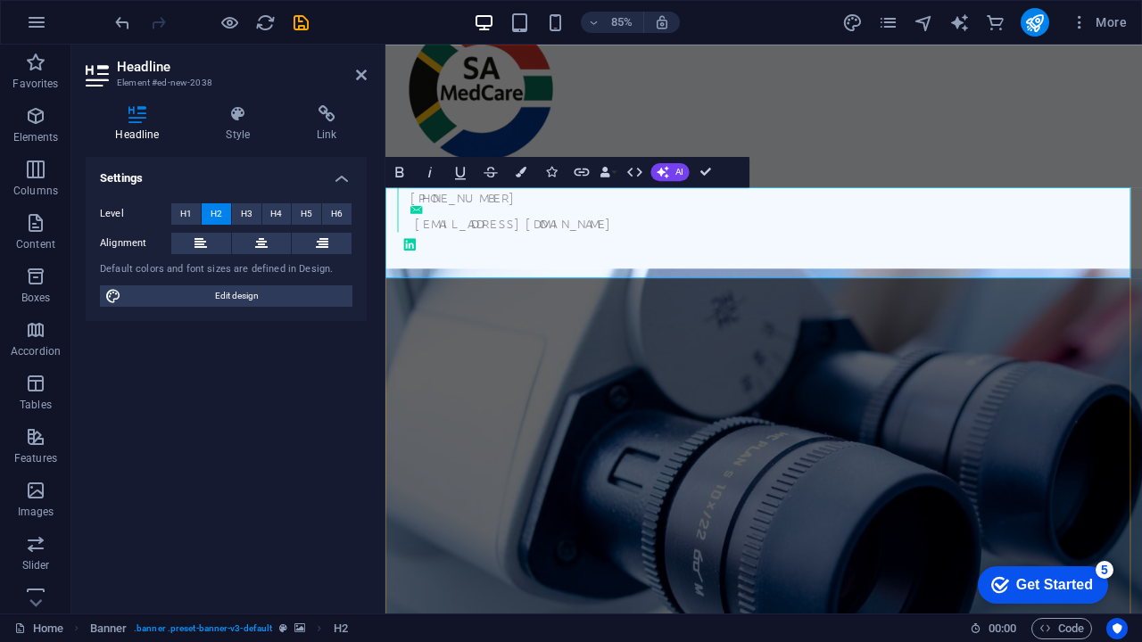
drag, startPoint x: 538, startPoint y: 280, endPoint x: 371, endPoint y: 234, distance: 173.1
drag, startPoint x: 921, startPoint y: 306, endPoint x: 389, endPoint y: 245, distance: 535.9
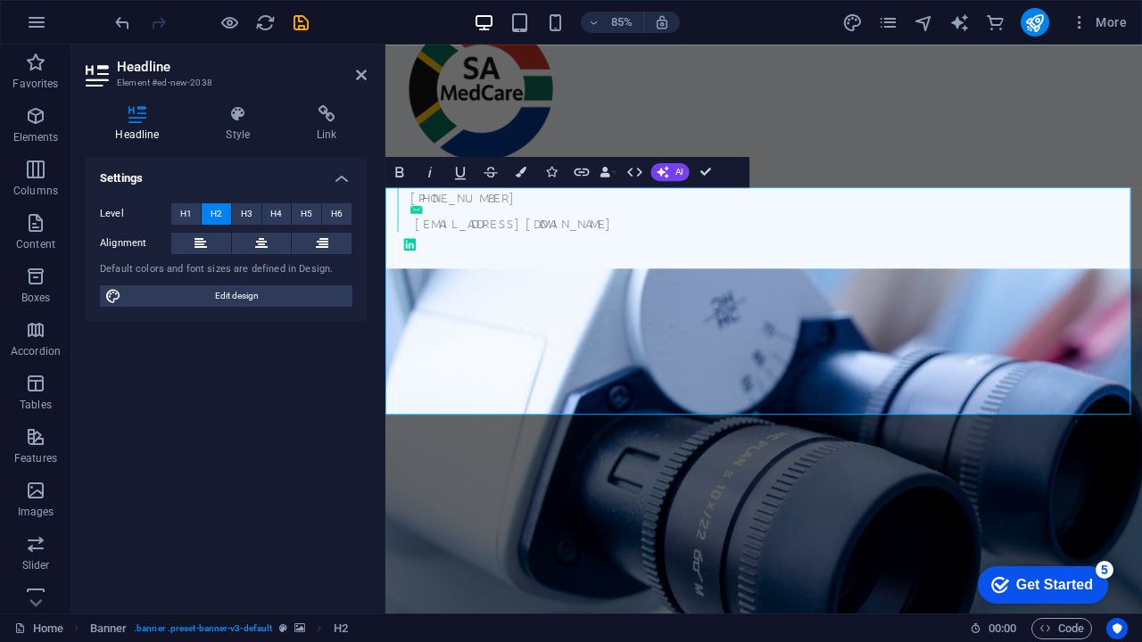
click at [717, 569] on figure at bounding box center [830, 593] width 890 height 570
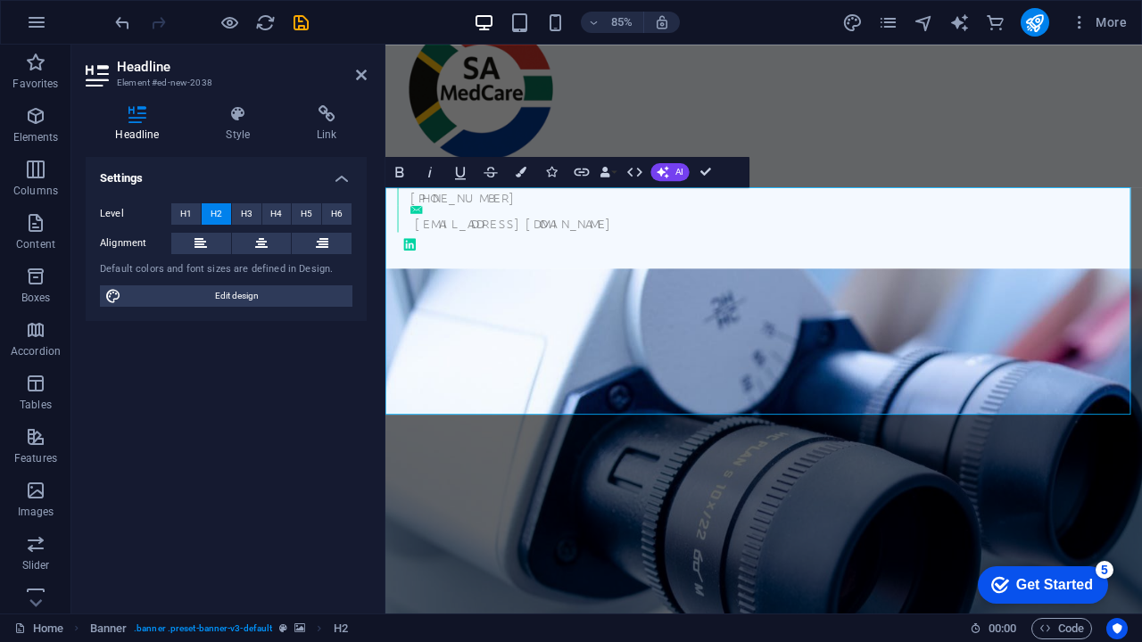
click at [228, 104] on div "Headline Style Link Settings Level H1 H2 H3 H4 H5 H6 Alignment Default colors a…" at bounding box center [225, 352] width 309 height 523
click at [243, 124] on h4 "Style" at bounding box center [241, 123] width 91 height 37
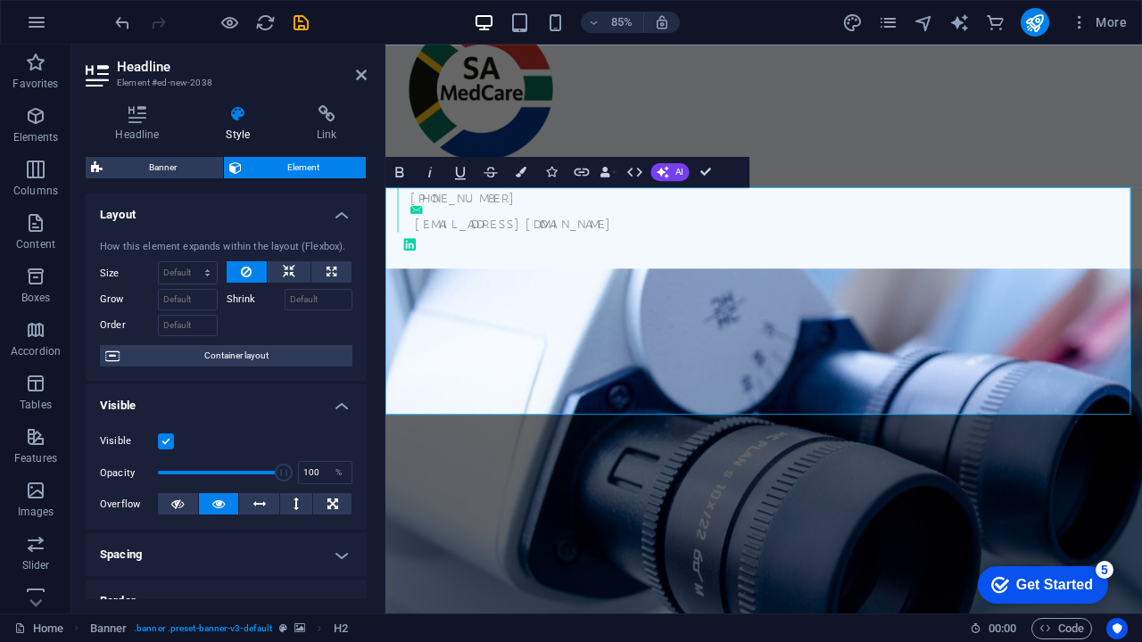
scroll to position [0, 0]
click at [521, 174] on icon "button" at bounding box center [521, 172] width 11 height 11
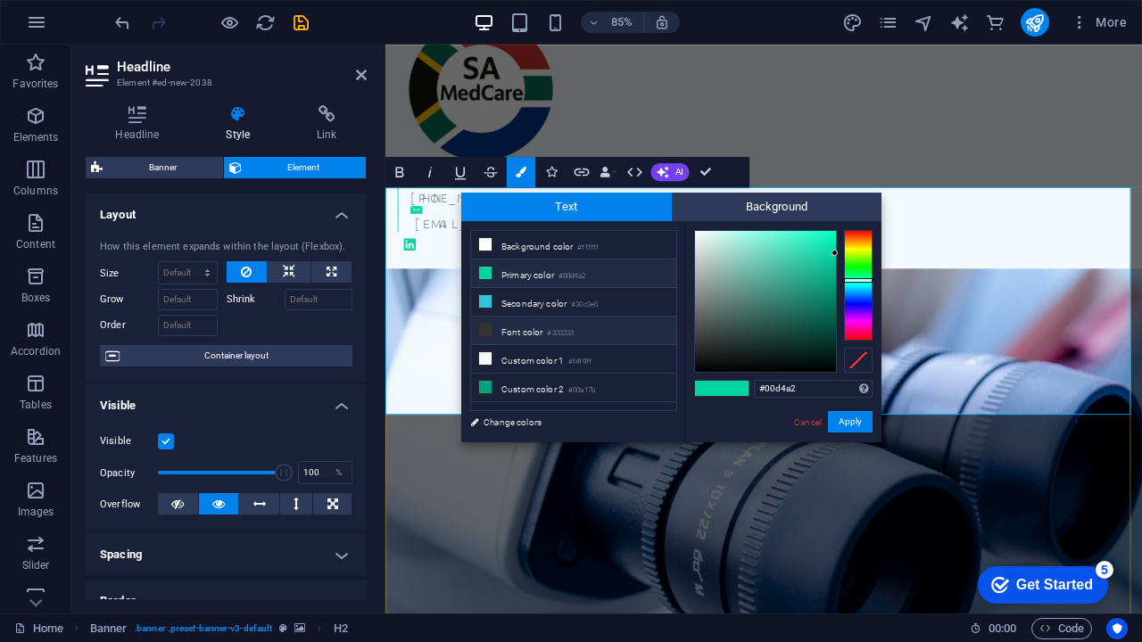
click at [526, 333] on li "Font color #333333" at bounding box center [573, 331] width 205 height 29
type input "#333333"
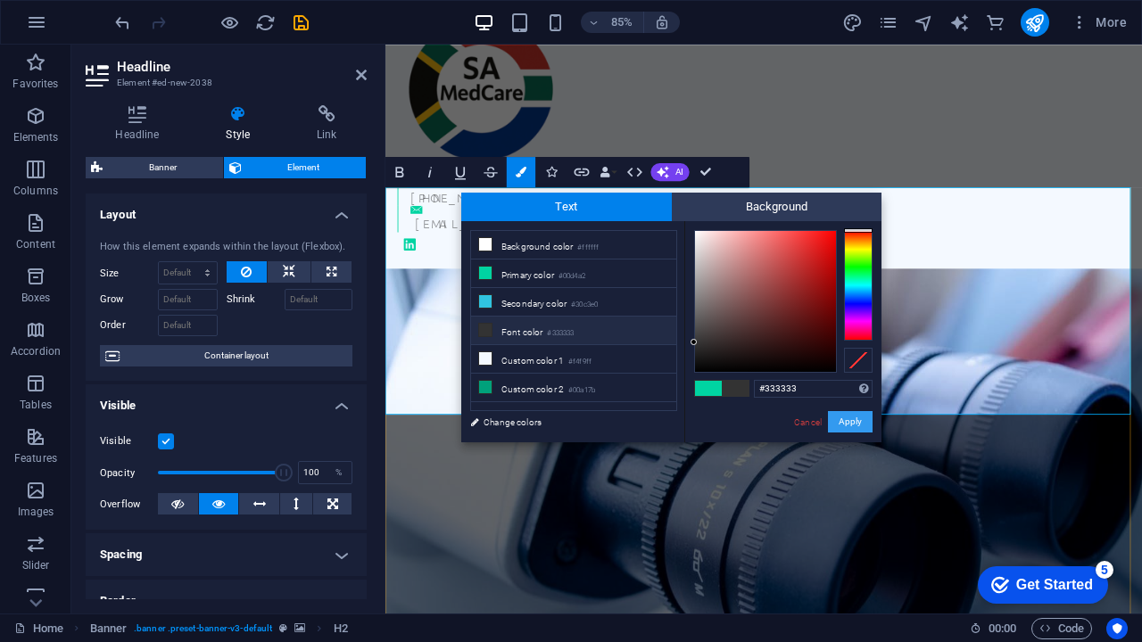
click at [842, 426] on button "Apply" at bounding box center [850, 421] width 45 height 21
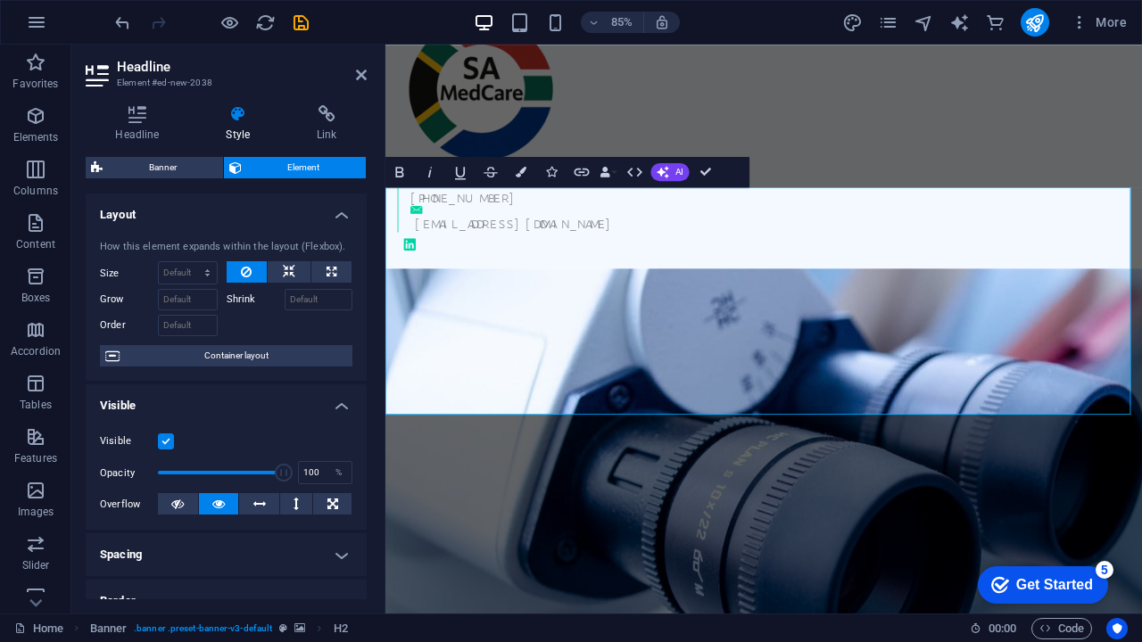
click at [724, 590] on figure at bounding box center [830, 593] width 890 height 570
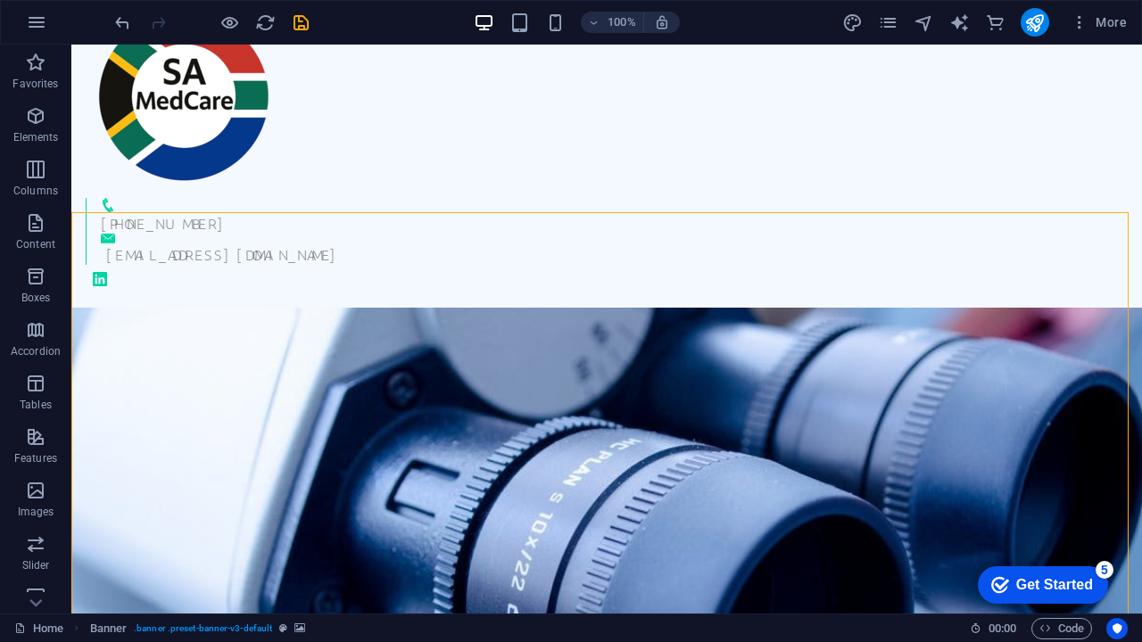
click at [800, 479] on figure at bounding box center [606, 550] width 1070 height 484
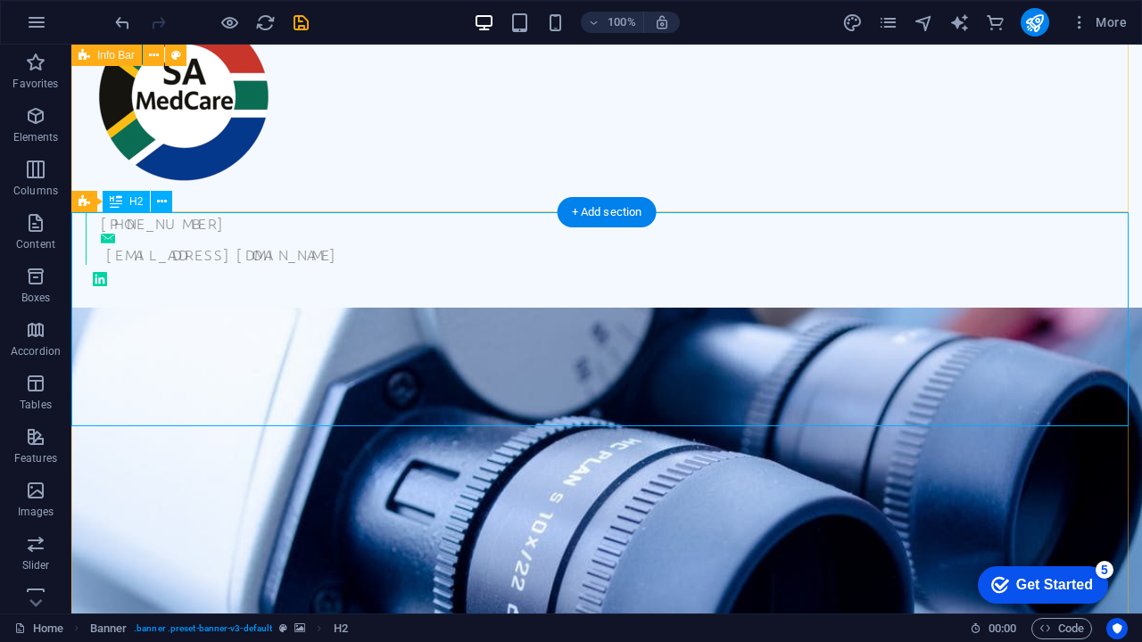
click at [136, 198] on span "H2" at bounding box center [135, 201] width 13 height 11
click at [133, 206] on span "H2" at bounding box center [135, 201] width 13 height 11
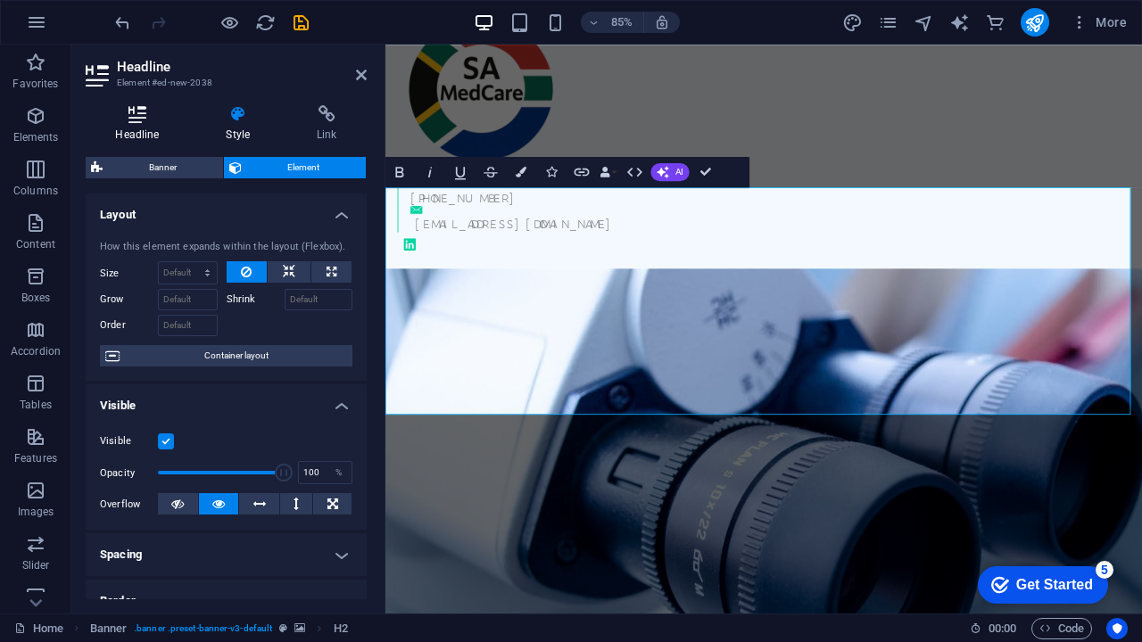
click at [145, 116] on icon at bounding box center [137, 114] width 103 height 18
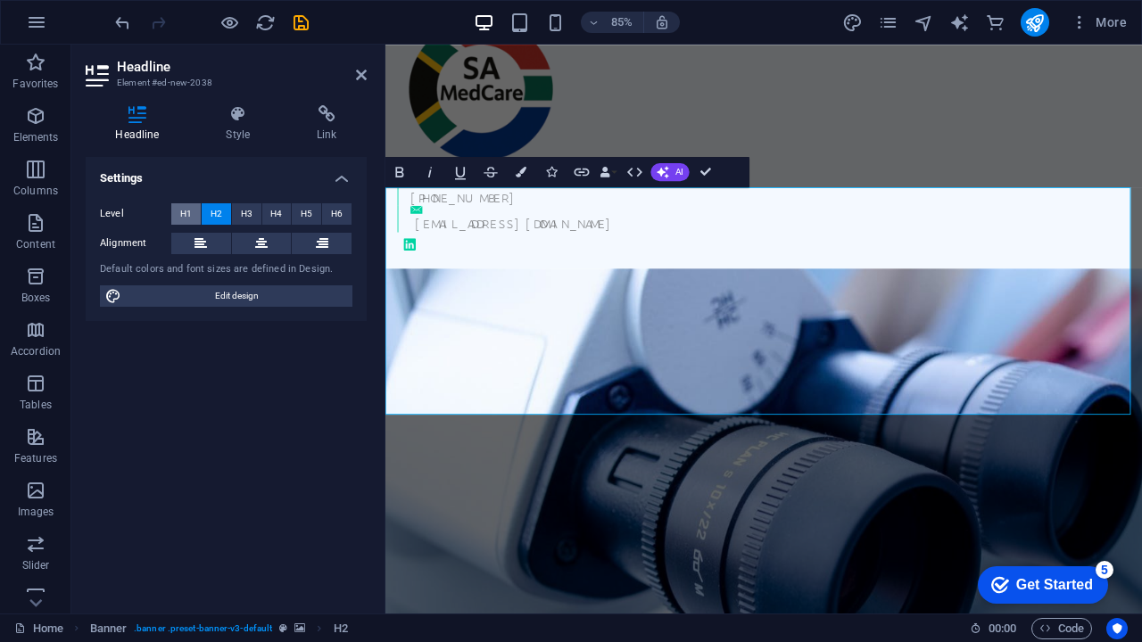
click at [194, 213] on button "H1" at bounding box center [185, 213] width 29 height 21
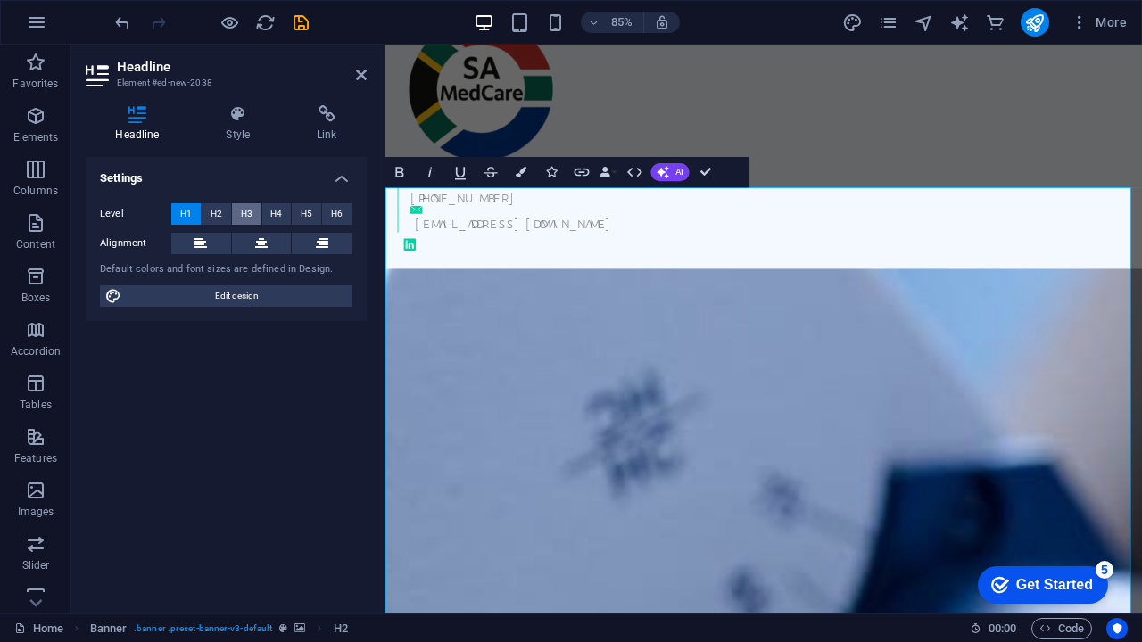
click at [243, 211] on span "H3" at bounding box center [247, 213] width 12 height 21
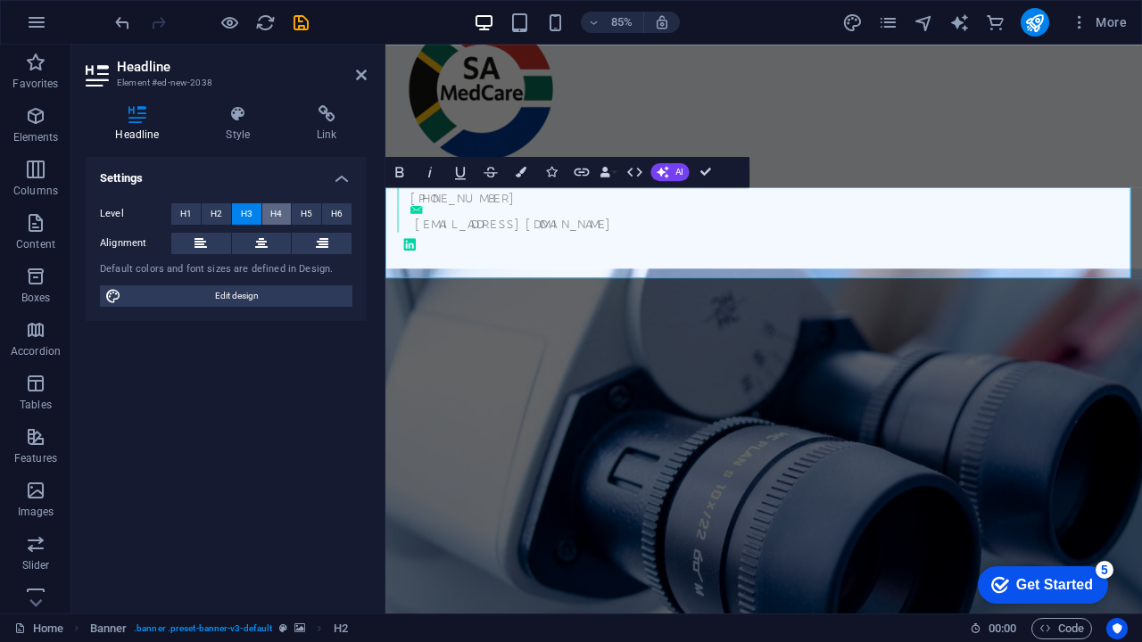
click at [280, 209] on span "H4" at bounding box center [276, 213] width 12 height 21
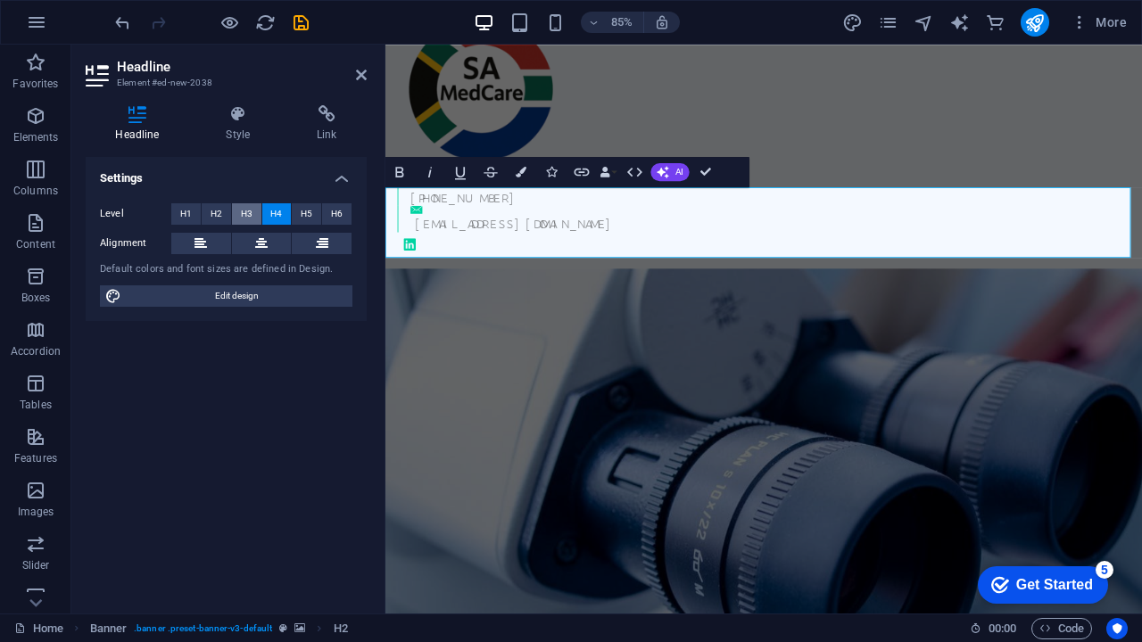
click at [248, 210] on span "H3" at bounding box center [247, 213] width 12 height 21
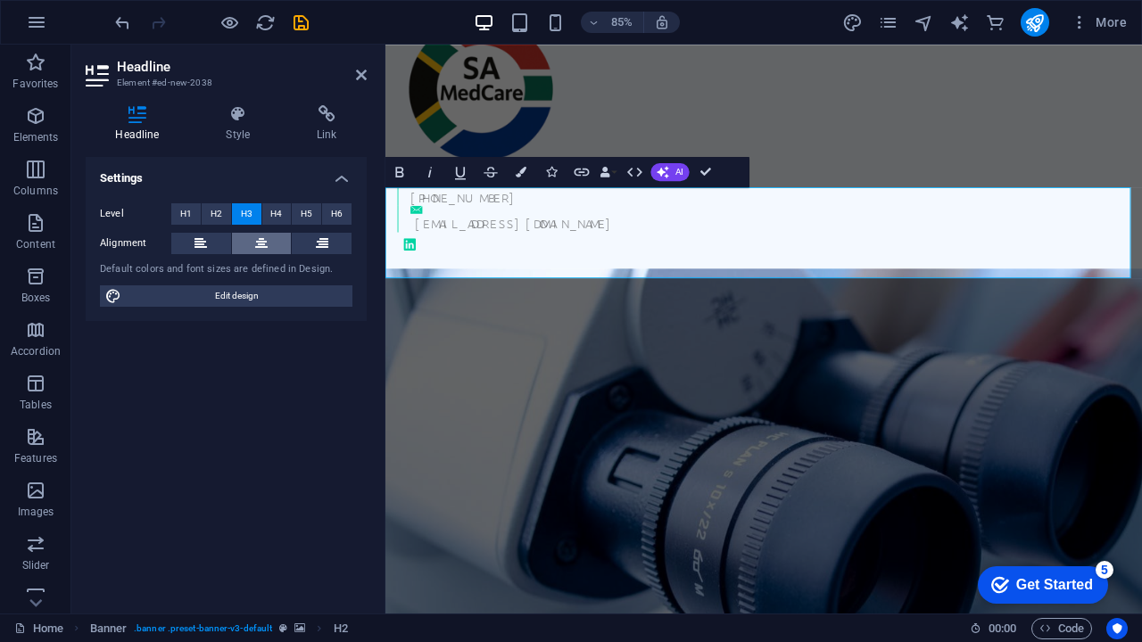
click at [264, 239] on icon at bounding box center [261, 243] width 12 height 21
click at [210, 238] on button at bounding box center [201, 243] width 60 height 21
click at [210, 298] on span "Edit design" at bounding box center [237, 295] width 220 height 21
select select "rem"
select select "300"
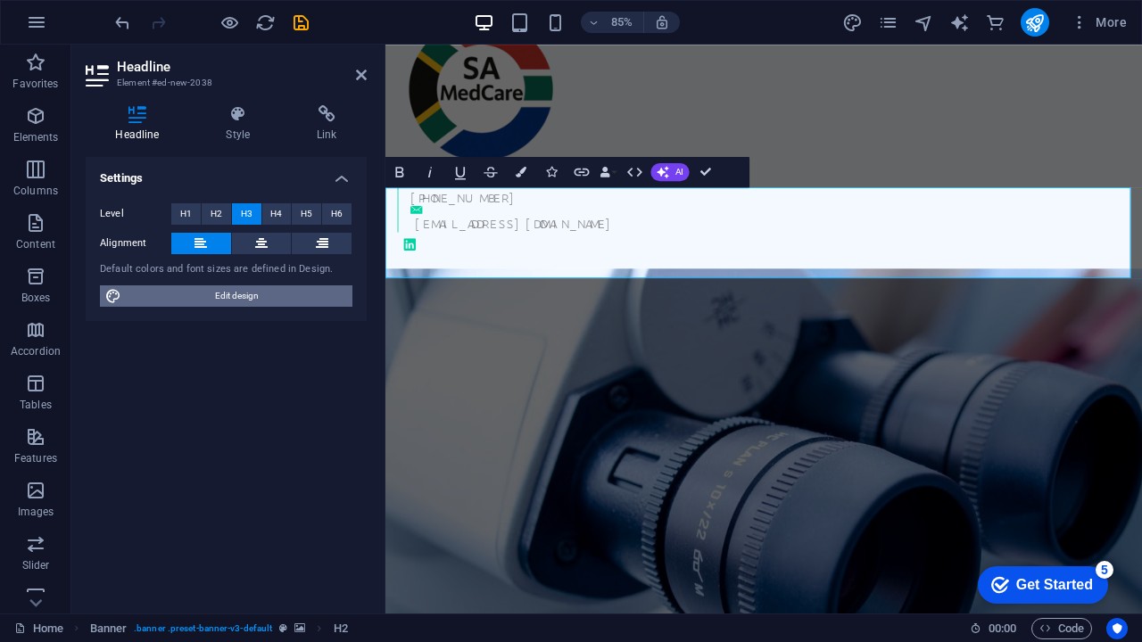
select select "px"
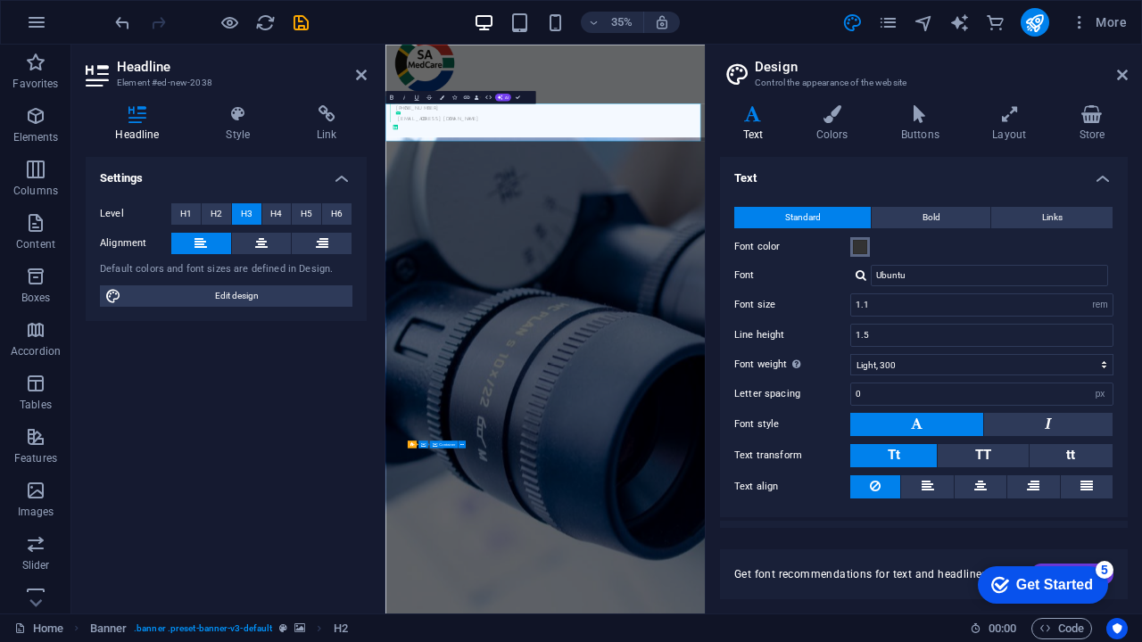
click at [861, 249] on span at bounding box center [860, 247] width 14 height 14
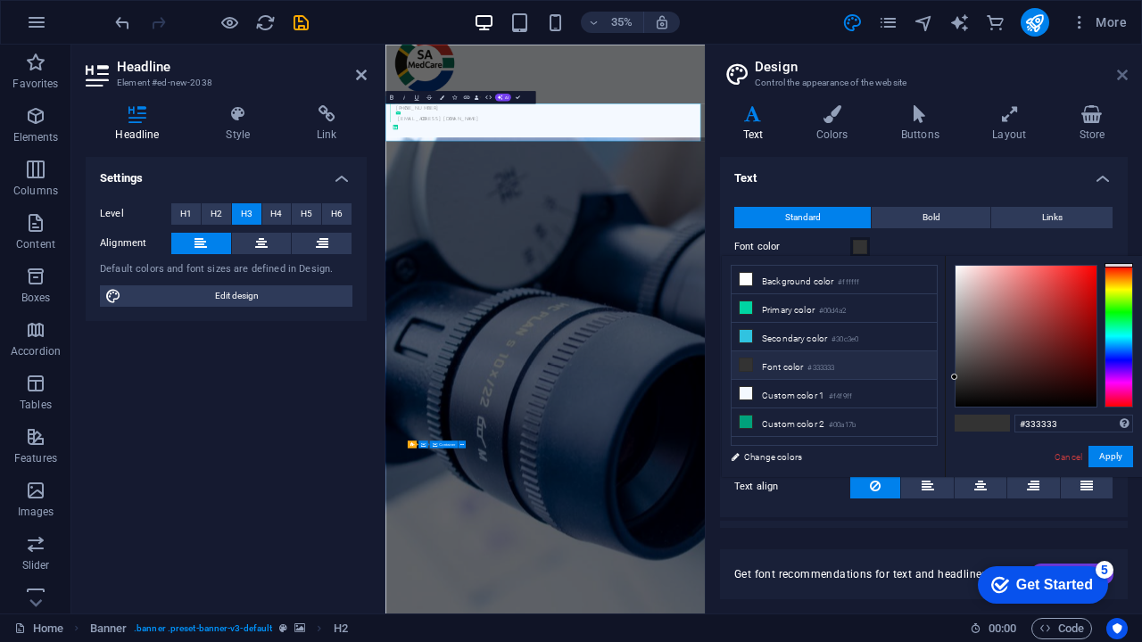
click at [1117, 70] on icon at bounding box center [1122, 75] width 11 height 14
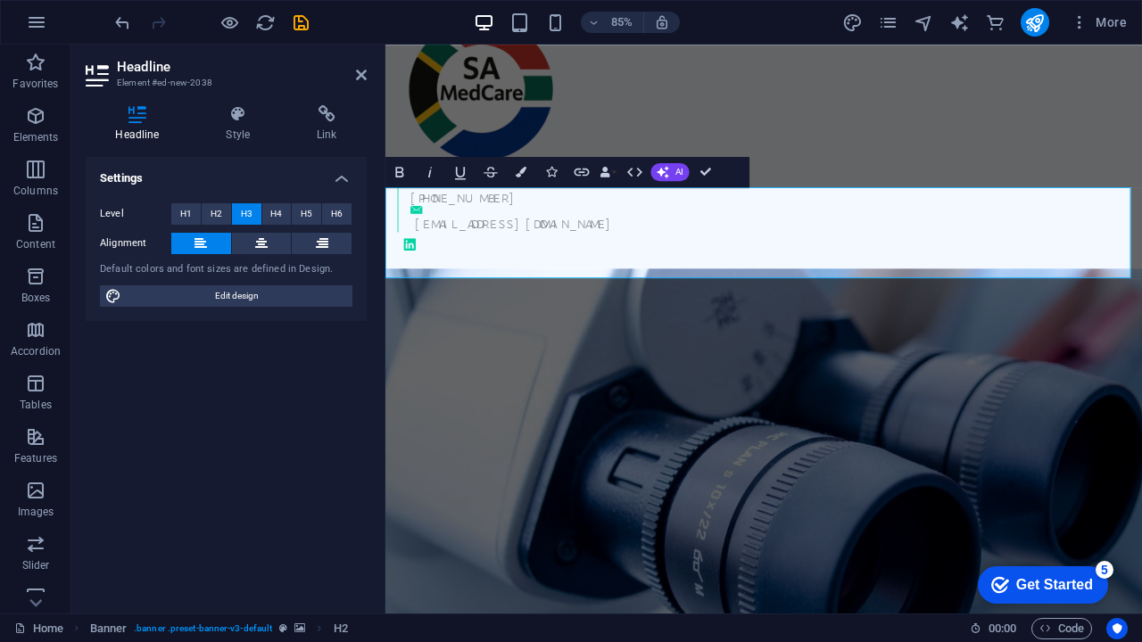
click at [777, 474] on figure at bounding box center [830, 593] width 890 height 570
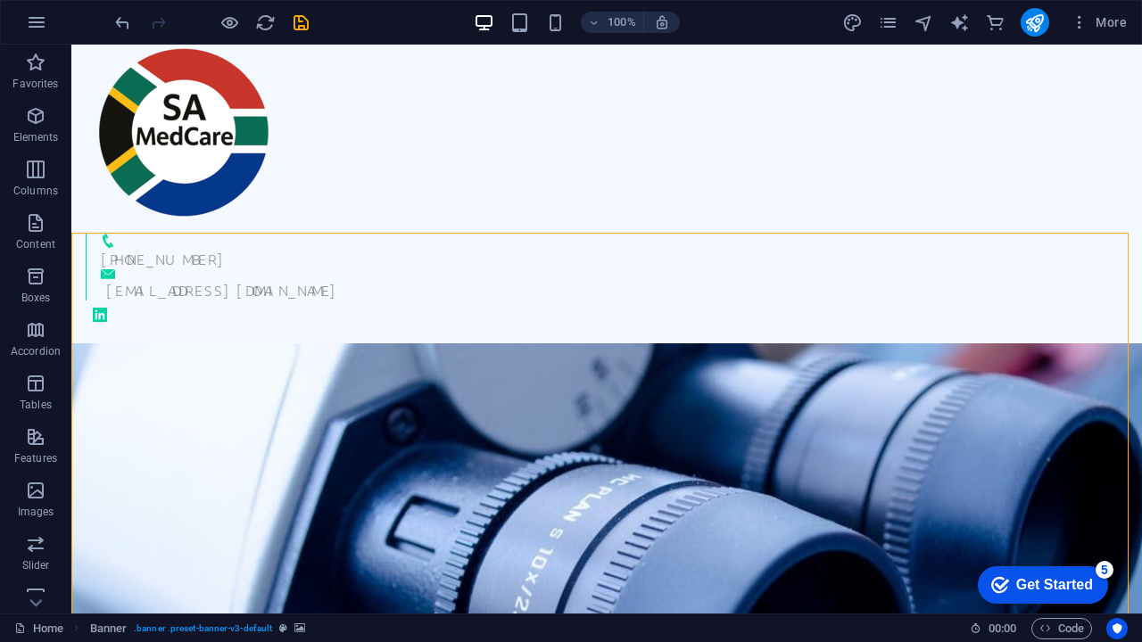
scroll to position [72, 0]
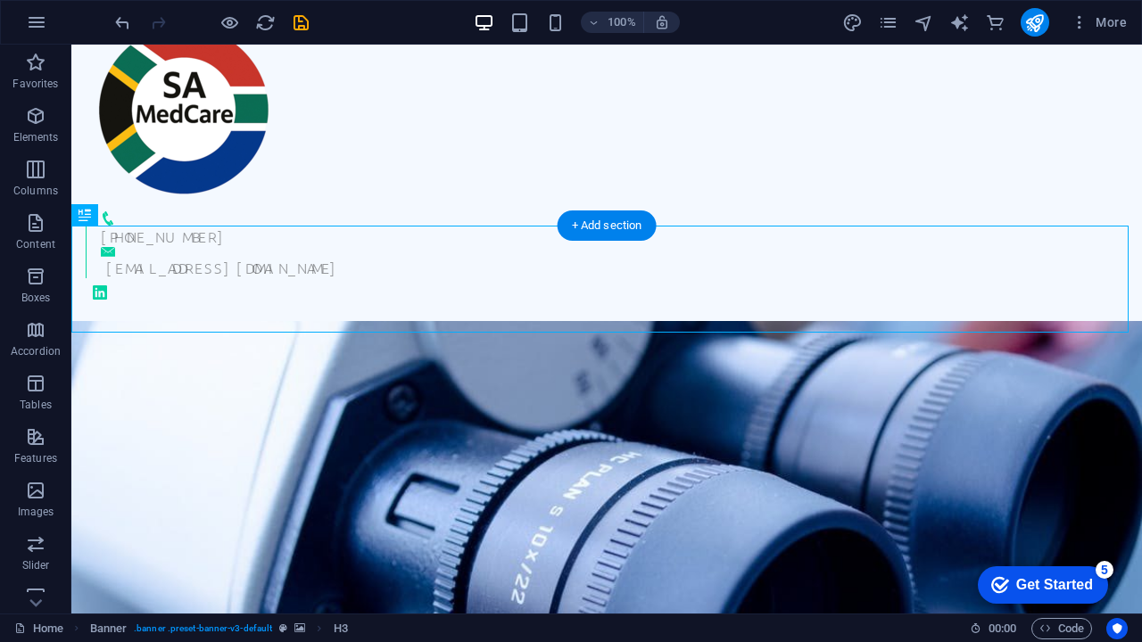
drag, startPoint x: 483, startPoint y: 268, endPoint x: 472, endPoint y: 495, distance: 226.8
click at [472, 495] on div "We’re making improvements! Our website is under maintenance and will be back on…" at bounding box center [606, 616] width 1070 height 591
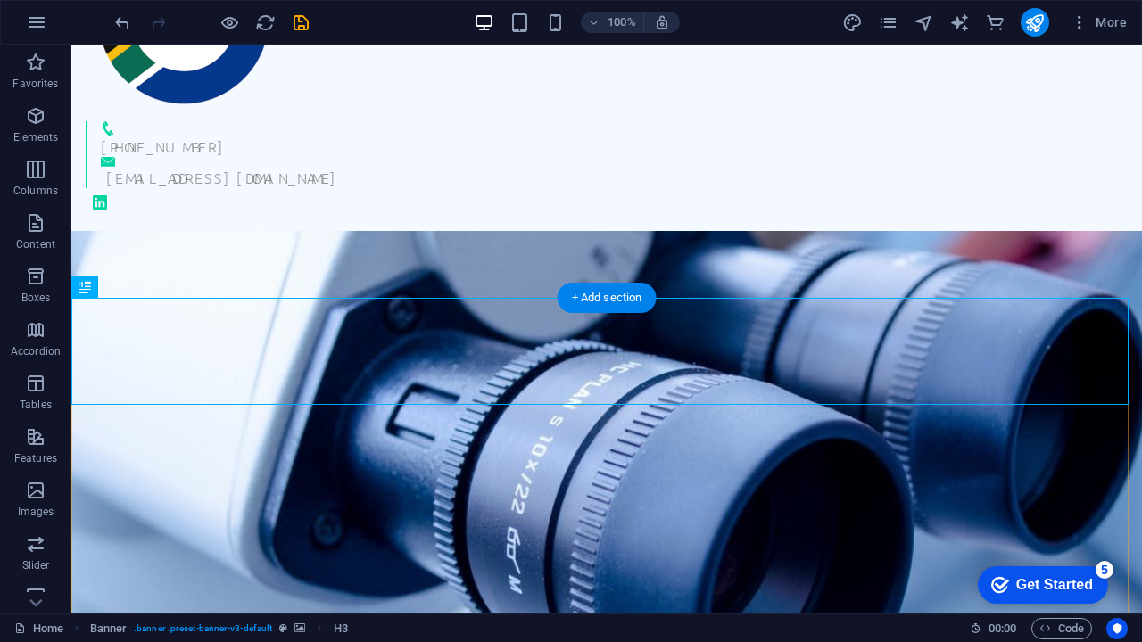
scroll to position [183, 0]
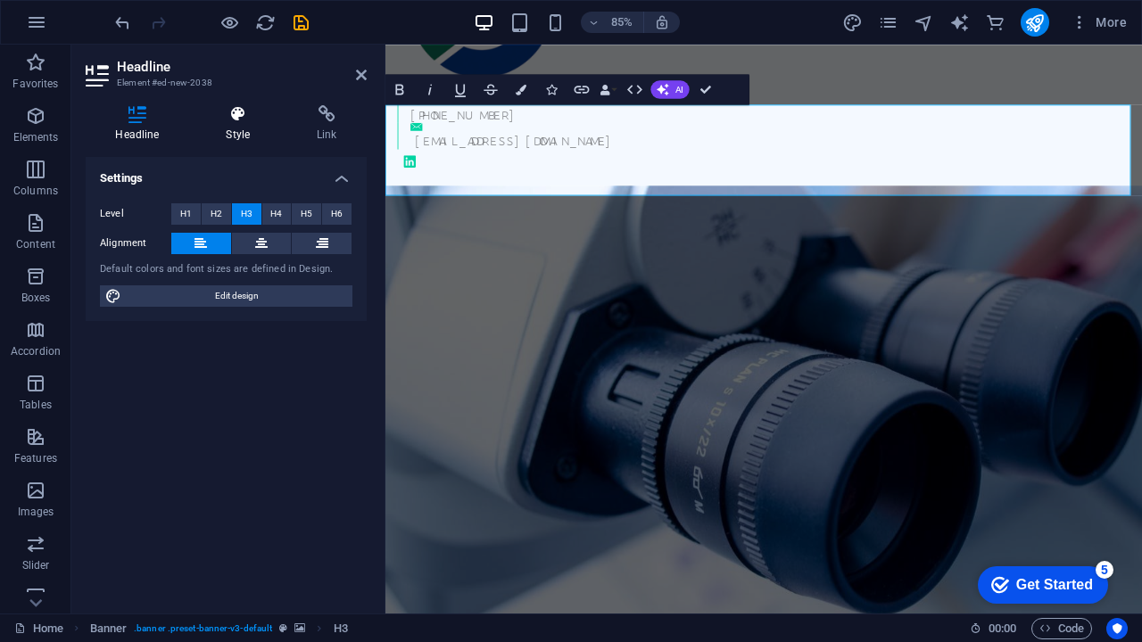
click at [262, 119] on icon at bounding box center [238, 114] width 84 height 18
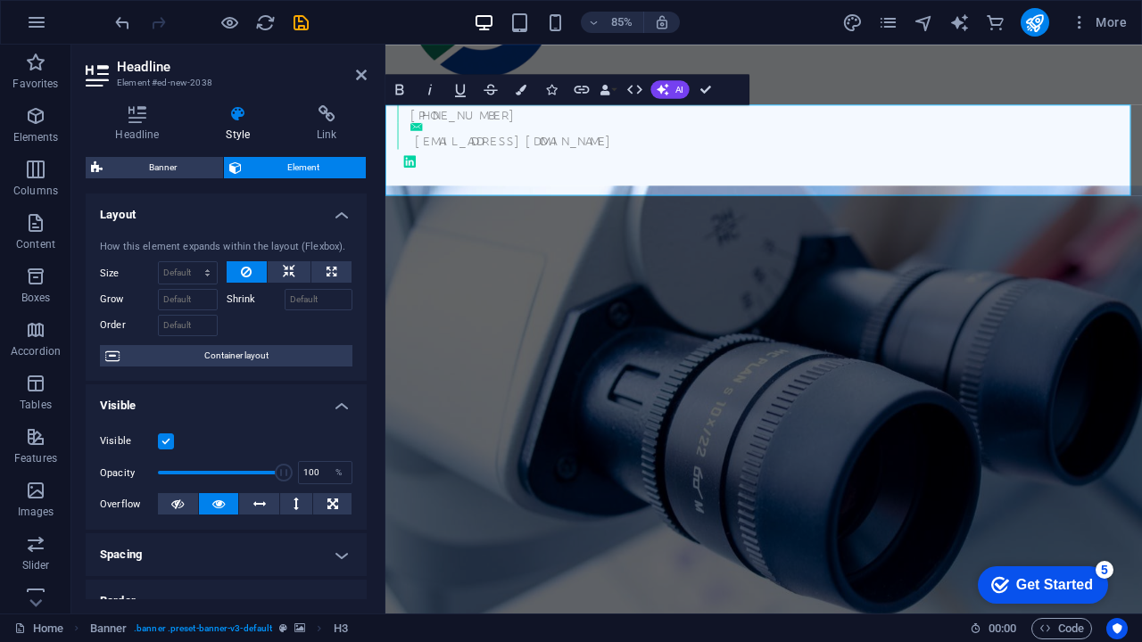
scroll to position [21, 0]
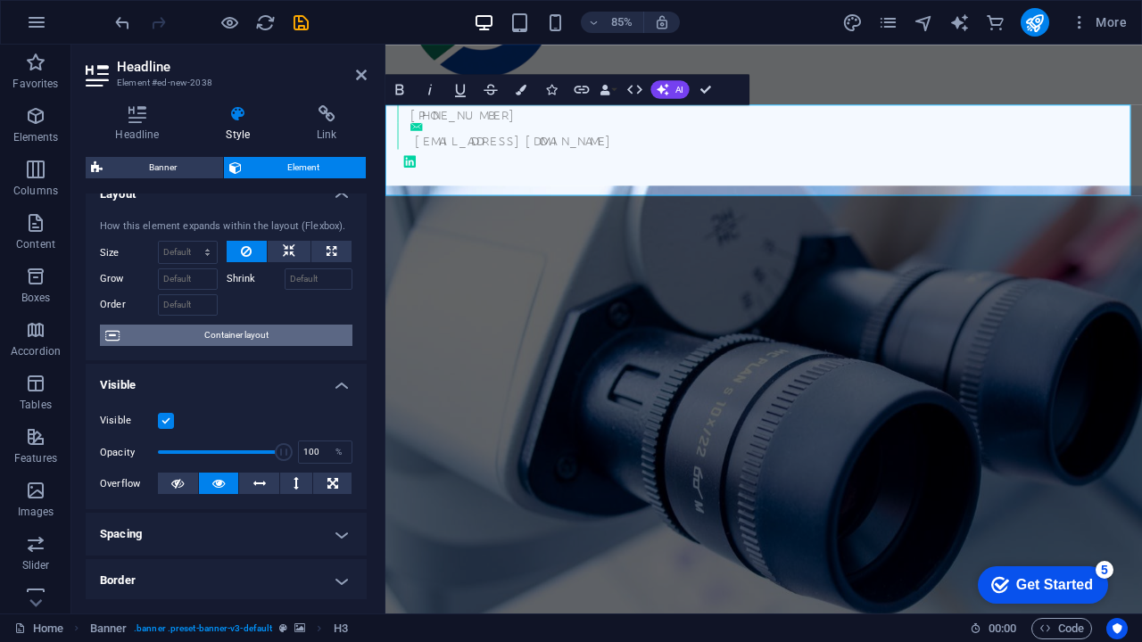
click at [270, 335] on span "Container layout" at bounding box center [236, 335] width 222 height 21
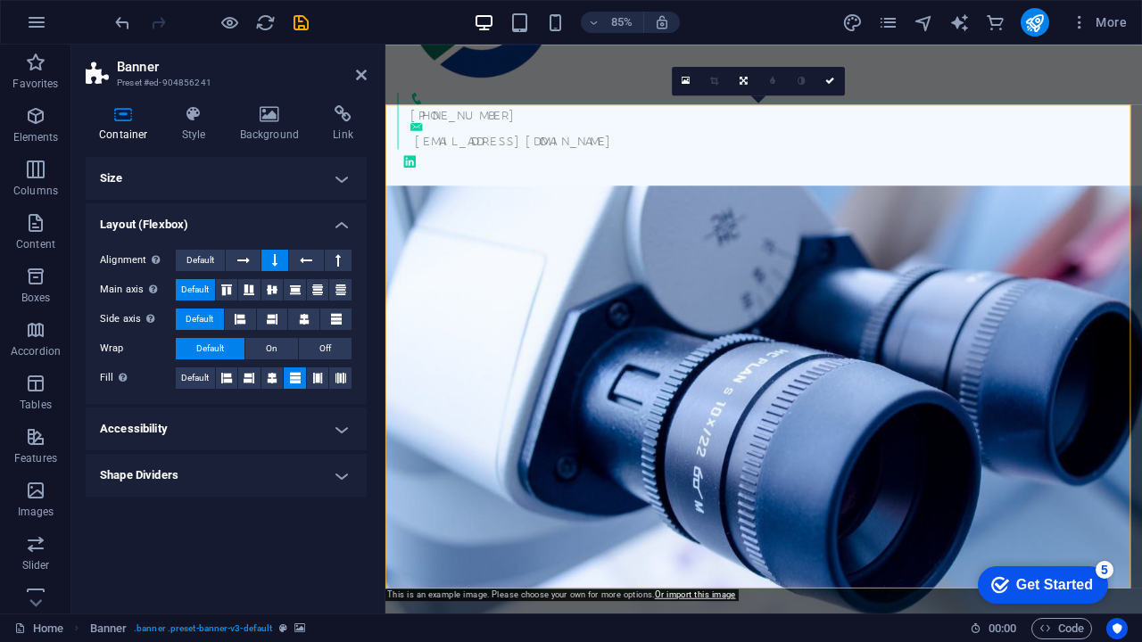
click at [859, 444] on figure at bounding box center [830, 495] width 890 height 570
click at [1000, 275] on figure at bounding box center [830, 495] width 890 height 570
click at [1093, 80] on div "+27 62 558 2842 info@samedcare.co.za" at bounding box center [830, 50] width 890 height 320
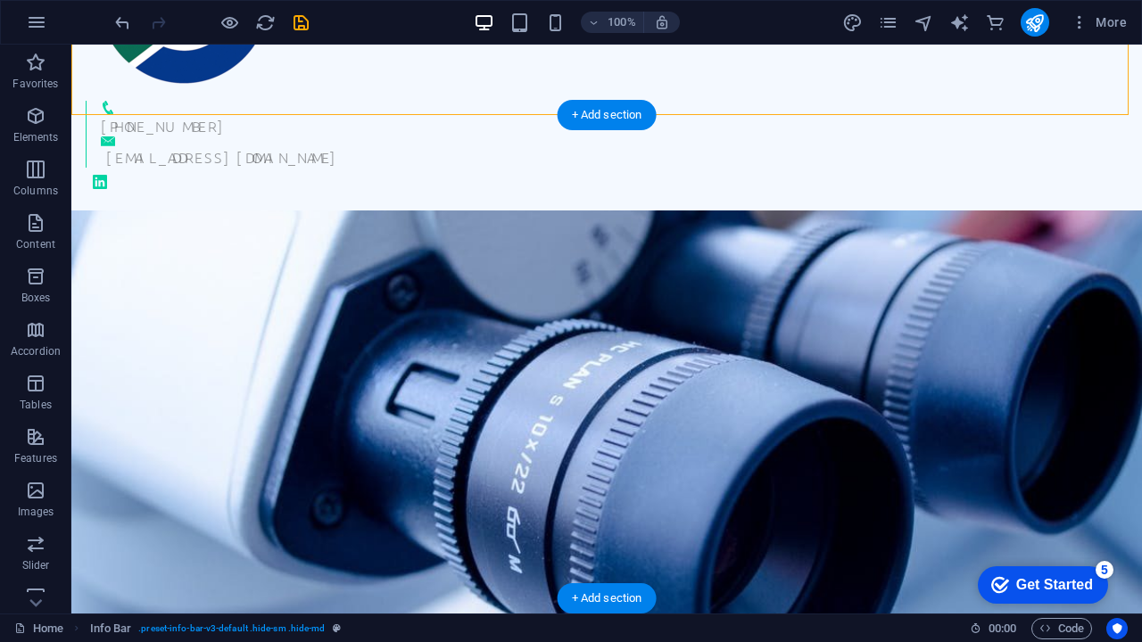
click at [869, 372] on figure at bounding box center [606, 452] width 1070 height 484
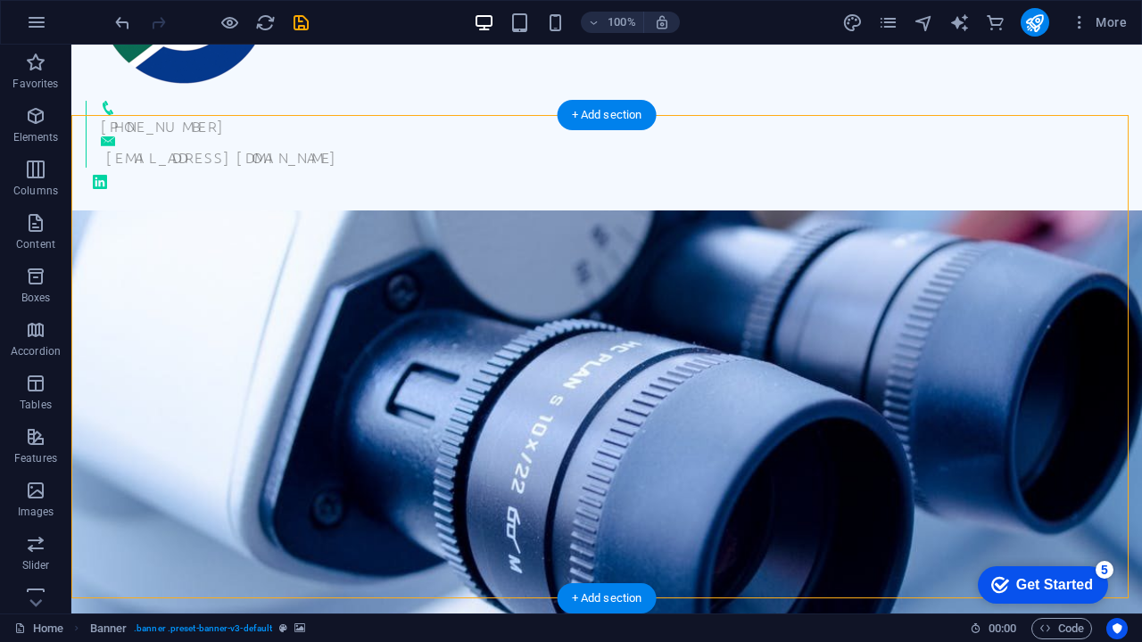
click at [816, 383] on figure at bounding box center [606, 452] width 1070 height 484
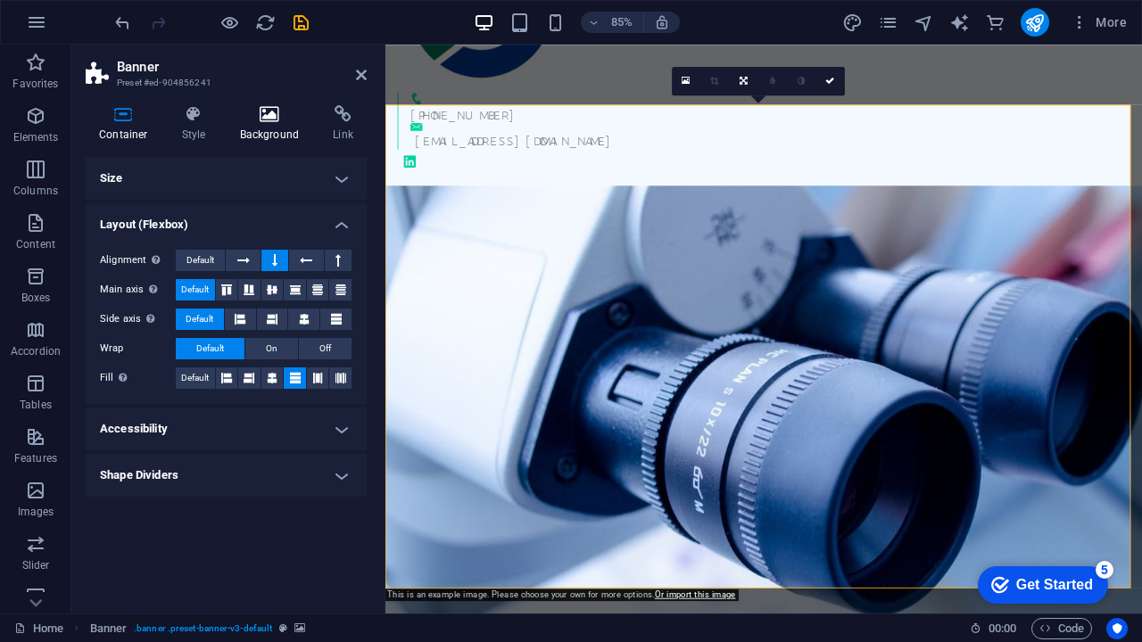
click at [283, 127] on h4 "Background" at bounding box center [274, 123] width 94 height 37
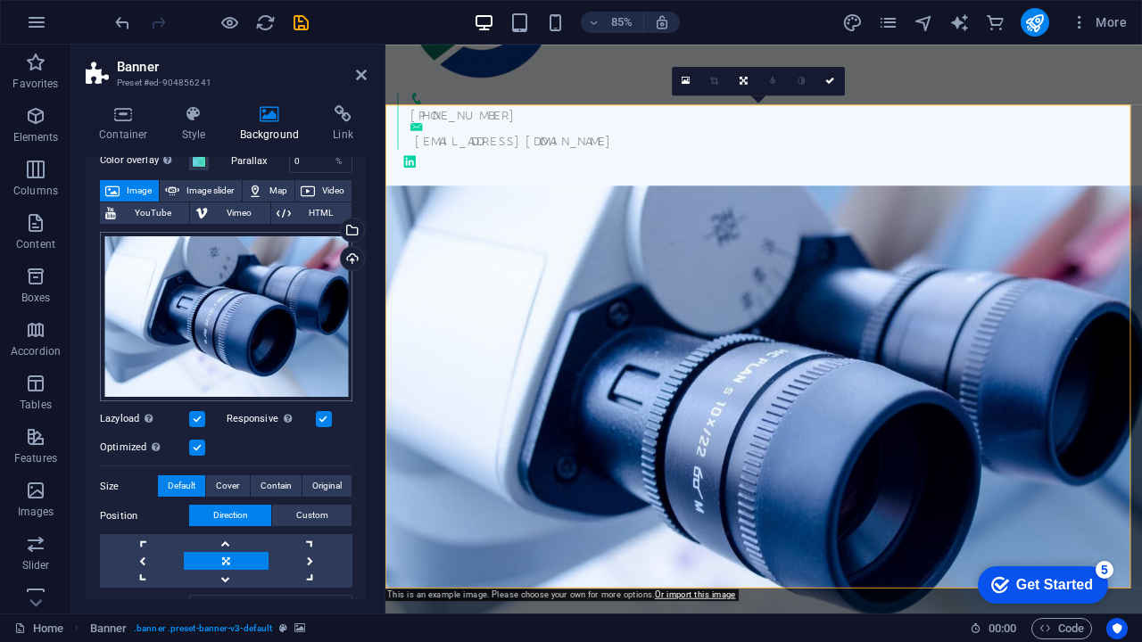
scroll to position [98, 0]
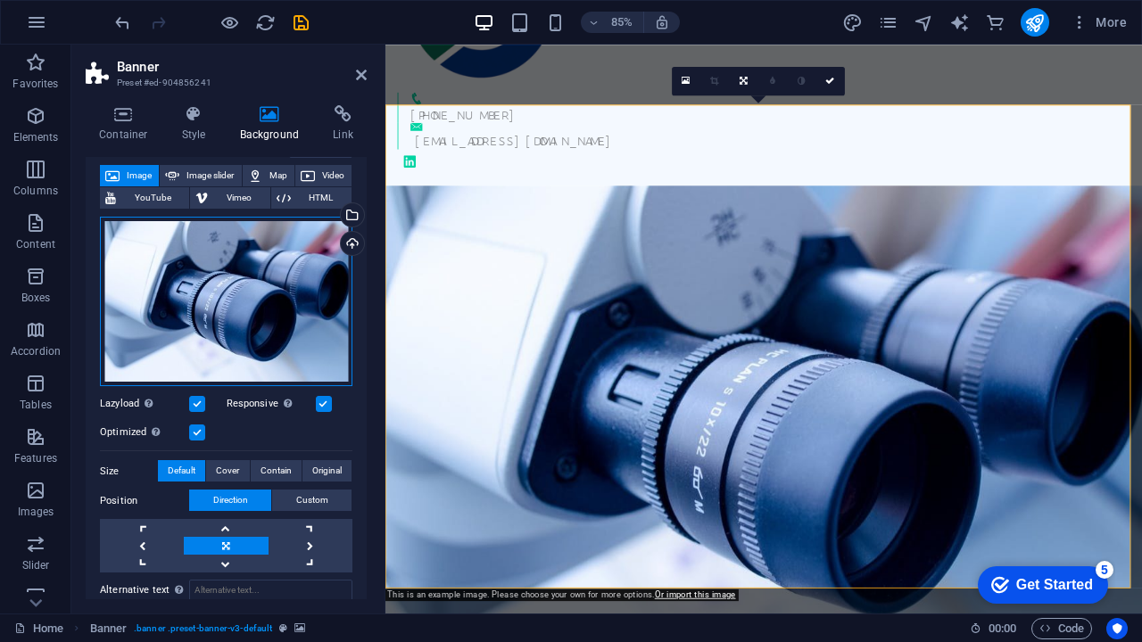
click at [275, 298] on div "Drag files here, click to choose files or select files from Files or our free s…" at bounding box center [226, 302] width 252 height 170
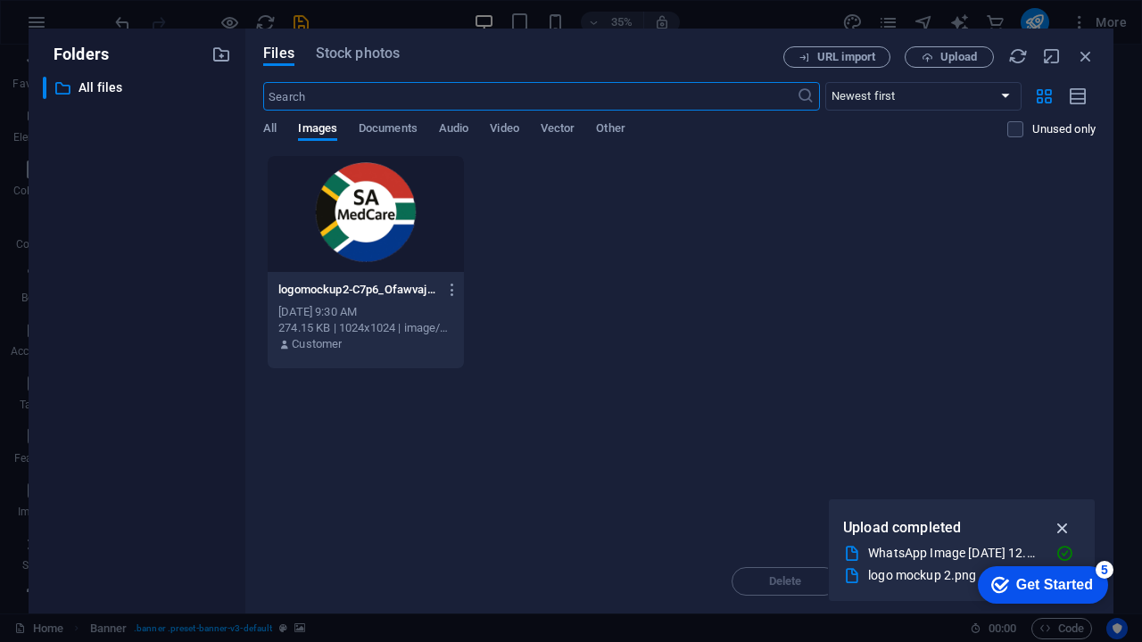
click at [1068, 526] on icon "button" at bounding box center [1062, 528] width 21 height 20
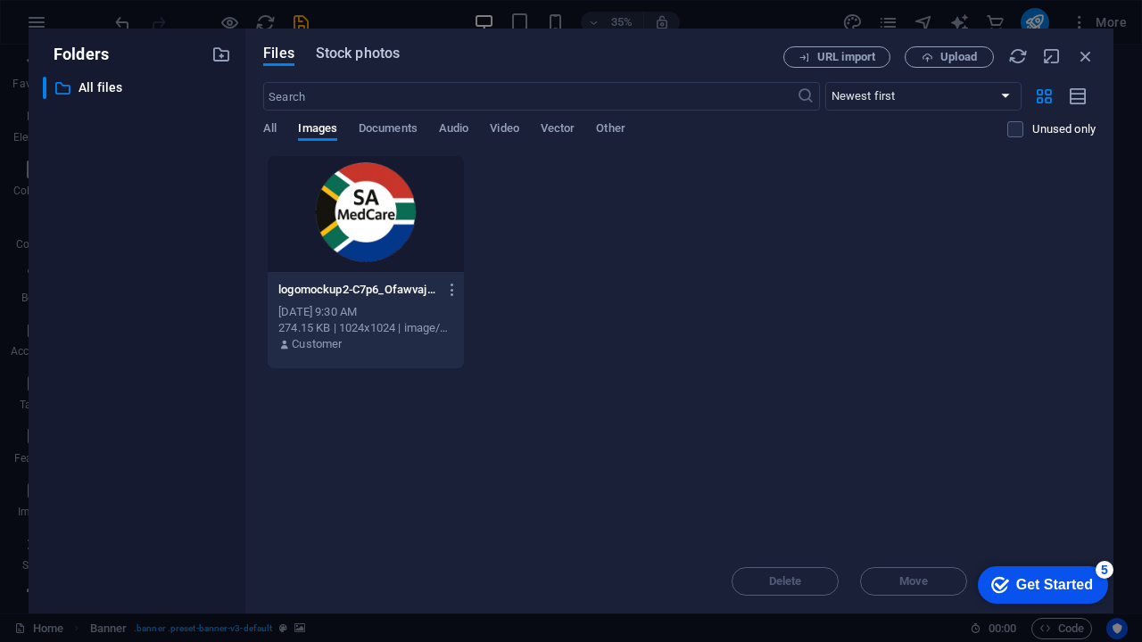
click at [356, 48] on span "Stock photos" at bounding box center [358, 53] width 84 height 21
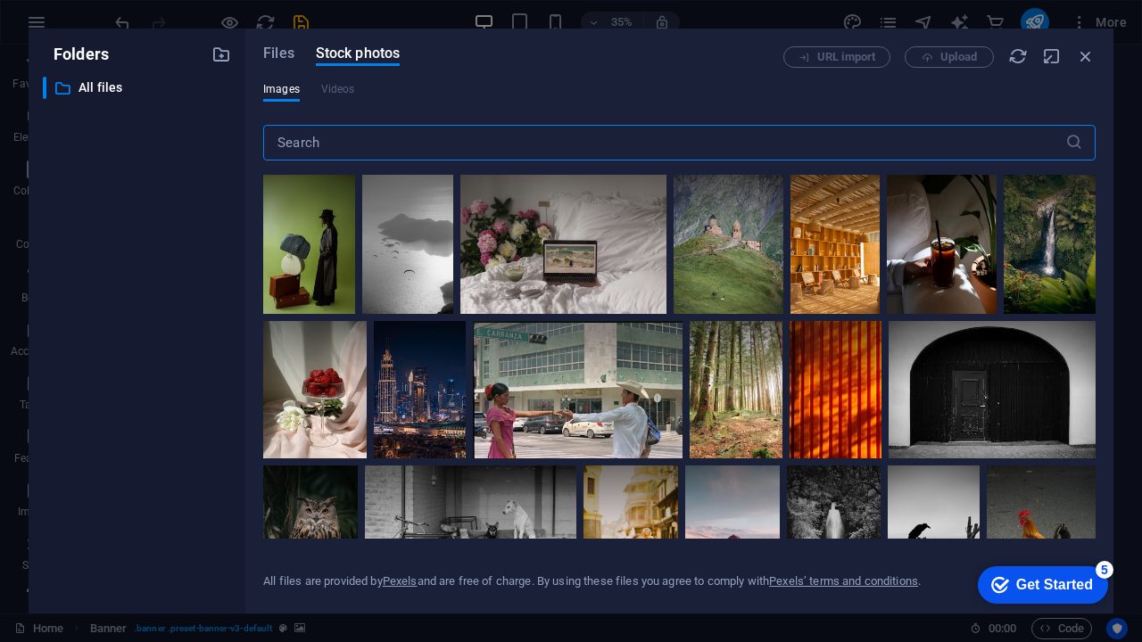
click at [408, 144] on input "text" at bounding box center [664, 143] width 802 height 36
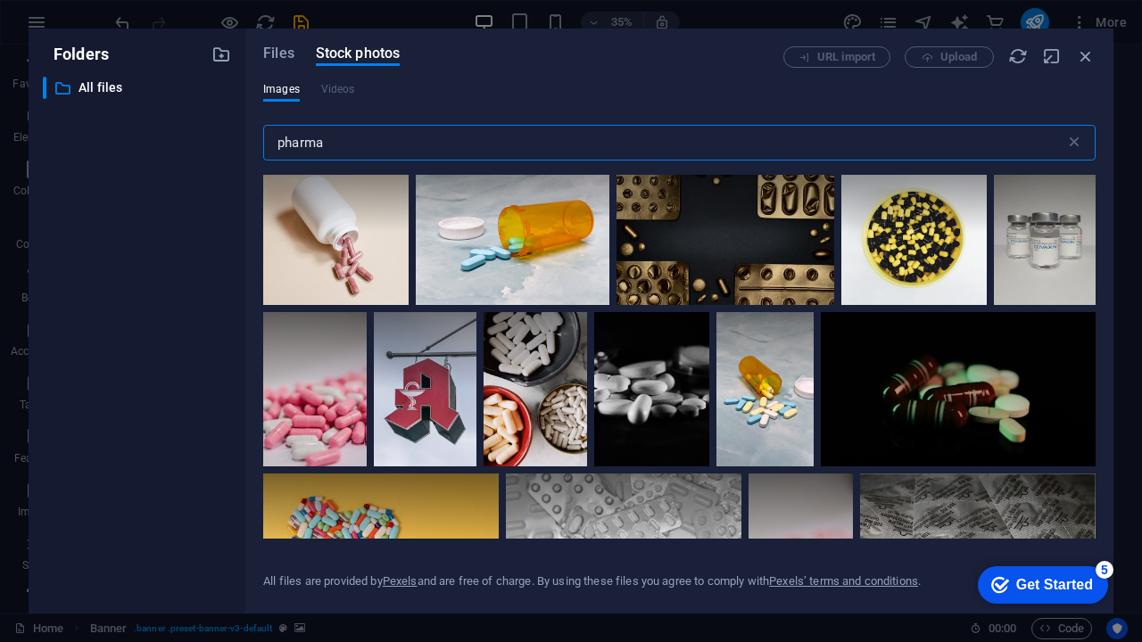
scroll to position [2114, 0]
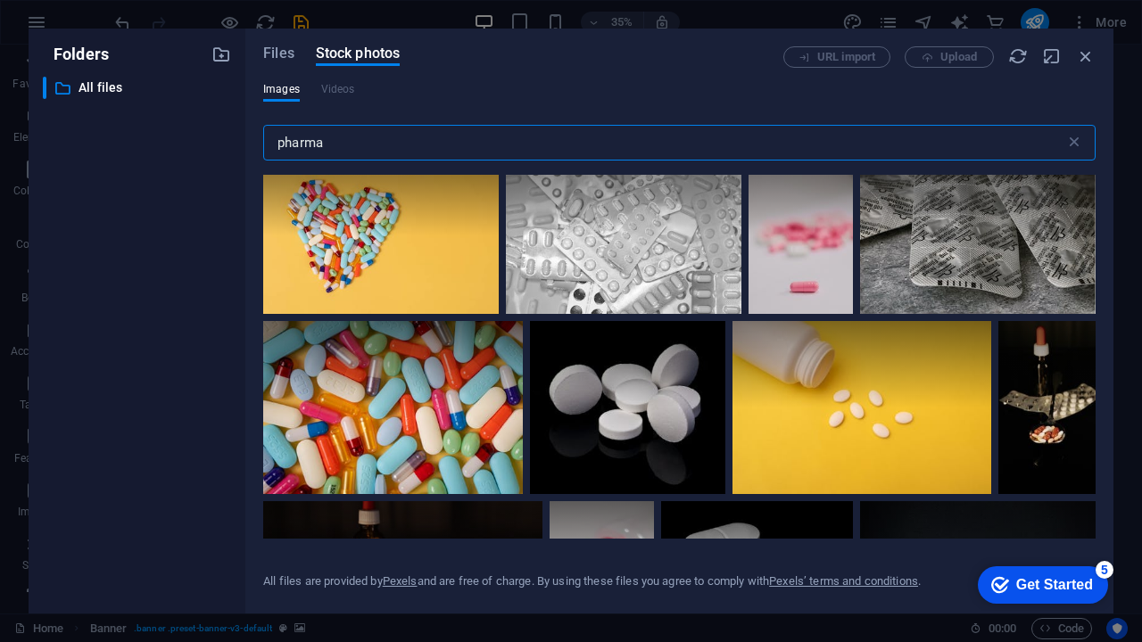
drag, startPoint x: 331, startPoint y: 144, endPoint x: 241, endPoint y: 144, distance: 90.1
click at [242, 144] on div "Folders ​ All files All files Files Stock photos URL import Upload Images Video…" at bounding box center [571, 321] width 1085 height 585
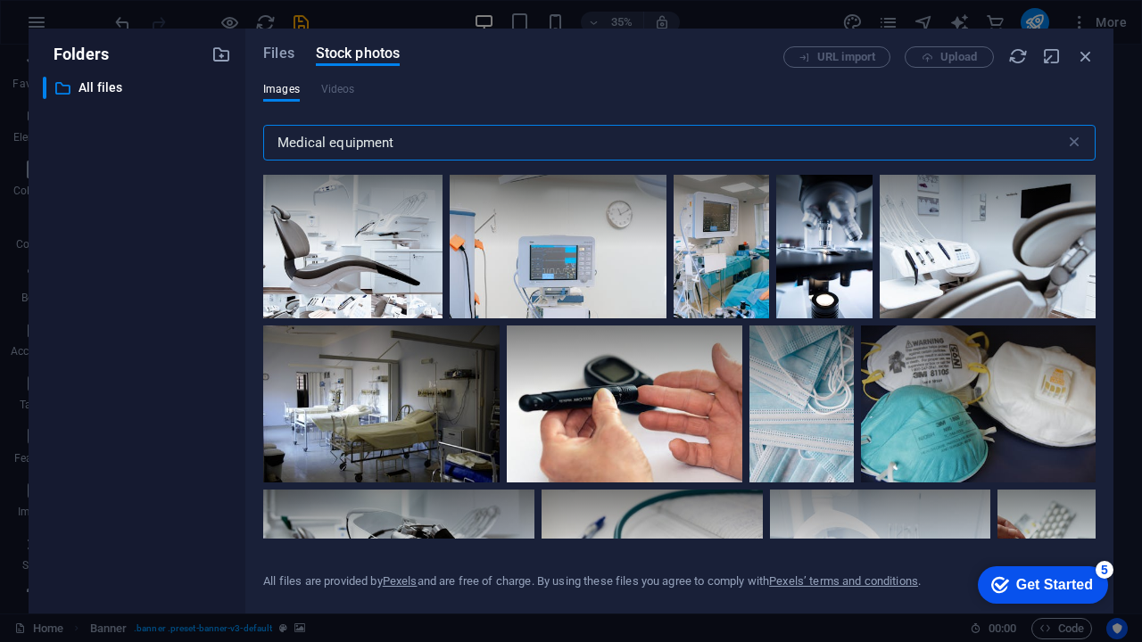
scroll to position [0, 0]
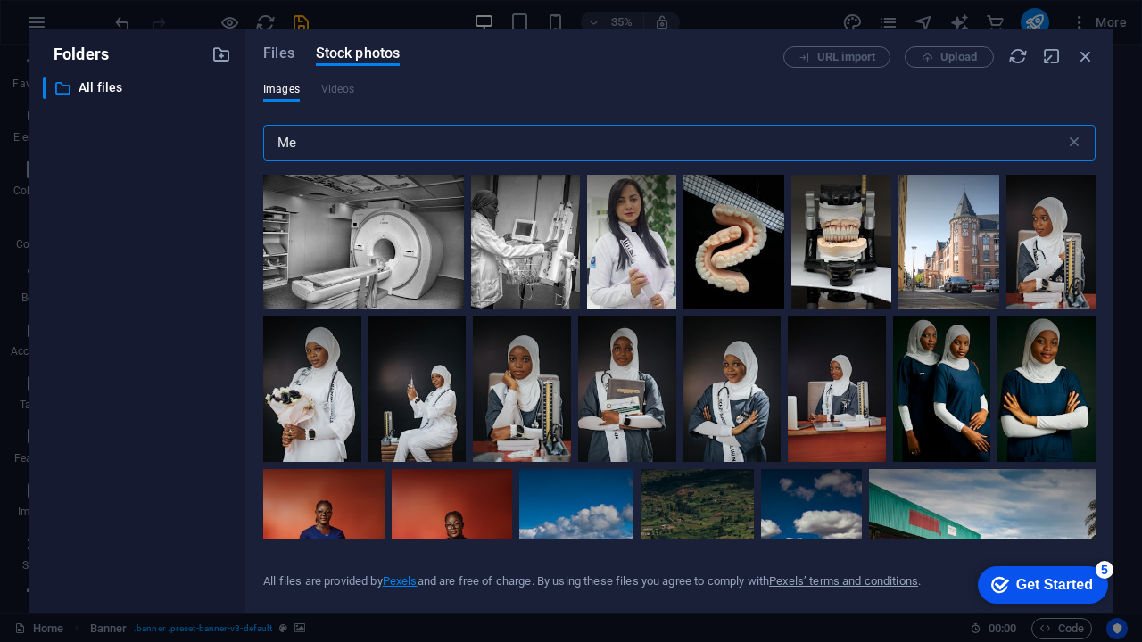
type input "M"
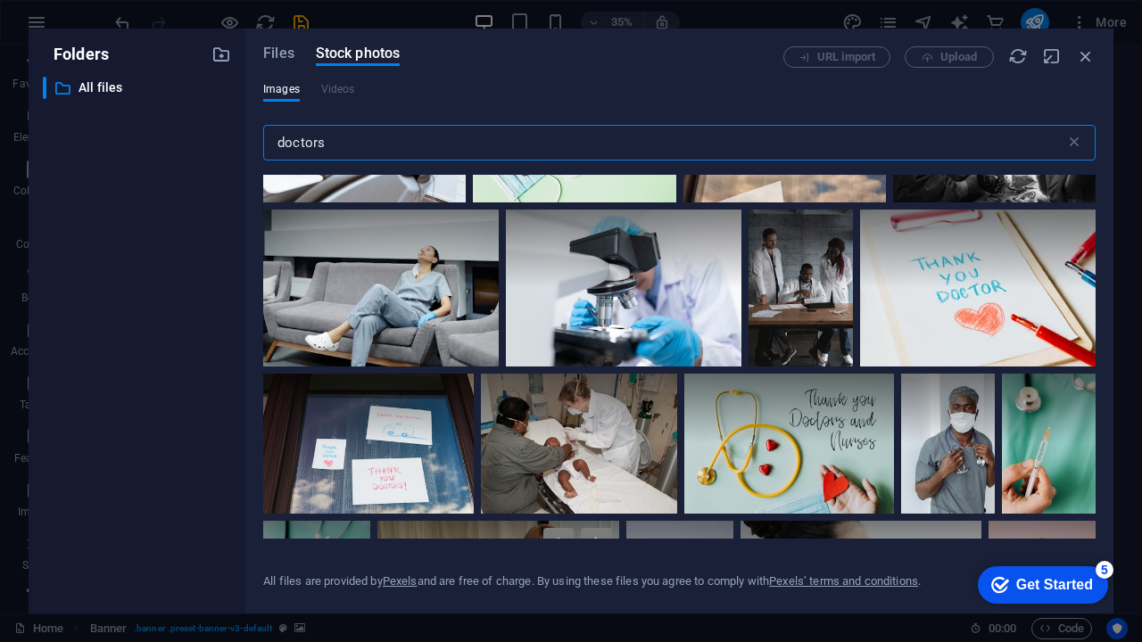
scroll to position [2536, 0]
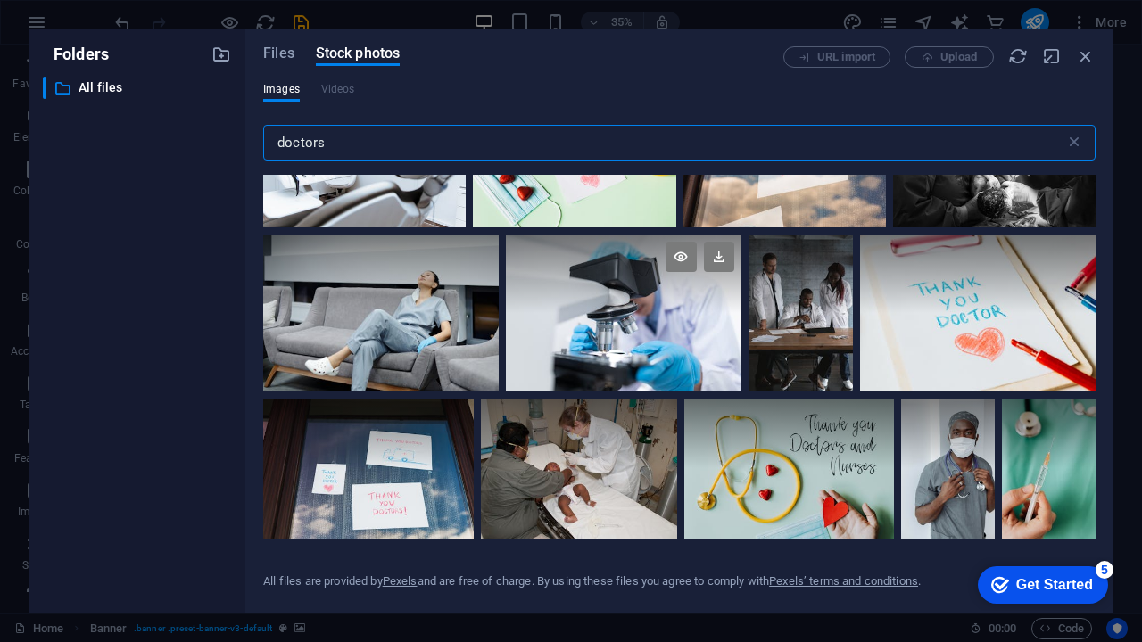
type input "doctors"
click at [664, 322] on div at bounding box center [623, 313] width 235 height 157
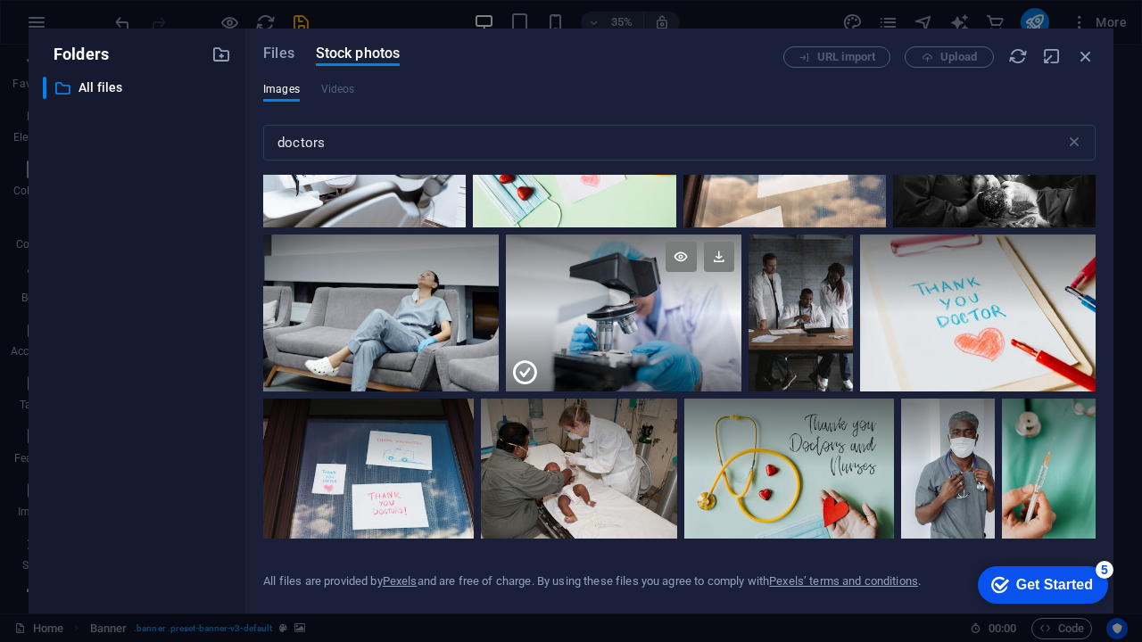
click at [633, 323] on div at bounding box center [623, 352] width 235 height 78
click at [633, 323] on div at bounding box center [623, 313] width 235 height 157
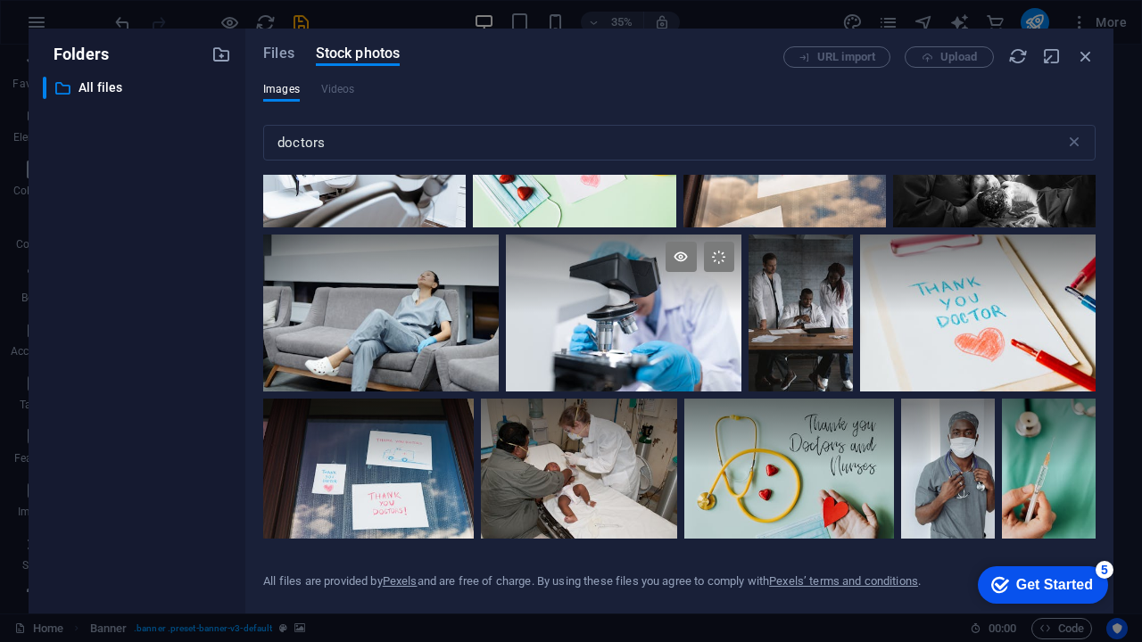
click at [633, 323] on div at bounding box center [623, 313] width 235 height 157
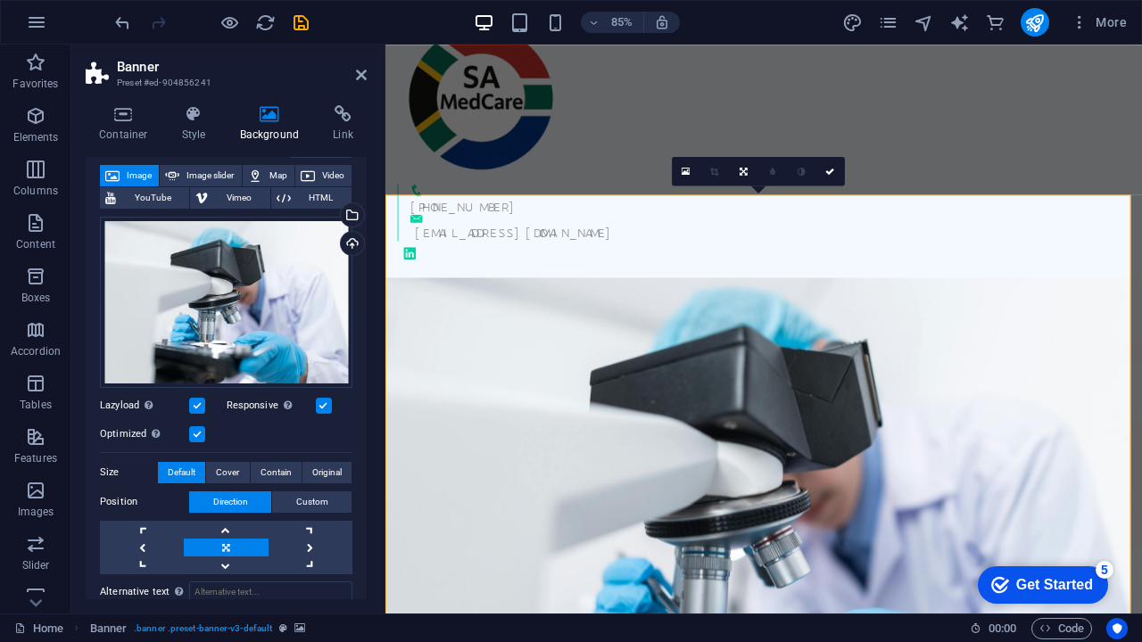
scroll to position [74, 0]
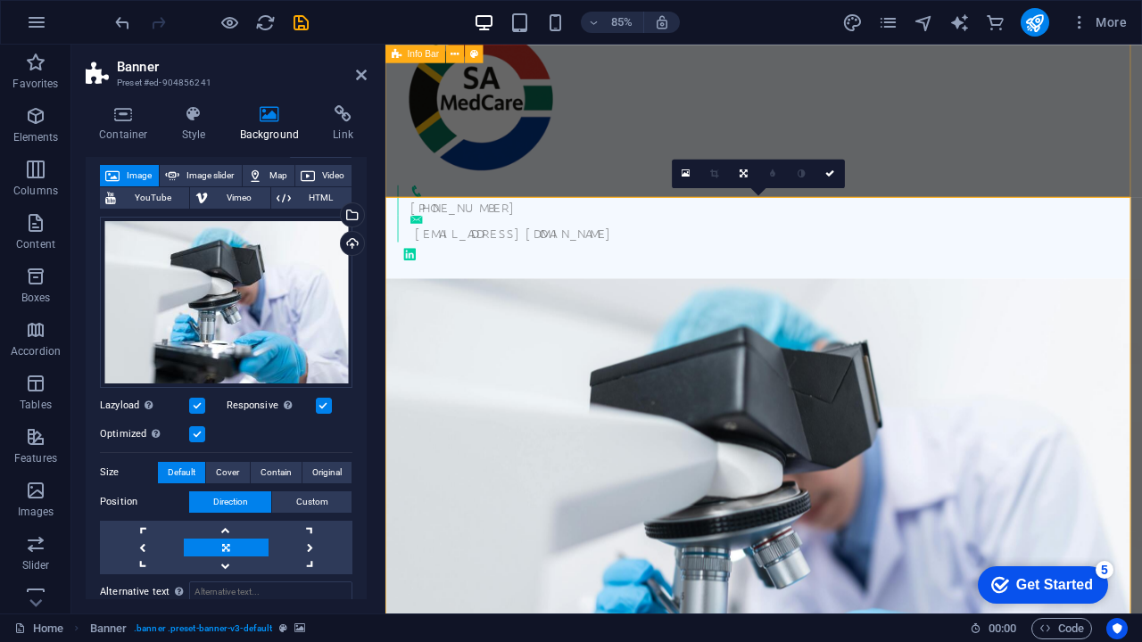
click at [1041, 132] on div "+27 62 558 2842 info@samedcare.co.za" at bounding box center [830, 159] width 890 height 320
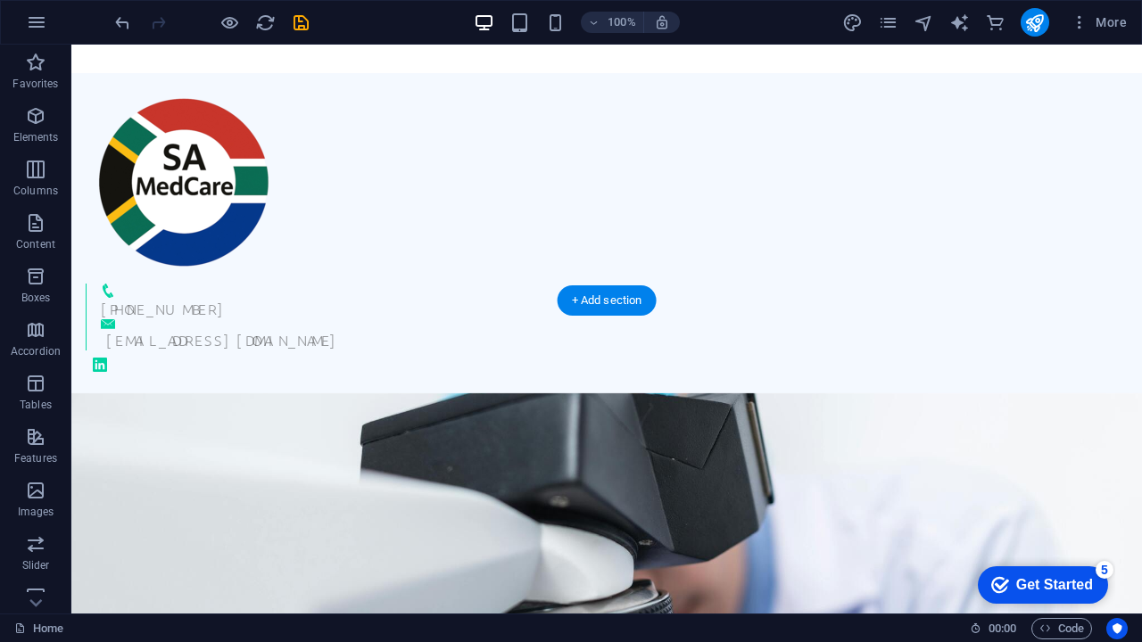
scroll to position [0, 0]
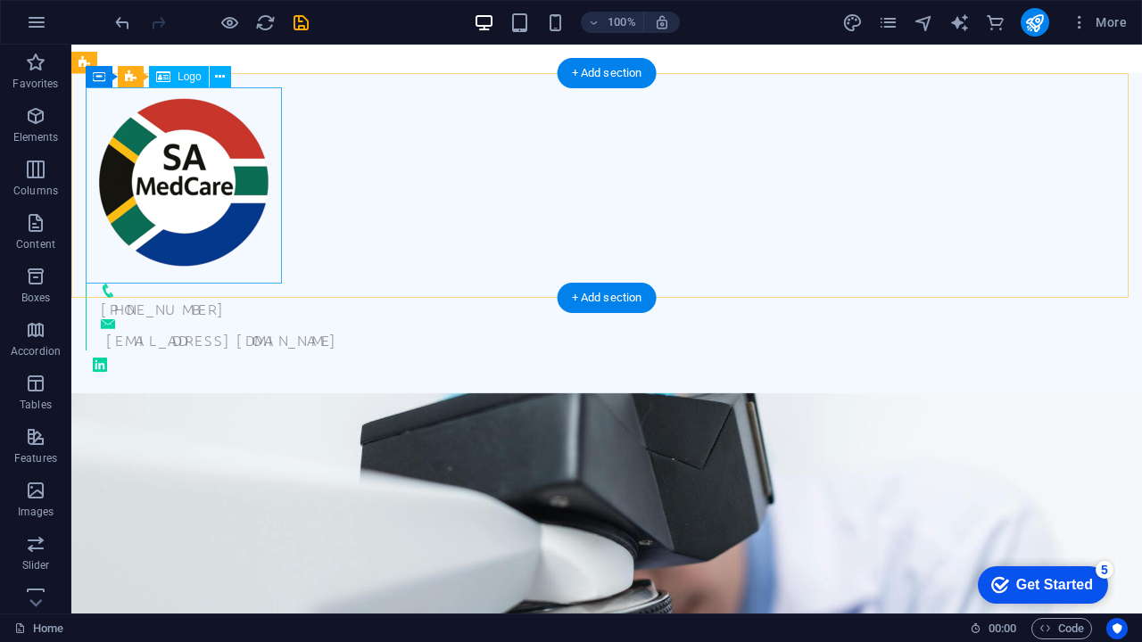
click at [250, 153] on div at bounding box center [599, 185] width 1027 height 196
click at [210, 177] on div at bounding box center [599, 185] width 1027 height 196
select select "px"
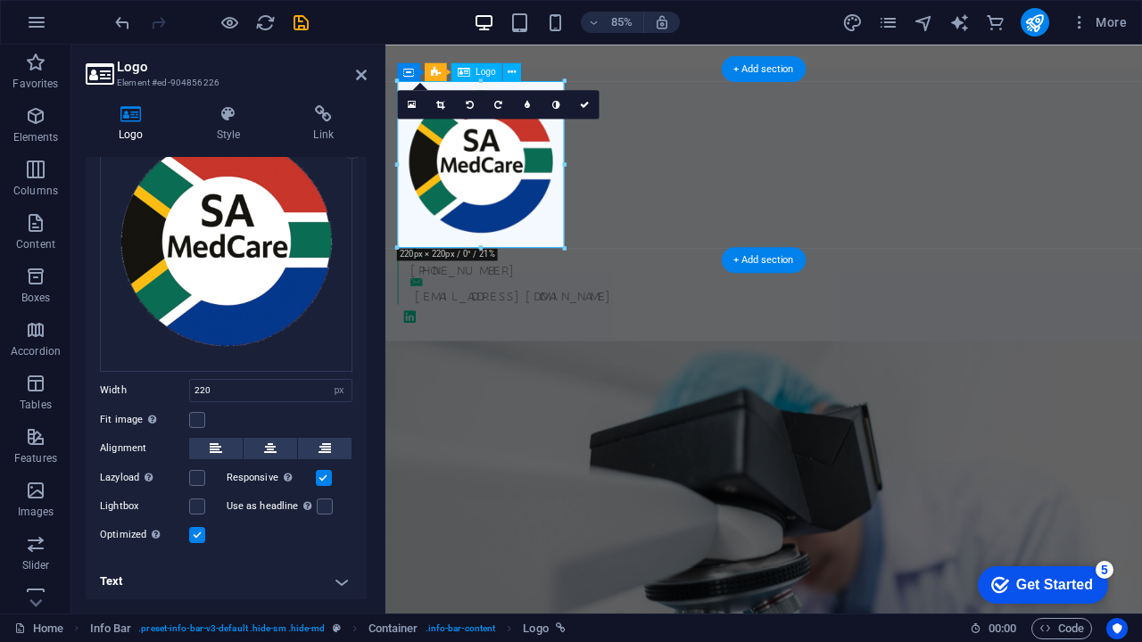
scroll to position [112, 0]
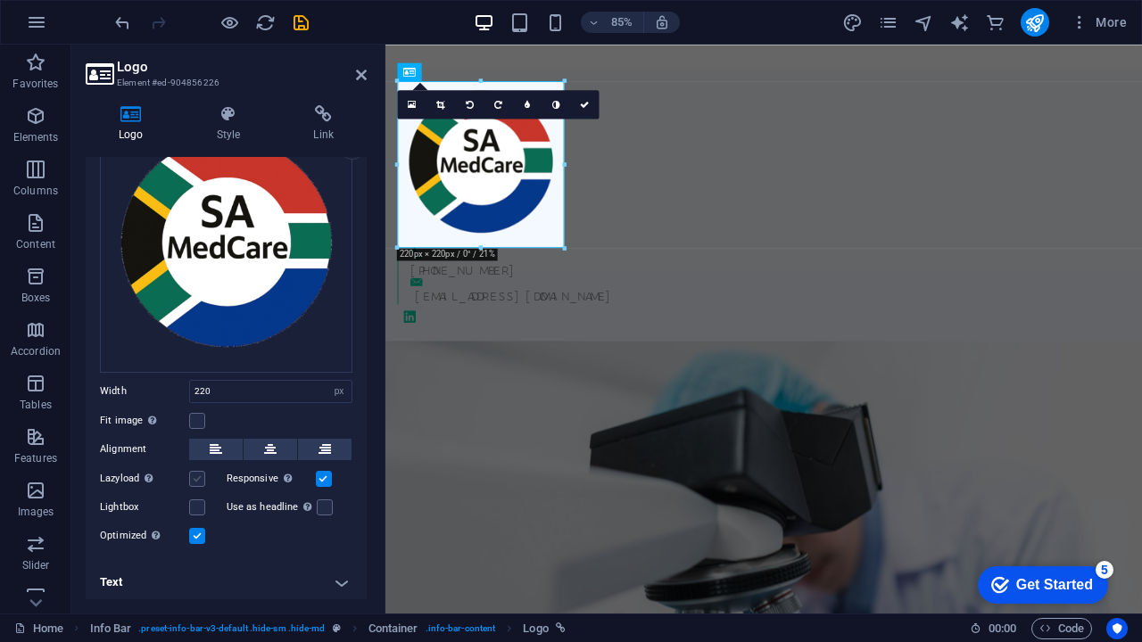
click at [194, 475] on label at bounding box center [197, 479] width 16 height 16
click at [0, 0] on input "Lazyload Loading images after the page loads improves page speed." at bounding box center [0, 0] width 0 height 0
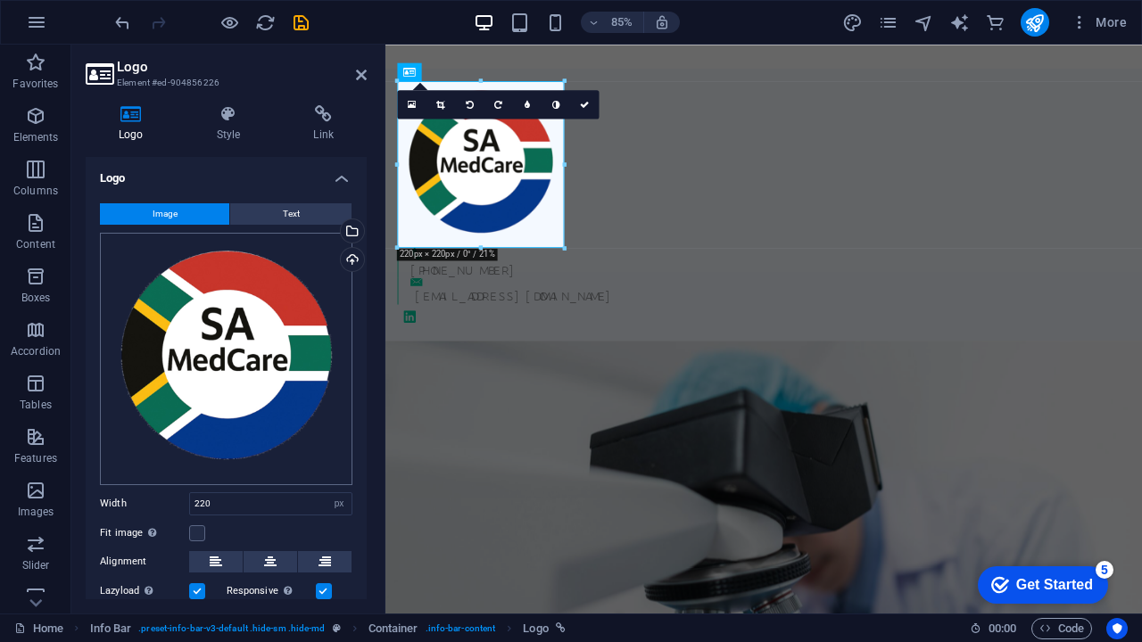
scroll to position [0, 0]
click at [239, 124] on h4 "Style" at bounding box center [232, 123] width 97 height 37
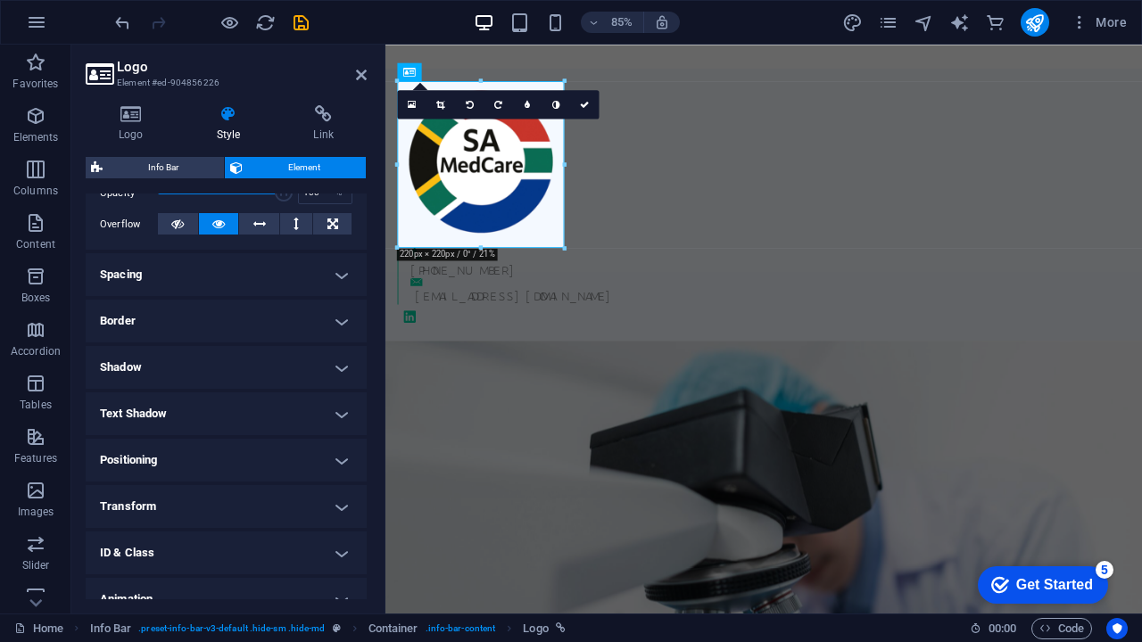
scroll to position [285, 0]
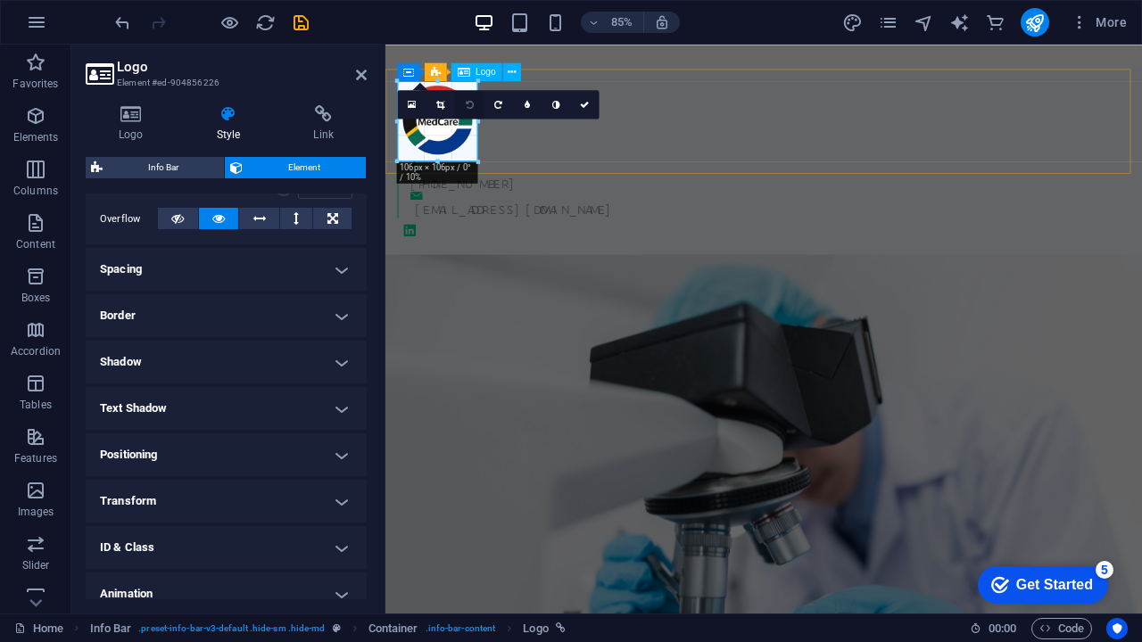
drag, startPoint x: 564, startPoint y: 246, endPoint x: 460, endPoint y: 101, distance: 178.4
click at [623, 426] on figure at bounding box center [830, 577] width 890 height 570
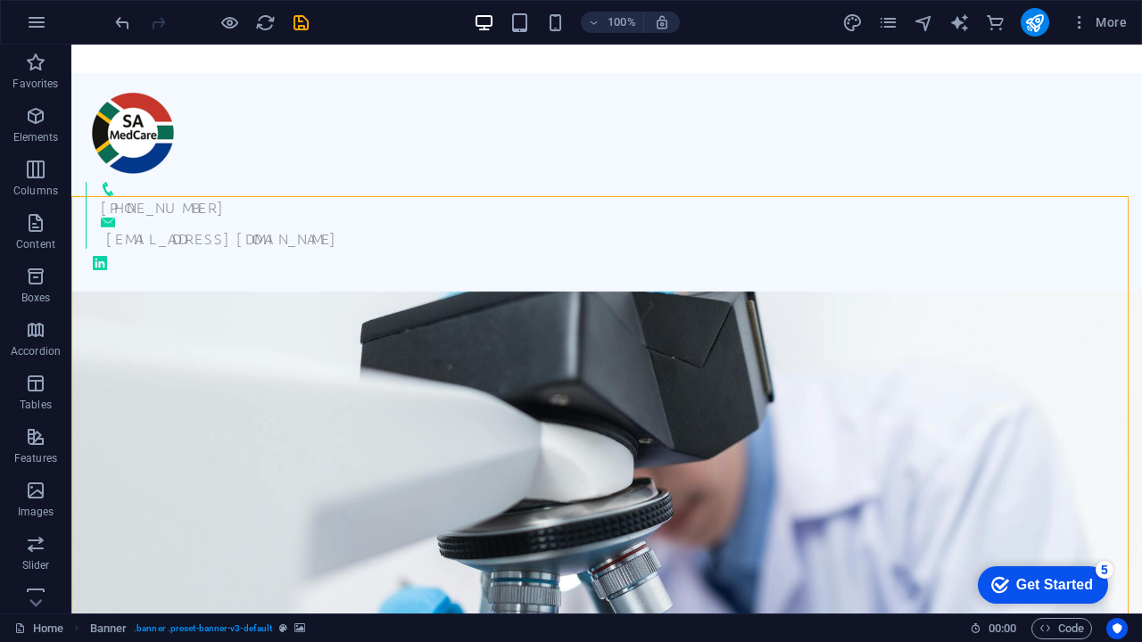
click at [592, 358] on figure at bounding box center [606, 534] width 1070 height 484
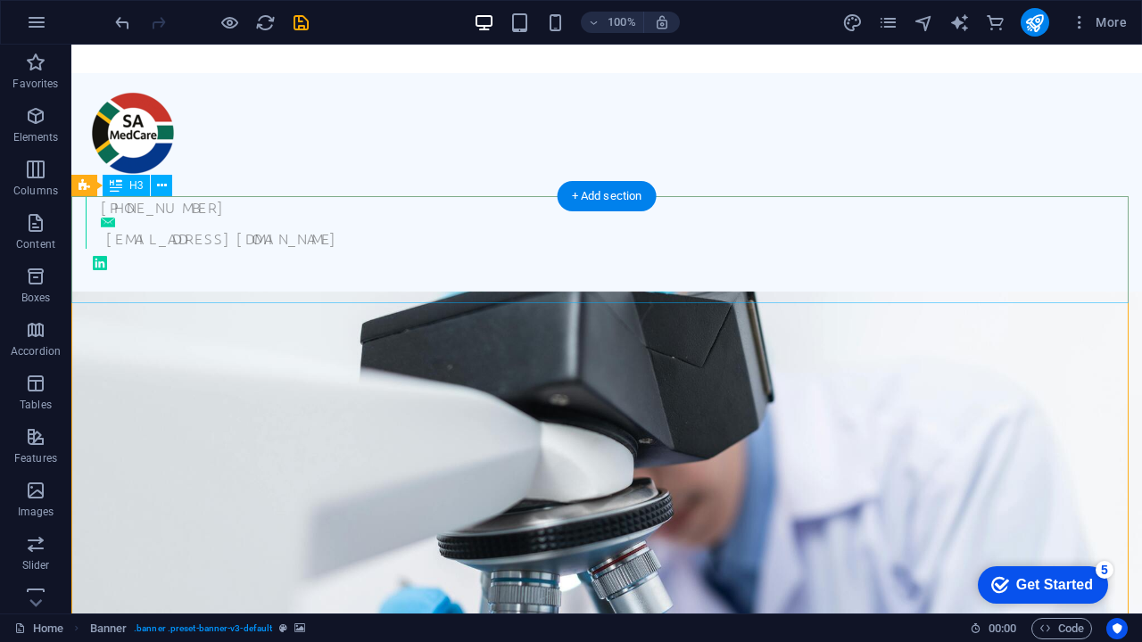
scroll to position [0, 0]
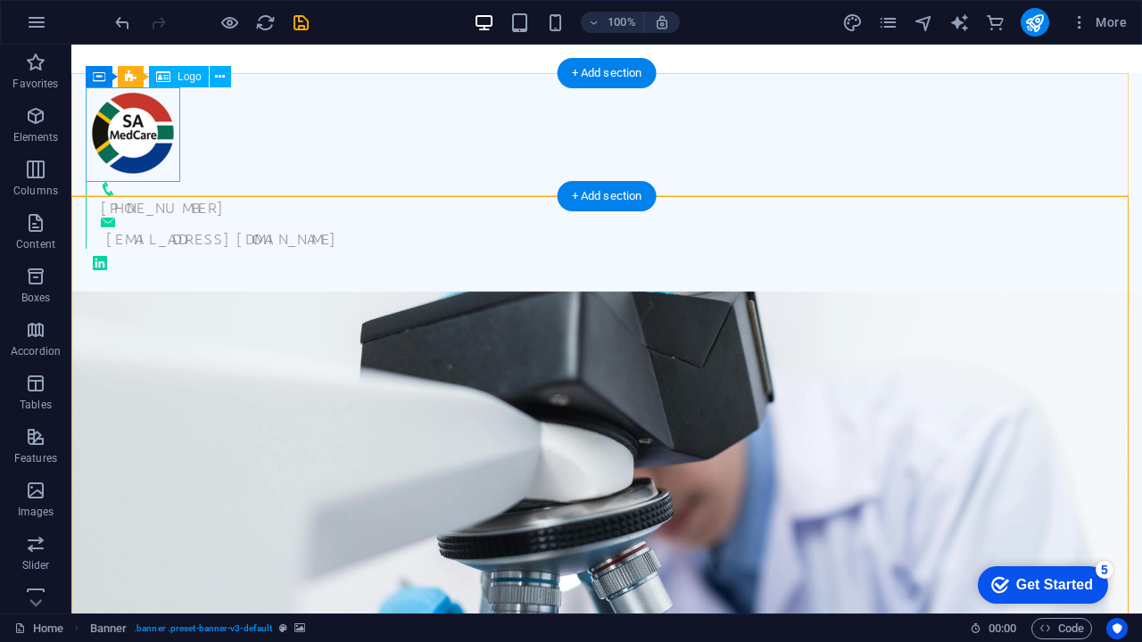
click at [162, 171] on div at bounding box center [599, 134] width 1027 height 95
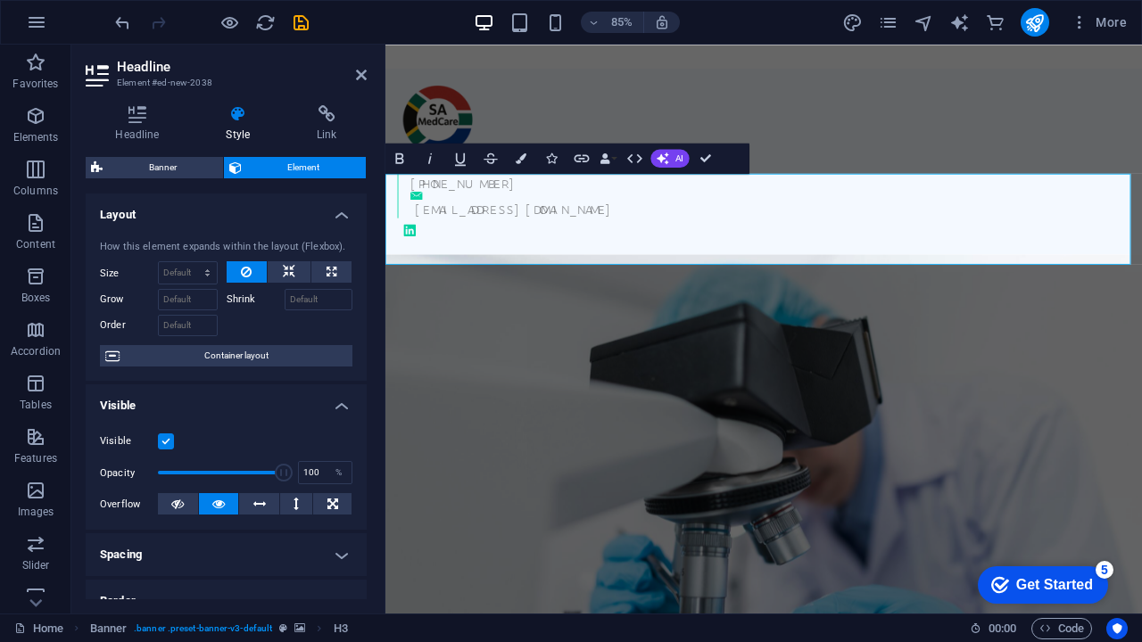
click at [535, 450] on figure at bounding box center [830, 577] width 890 height 570
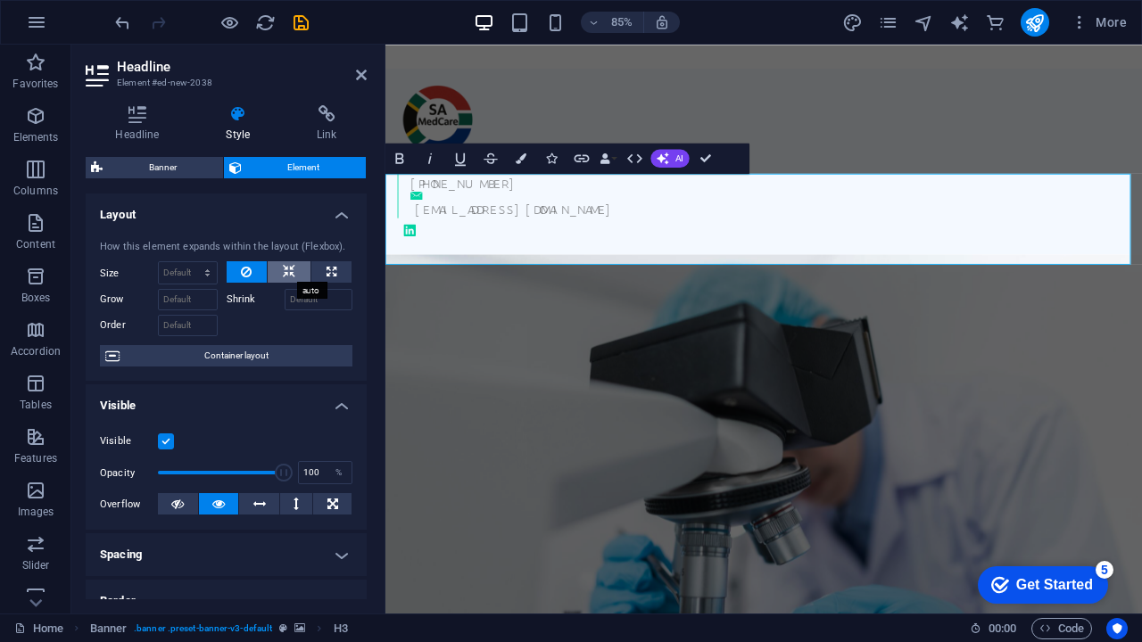
click at [283, 269] on icon at bounding box center [289, 271] width 12 height 21
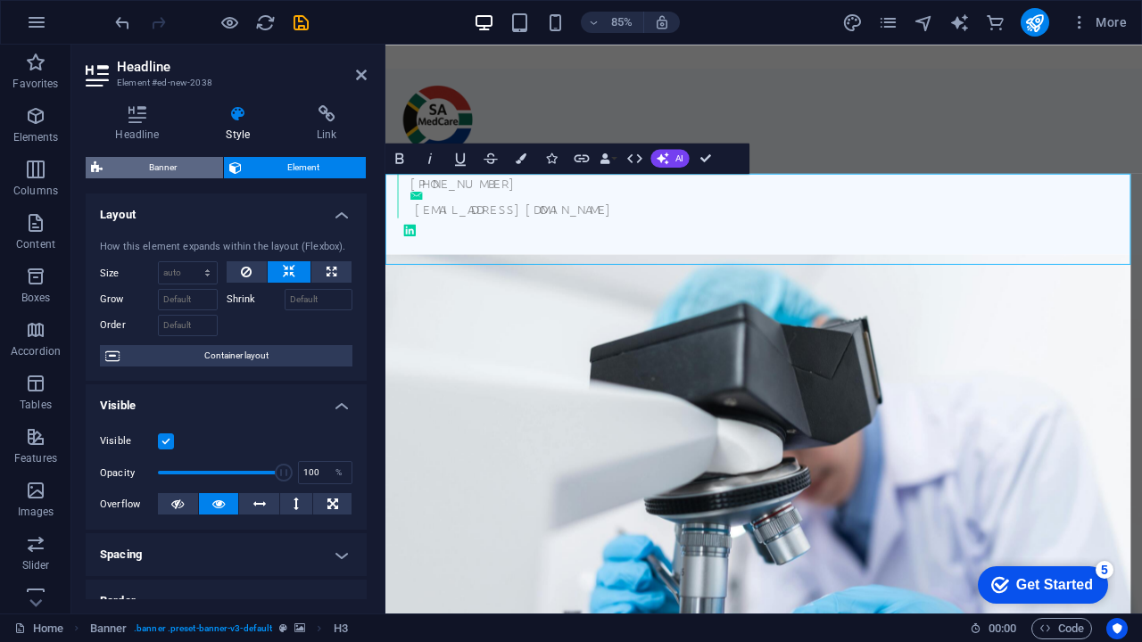
click at [181, 162] on span "Banner" at bounding box center [163, 167] width 110 height 21
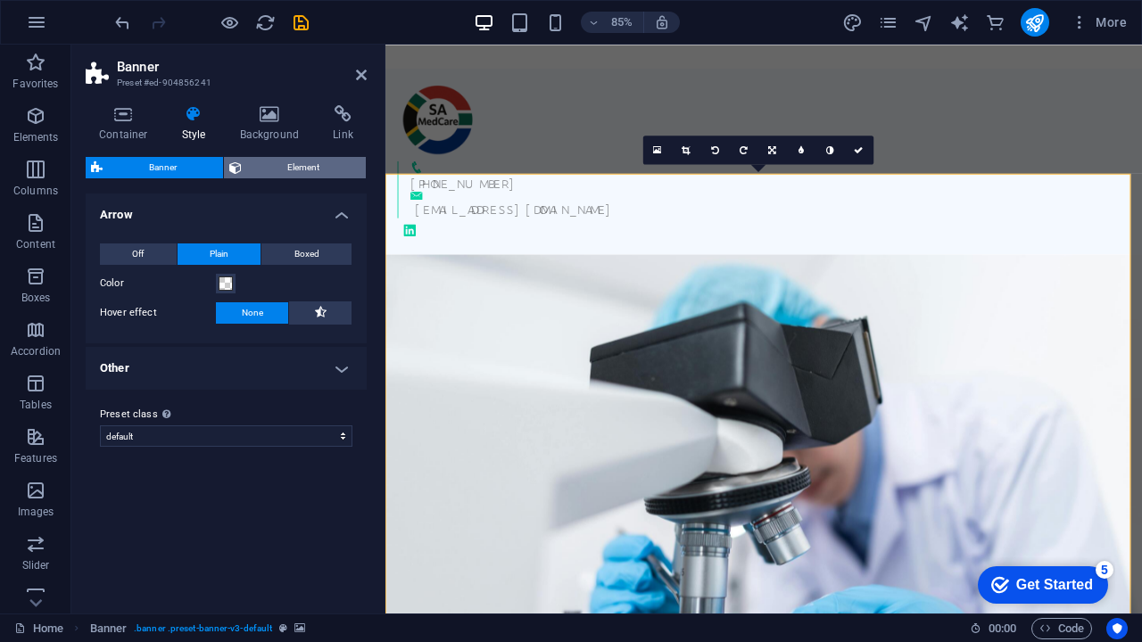
click at [267, 168] on span "Element" at bounding box center [304, 167] width 114 height 21
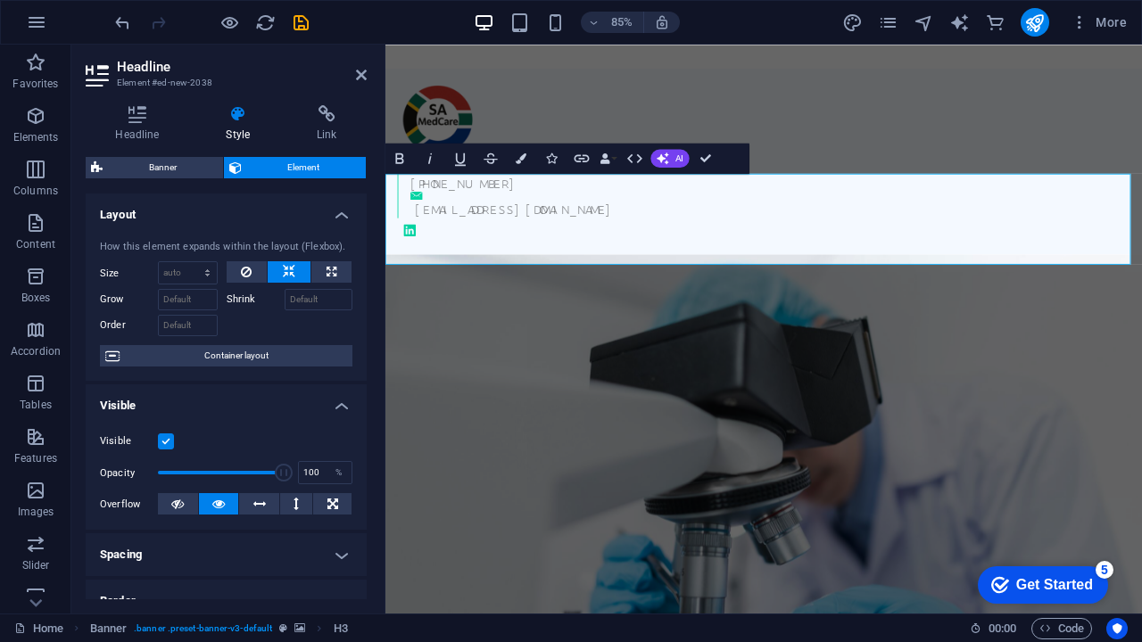
click at [1177, 417] on figure at bounding box center [830, 577] width 890 height 570
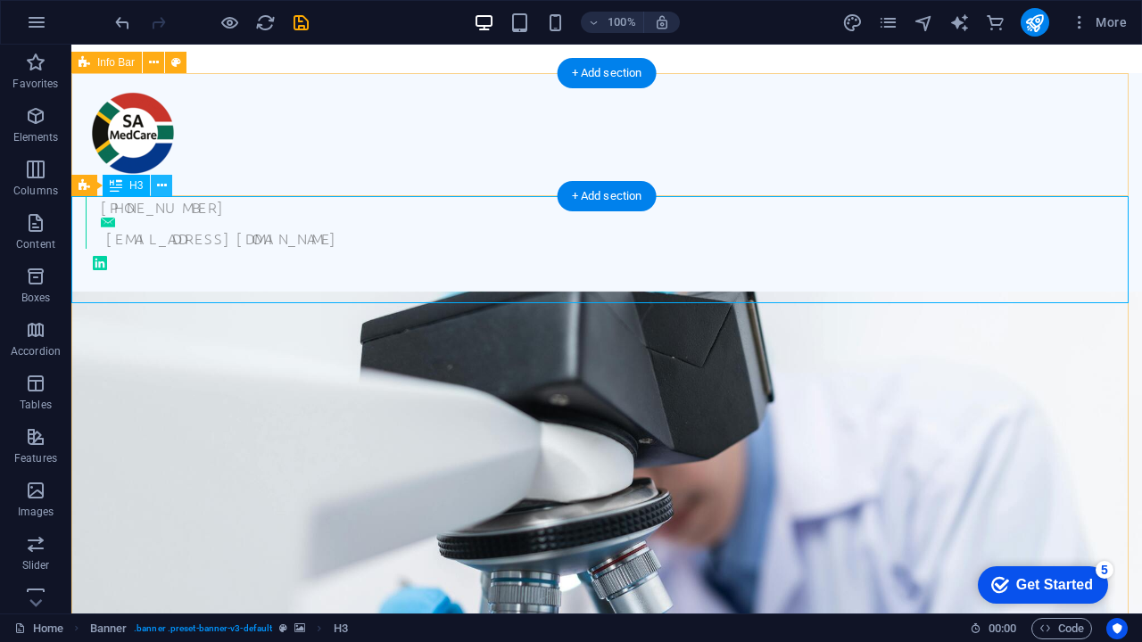
click at [161, 185] on icon at bounding box center [162, 186] width 10 height 19
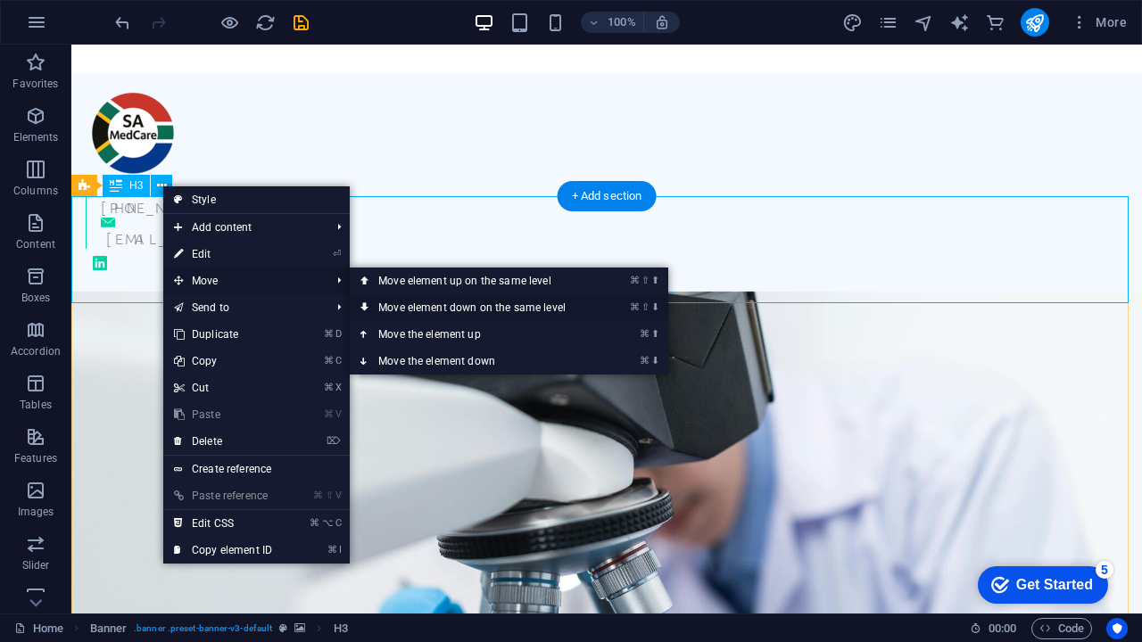
click at [393, 309] on link "⌘ ⇧ ⬇ Move element down on the same level" at bounding box center [476, 307] width 252 height 27
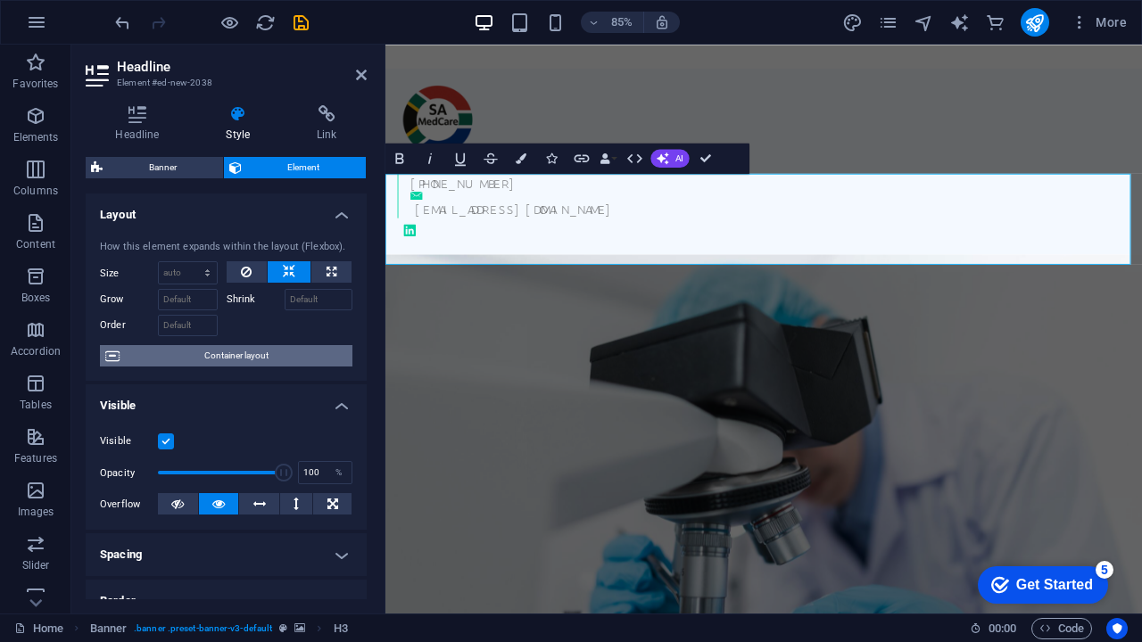
click at [271, 359] on span "Container layout" at bounding box center [236, 355] width 222 height 21
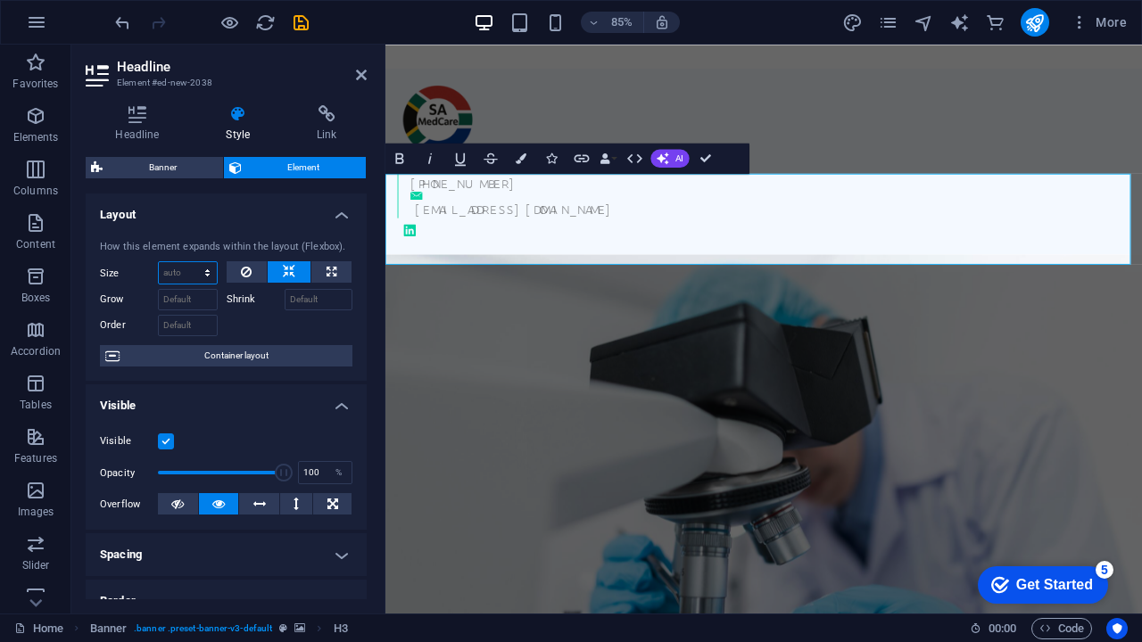
select select "1/1"
type input "100"
select select "%"
drag, startPoint x: 176, startPoint y: 268, endPoint x: 149, endPoint y: 268, distance: 26.8
click at [149, 268] on div "Size 100 Default auto px % 1/1 1/2 1/3 1/4 1/5 1/6 1/7 1/8 1/9 1/10" at bounding box center [159, 272] width 118 height 23
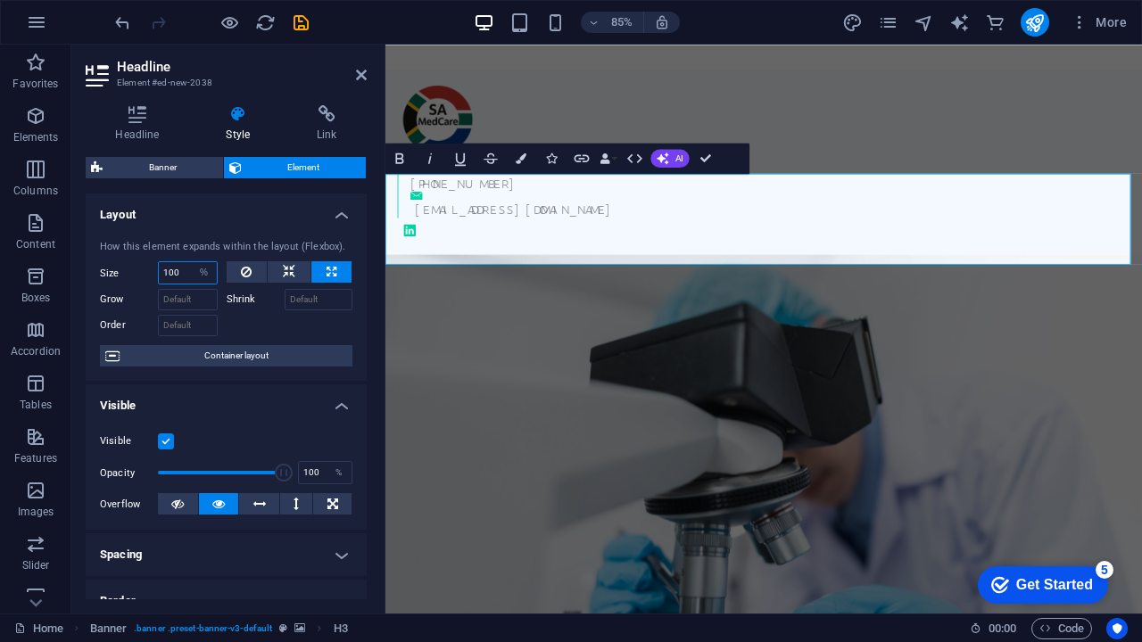
drag, startPoint x: 186, startPoint y: 271, endPoint x: 152, endPoint y: 271, distance: 34.8
click at [152, 271] on div "Size 100 Default auto px % 1/1 1/2 1/3 1/4 1/5 1/6 1/7 1/8 1/9 1/10" at bounding box center [159, 272] width 118 height 23
type input "100"
select select "DISABLED_OPTION_VALUE"
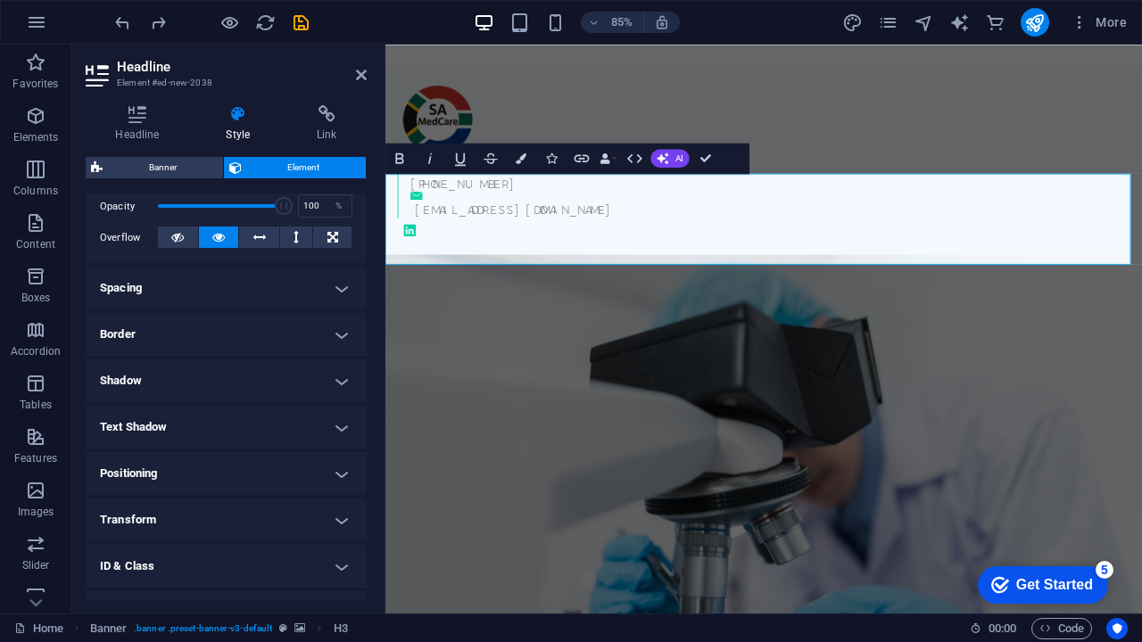
scroll to position [270, 0]
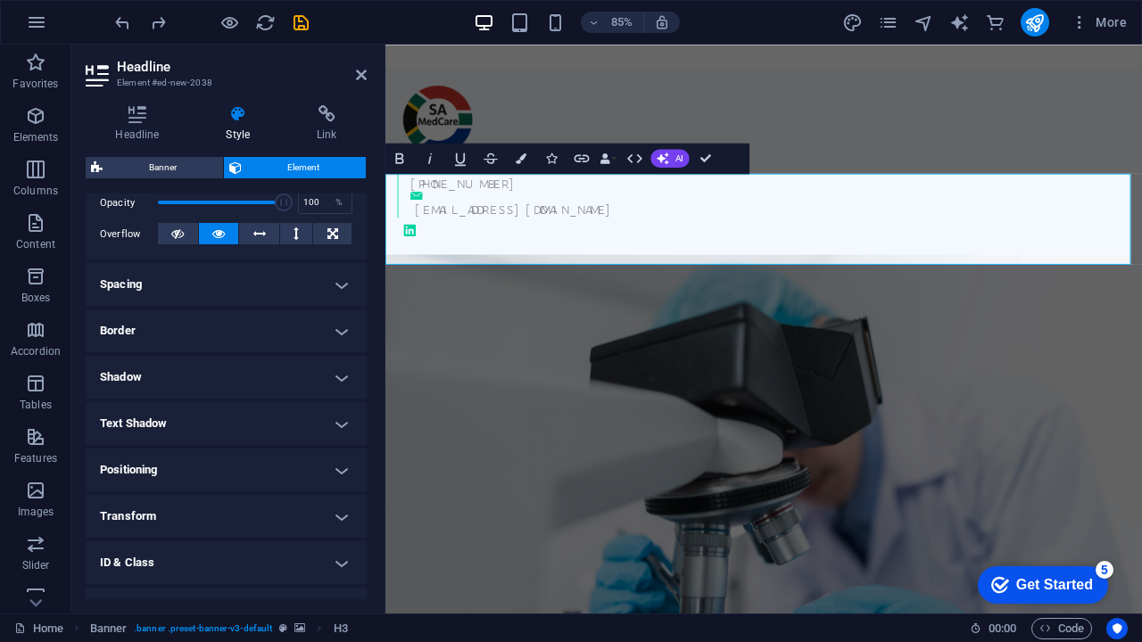
click at [178, 276] on h4 "Spacing" at bounding box center [226, 284] width 281 height 43
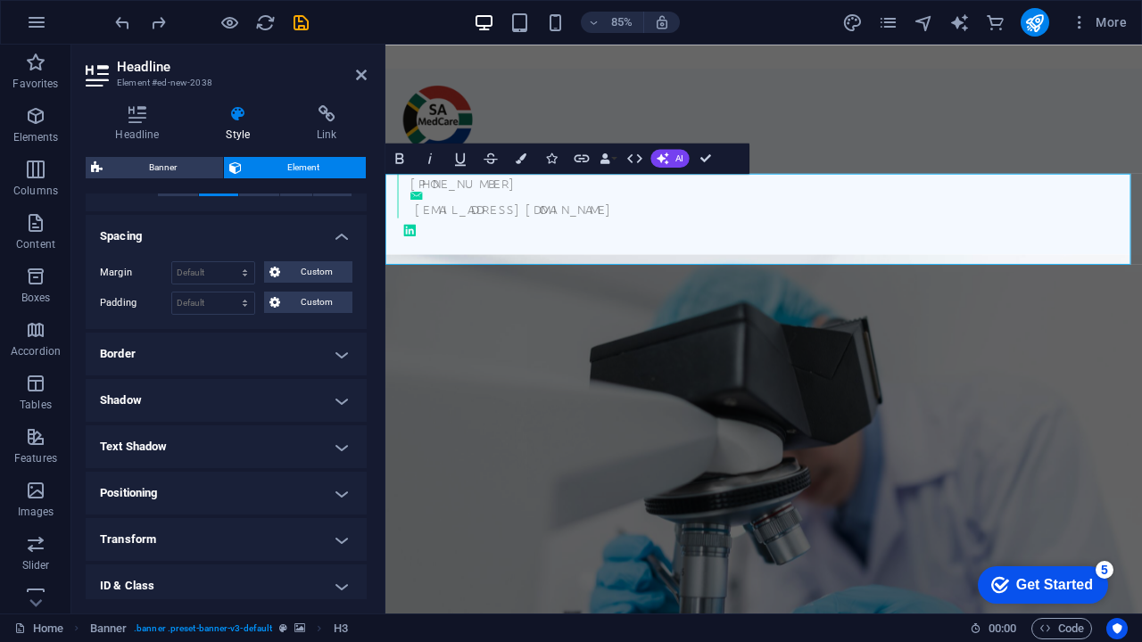
scroll to position [328, 0]
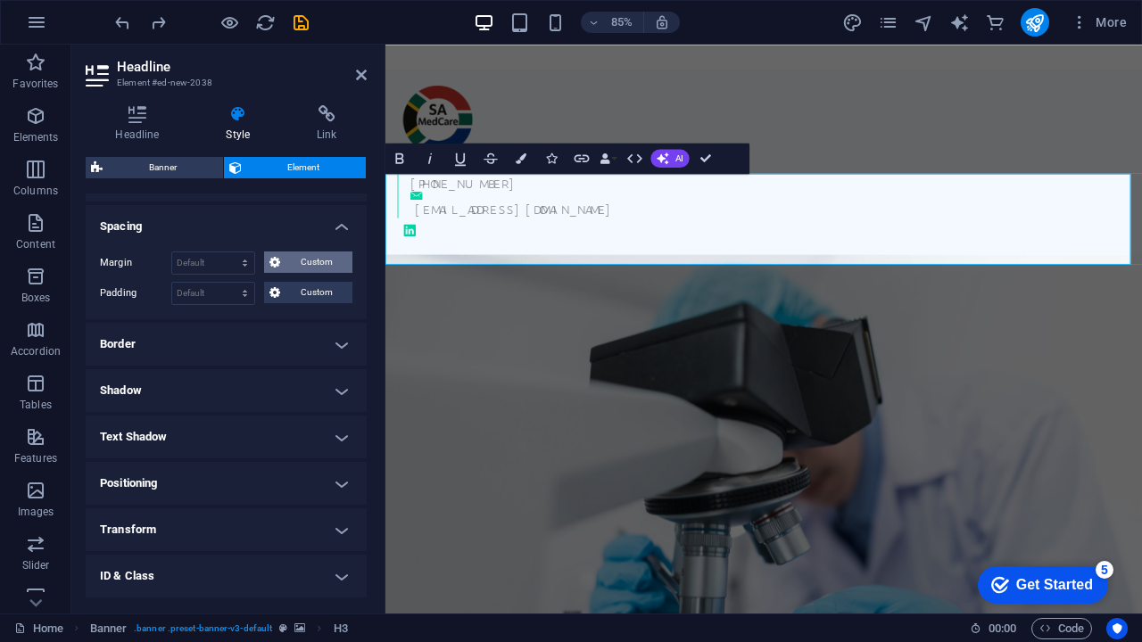
click at [285, 268] on span "Custom" at bounding box center [316, 262] width 62 height 21
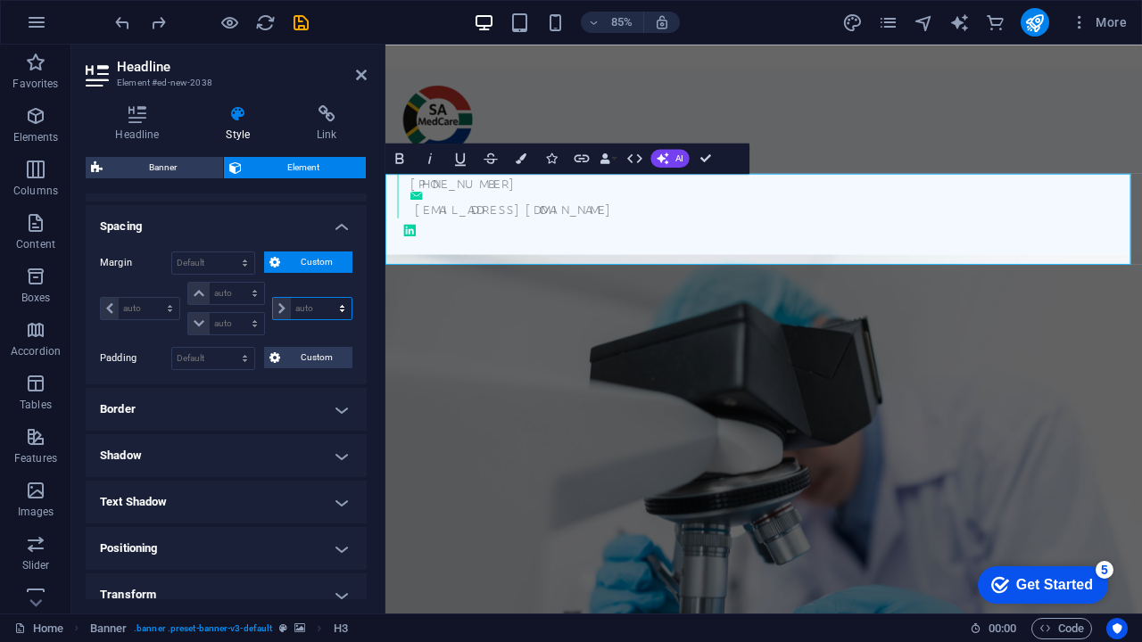
select select "px"
type input "0"
select select "px"
type input "0"
select select "px"
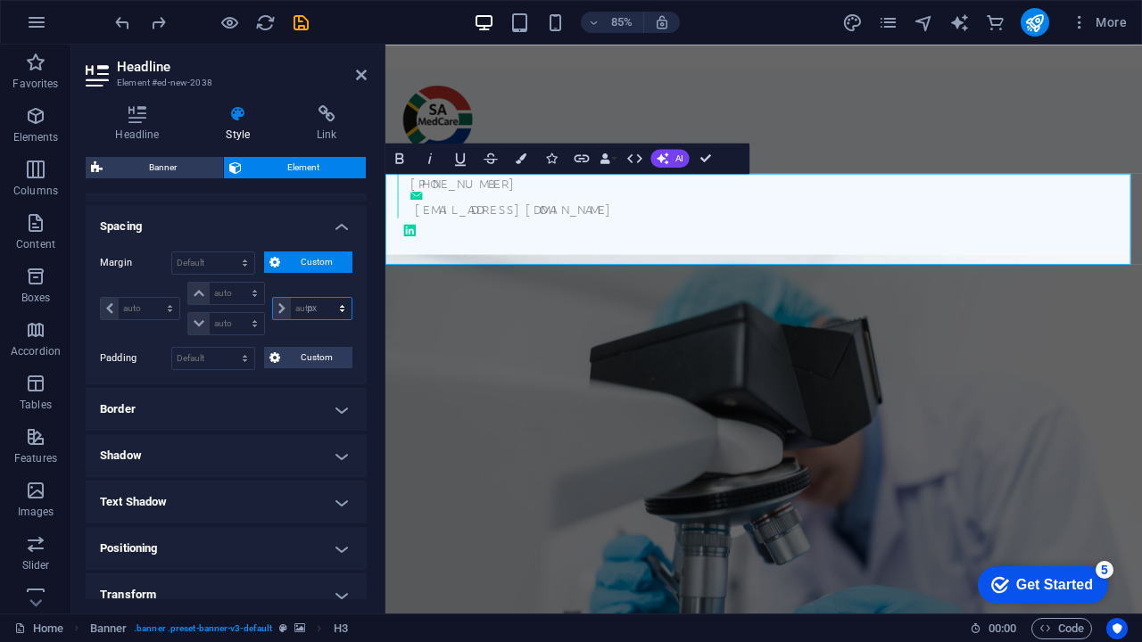
type input "0"
select select "px"
type input "0"
select select "px"
click at [300, 309] on input "0" at bounding box center [321, 308] width 61 height 21
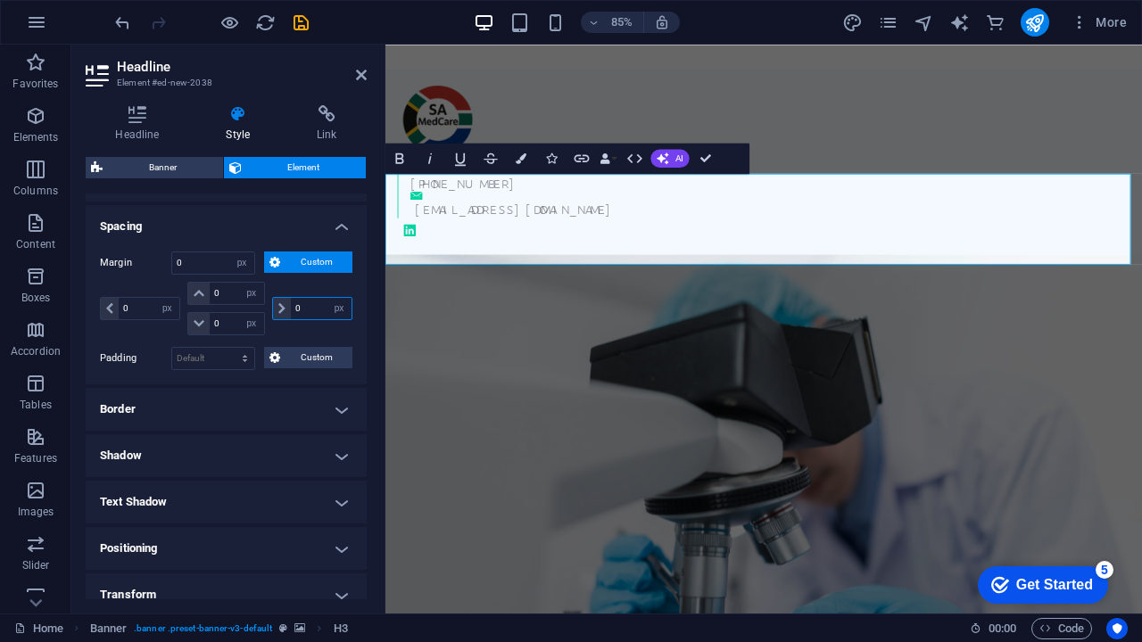
drag, startPoint x: 300, startPoint y: 309, endPoint x: 286, endPoint y: 309, distance: 13.4
click at [291, 309] on input "0" at bounding box center [321, 308] width 61 height 21
type input "10"
select select "DISABLED_OPTION_VALUE"
click at [128, 301] on input "0" at bounding box center [149, 308] width 61 height 21
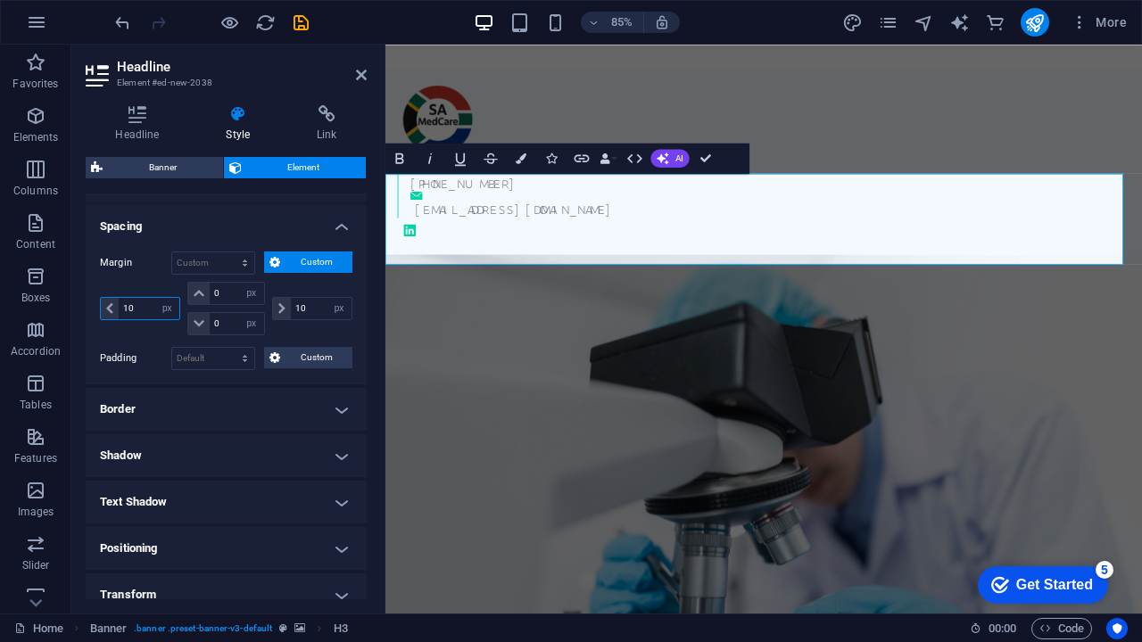
type input "10"
click at [198, 324] on icon at bounding box center [199, 323] width 11 height 11
drag, startPoint x: 230, startPoint y: 324, endPoint x: 203, endPoint y: 324, distance: 26.8
click at [203, 324] on div "0 auto px % rem vw vh" at bounding box center [225, 323] width 77 height 23
type input "50"
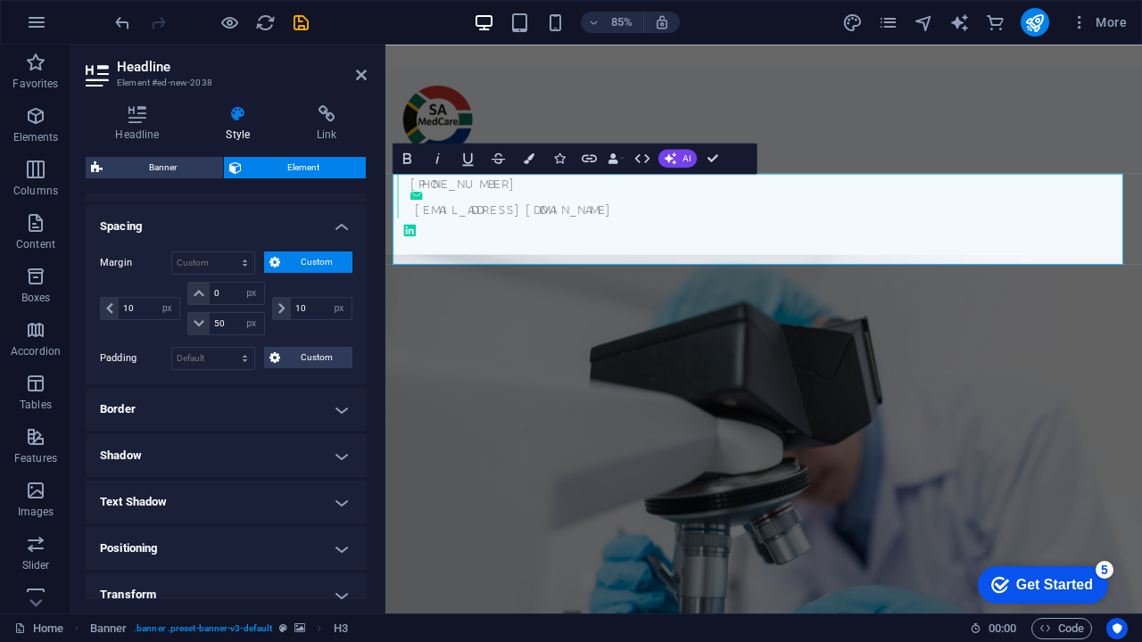
click at [254, 411] on h4 "Border" at bounding box center [226, 409] width 281 height 43
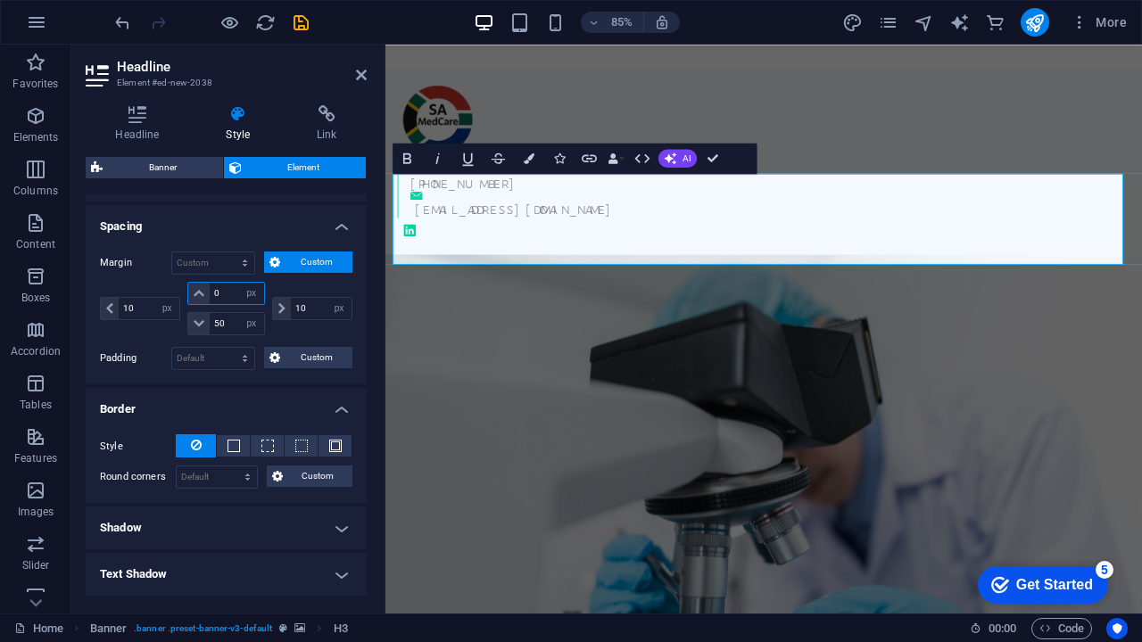
drag, startPoint x: 222, startPoint y: 288, endPoint x: 203, endPoint y: 288, distance: 18.7
click at [203, 288] on div "0 auto px % rem vw vh" at bounding box center [225, 293] width 77 height 23
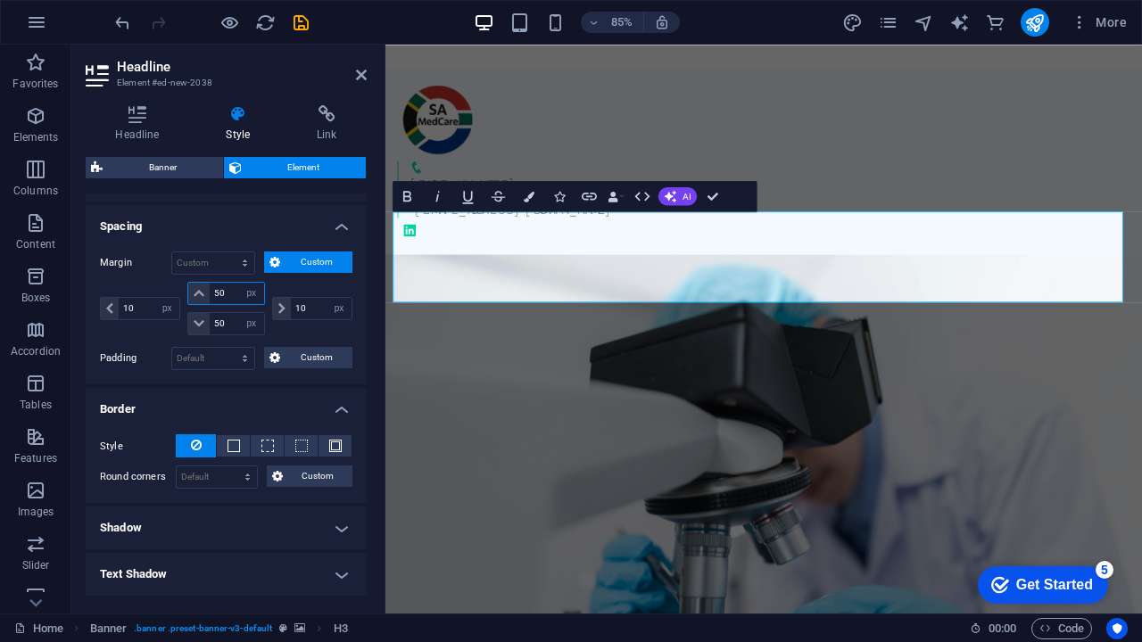
drag, startPoint x: 225, startPoint y: 294, endPoint x: 202, endPoint y: 294, distance: 23.2
click at [206, 294] on div "50 auto px % rem vw vh" at bounding box center [225, 293] width 77 height 23
type input "200"
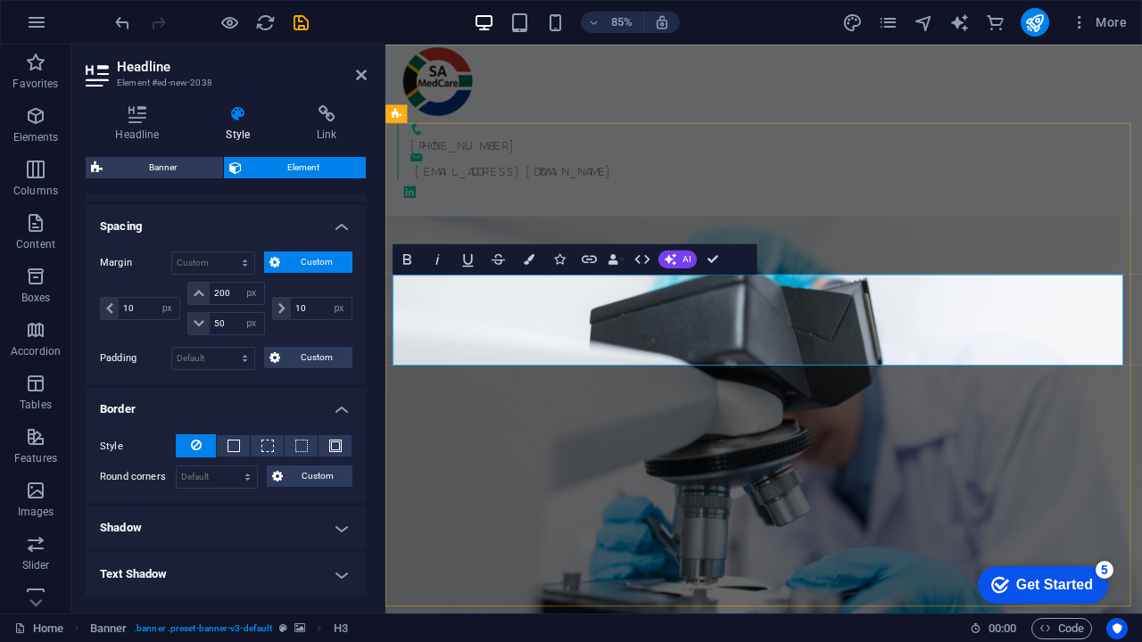
scroll to position [67, 0]
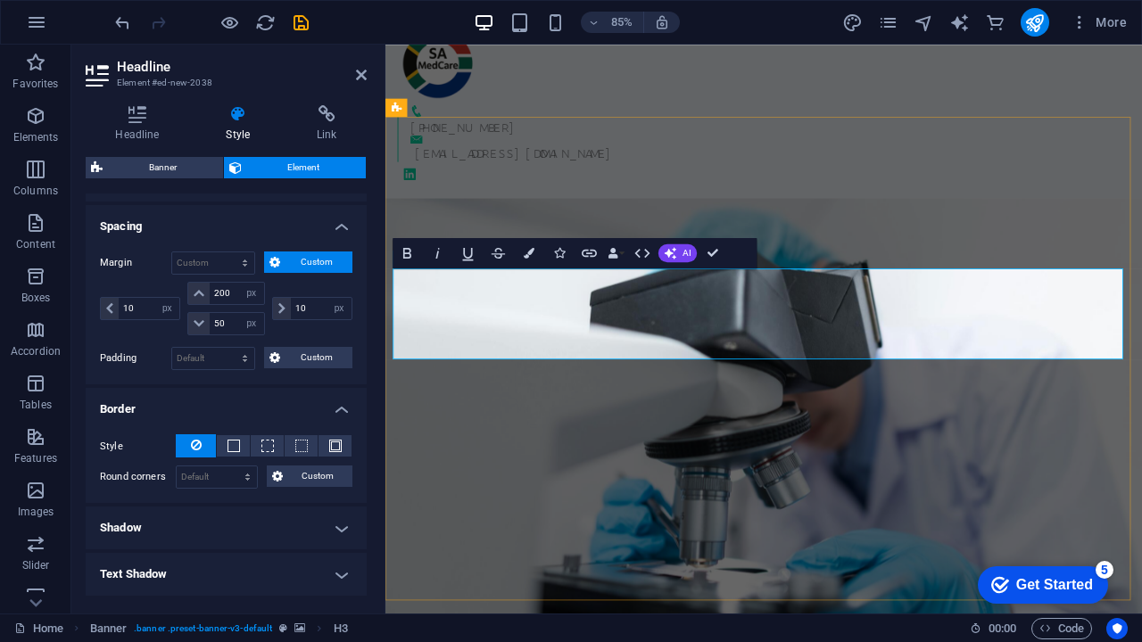
click at [855, 580] on figure at bounding box center [830, 510] width 890 height 570
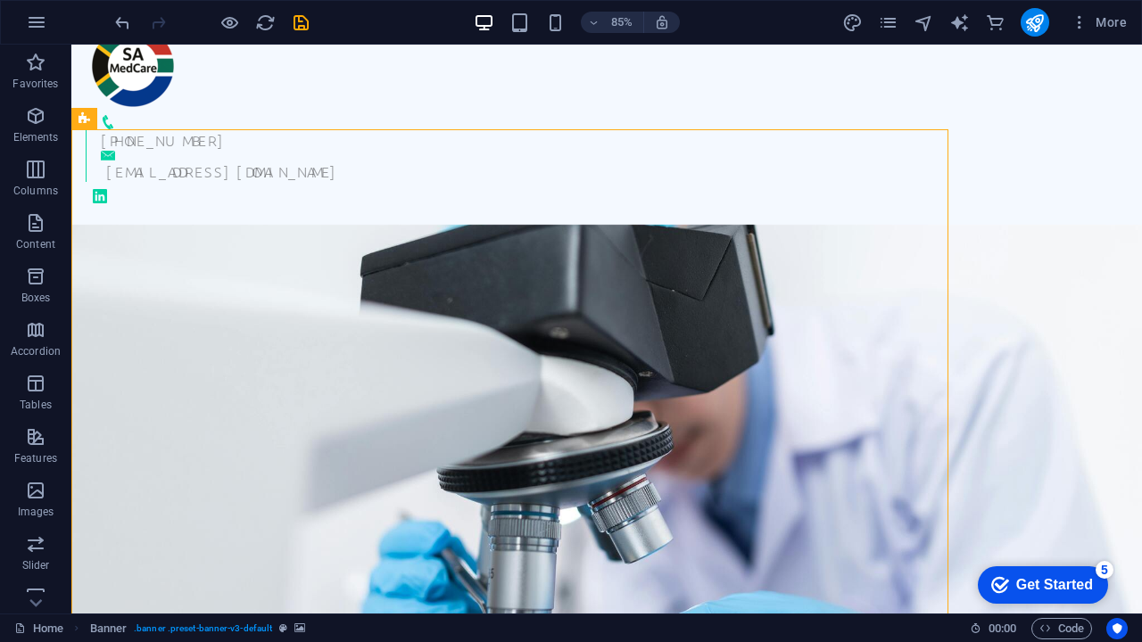
click at [785, 499] on figure at bounding box center [606, 467] width 1070 height 484
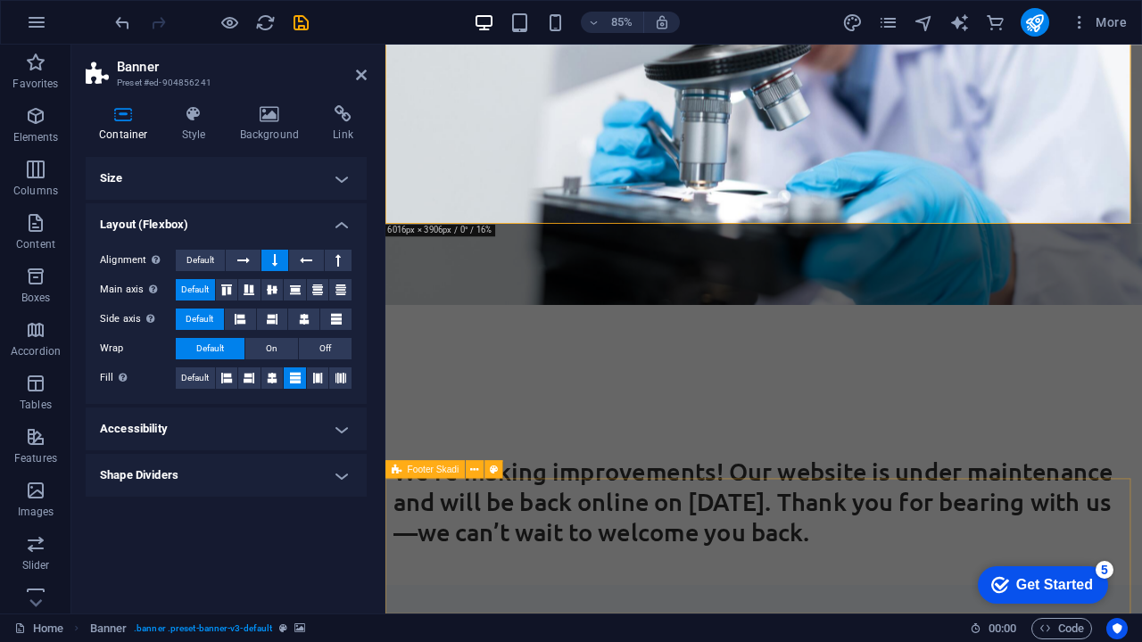
scroll to position [510, 0]
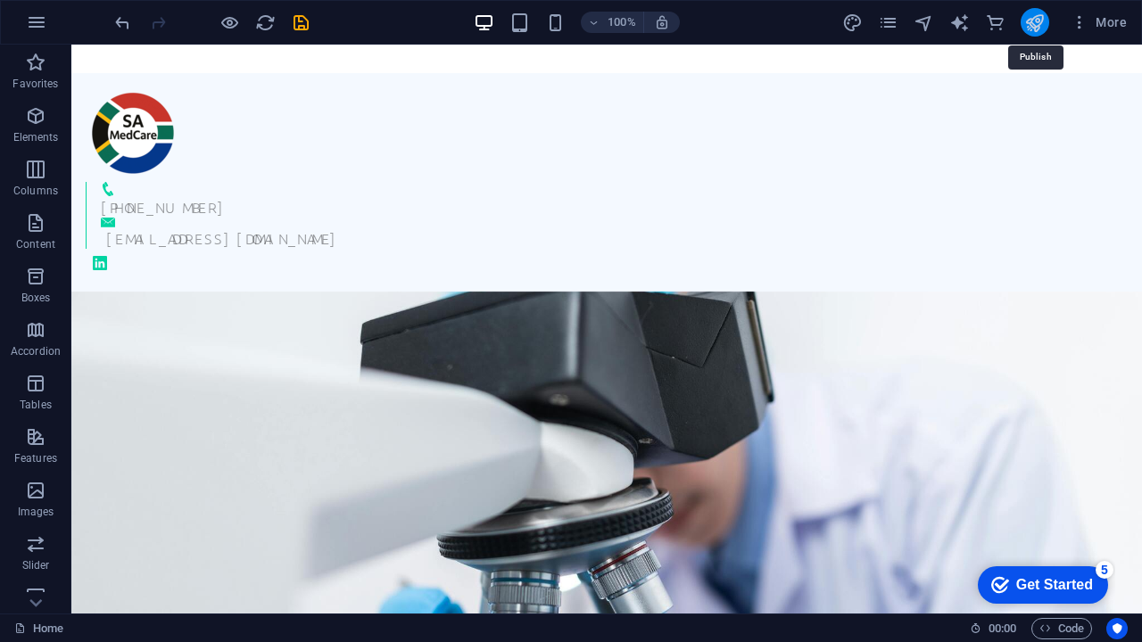
scroll to position [0, 0]
click at [1033, 19] on icon "publish" at bounding box center [1034, 22] width 21 height 21
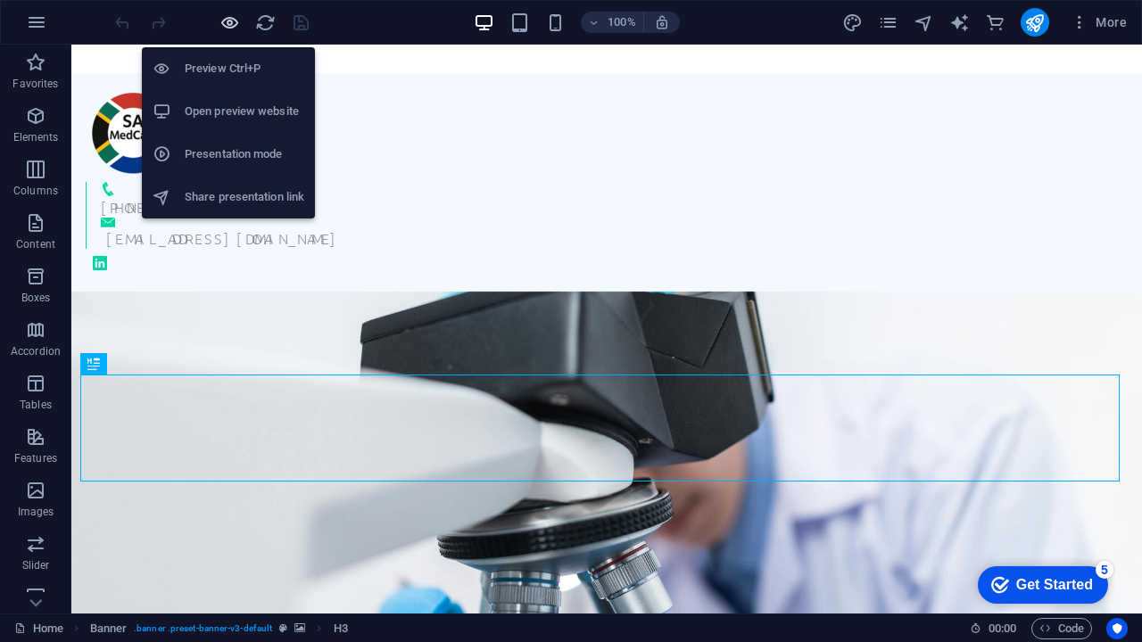
click at [233, 22] on icon "button" at bounding box center [229, 22] width 21 height 21
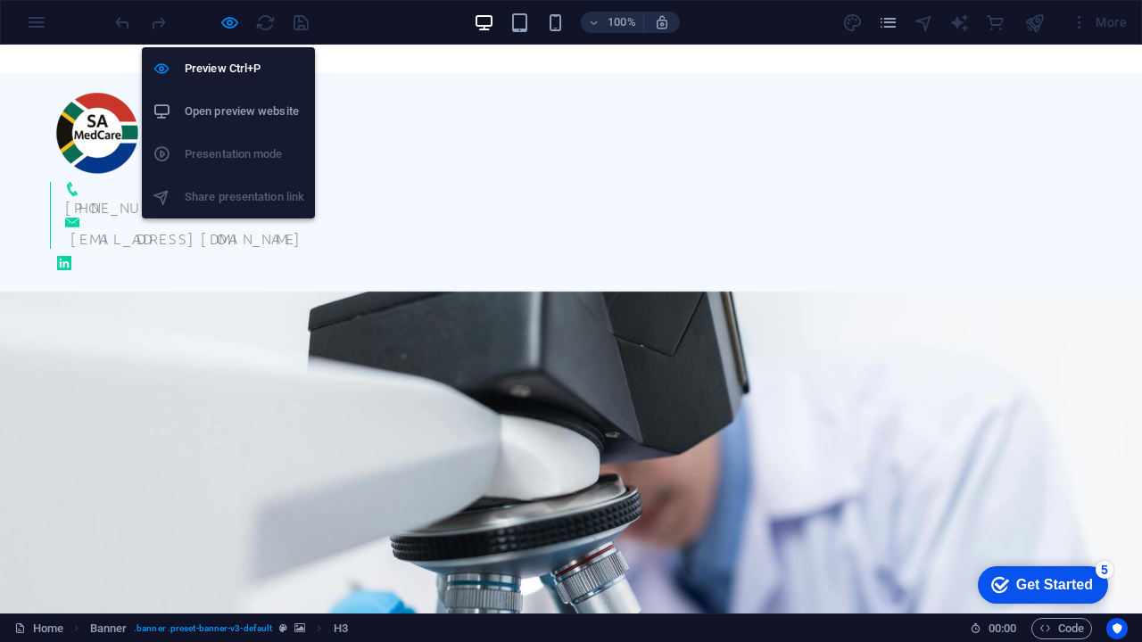
click at [223, 103] on h6 "Open preview website" at bounding box center [245, 111] width 120 height 21
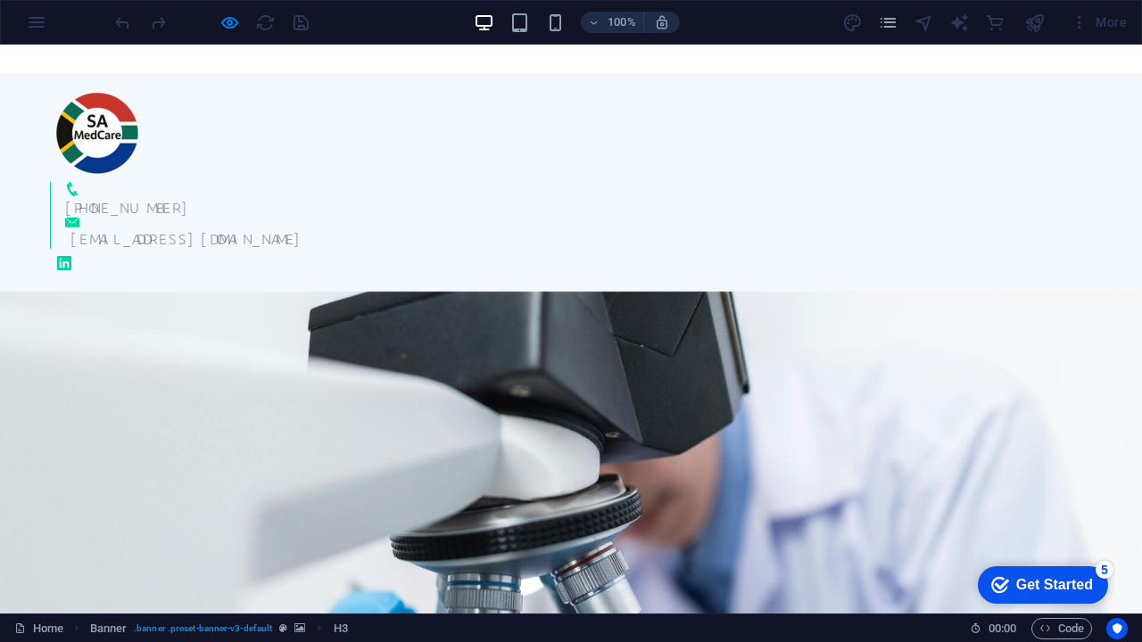
click at [429, 325] on div at bounding box center [571, 534] width 1142 height 484
click at [880, 249] on div at bounding box center [571, 263] width 1042 height 29
click at [555, 174] on div "+27 62 558 2842 info@samedcare.co.za" at bounding box center [571, 182] width 1142 height 219
click at [431, 115] on div "+27 62 558 2842 info@samedcare.co.za" at bounding box center [571, 182] width 1142 height 219
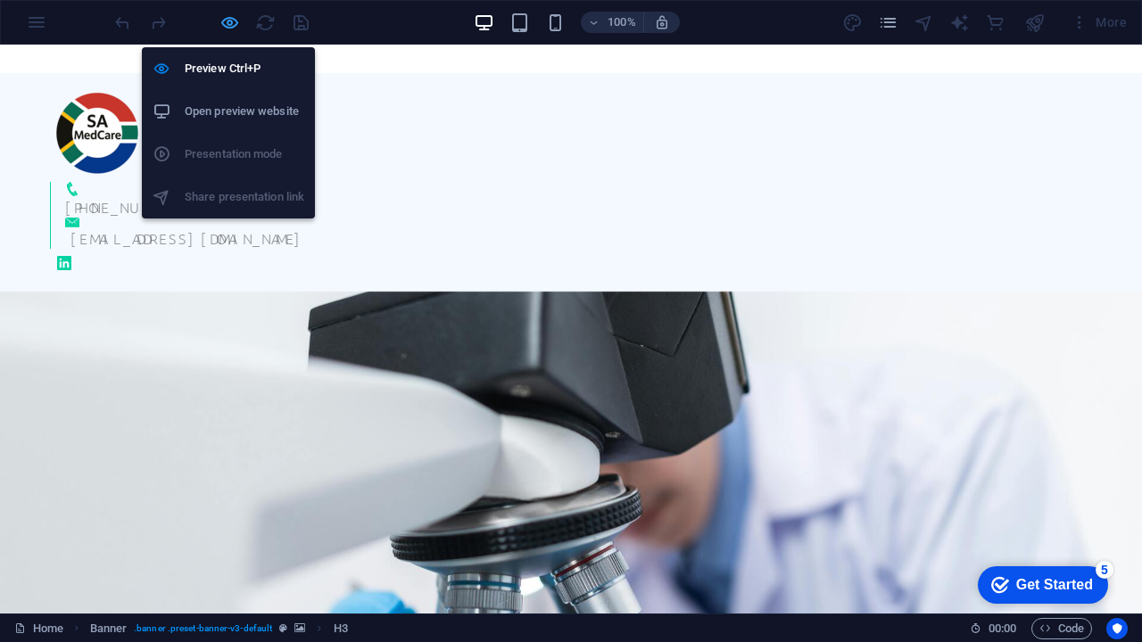
click at [233, 25] on icon "button" at bounding box center [229, 22] width 21 height 21
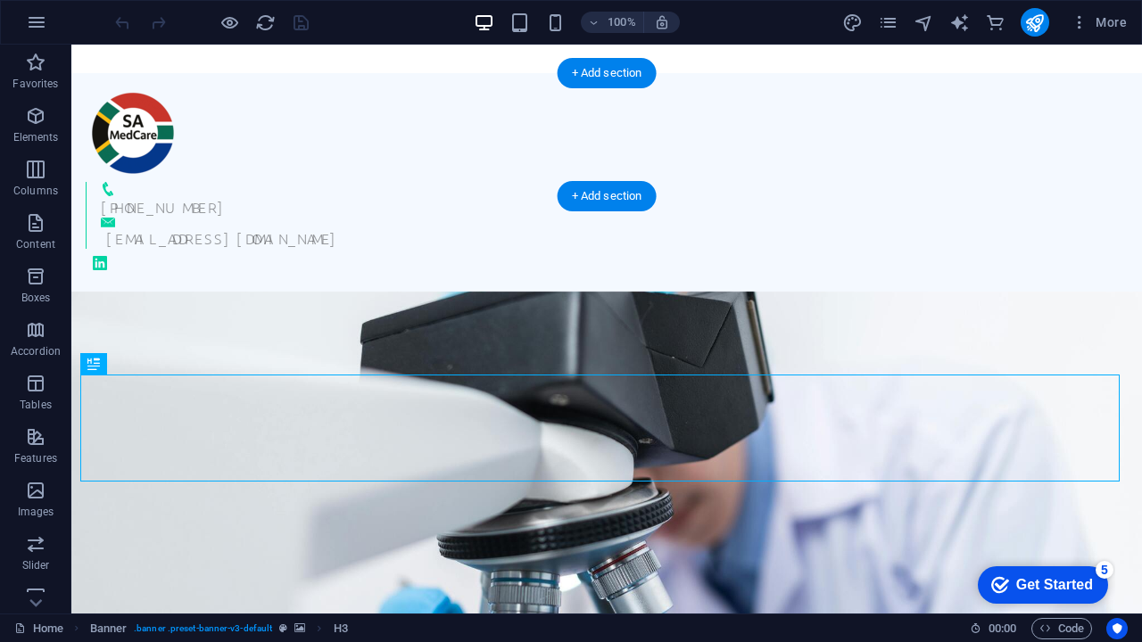
click at [851, 113] on div "+27 62 558 2842 info@samedcare.co.za" at bounding box center [606, 182] width 1070 height 219
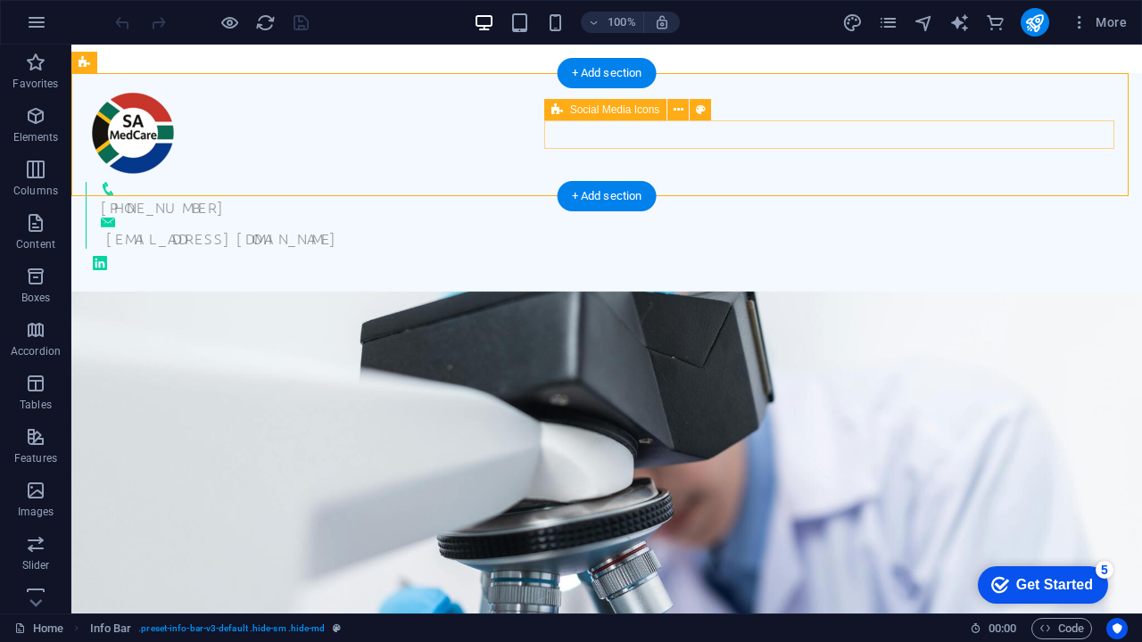
click at [1068, 249] on div at bounding box center [607, 263] width 1042 height 29
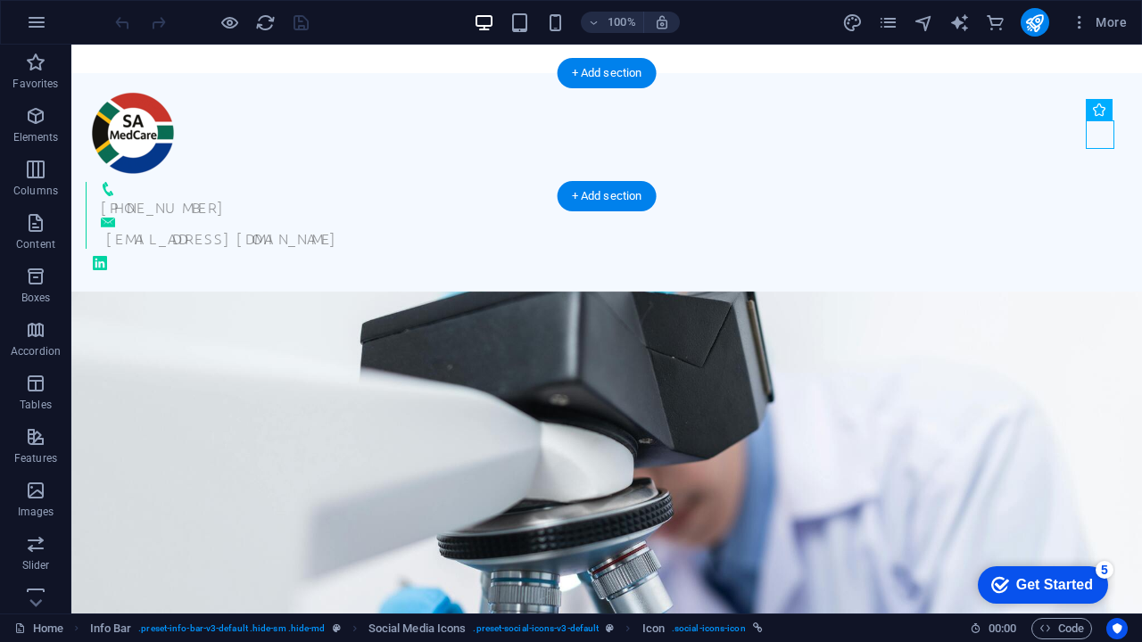
drag, startPoint x: 1095, startPoint y: 136, endPoint x: 552, endPoint y: 135, distance: 543.2
click at [552, 249] on div at bounding box center [607, 263] width 1042 height 29
click at [539, 136] on div "+27 62 558 2842 info@samedcare.co.za" at bounding box center [606, 182] width 1070 height 219
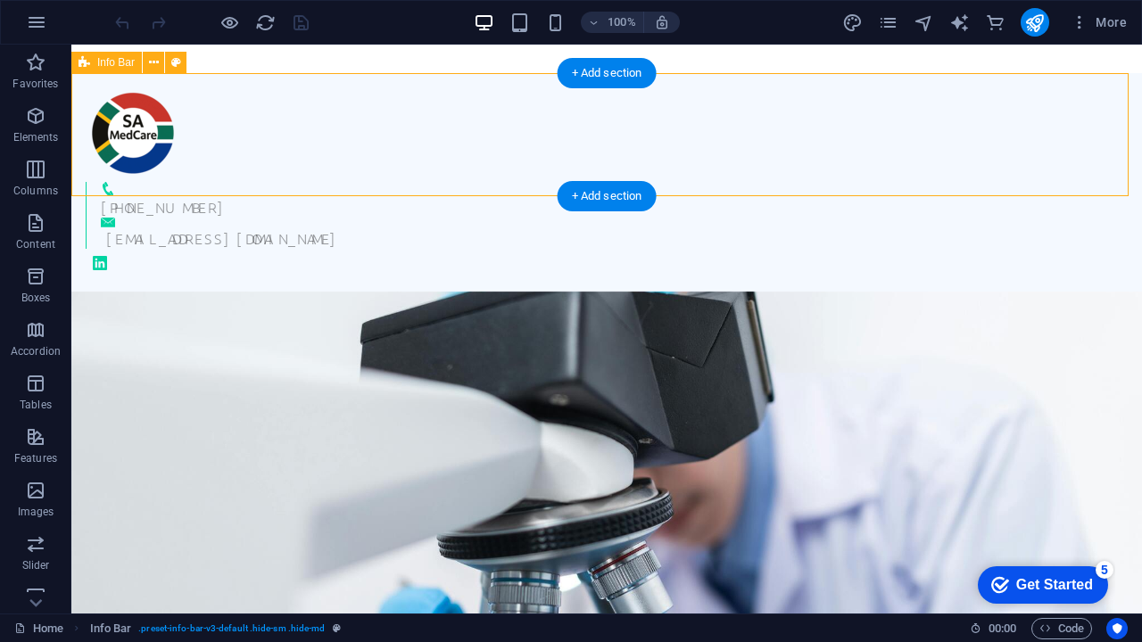
click at [531, 135] on div "+27 62 558 2842 info@samedcare.co.za" at bounding box center [606, 182] width 1070 height 219
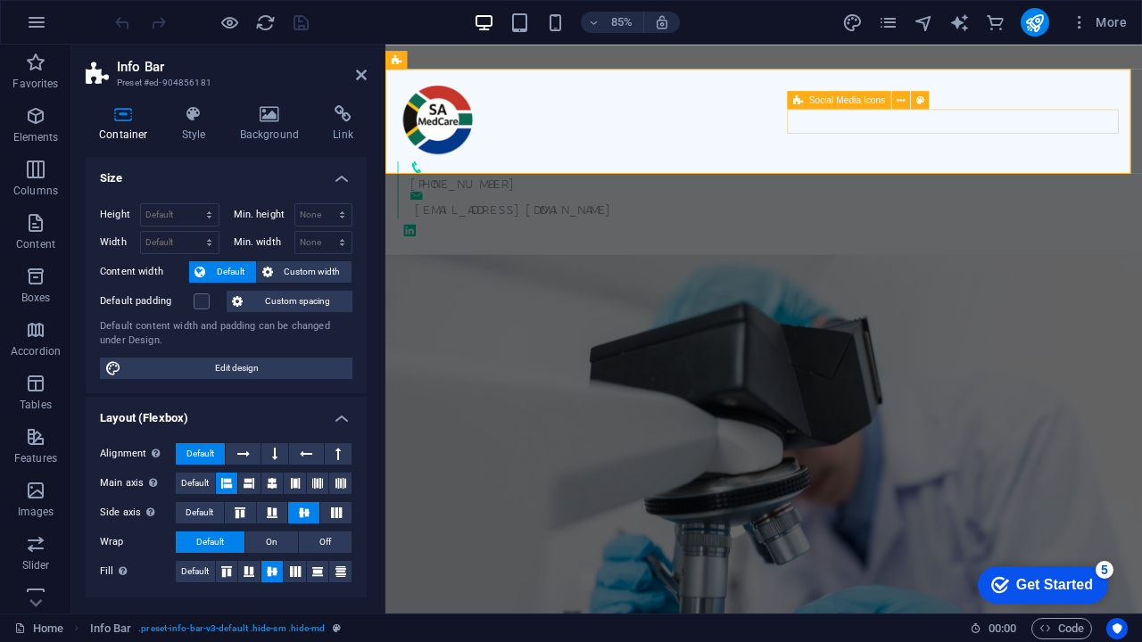
click at [869, 249] on div at bounding box center [831, 263] width 862 height 29
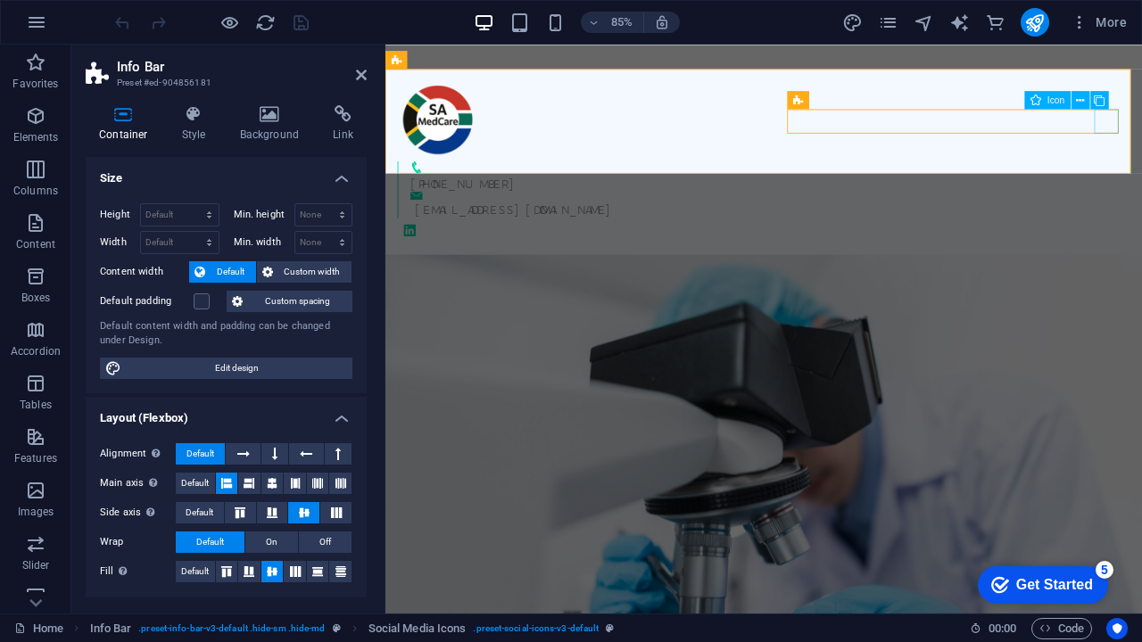
click at [1141, 249] on figure at bounding box center [831, 263] width 862 height 29
click at [1082, 102] on icon at bounding box center [1080, 100] width 8 height 16
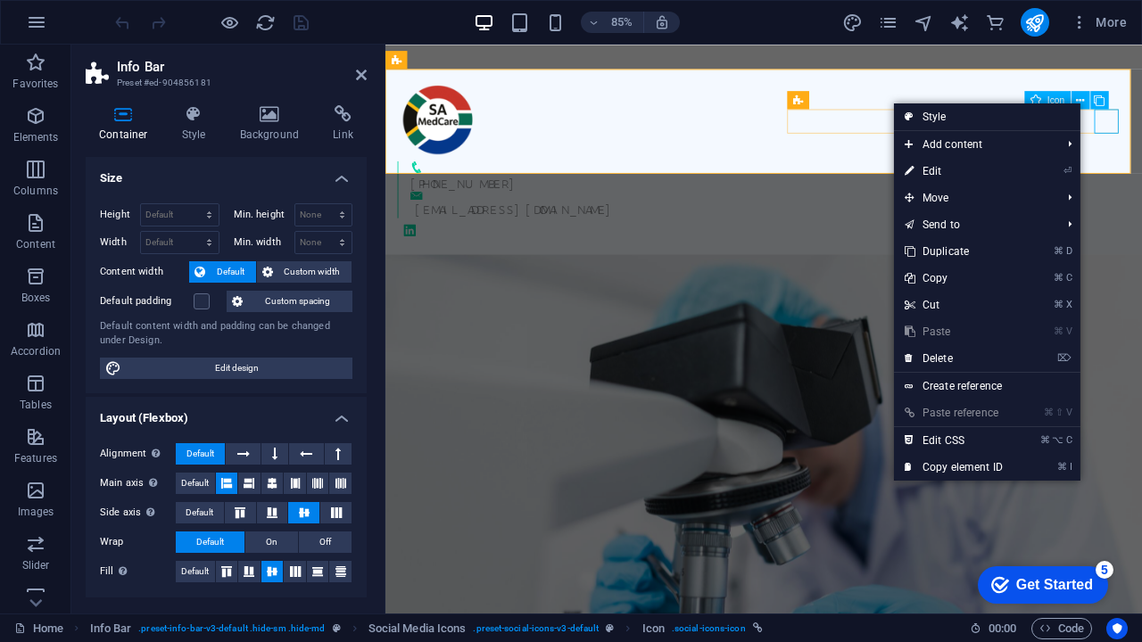
click at [1141, 249] on figure at bounding box center [831, 263] width 862 height 29
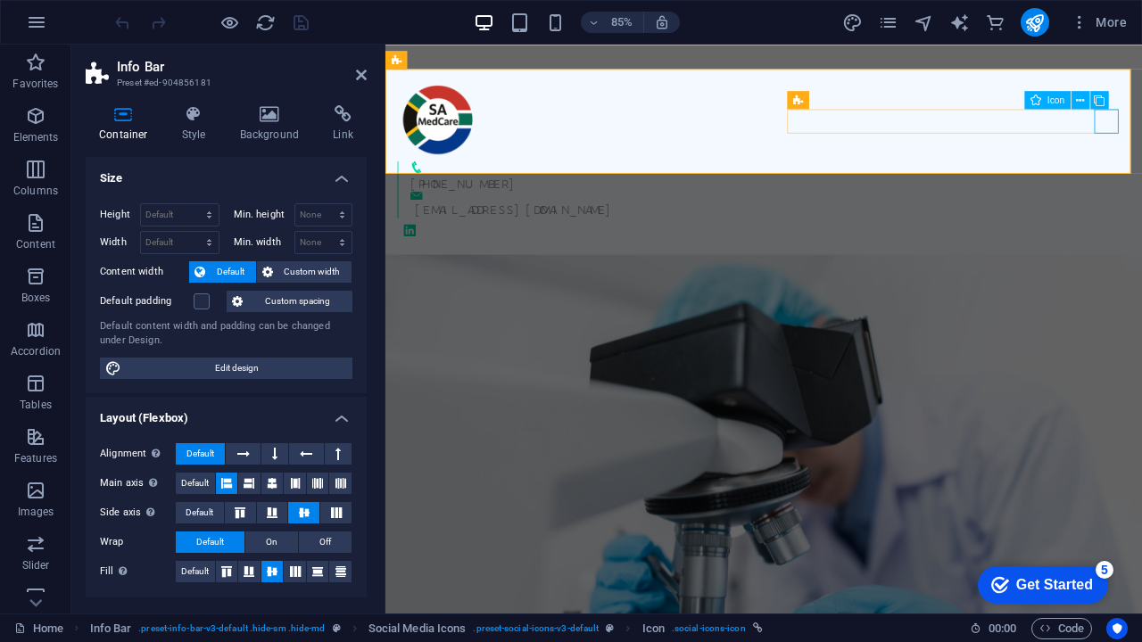
click at [1141, 249] on figure at bounding box center [831, 263] width 862 height 29
select select "xMidYMid"
select select "px"
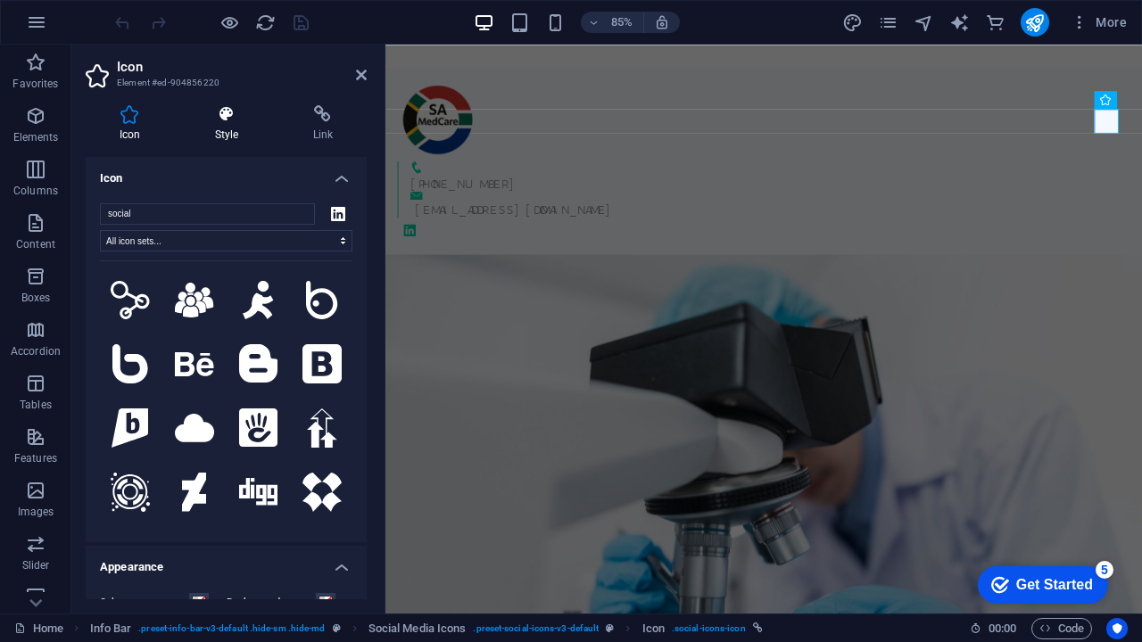
click at [229, 129] on h4 "Style" at bounding box center [230, 123] width 98 height 37
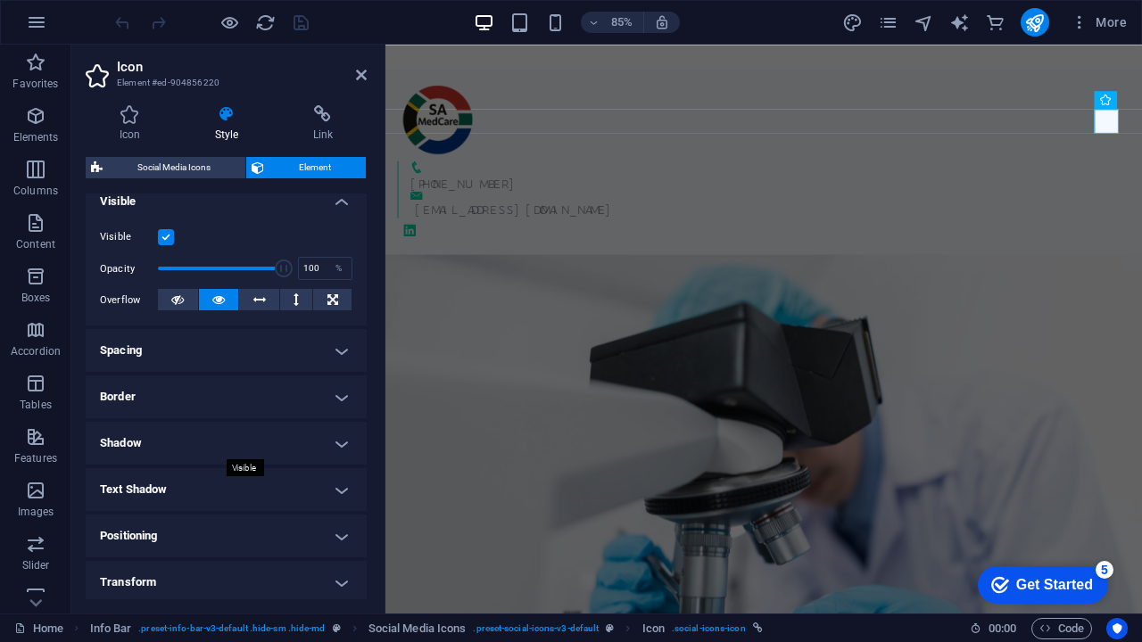
scroll to position [244, 0]
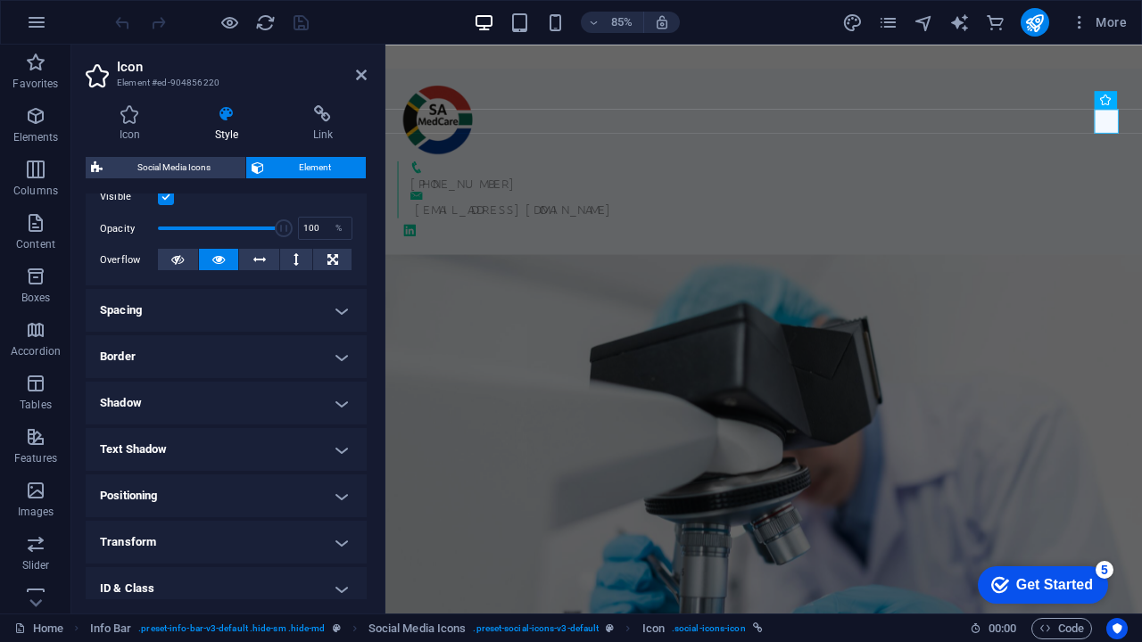
click at [202, 296] on h4 "Spacing" at bounding box center [226, 310] width 281 height 43
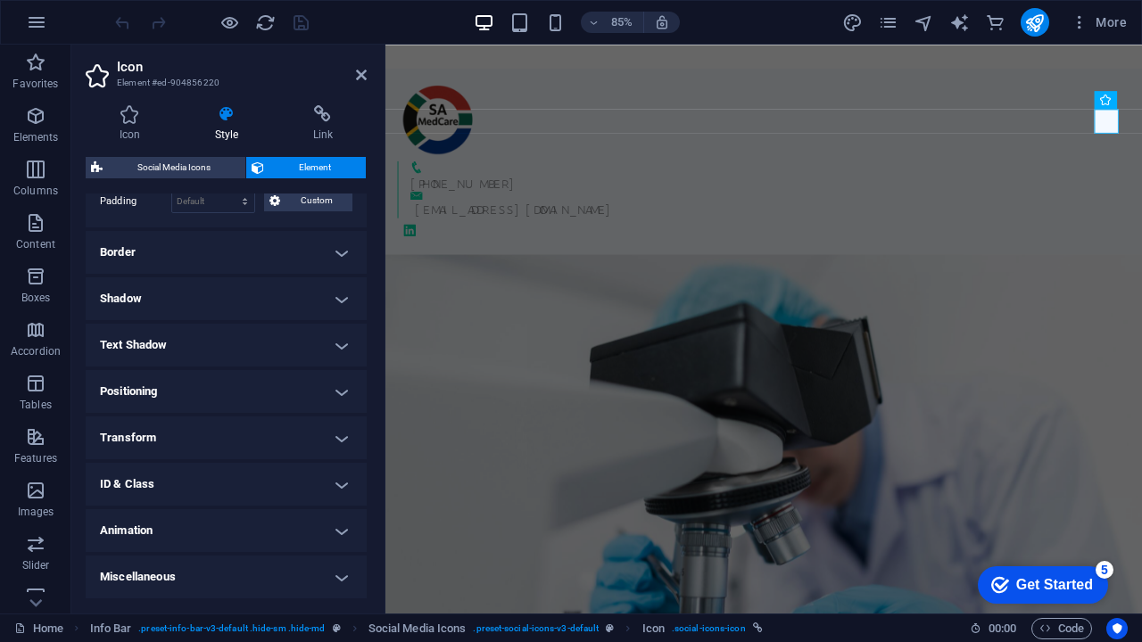
scroll to position [418, 0]
click at [192, 403] on h4 "Positioning" at bounding box center [226, 393] width 281 height 43
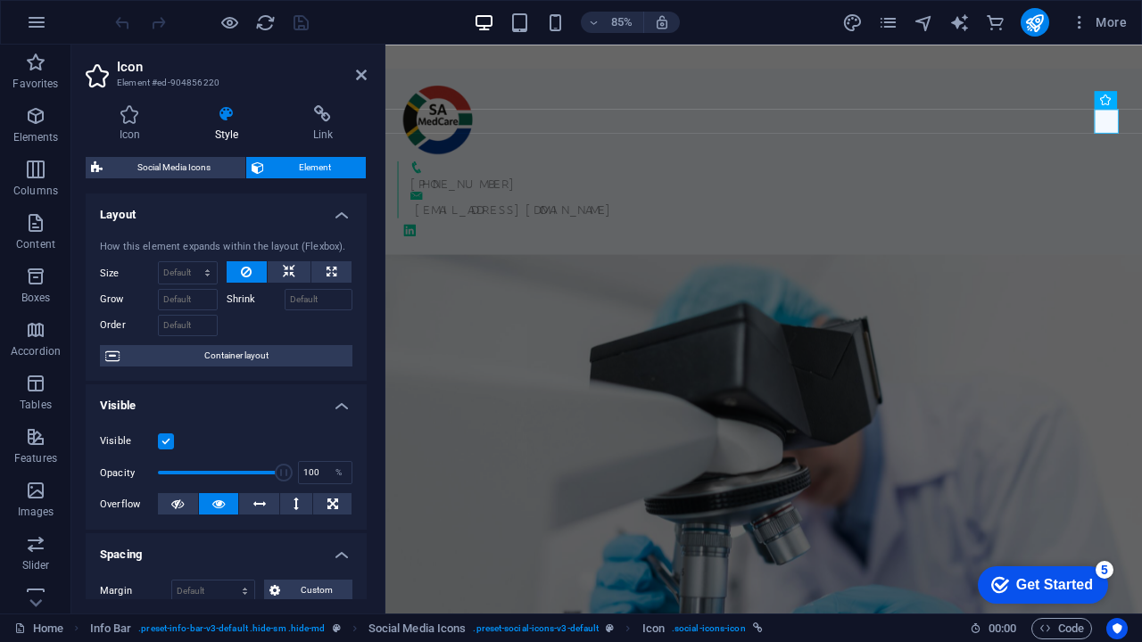
scroll to position [0, 0]
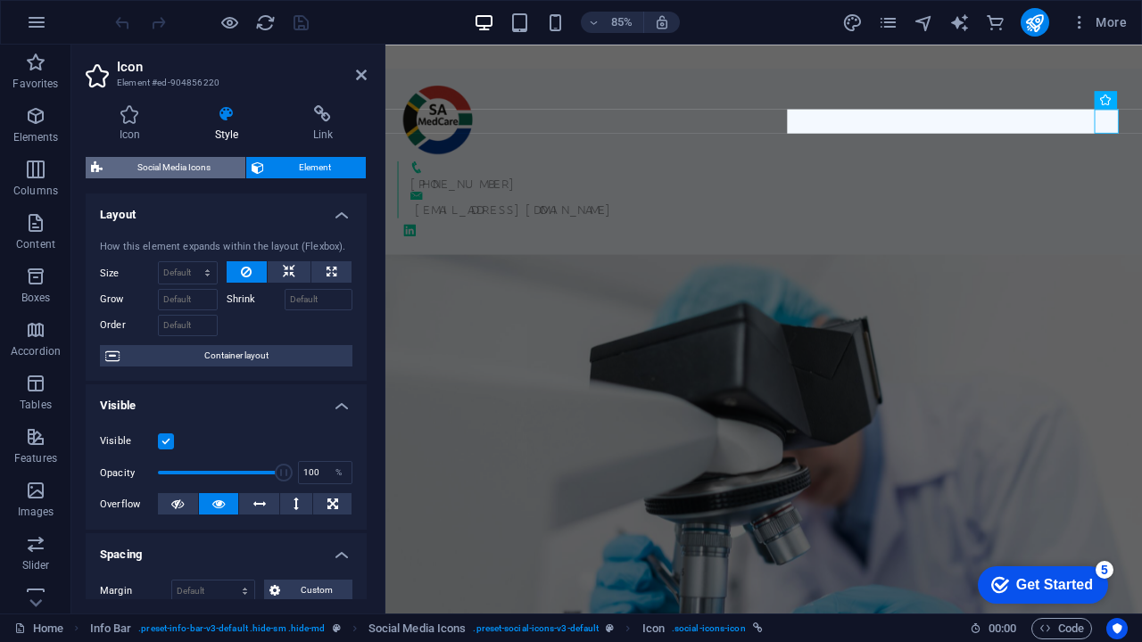
click at [190, 157] on span "Social Media Icons" at bounding box center [174, 167] width 132 height 21
select select "rem"
select select "%"
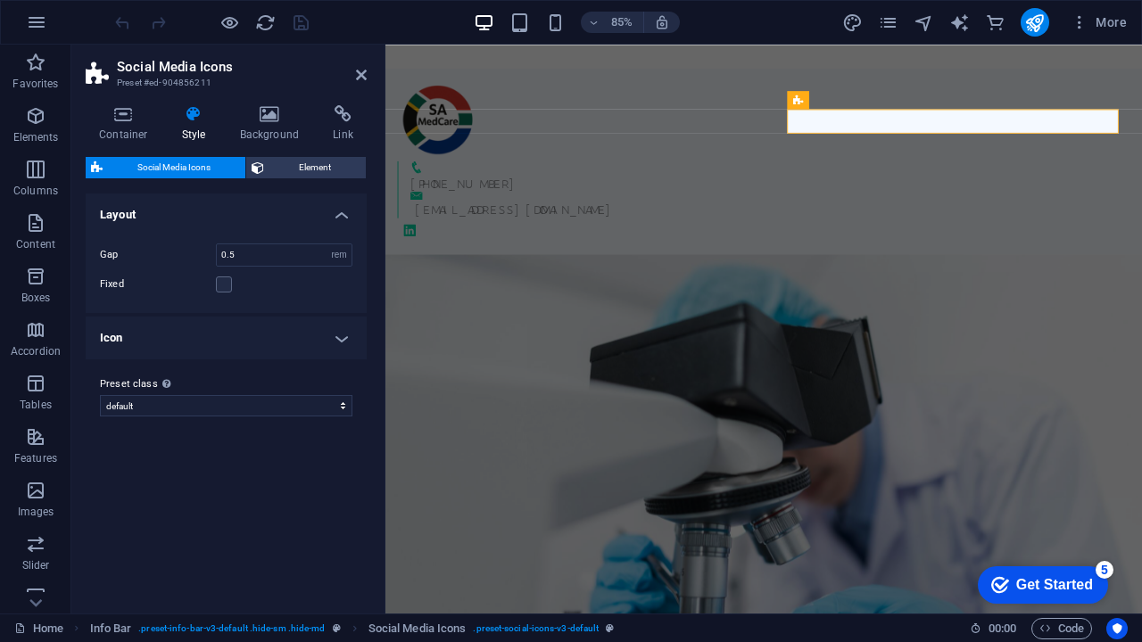
click at [186, 339] on h4 "Icon" at bounding box center [226, 338] width 281 height 43
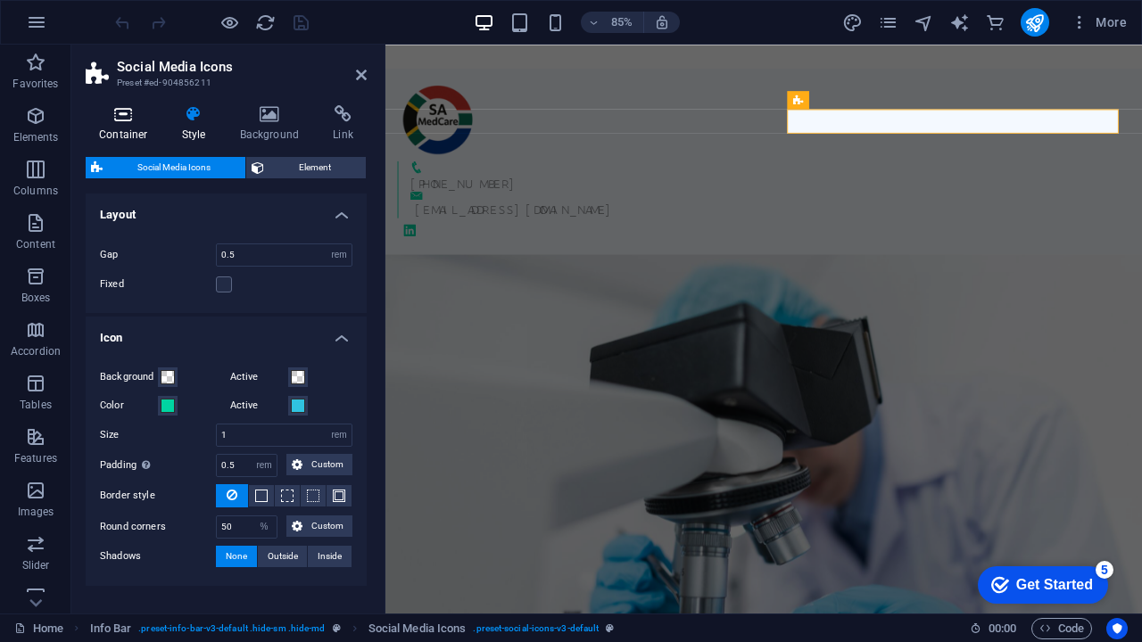
click at [118, 117] on icon at bounding box center [124, 114] width 76 height 18
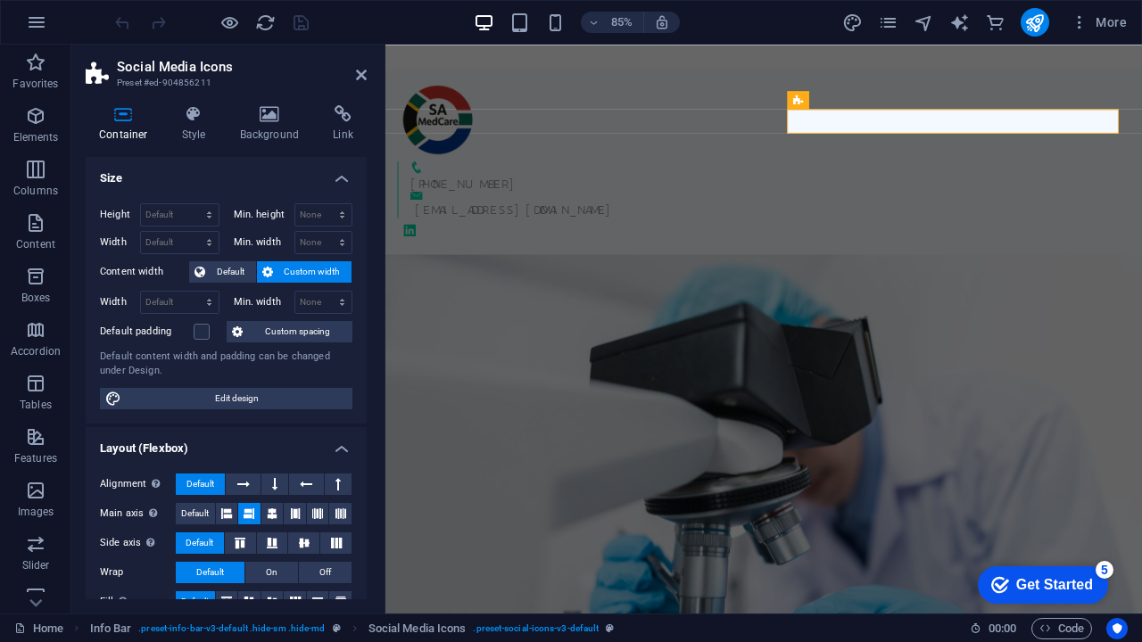
click at [567, 292] on figure at bounding box center [830, 577] width 890 height 570
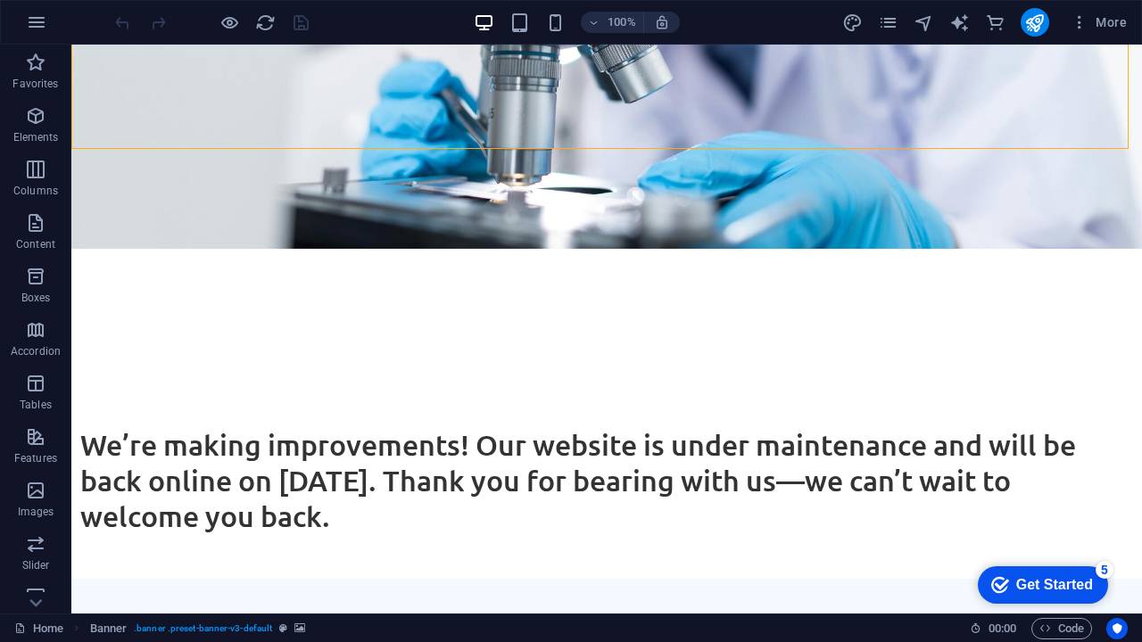
scroll to position [525, 0]
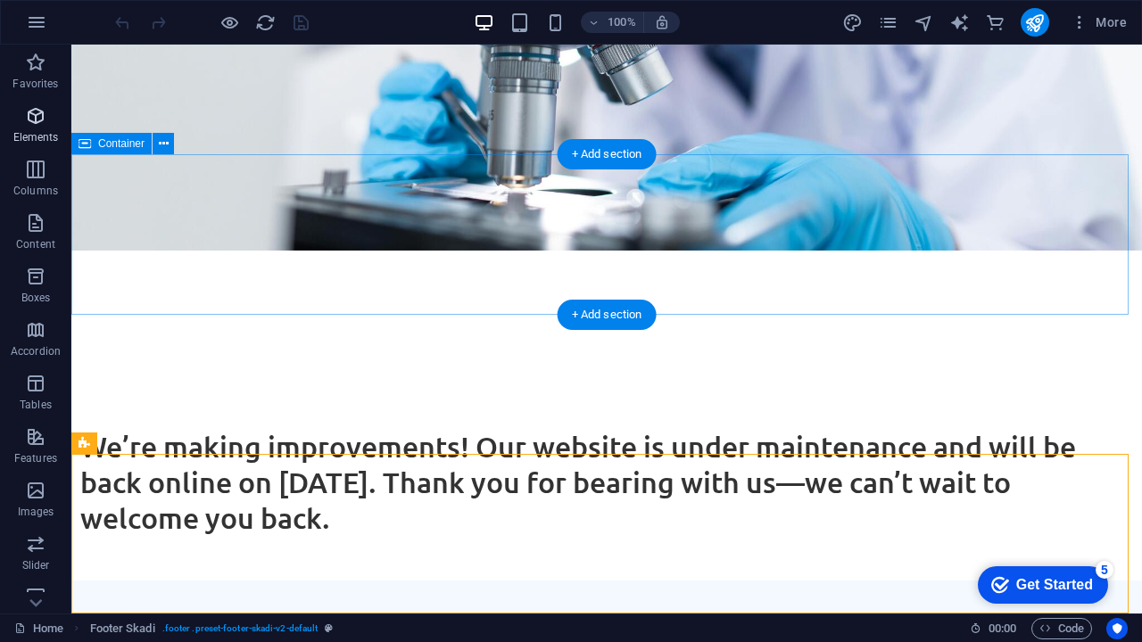
click at [47, 115] on span "Elements" at bounding box center [35, 126] width 71 height 43
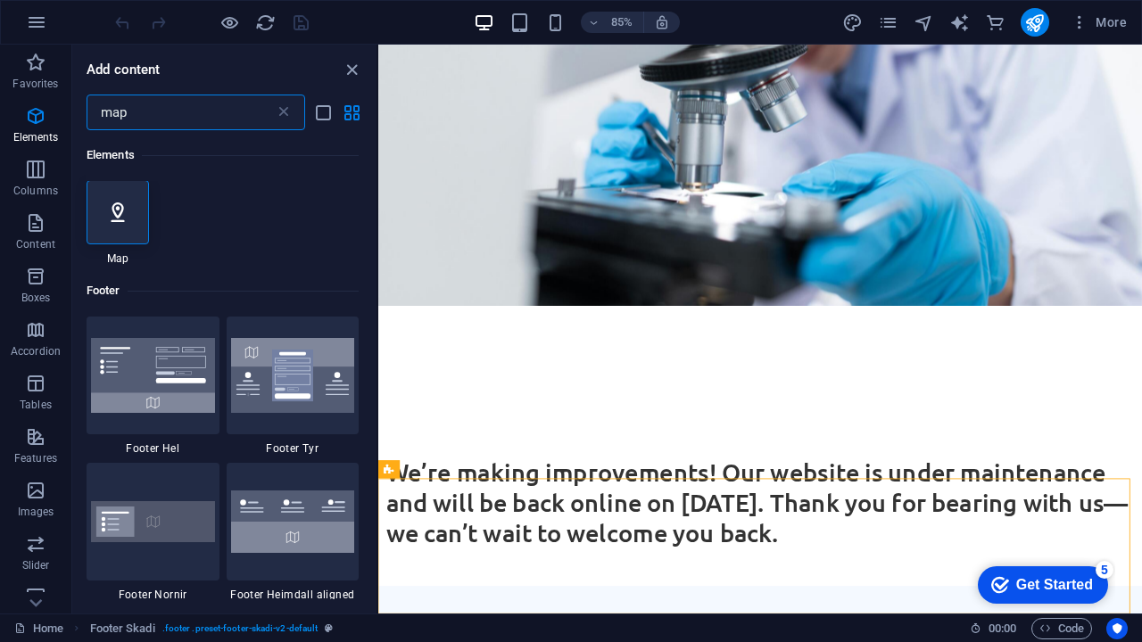
scroll to position [0, 0]
type input "map"
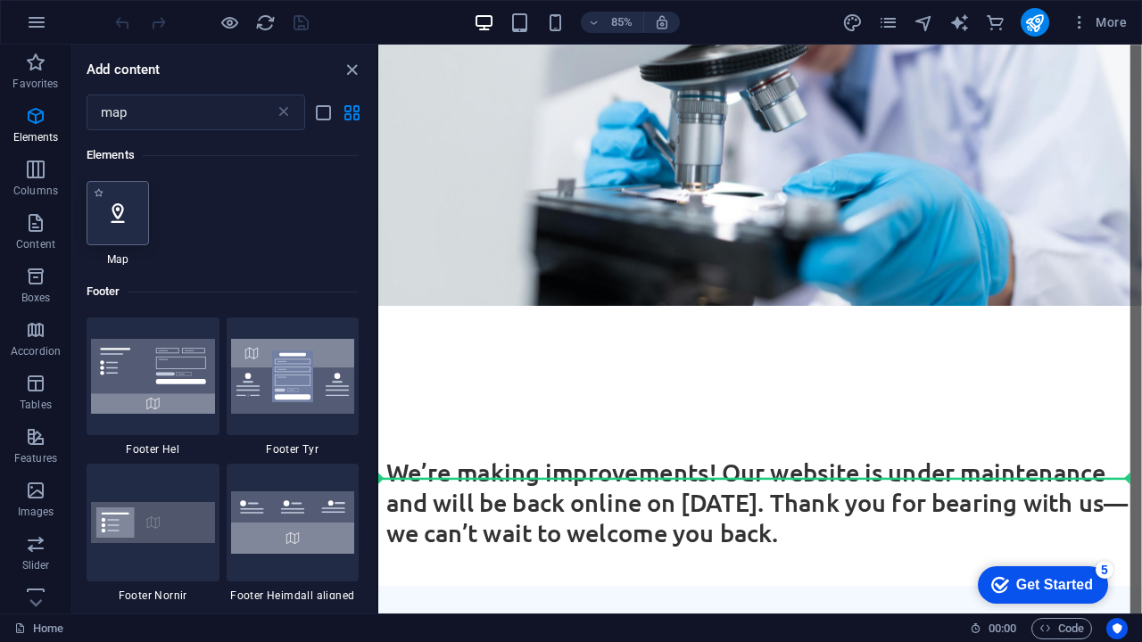
select select "1"
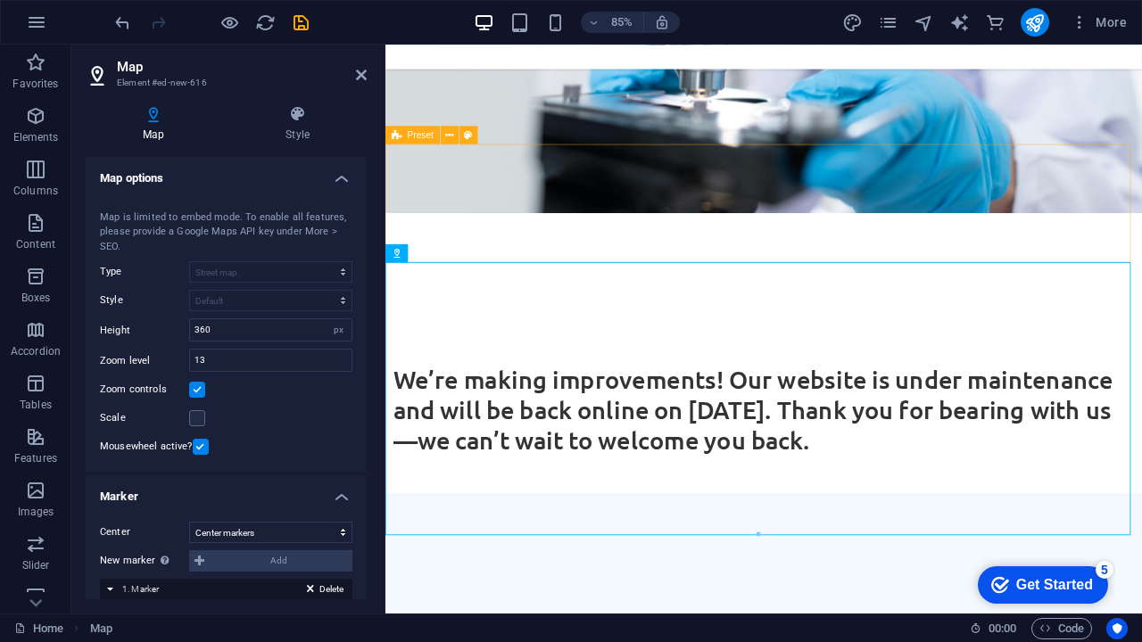
scroll to position [805, 0]
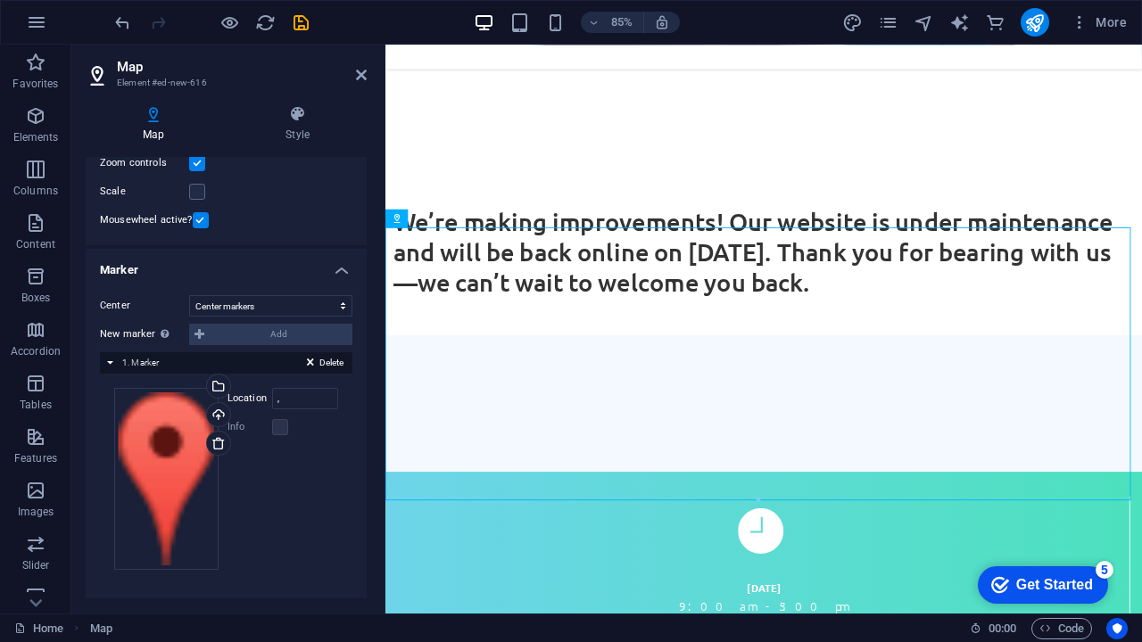
scroll to position [223, 0]
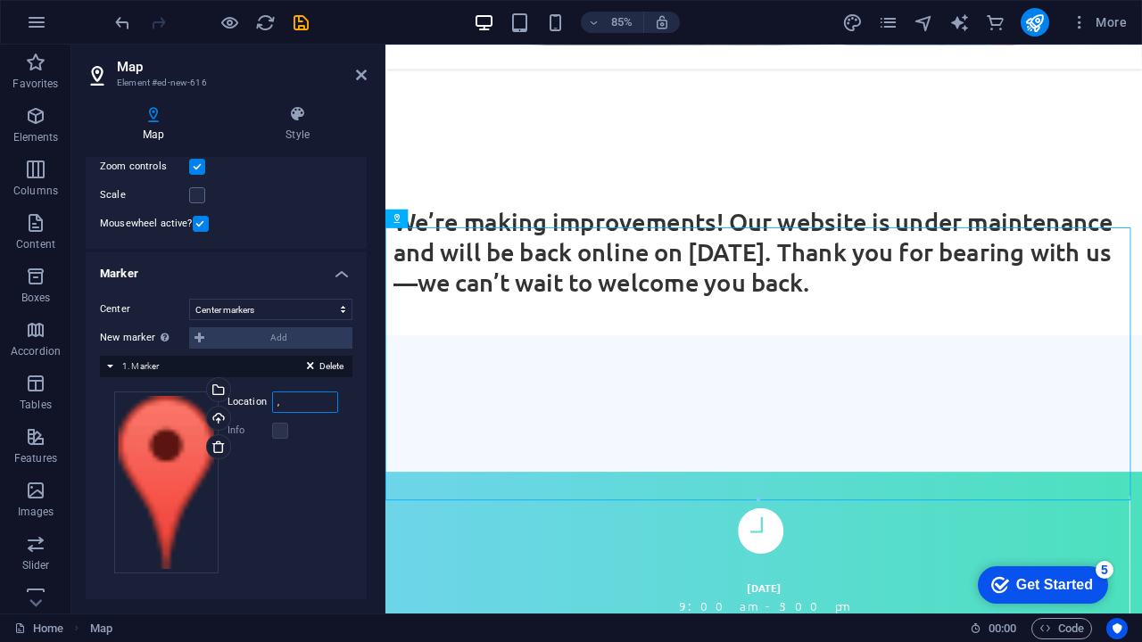
click at [301, 403] on input "," at bounding box center [305, 402] width 66 height 21
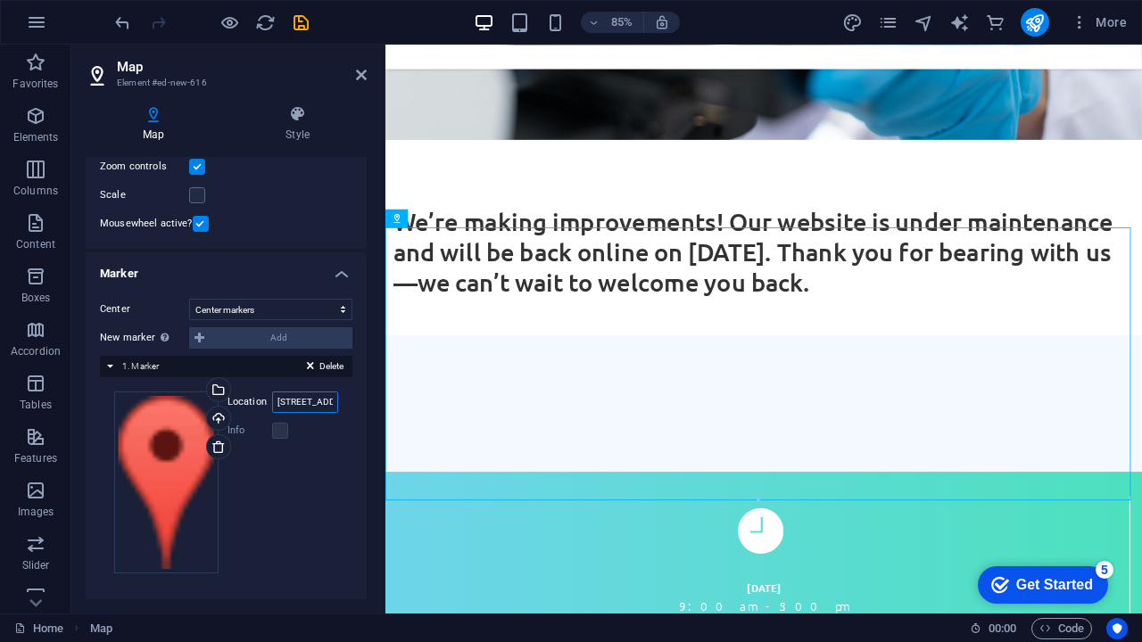
type input "37 Westmead road, Westmead, Durban, 3608"
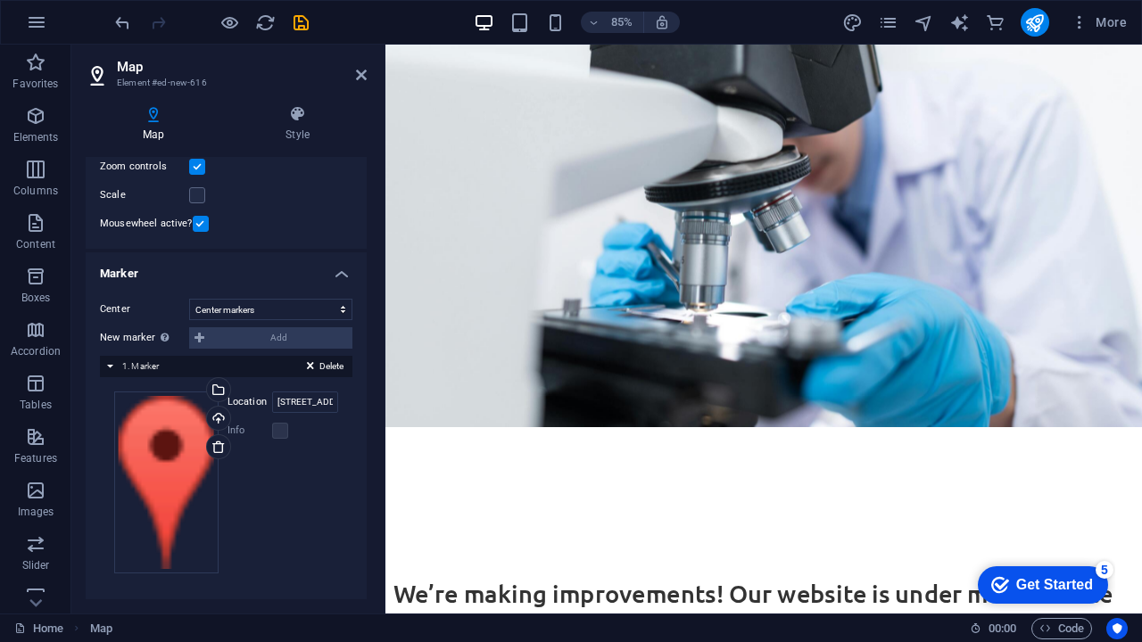
scroll to position [293, 0]
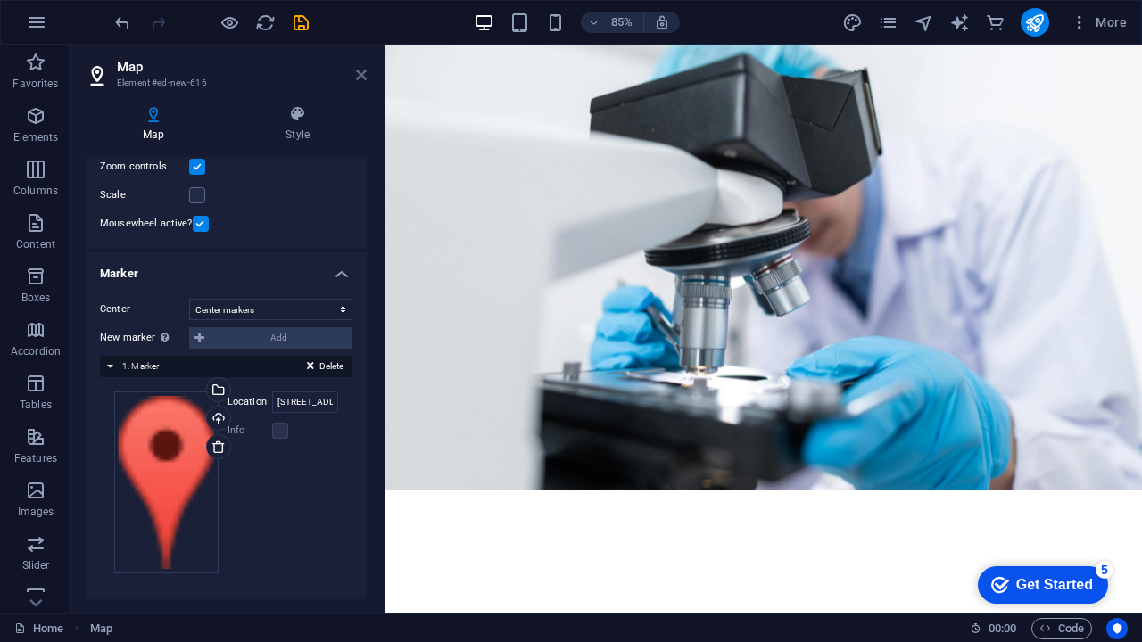
click at [359, 74] on icon at bounding box center [361, 75] width 11 height 14
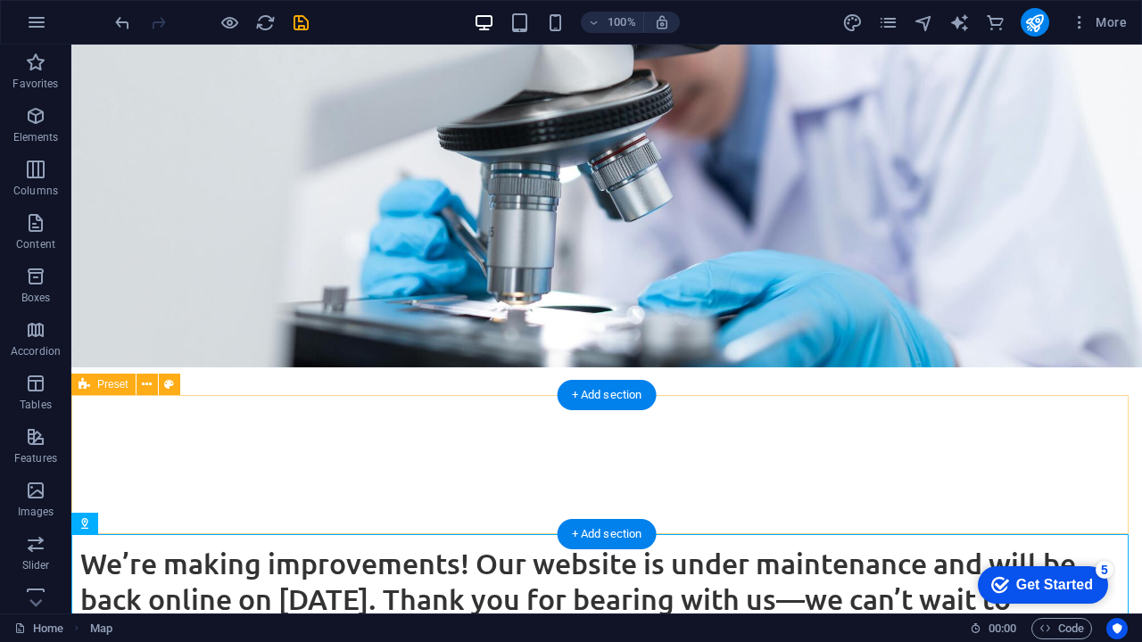
scroll to position [360, 0]
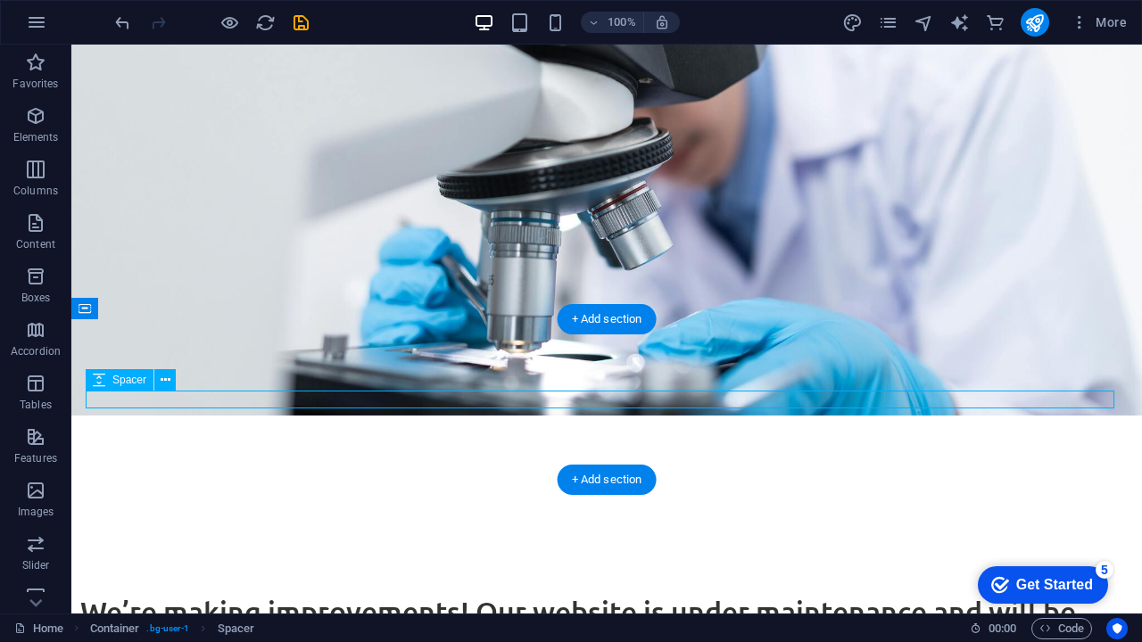
select select "px"
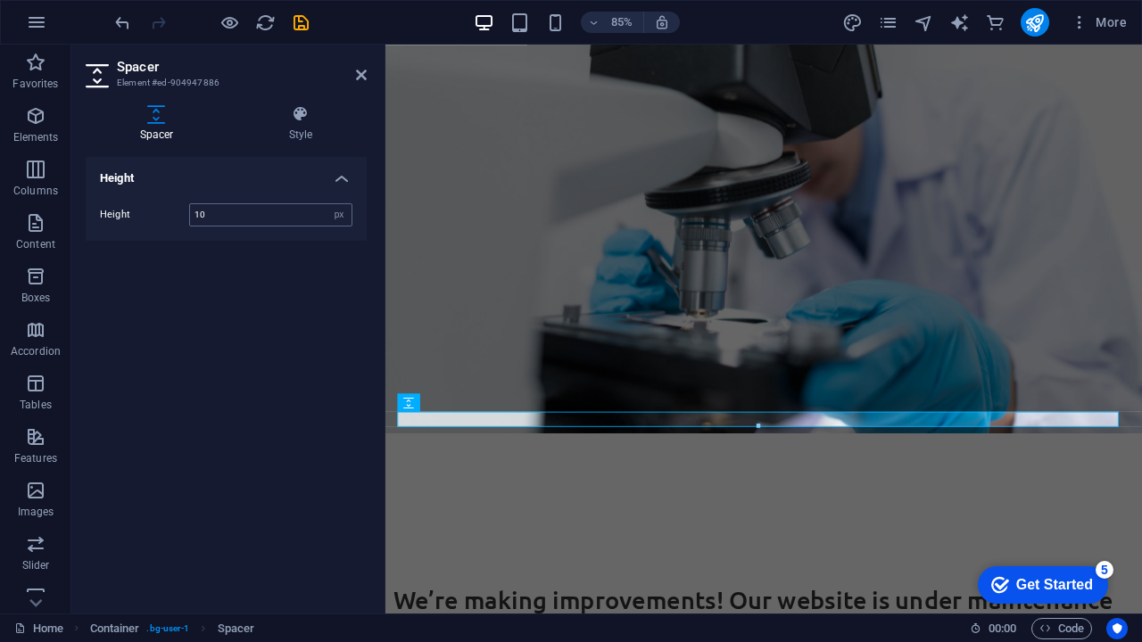
type input "10"
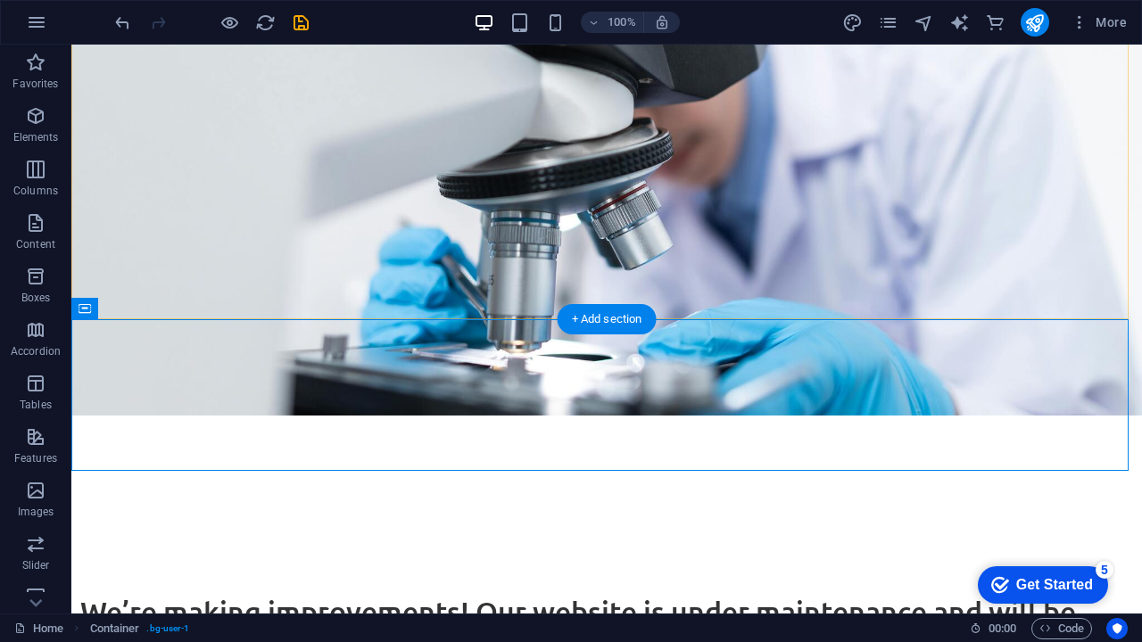
click at [605, 292] on figure at bounding box center [606, 173] width 1070 height 484
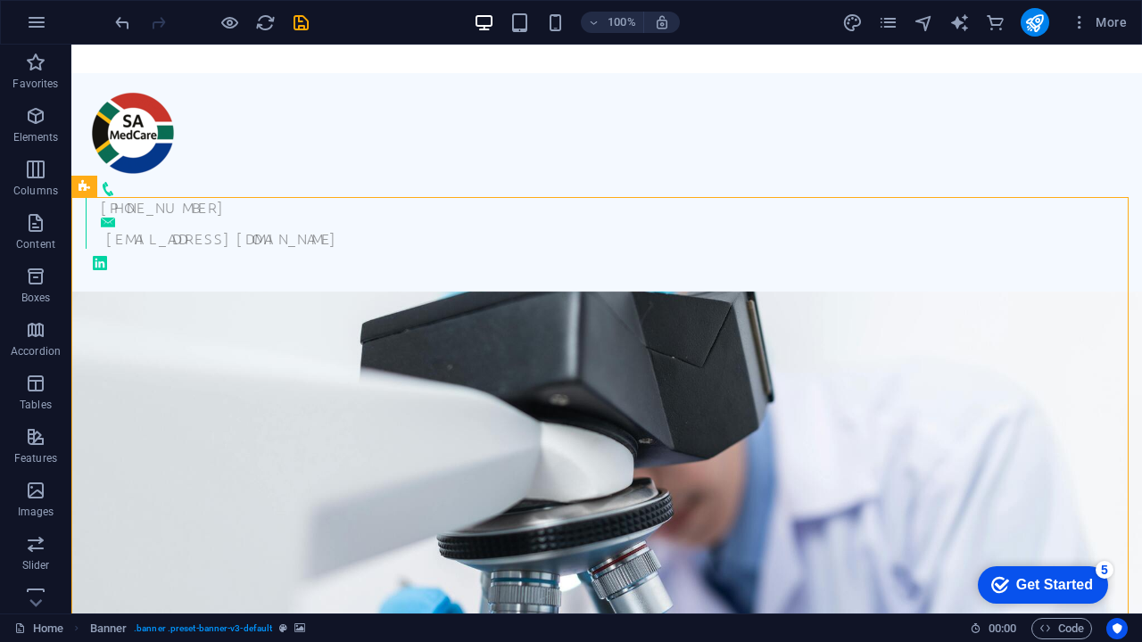
scroll to position [0, 0]
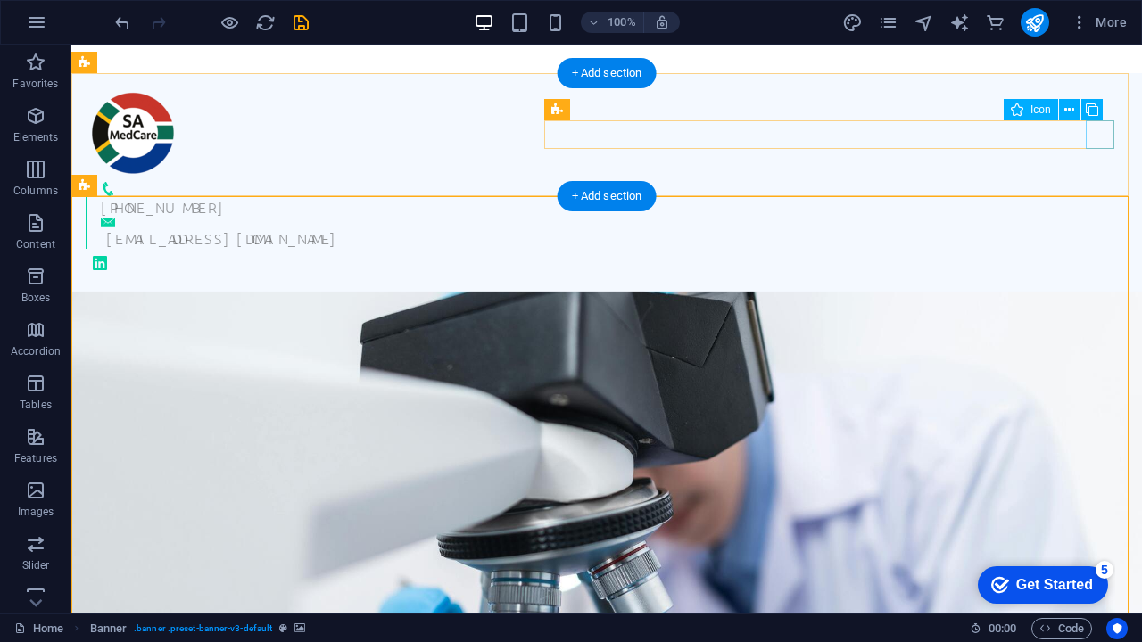
click at [1095, 249] on figure at bounding box center [607, 263] width 1042 height 29
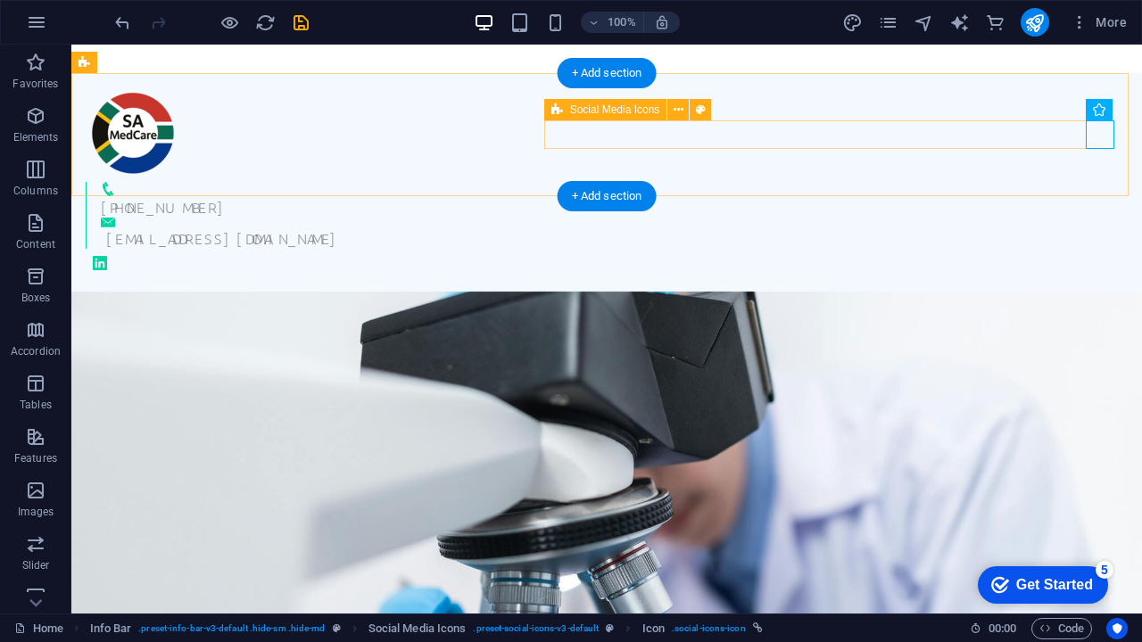
click at [1059, 249] on div at bounding box center [607, 263] width 1042 height 29
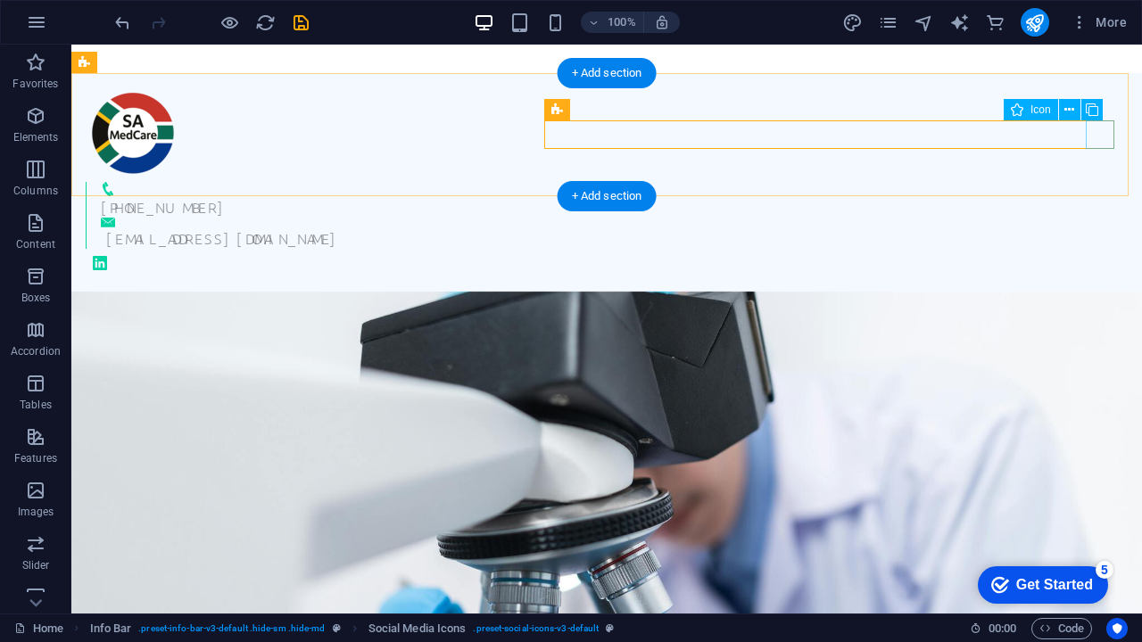
click at [1101, 249] on figure at bounding box center [607, 263] width 1042 height 29
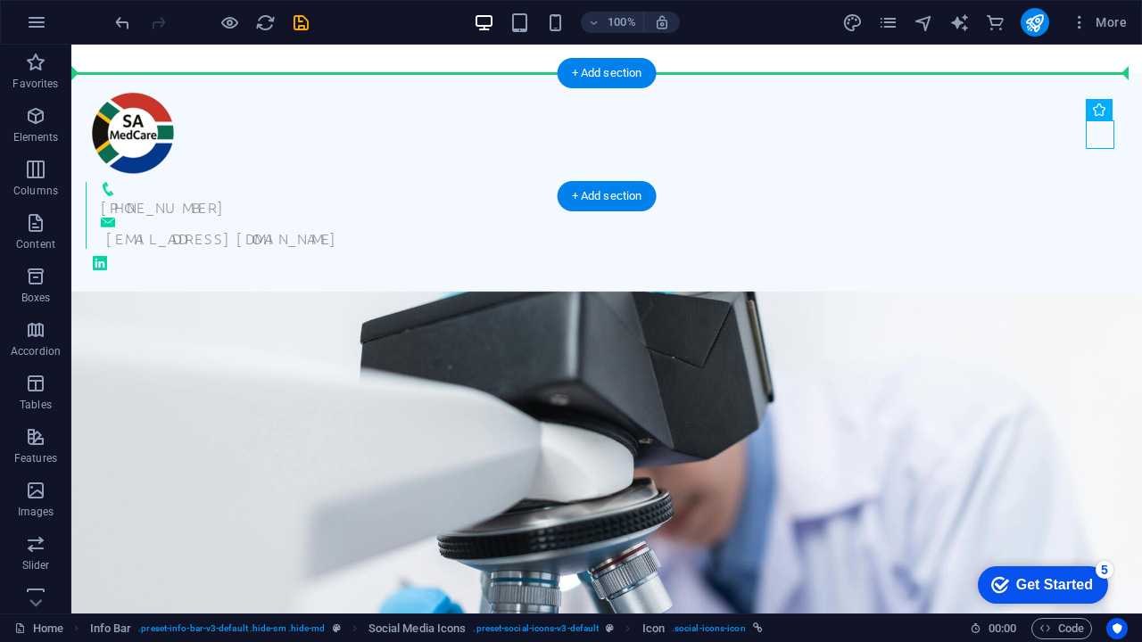
drag, startPoint x: 1101, startPoint y: 132, endPoint x: 534, endPoint y: 133, distance: 567.2
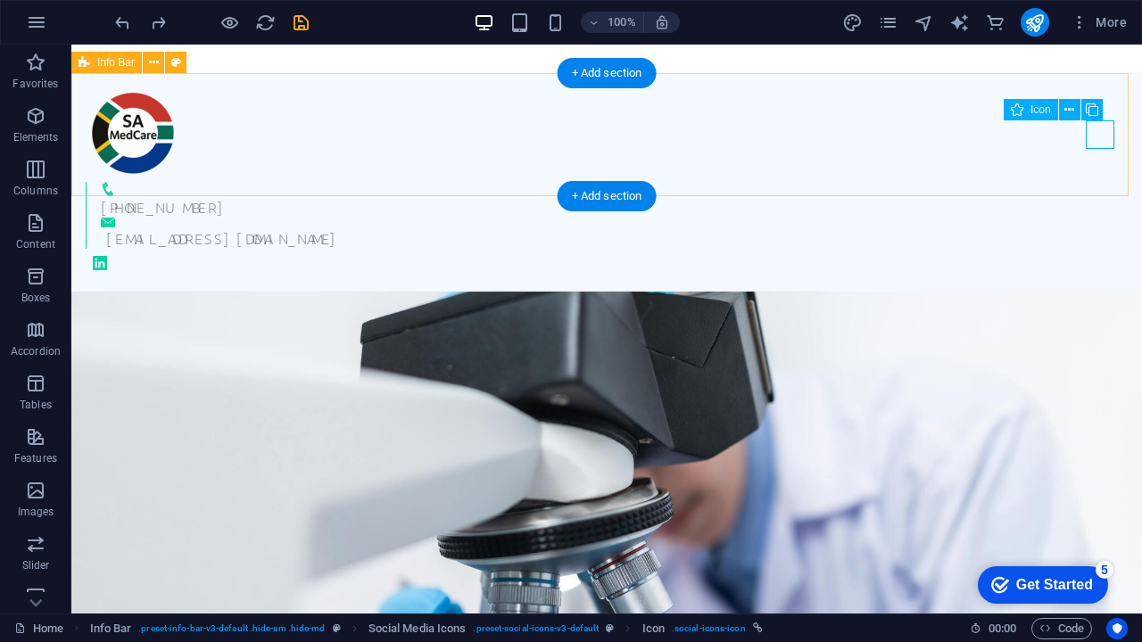
click at [533, 133] on div "+27 62 558 2842 info@samedcare.co.za" at bounding box center [606, 182] width 1070 height 219
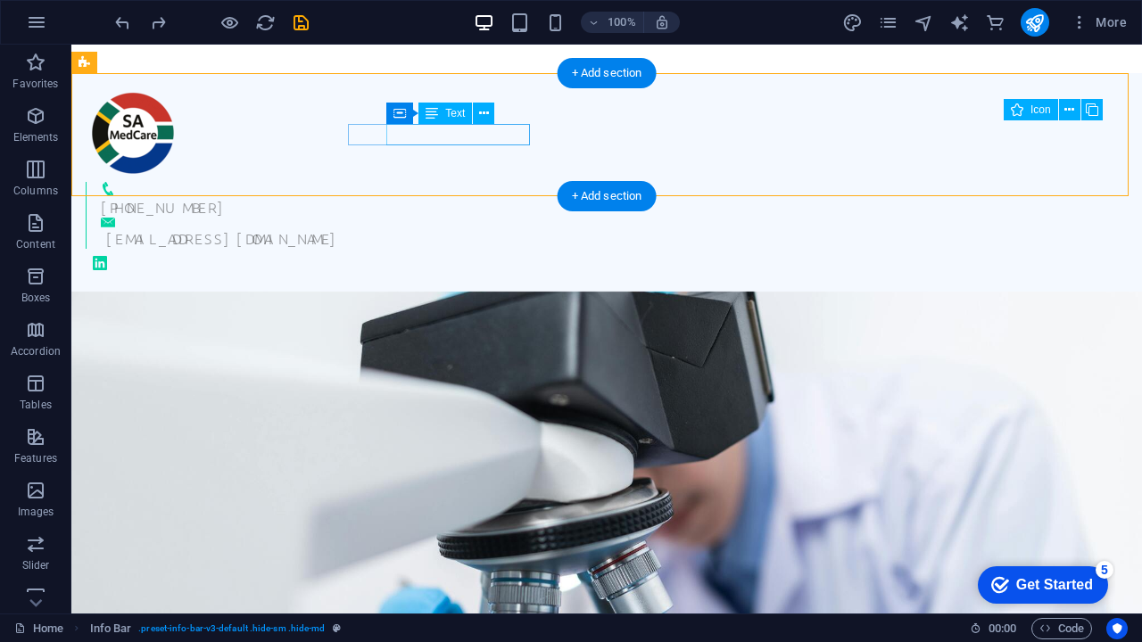
click at [493, 227] on div "[EMAIL_ADDRESS][DOMAIN_NAME]" at bounding box center [609, 237] width 1007 height 21
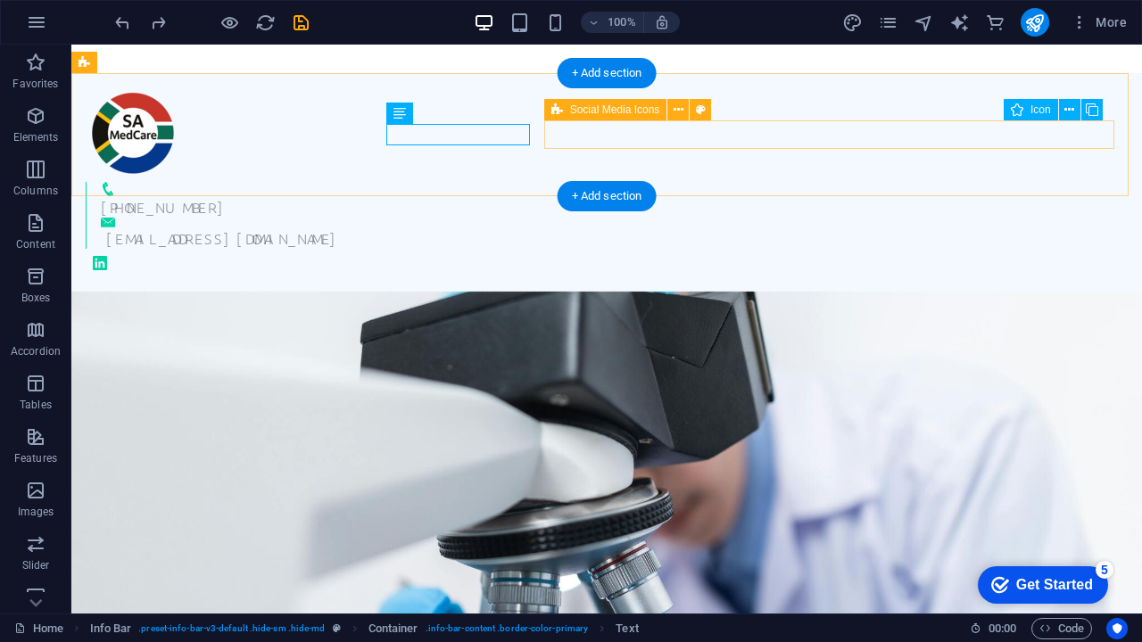
click at [559, 249] on div at bounding box center [607, 263] width 1042 height 29
click at [583, 249] on div at bounding box center [607, 263] width 1042 height 29
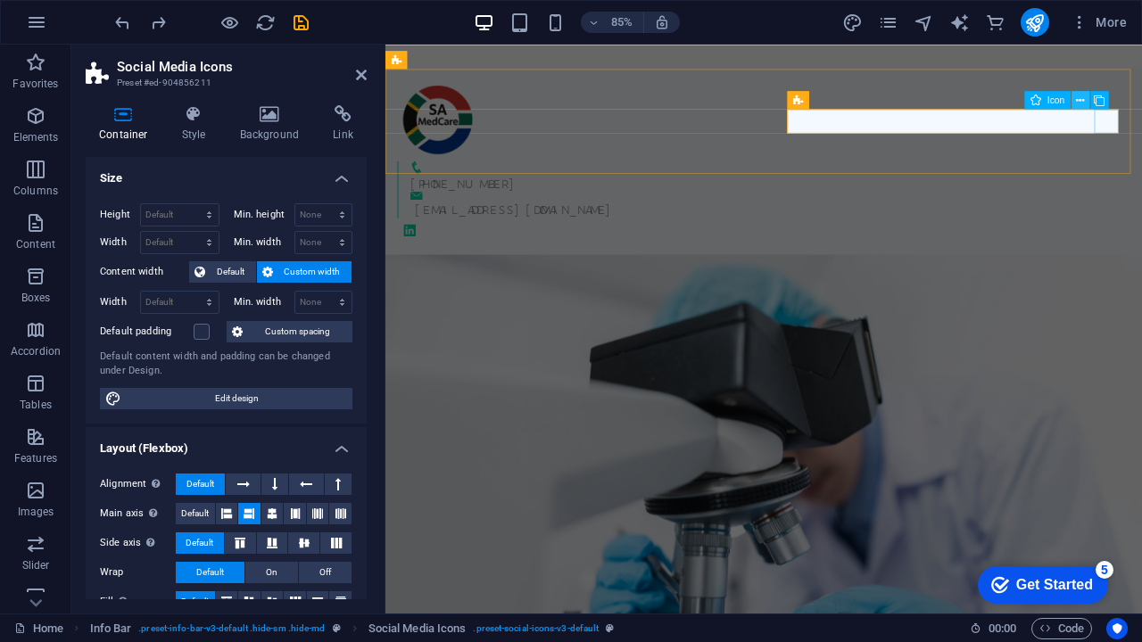
click at [1086, 100] on button at bounding box center [1080, 100] width 18 height 18
click at [1086, 101] on button at bounding box center [1080, 100] width 18 height 18
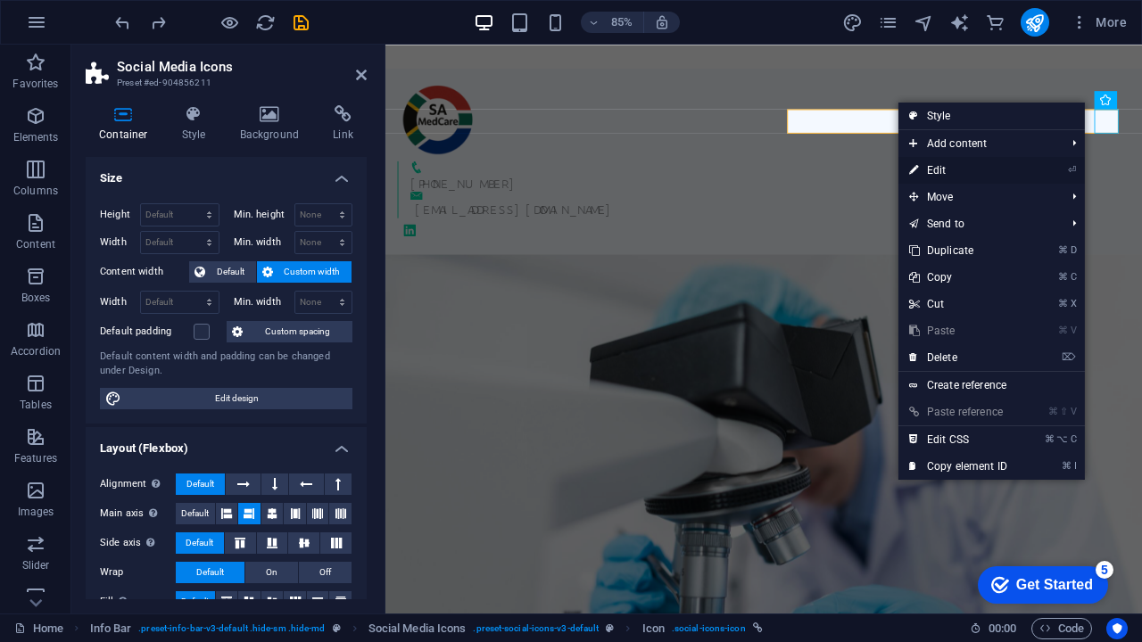
click at [1069, 166] on icon "⏎" at bounding box center [1072, 170] width 8 height 12
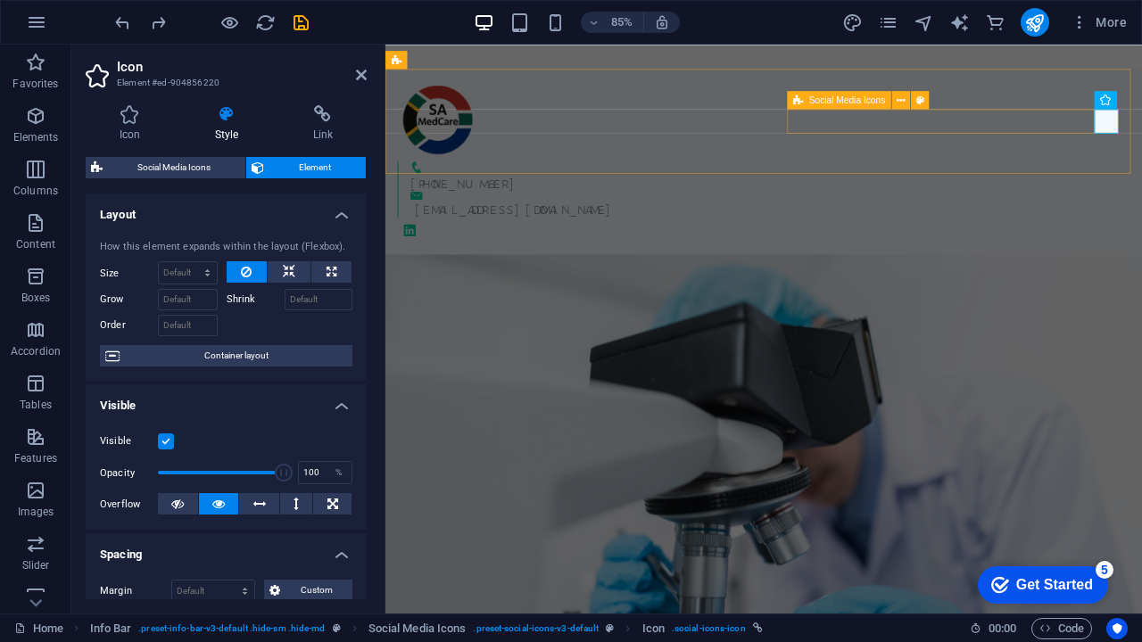
click at [939, 249] on div at bounding box center [831, 263] width 862 height 29
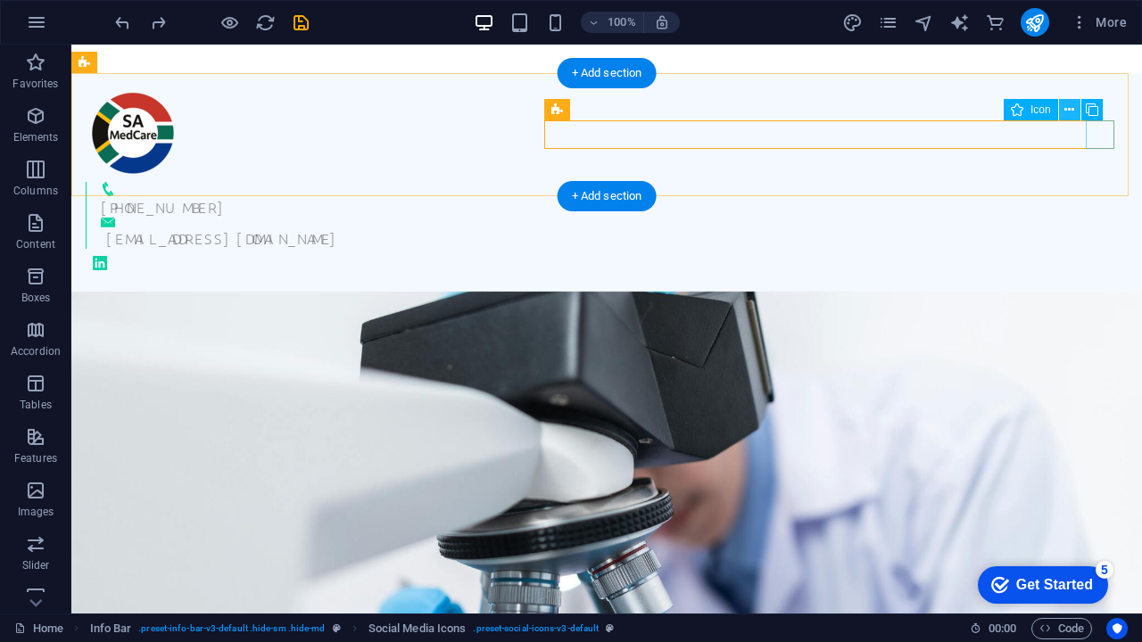
click at [1071, 109] on icon at bounding box center [1069, 110] width 10 height 19
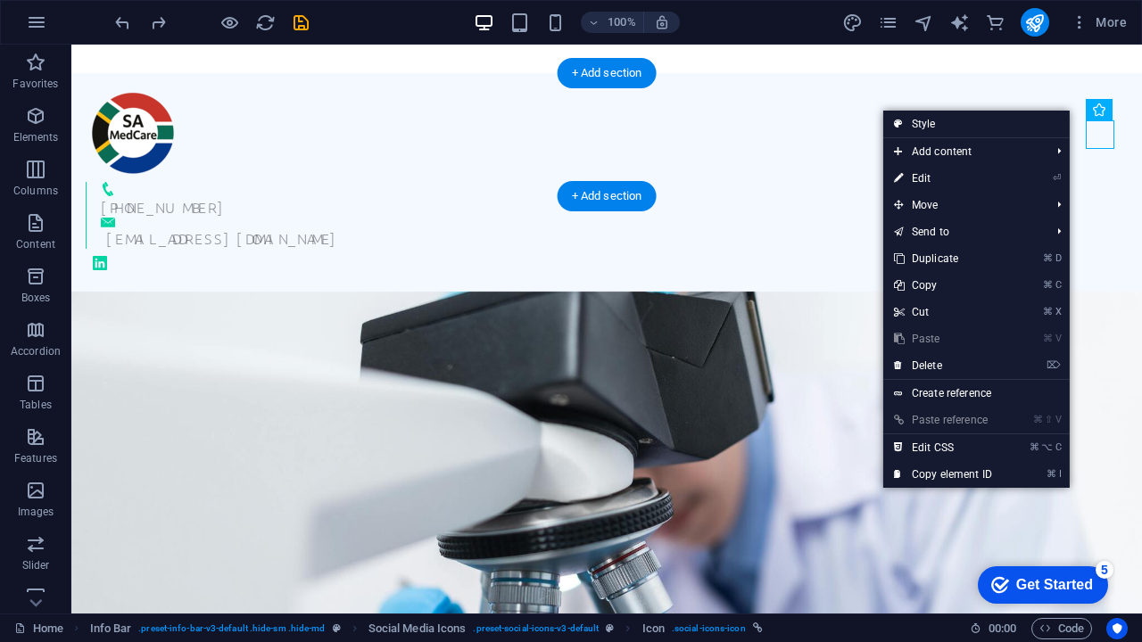
click at [1001, 85] on div "+27 62 558 2842 info@samedcare.co.za" at bounding box center [606, 182] width 1070 height 219
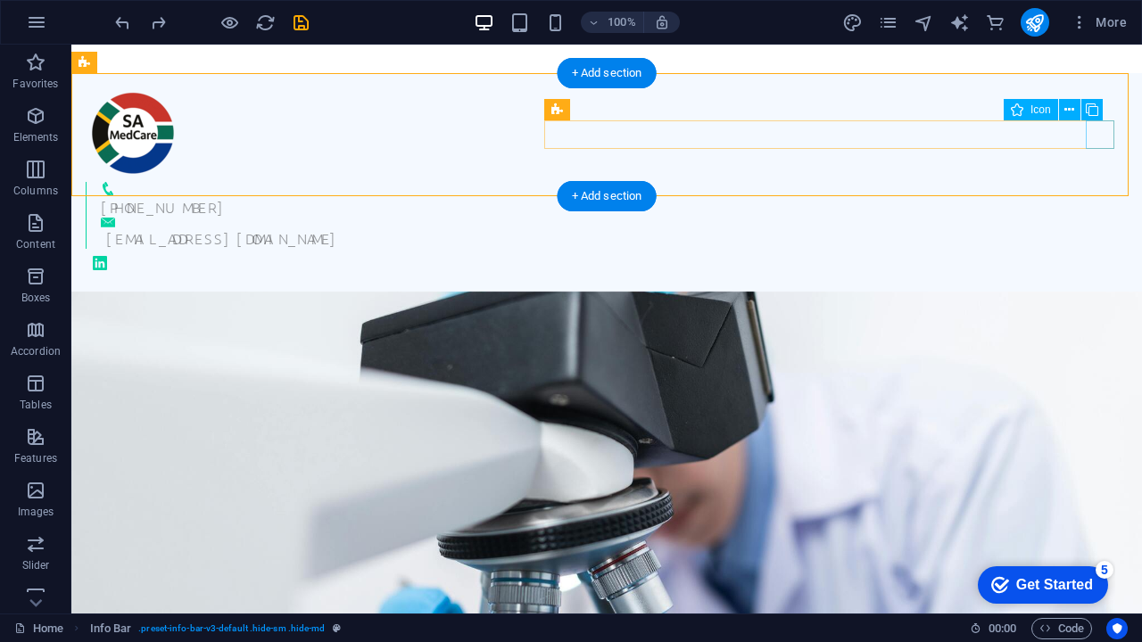
click at [1087, 249] on figure at bounding box center [607, 263] width 1042 height 29
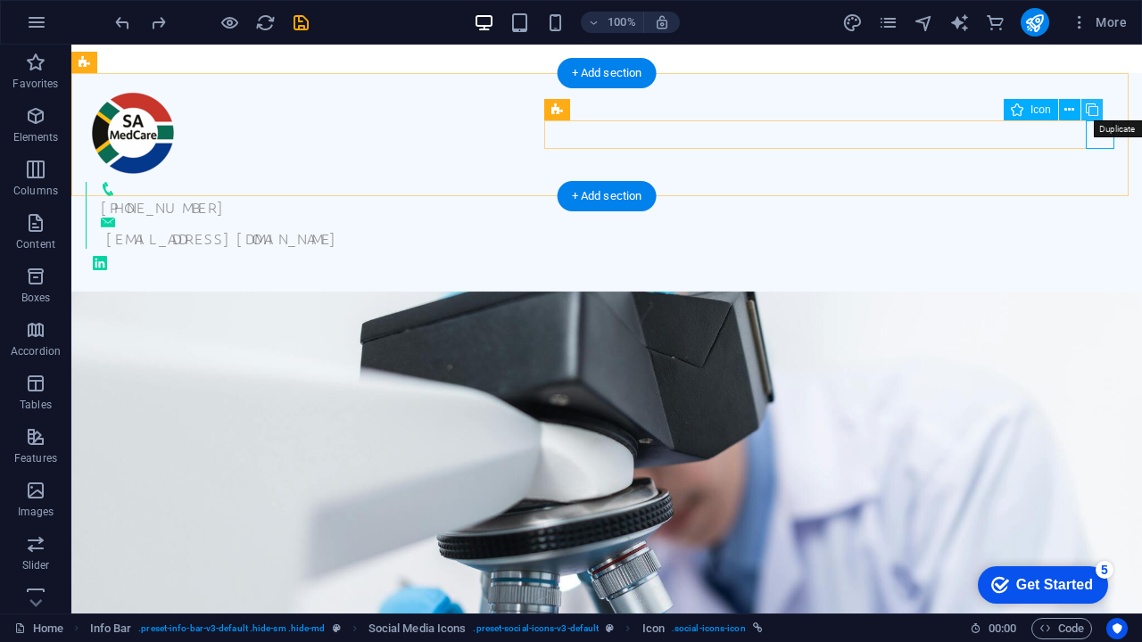
click at [1088, 111] on icon at bounding box center [1091, 110] width 12 height 19
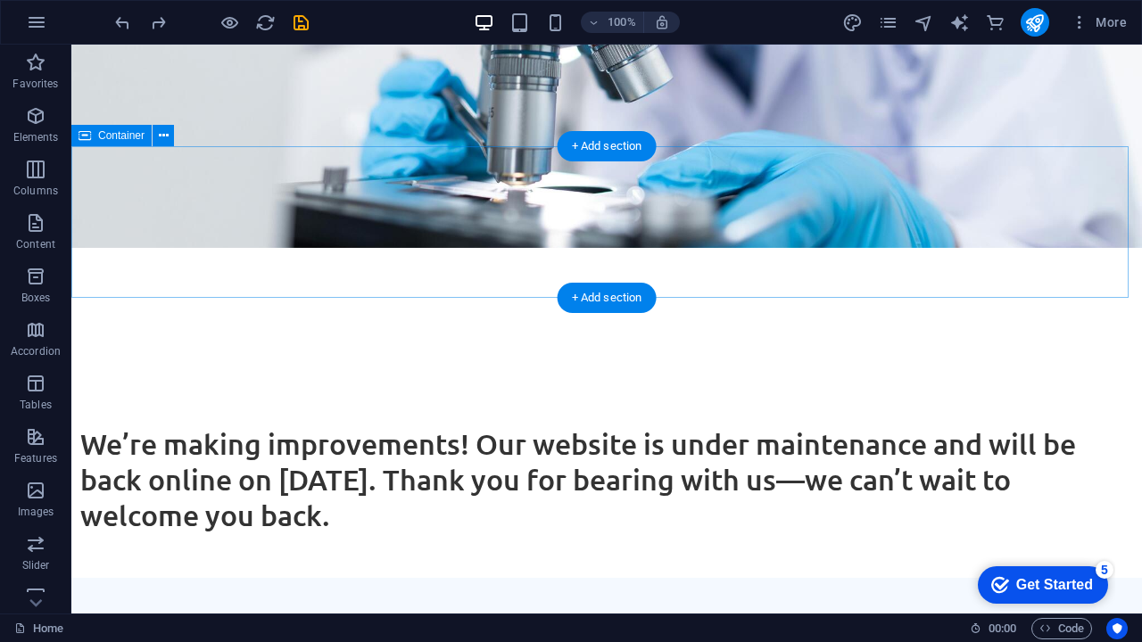
scroll to position [534, 0]
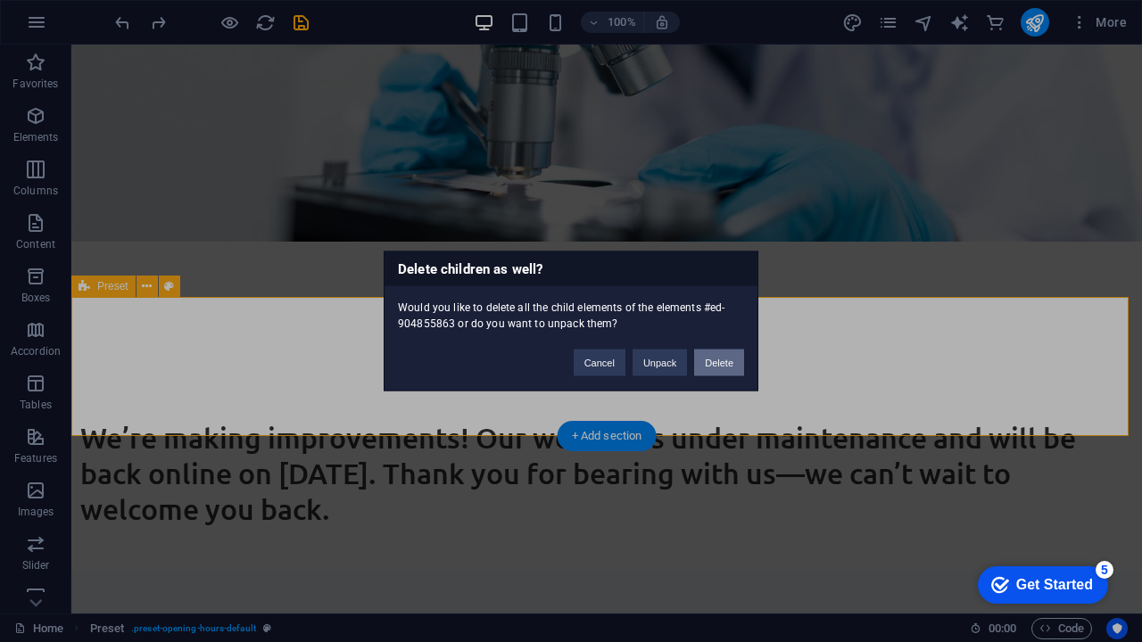
click at [708, 358] on button "Delete" at bounding box center [719, 363] width 50 height 27
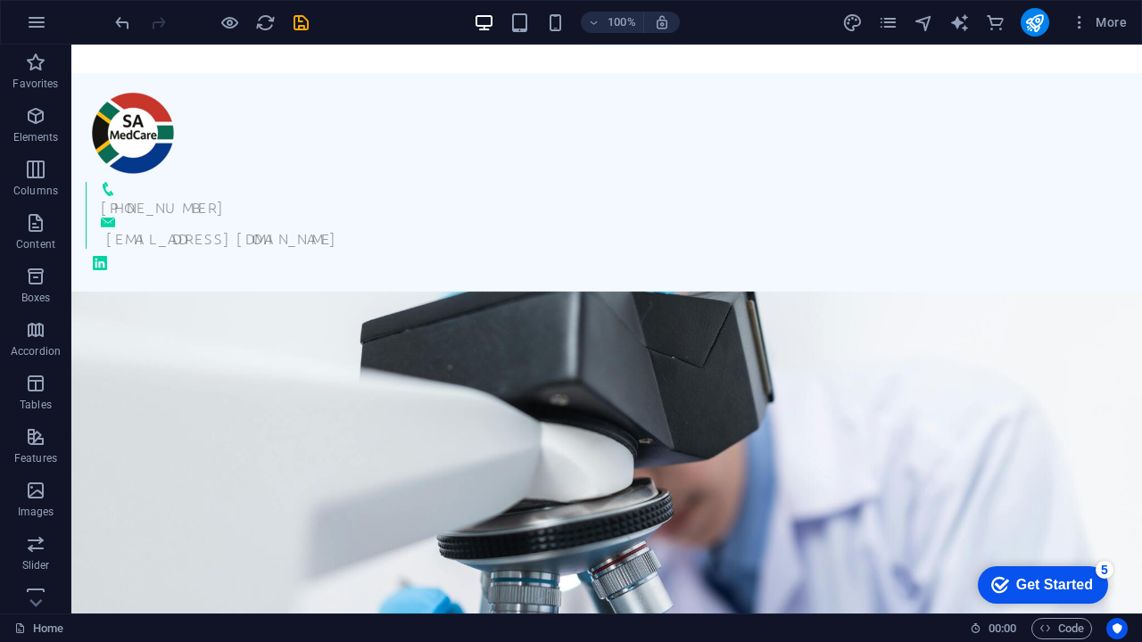
scroll to position [0, 0]
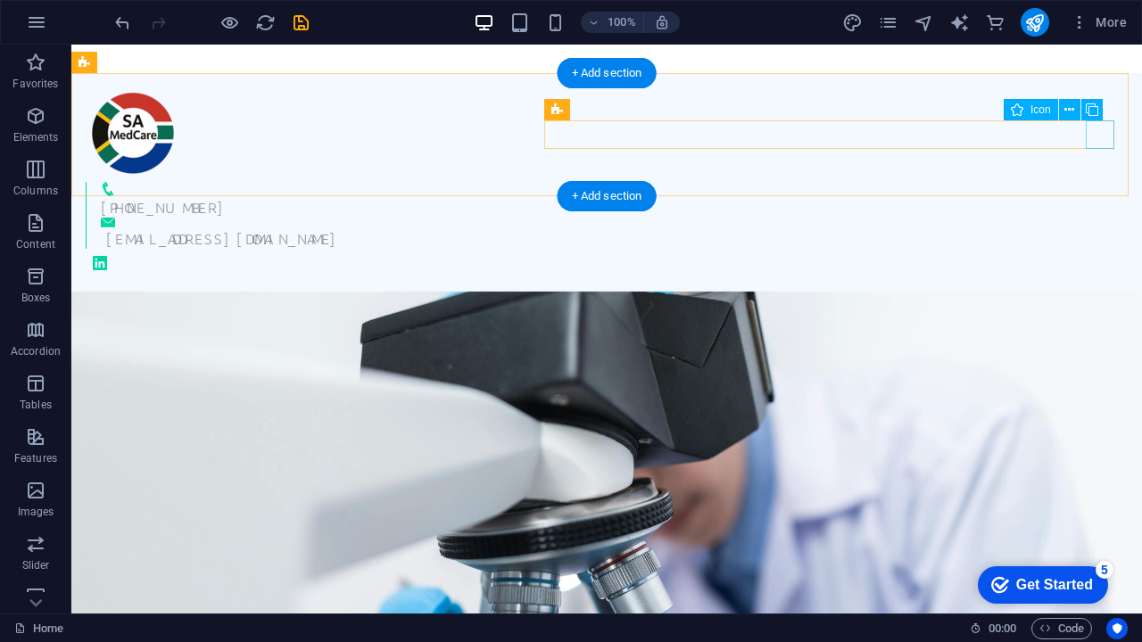
click at [1101, 249] on figure at bounding box center [607, 263] width 1042 height 29
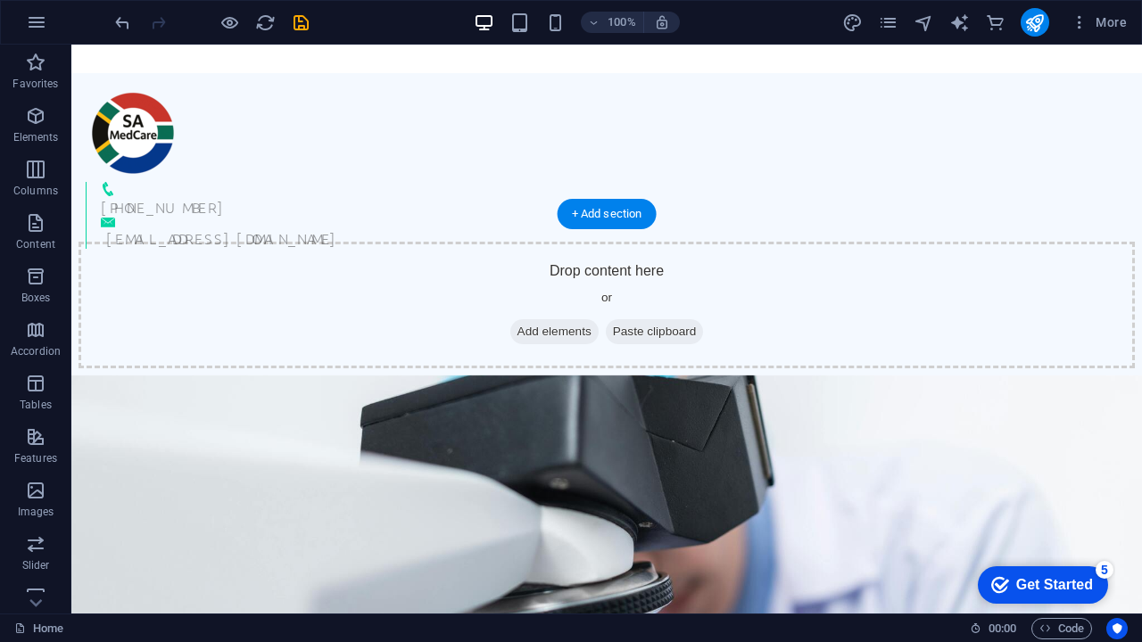
click at [787, 375] on figure at bounding box center [606, 617] width 1070 height 484
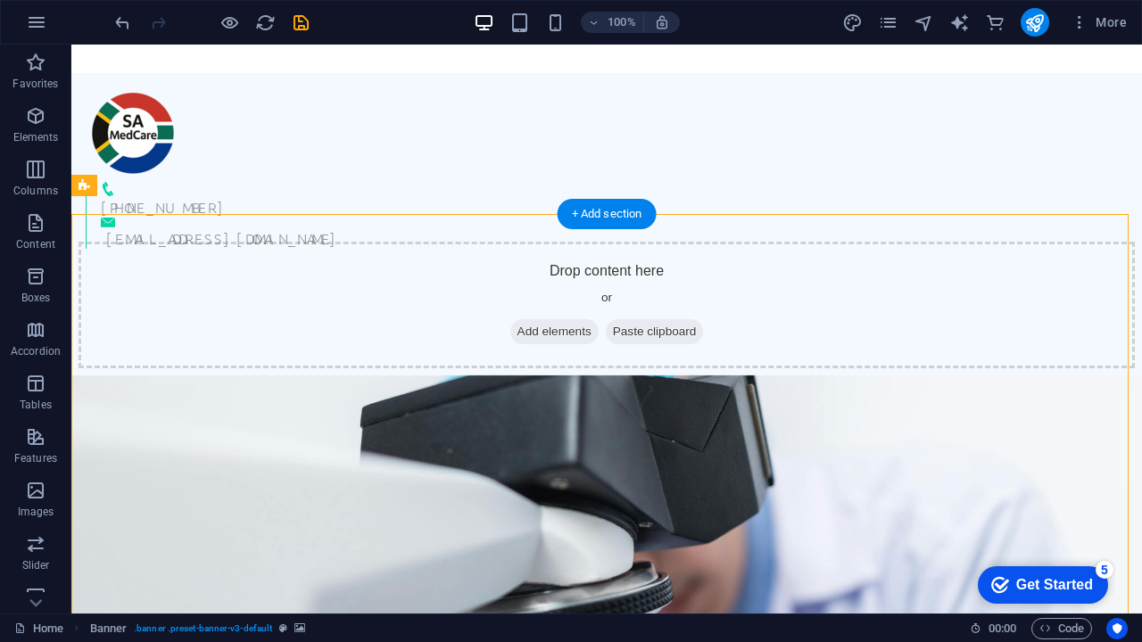
click at [539, 375] on figure at bounding box center [606, 617] width 1070 height 484
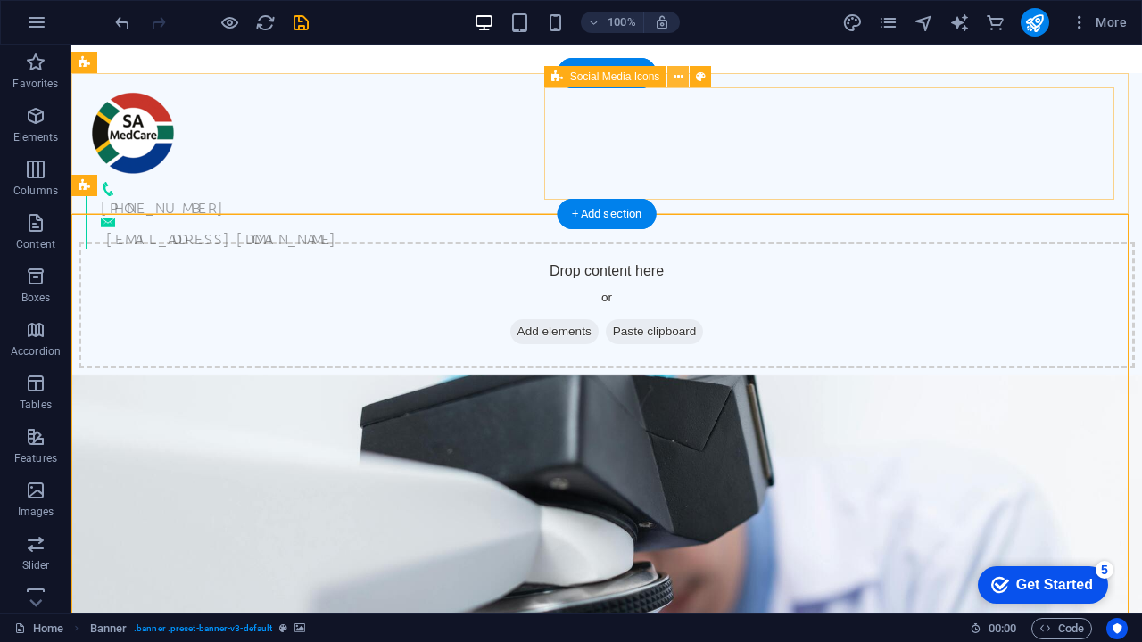
click at [0, 0] on icon at bounding box center [0, 0] width 0 height 0
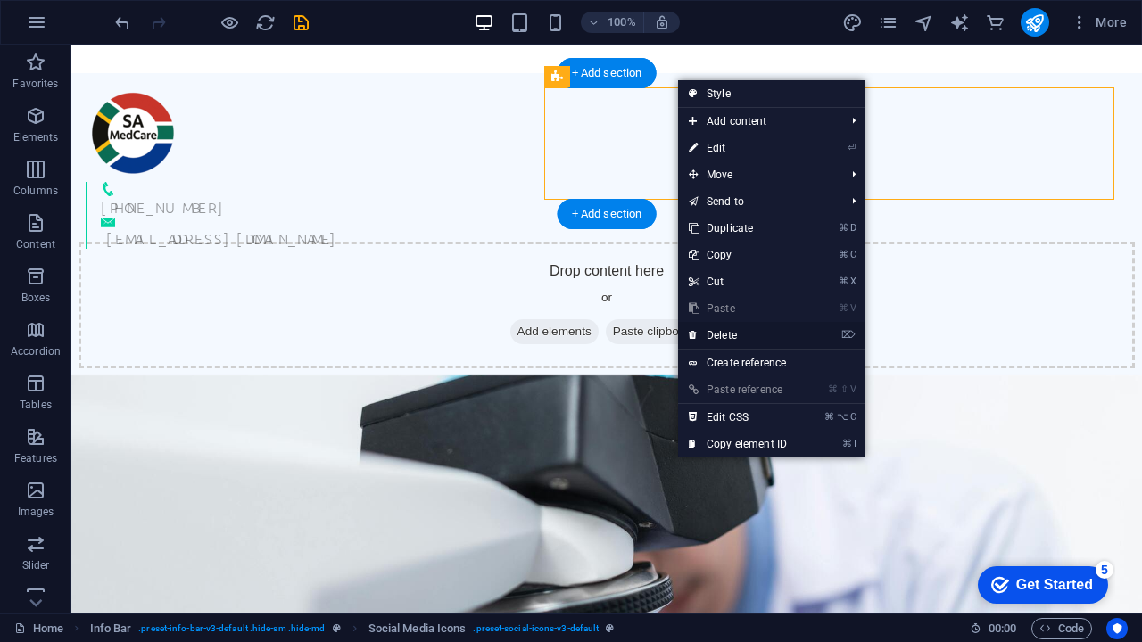
click at [766, 337] on link "⌦ Delete" at bounding box center [738, 335] width 120 height 27
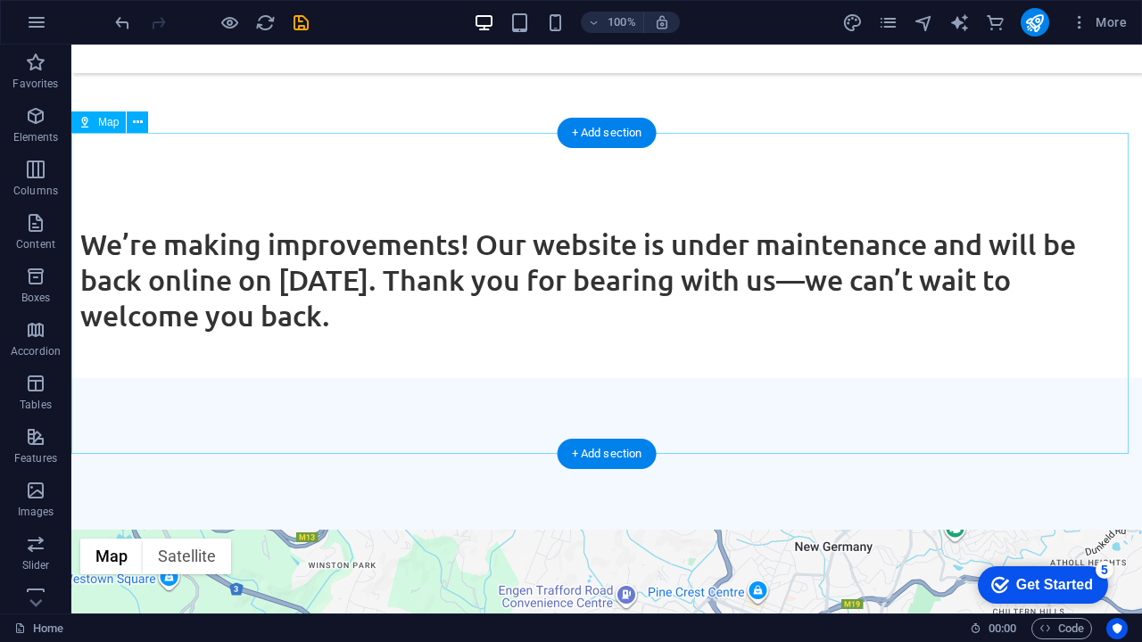
scroll to position [698, 0]
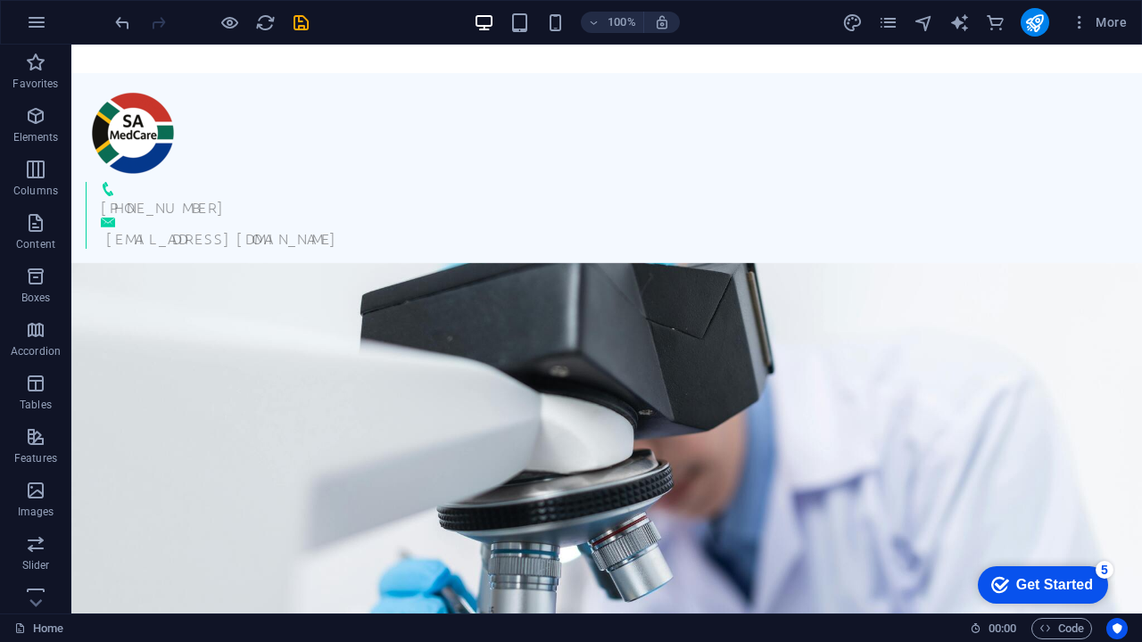
scroll to position [0, 0]
click at [303, 21] on icon "save" at bounding box center [301, 22] width 21 height 21
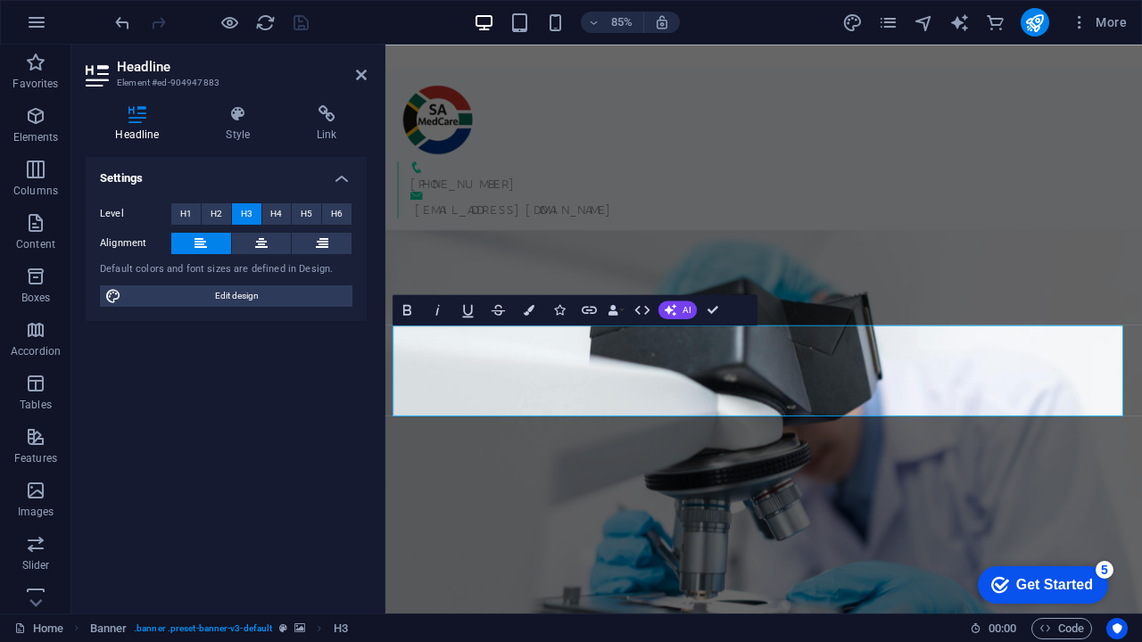
click at [618, 612] on figure at bounding box center [830, 548] width 890 height 570
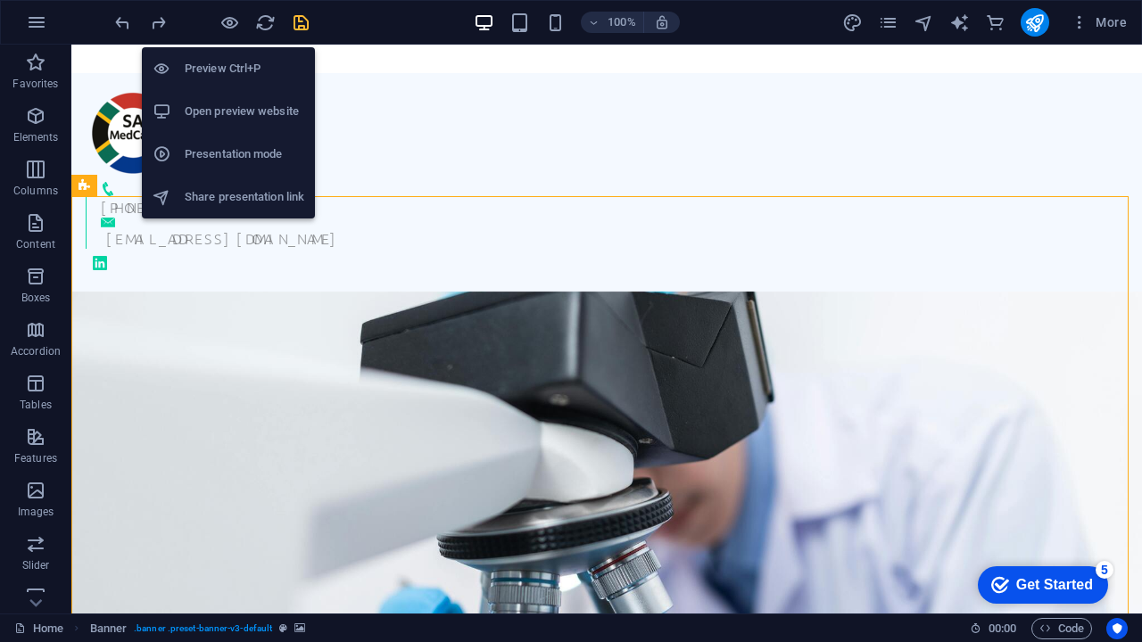
click at [235, 105] on h6 "Open preview website" at bounding box center [245, 111] width 120 height 21
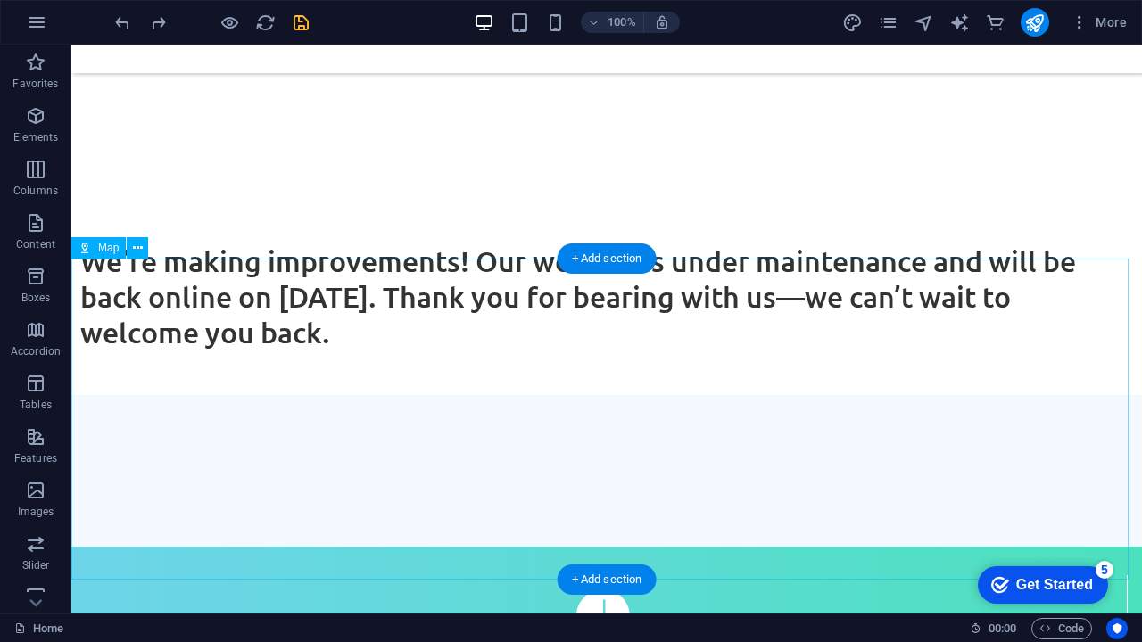
scroll to position [712, 0]
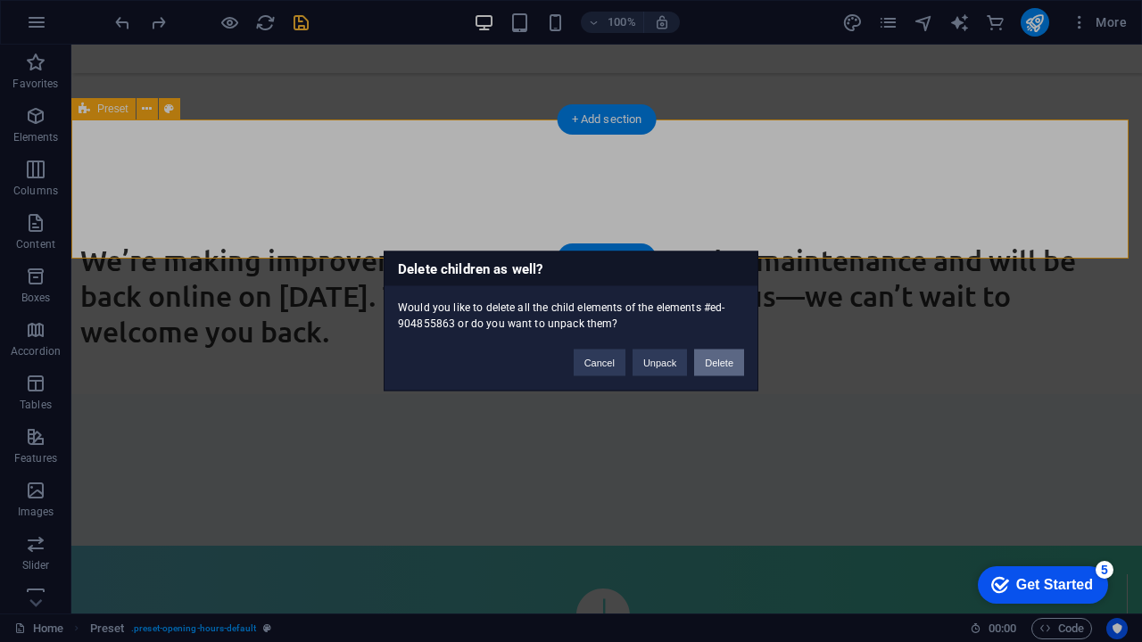
click at [725, 363] on button "Delete" at bounding box center [719, 363] width 50 height 27
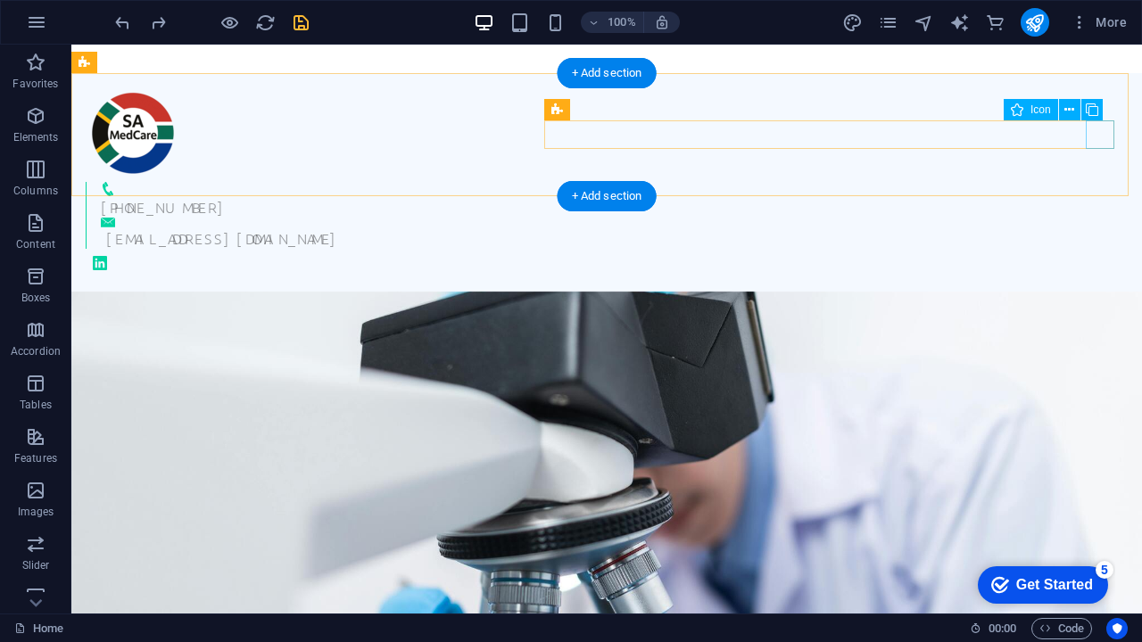
scroll to position [0, 0]
click at [1102, 249] on figure at bounding box center [607, 263] width 1042 height 29
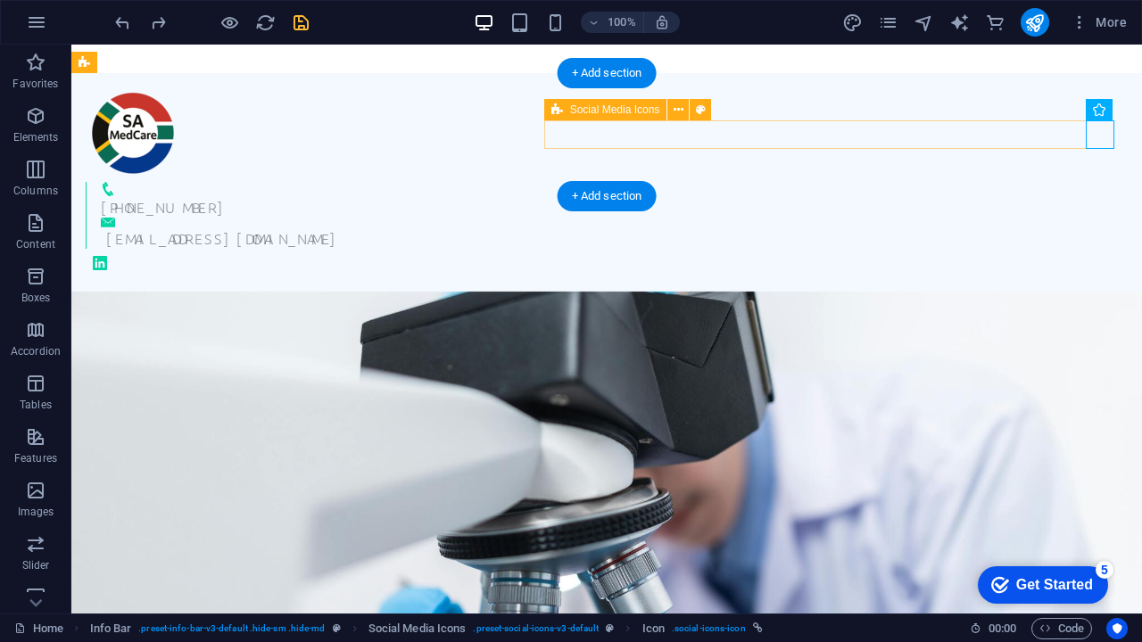
click at [908, 249] on div at bounding box center [607, 263] width 1042 height 29
click at [679, 108] on icon at bounding box center [678, 110] width 10 height 19
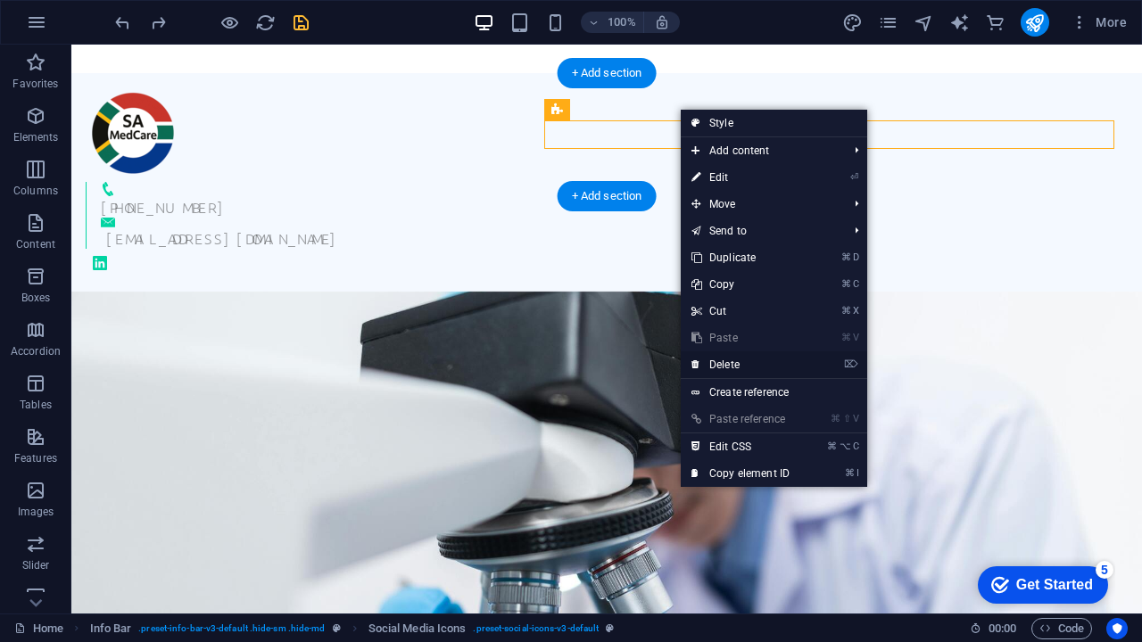
click at [738, 365] on link "⌦ Delete" at bounding box center [741, 364] width 120 height 27
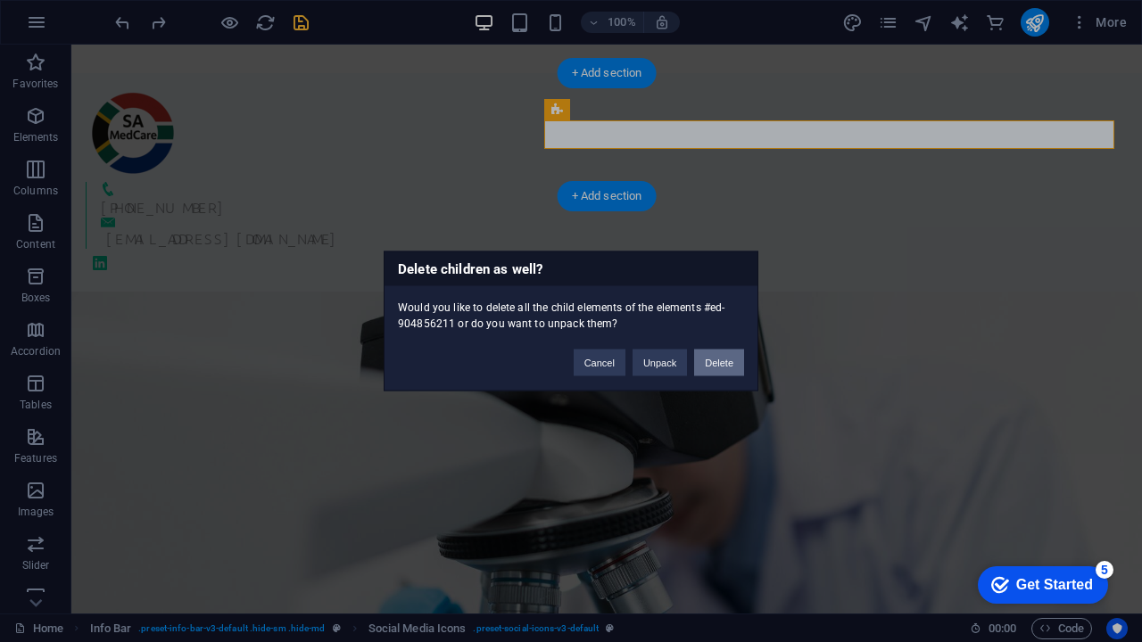
click at [722, 353] on button "Delete" at bounding box center [719, 363] width 50 height 27
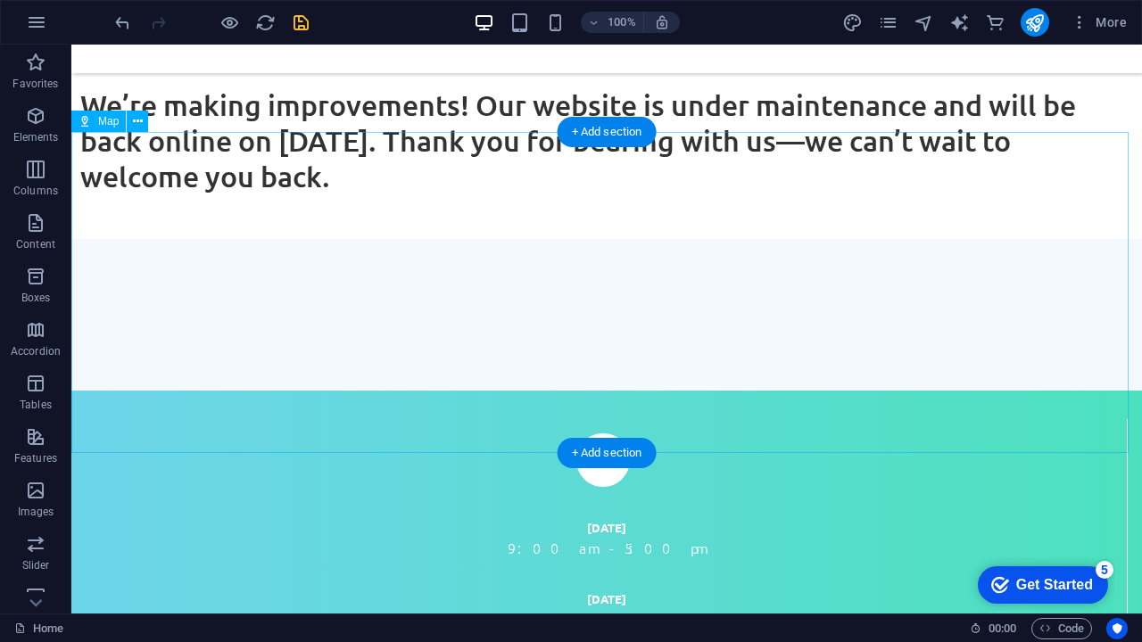
scroll to position [837, 0]
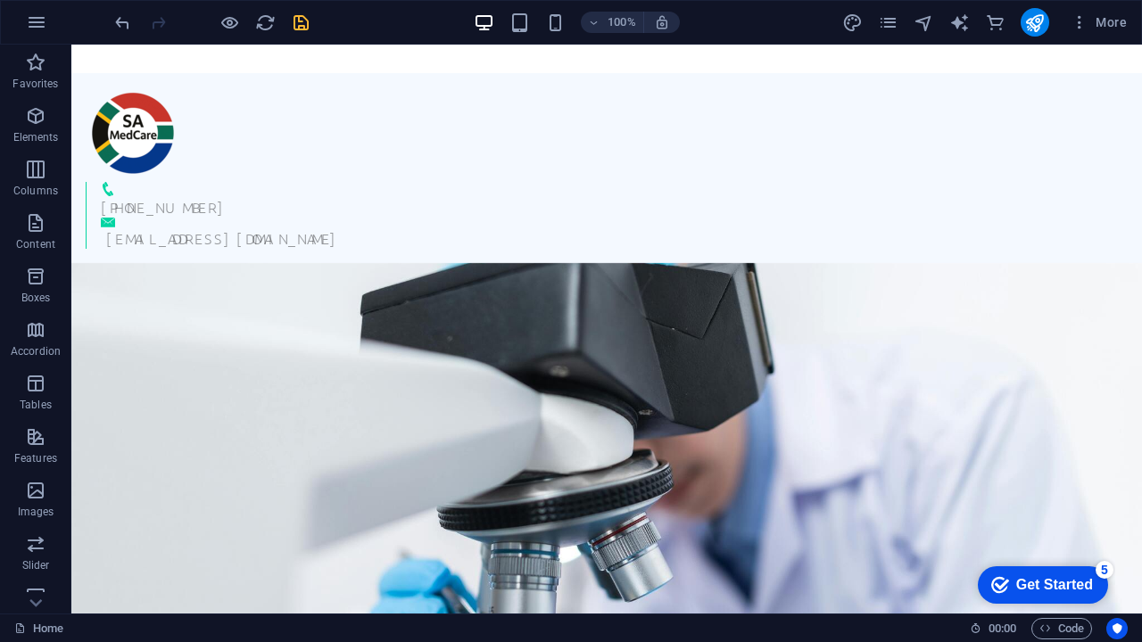
scroll to position [0, 0]
click at [297, 21] on icon "save" at bounding box center [301, 22] width 21 height 21
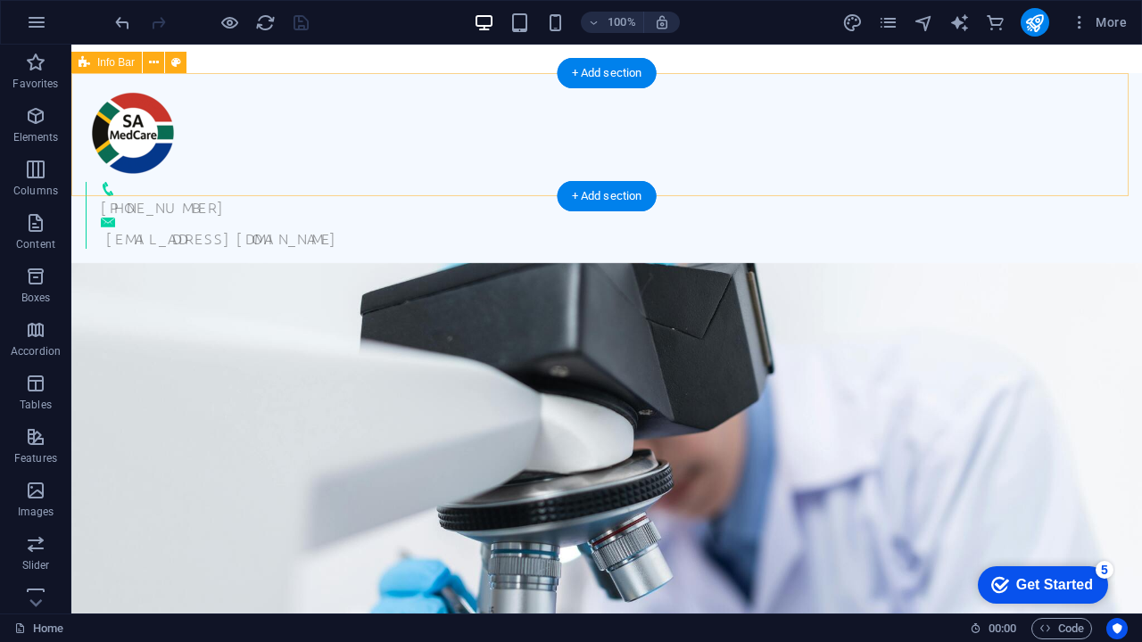
click at [570, 133] on div "+27 62 558 2842 info@samedcare.co.za" at bounding box center [606, 168] width 1070 height 190
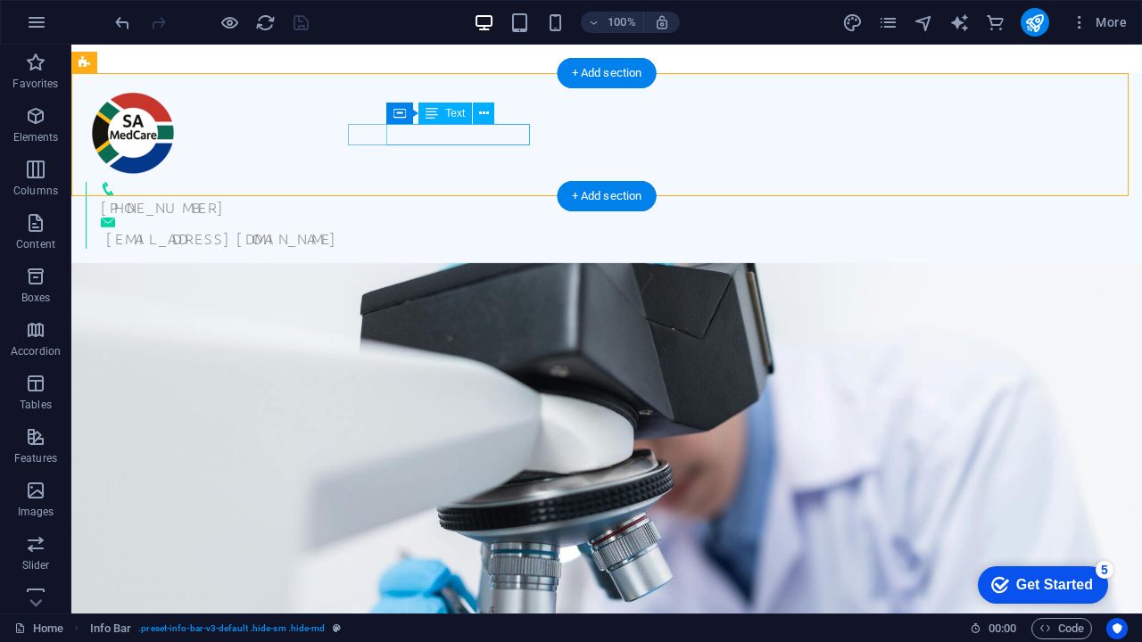
click at [499, 227] on div "[EMAIL_ADDRESS][DOMAIN_NAME]" at bounding box center [616, 237] width 1021 height 21
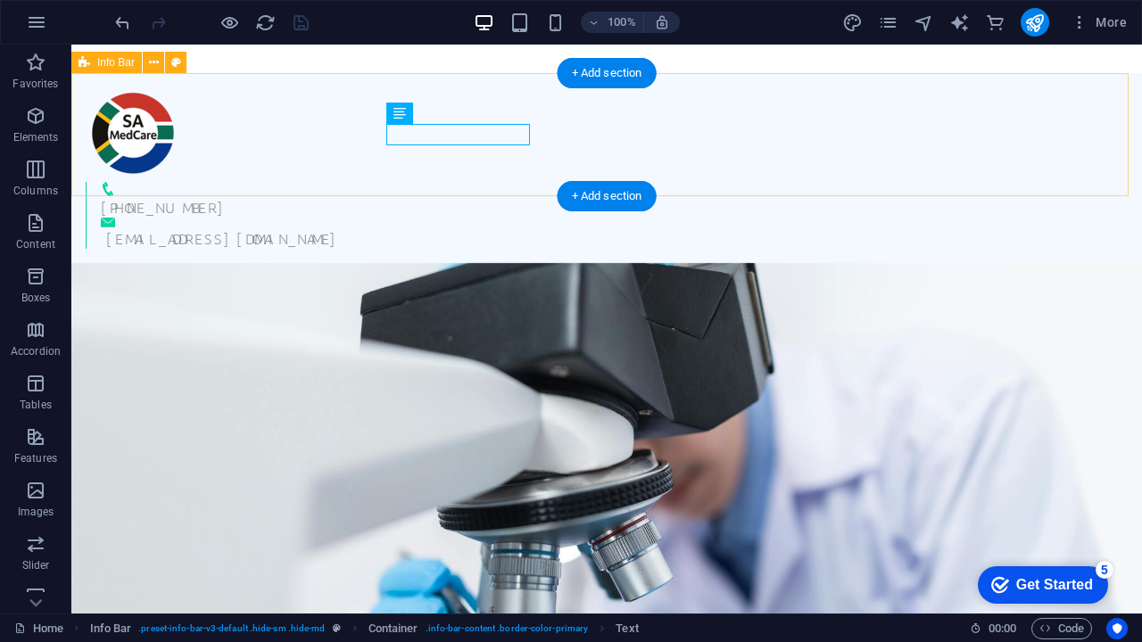
click at [532, 112] on div "+27 62 558 2842 info@samedcare.co.za" at bounding box center [606, 168] width 1070 height 190
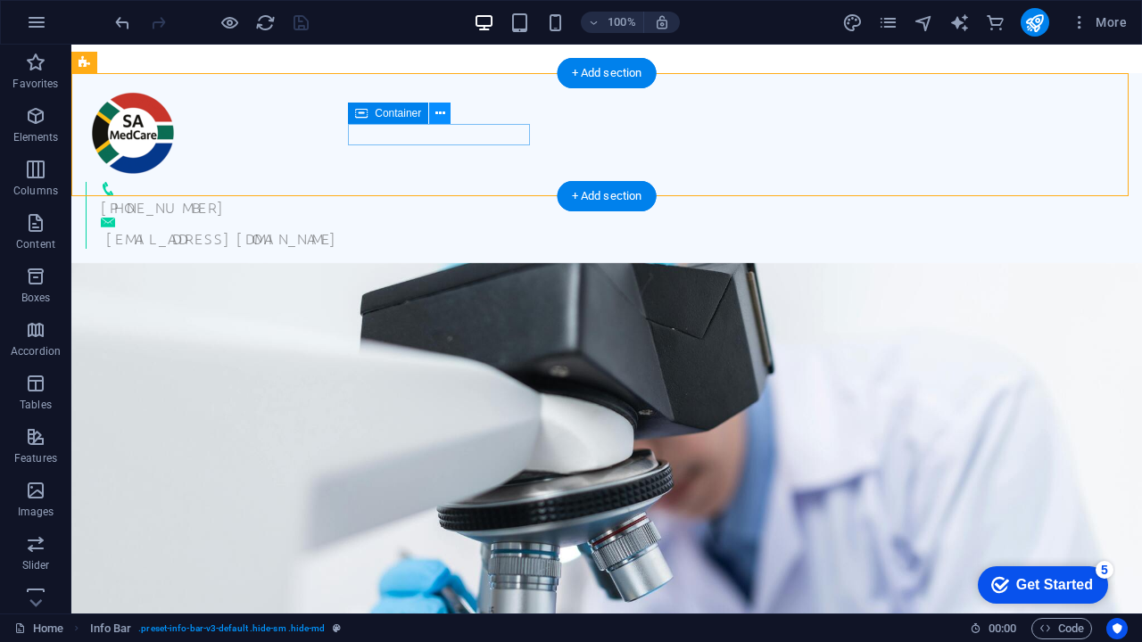
click at [438, 109] on icon at bounding box center [440, 113] width 10 height 19
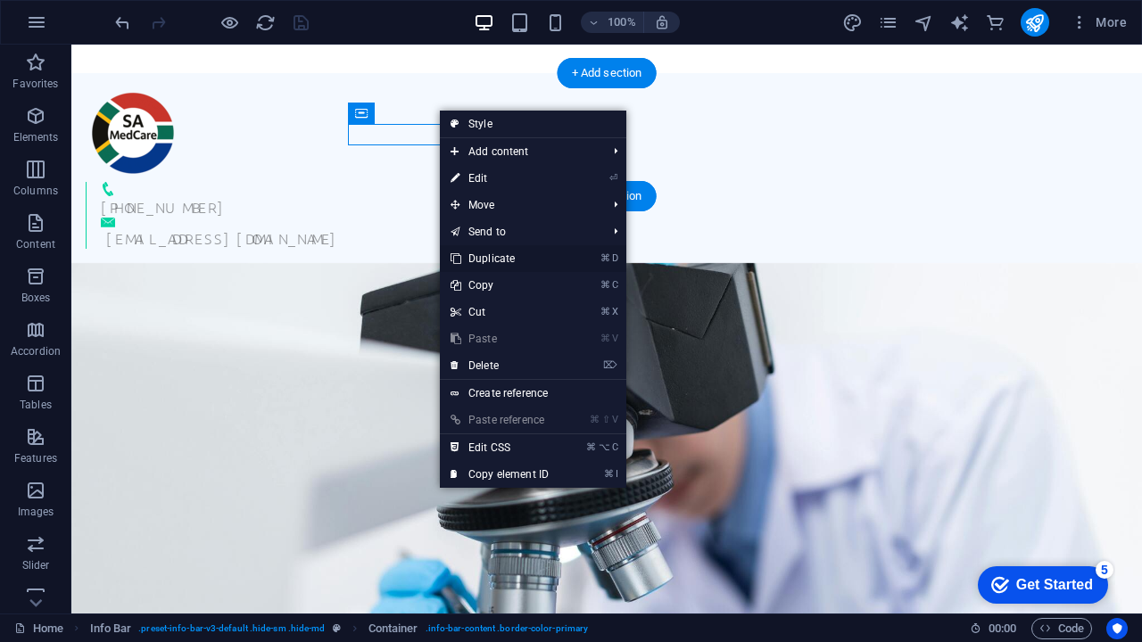
click at [499, 255] on link "⌘ D Duplicate" at bounding box center [500, 258] width 120 height 27
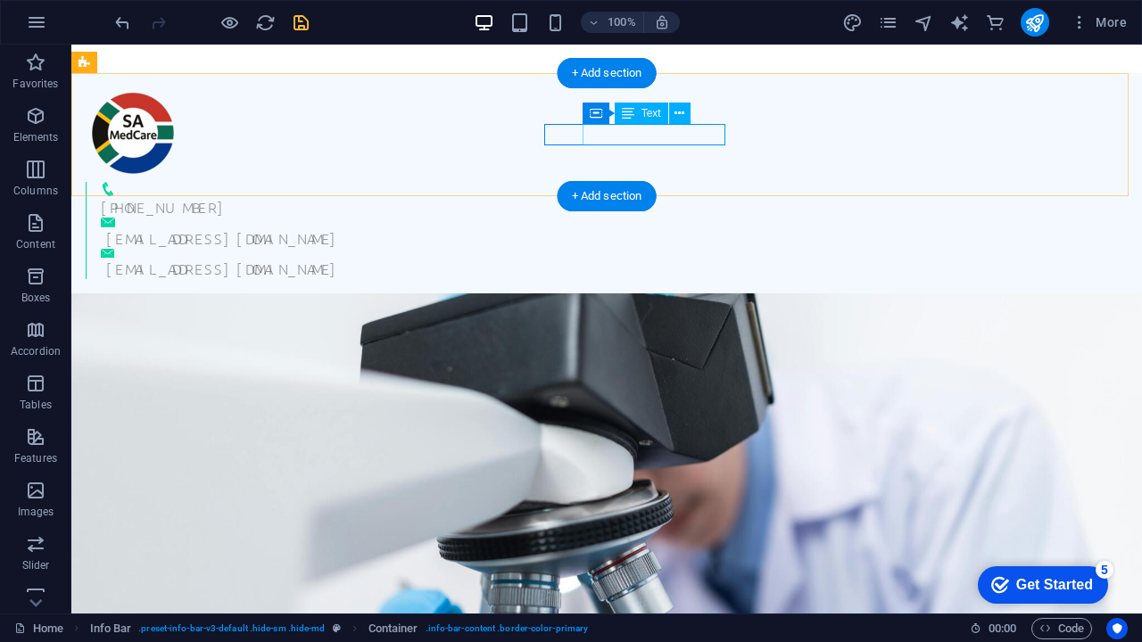
click at [632, 258] on div "[EMAIL_ADDRESS][DOMAIN_NAME]" at bounding box center [616, 268] width 1021 height 21
click at [565, 249] on figure at bounding box center [614, 254] width 1027 height 10
click at [567, 249] on figure at bounding box center [614, 254] width 1027 height 10
click at [565, 249] on figure at bounding box center [614, 254] width 1027 height 10
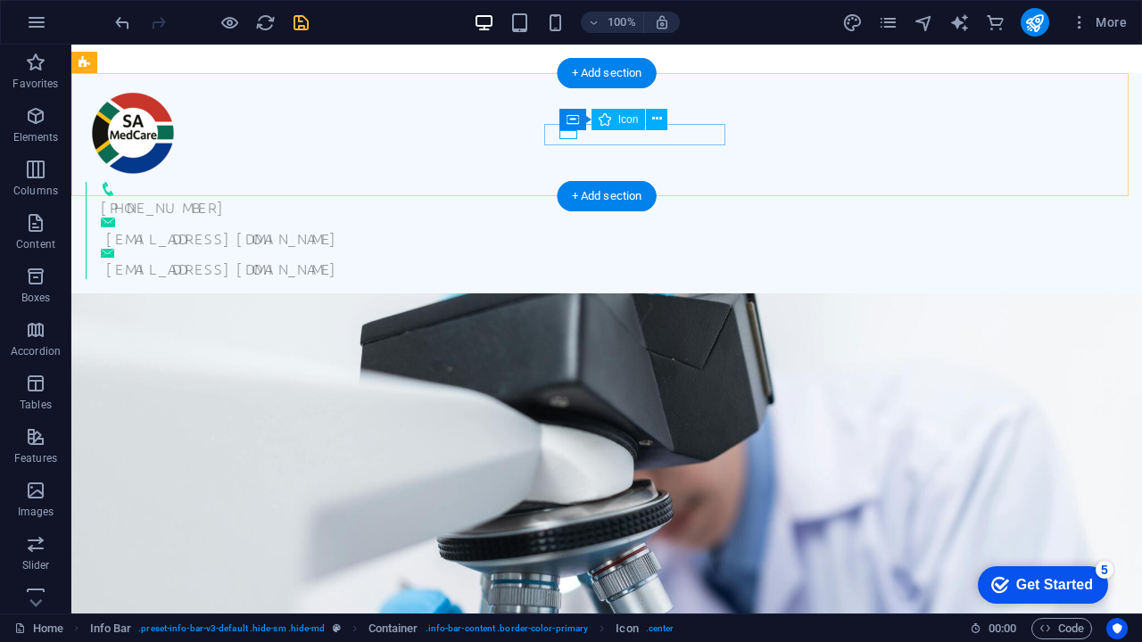
select select "xMidYMid"
select select "px"
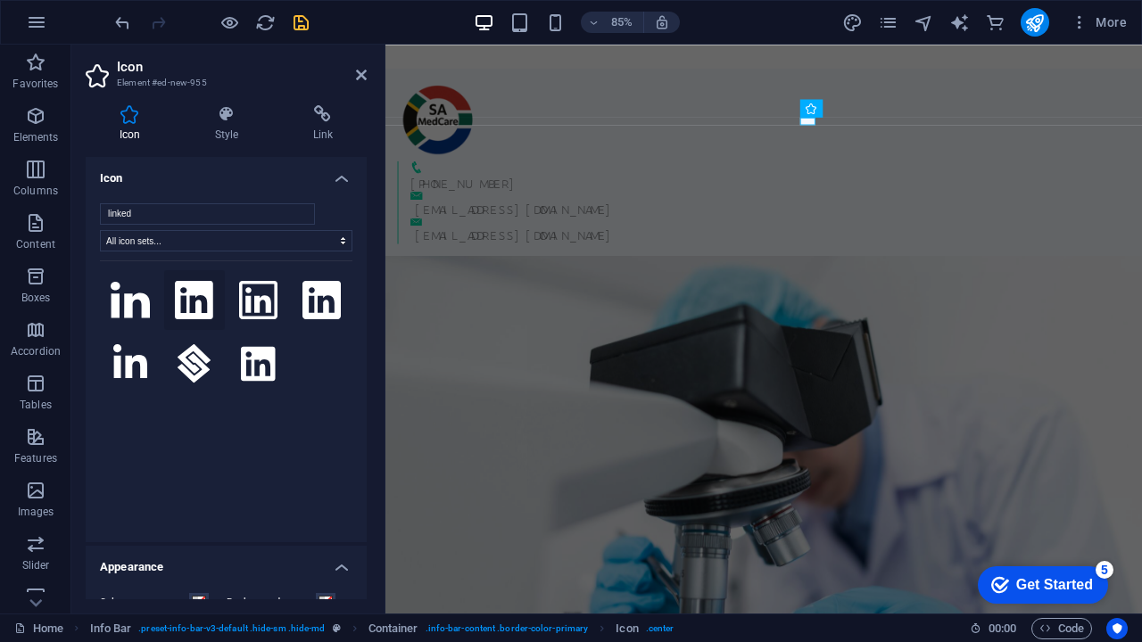
type input "linked"
click at [186, 296] on icon at bounding box center [194, 300] width 38 height 39
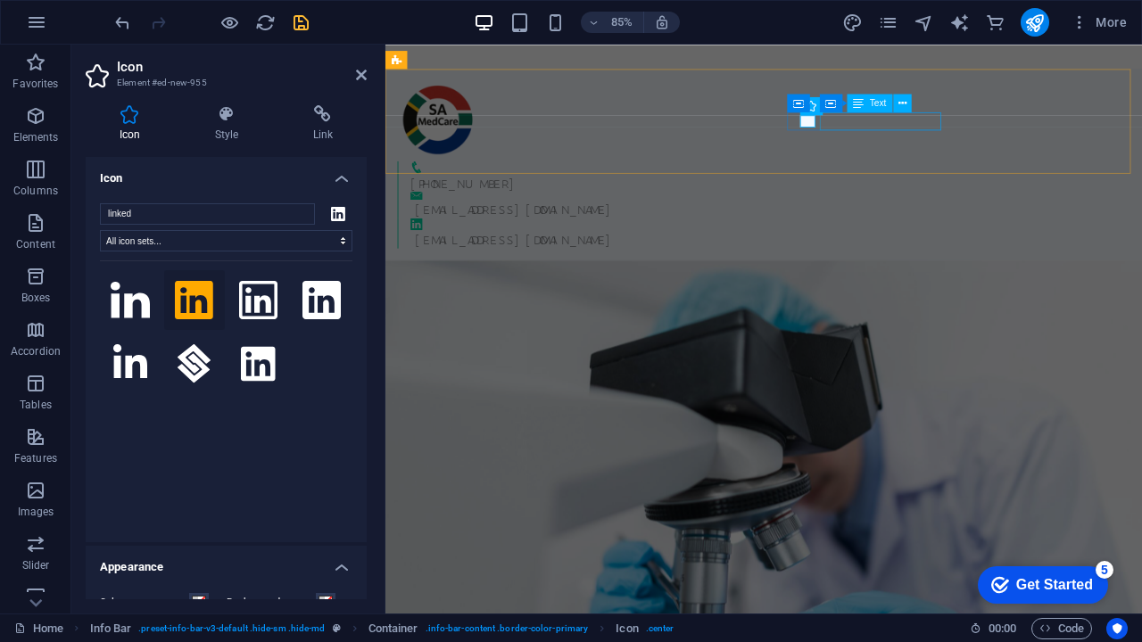
click at [973, 263] on div "[EMAIL_ADDRESS][DOMAIN_NAME]" at bounding box center [840, 273] width 841 height 21
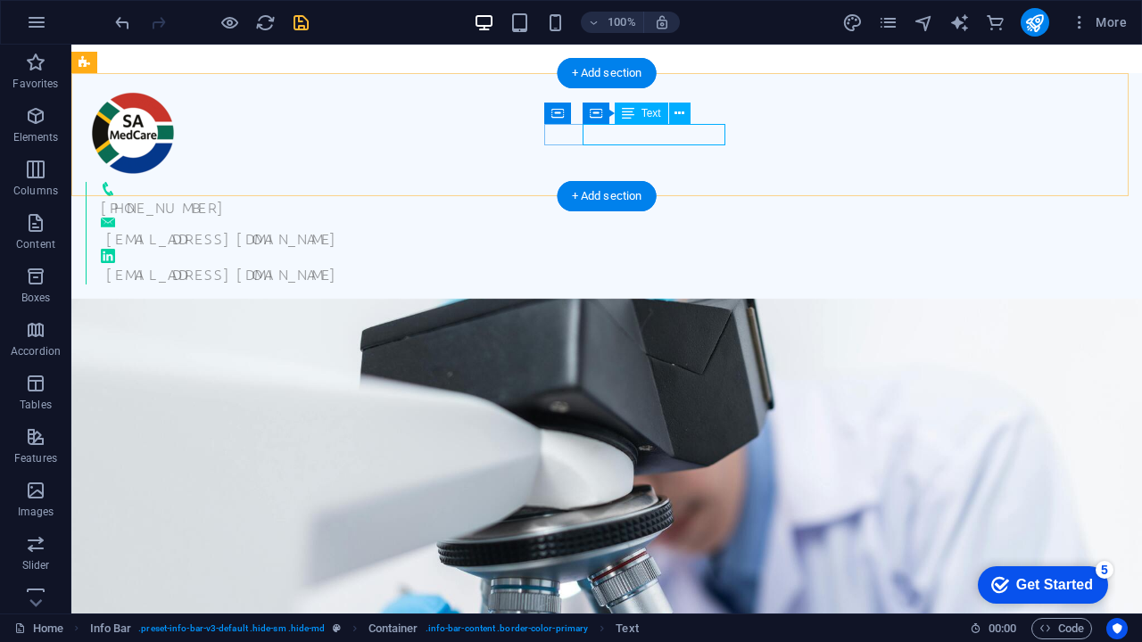
click at [705, 263] on div "[EMAIL_ADDRESS][DOMAIN_NAME]" at bounding box center [616, 273] width 1021 height 21
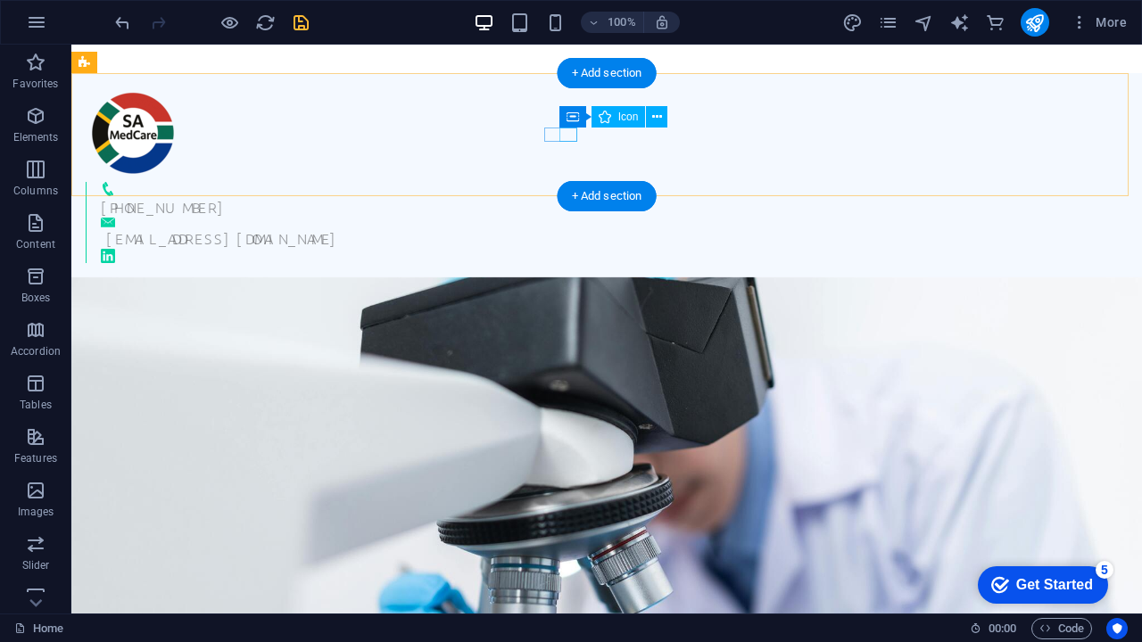
click at [569, 249] on figure at bounding box center [614, 256] width 1027 height 14
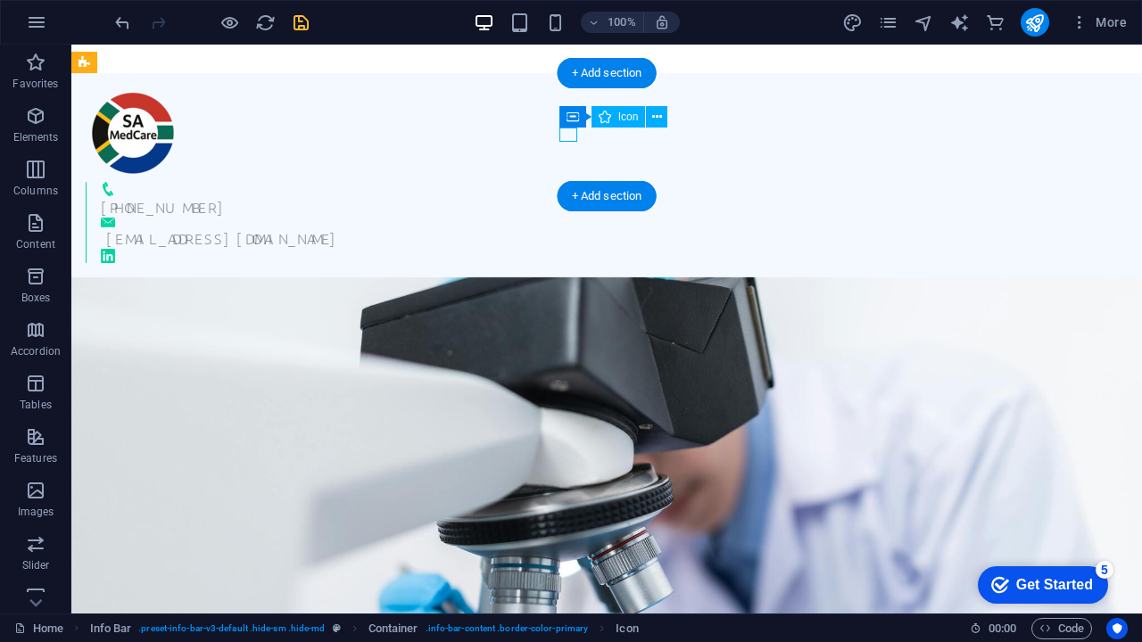
click at [569, 249] on figure at bounding box center [614, 256] width 1027 height 14
select select "xMidYMid"
select select "px"
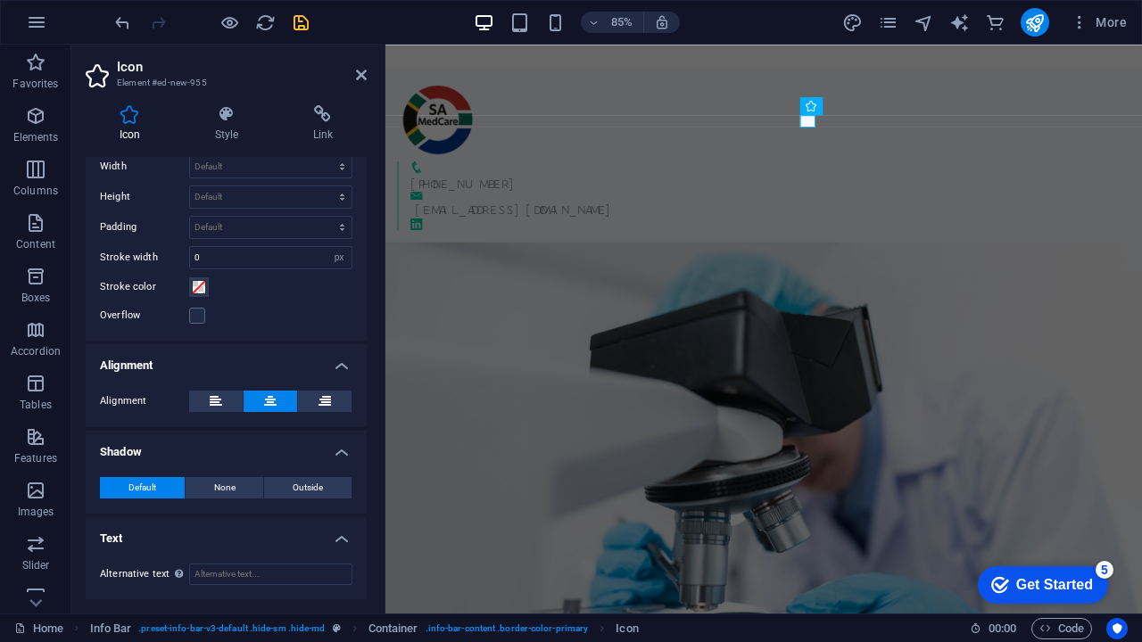
scroll to position [493, 0]
click at [877, 249] on figure at bounding box center [838, 256] width 846 height 14
click at [332, 116] on icon at bounding box center [322, 114] width 87 height 18
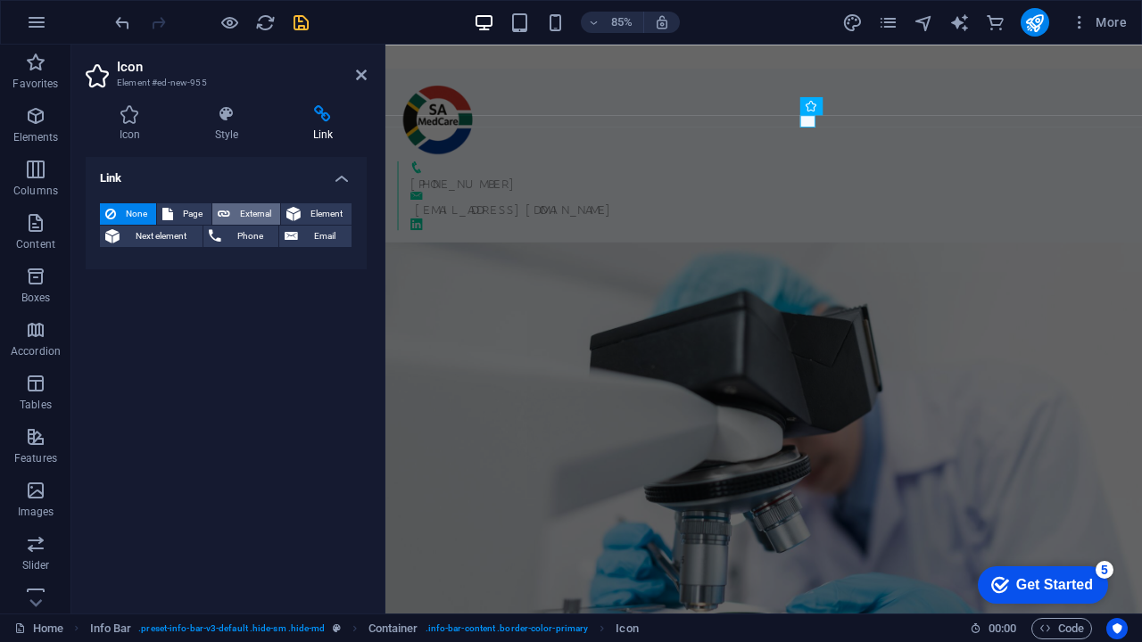
click at [247, 209] on span "External" at bounding box center [254, 213] width 39 height 21
select select "blank"
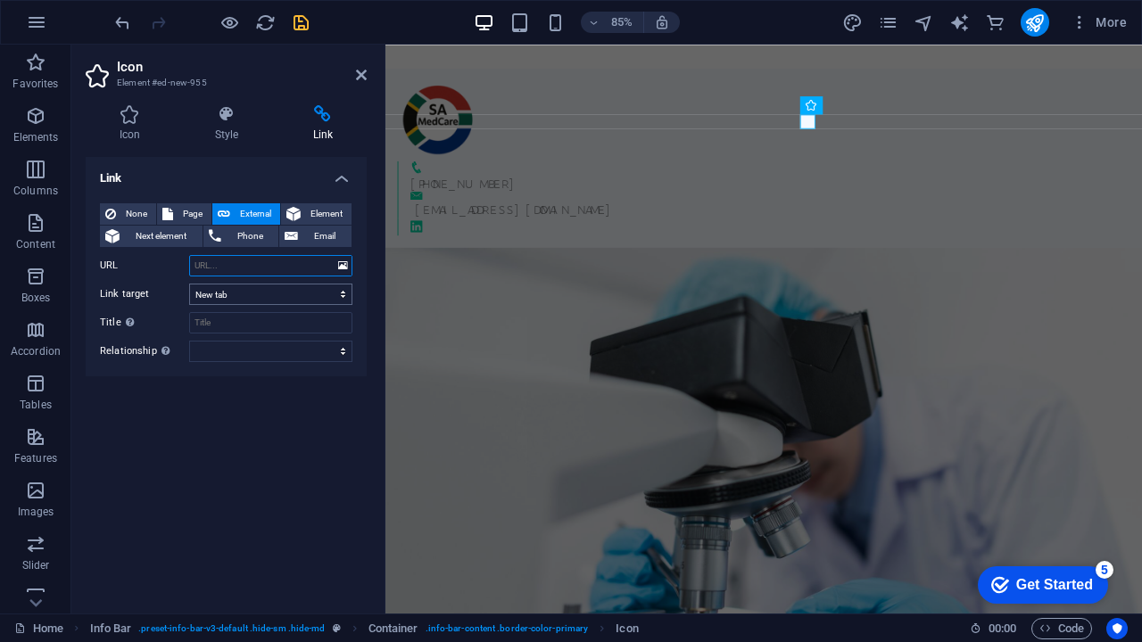
paste input "linkedin.com/in/ruwaida-shaikh-38453311"
type input "linkedin.com/in/ruwaida-shaikh-38453311"
click at [300, 413] on div "Link None Page External Element Next element Phone Email Page Home Subpage Lega…" at bounding box center [226, 378] width 281 height 442
click at [184, 547] on div "Link None Page External Element Next element Phone Email Page Home Subpage Lega…" at bounding box center [226, 378] width 281 height 442
click at [1081, 284] on figure at bounding box center [830, 569] width 890 height 570
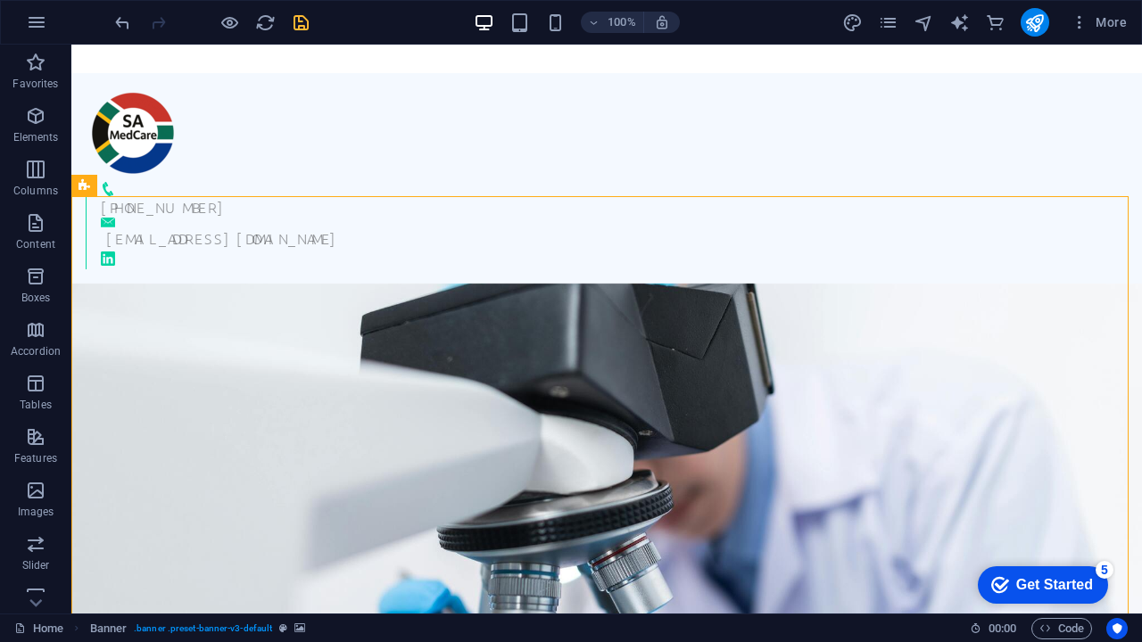
click at [977, 284] on figure at bounding box center [606, 526] width 1070 height 484
select select "vh"
select select "banner"
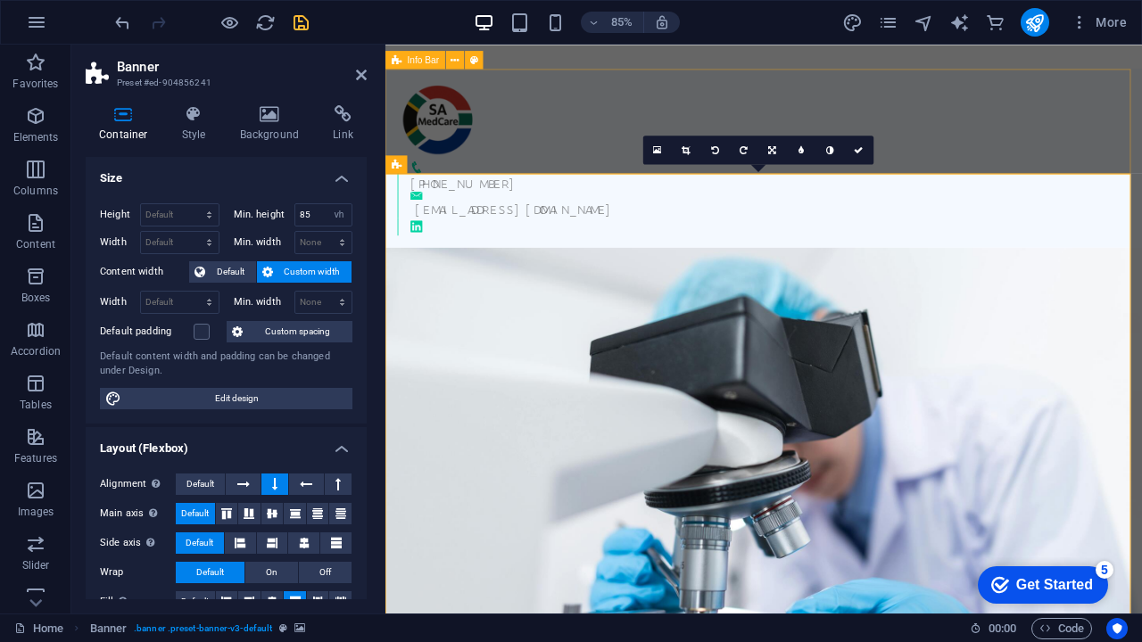
click at [1134, 120] on div "+27 62 558 2842 info@samedcare.co.za" at bounding box center [830, 178] width 890 height 210
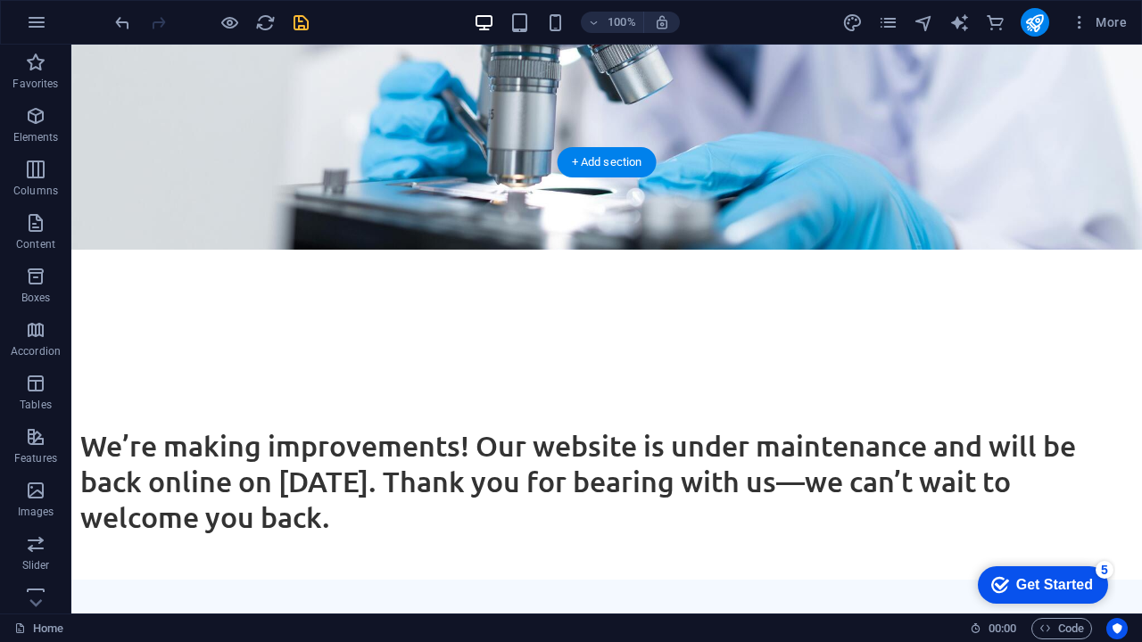
scroll to position [516, 0]
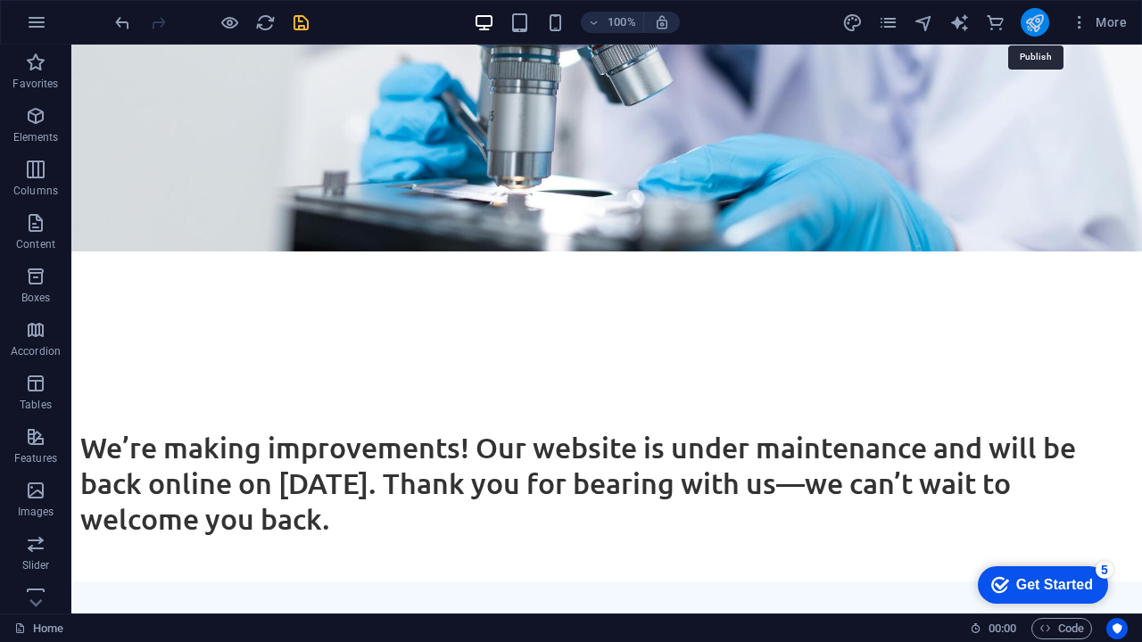
click at [1035, 27] on icon "publish" at bounding box center [1034, 22] width 21 height 21
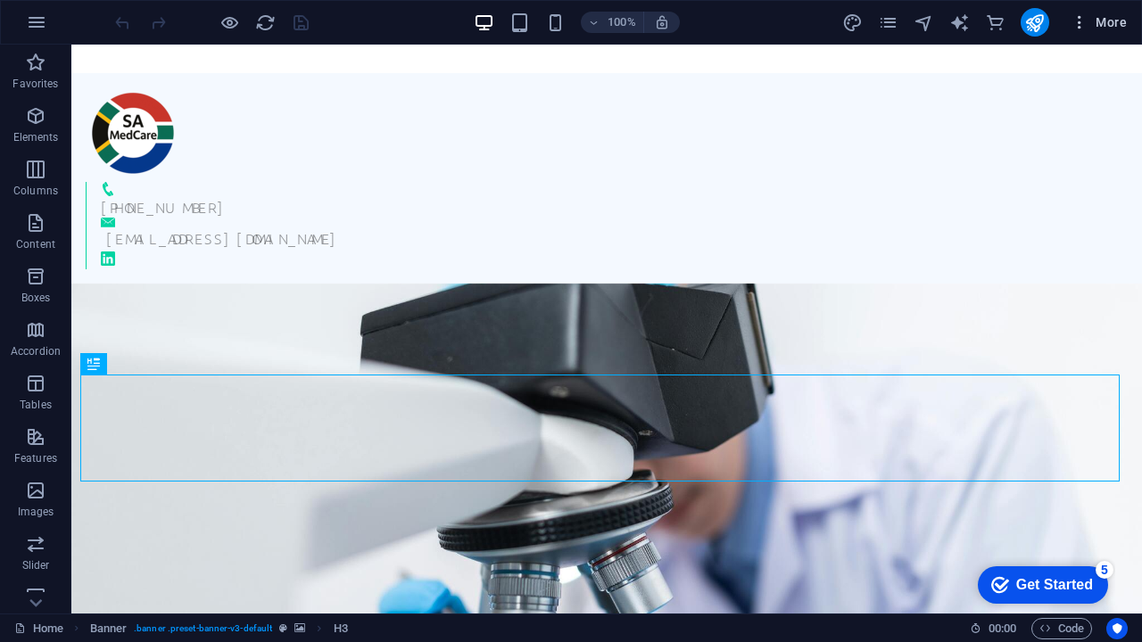
click at [1109, 22] on span "More" at bounding box center [1098, 22] width 56 height 18
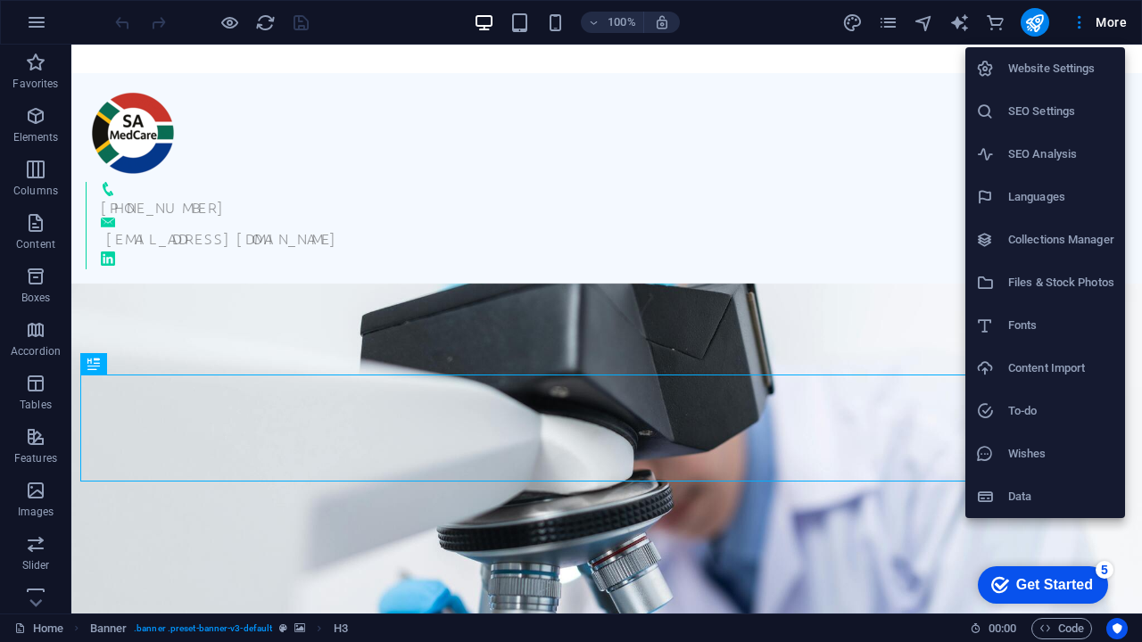
click at [1081, 69] on h6 "Website Settings" at bounding box center [1061, 68] width 106 height 21
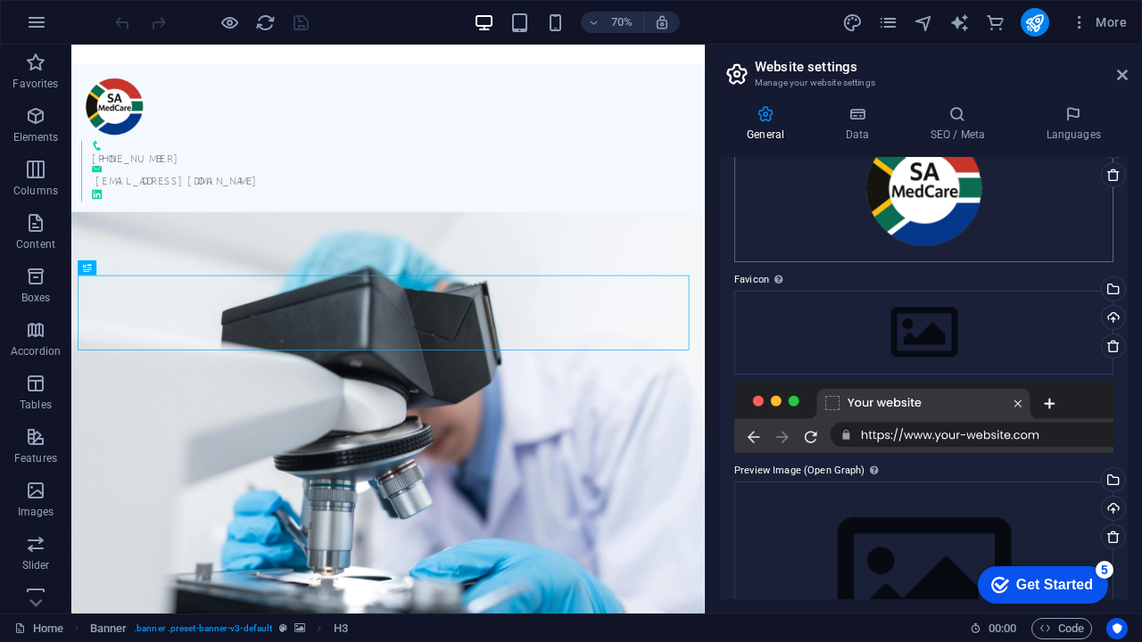
scroll to position [186, 0]
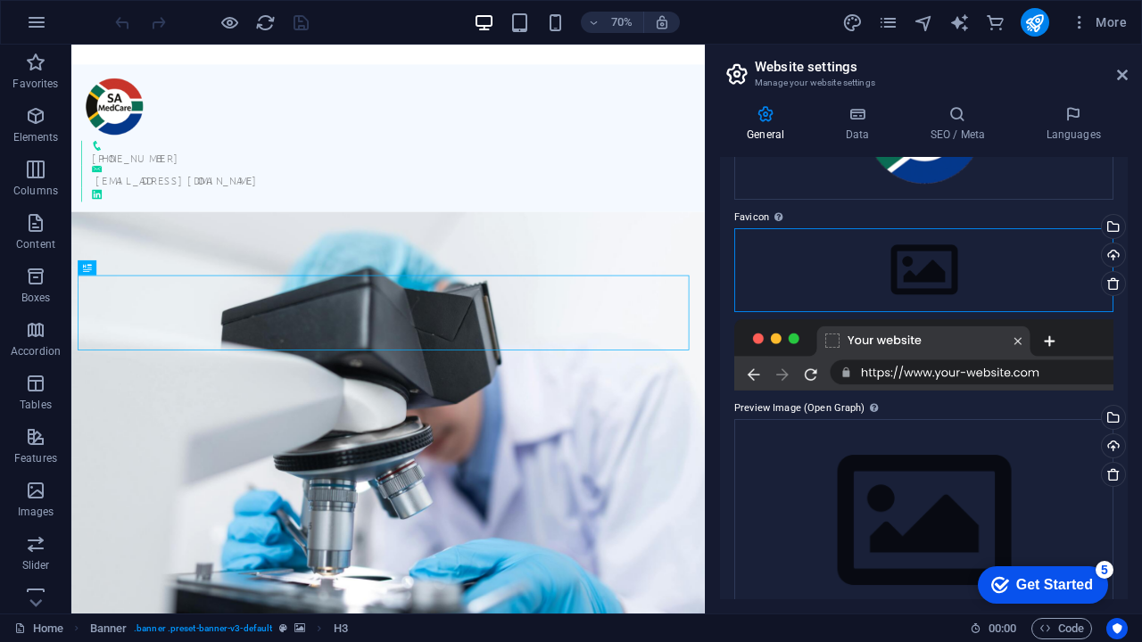
click at [975, 266] on div "Drag files here, click to choose files or select files from Files or our free s…" at bounding box center [923, 270] width 379 height 84
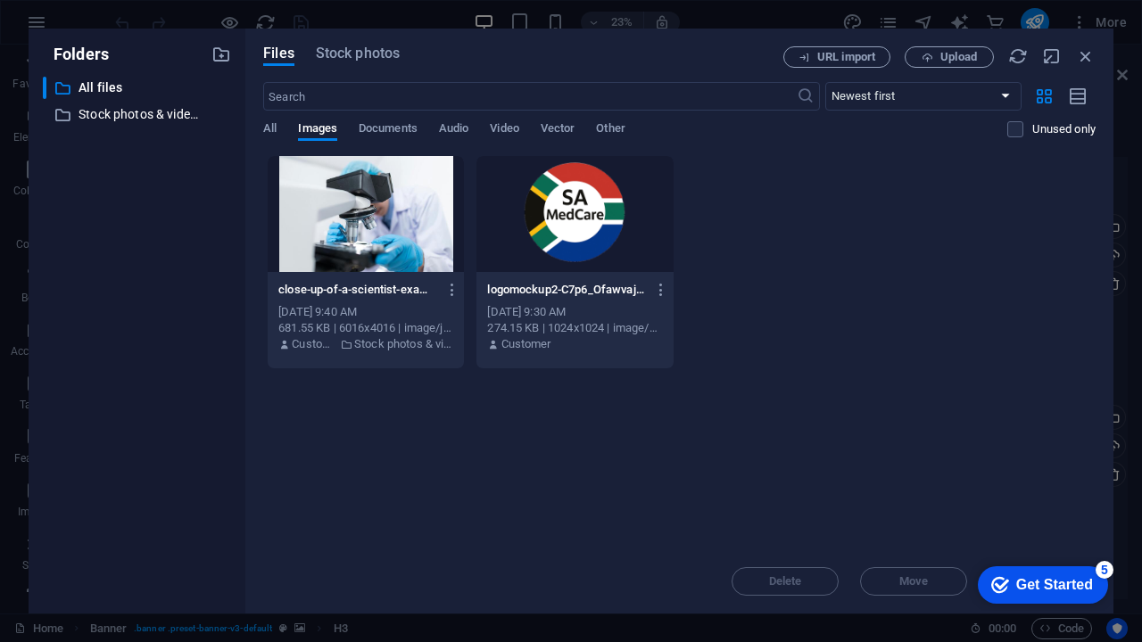
click at [569, 243] on div at bounding box center [574, 214] width 196 height 116
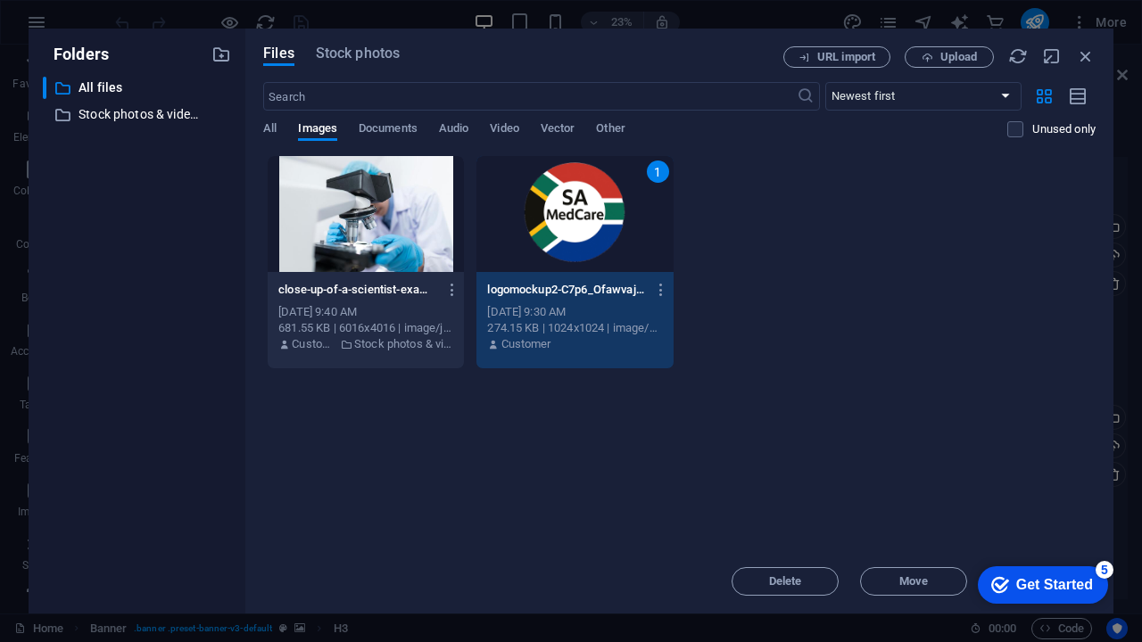
click at [1018, 586] on div "Get Started" at bounding box center [1054, 585] width 77 height 16
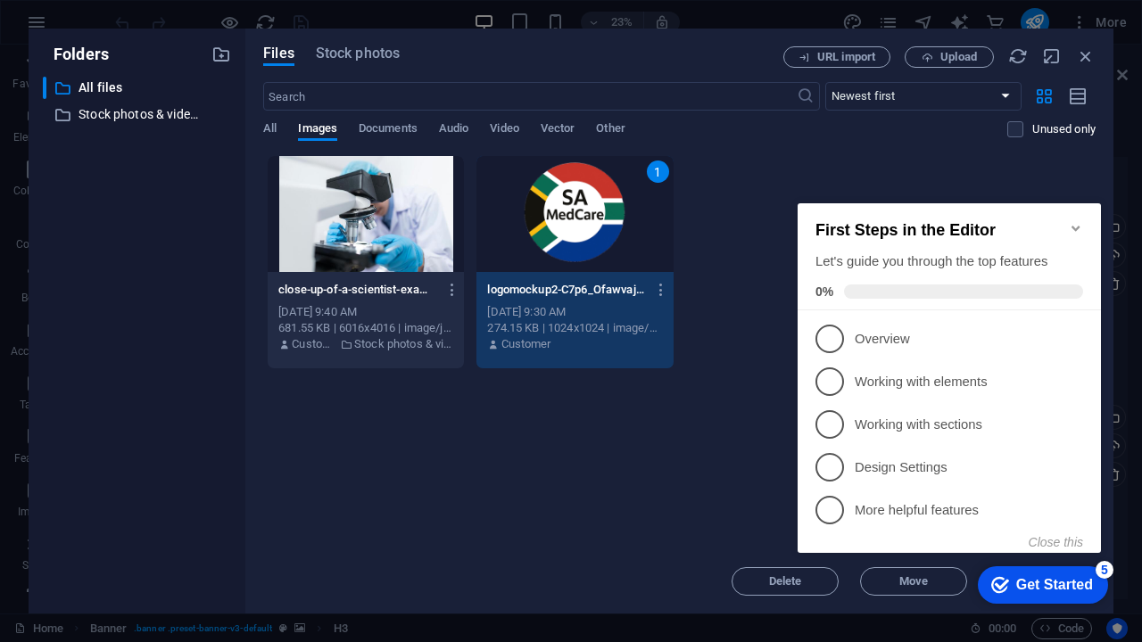
click at [870, 177] on div "close-up-of-a-scientist-examining-samples-under-a-microscope-in-a-lab-setting-t…" at bounding box center [679, 262] width 832 height 214
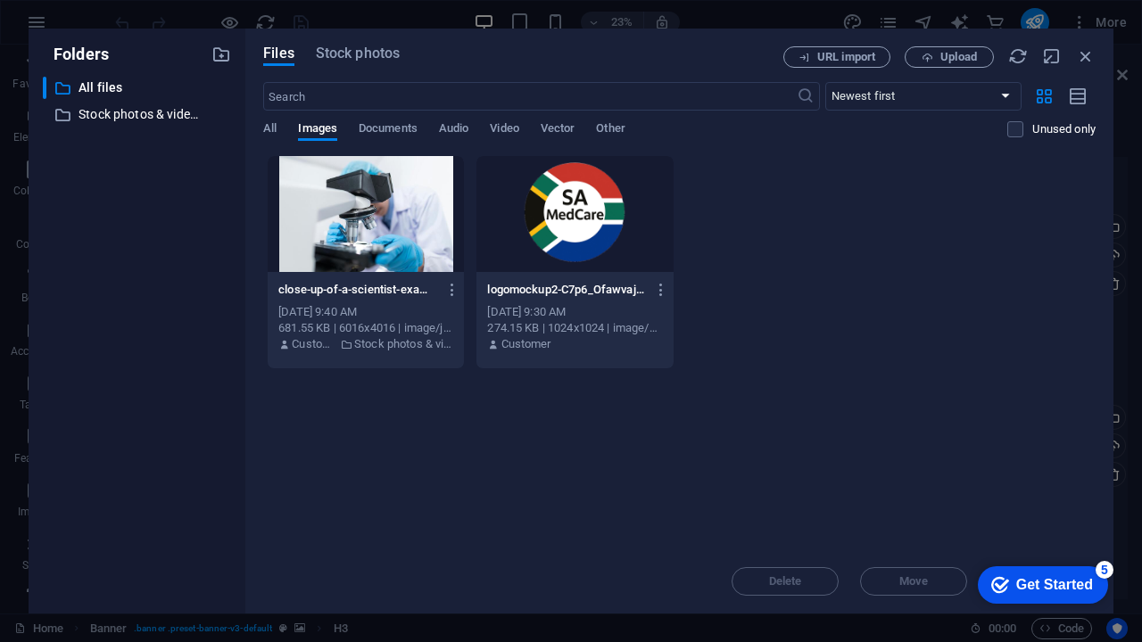
click at [582, 325] on div "274.15 KB | 1024x1024 | image/png" at bounding box center [574, 328] width 175 height 16
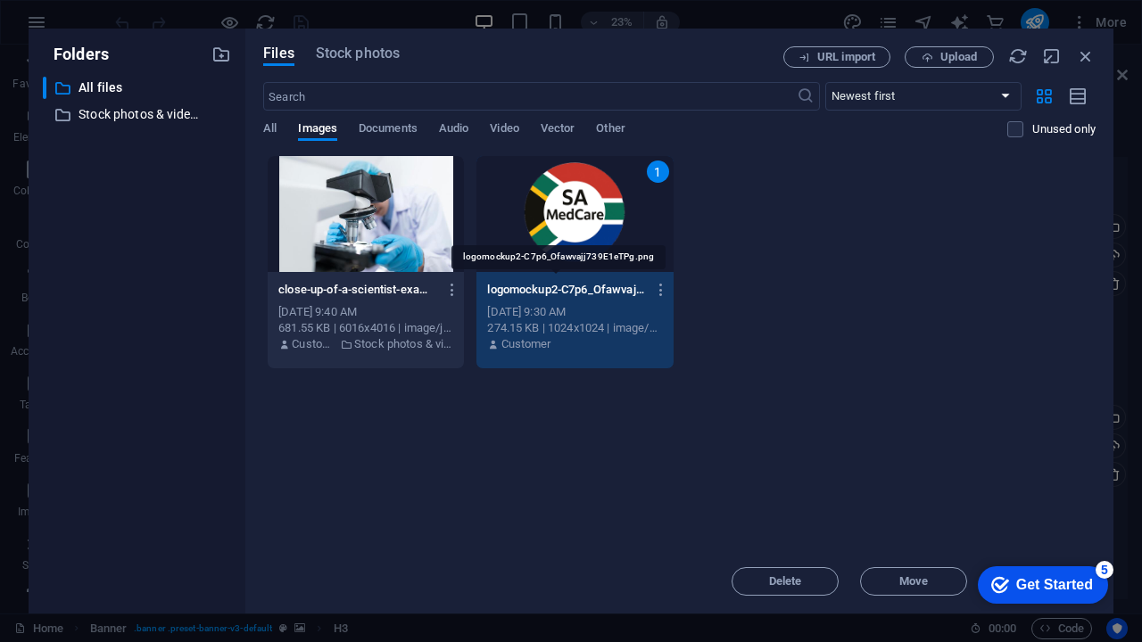
click at [561, 294] on p "logomockup2-C7p6_Ofawvajj739E1eTPg.png" at bounding box center [566, 290] width 159 height 16
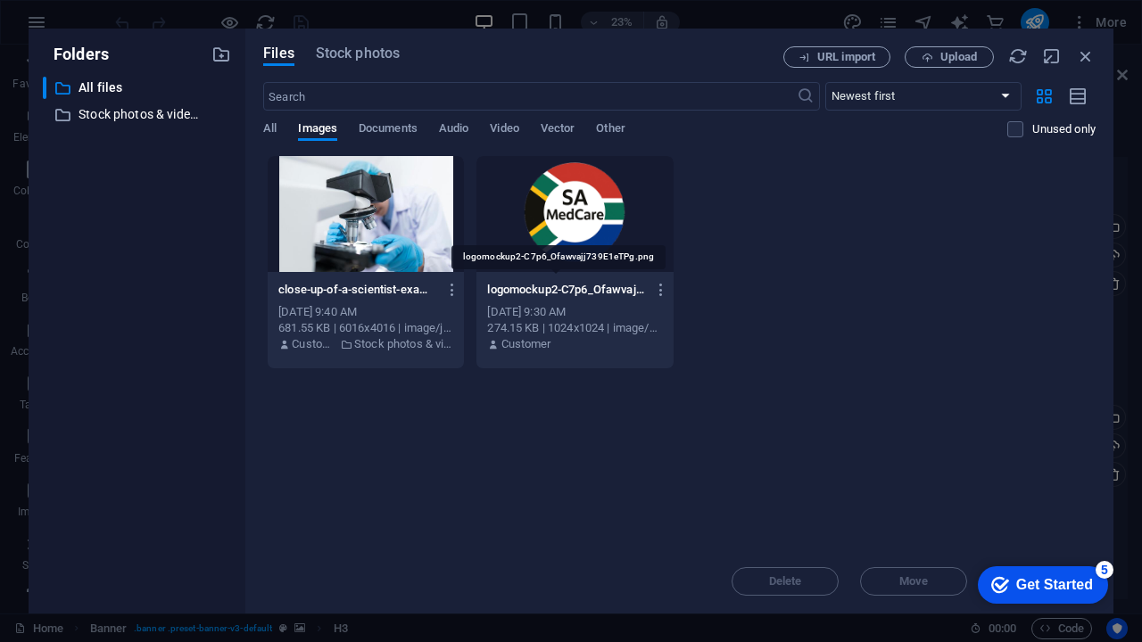
click at [561, 294] on p "logomockup2-C7p6_Ofawvajj739E1eTPg.png" at bounding box center [566, 290] width 159 height 16
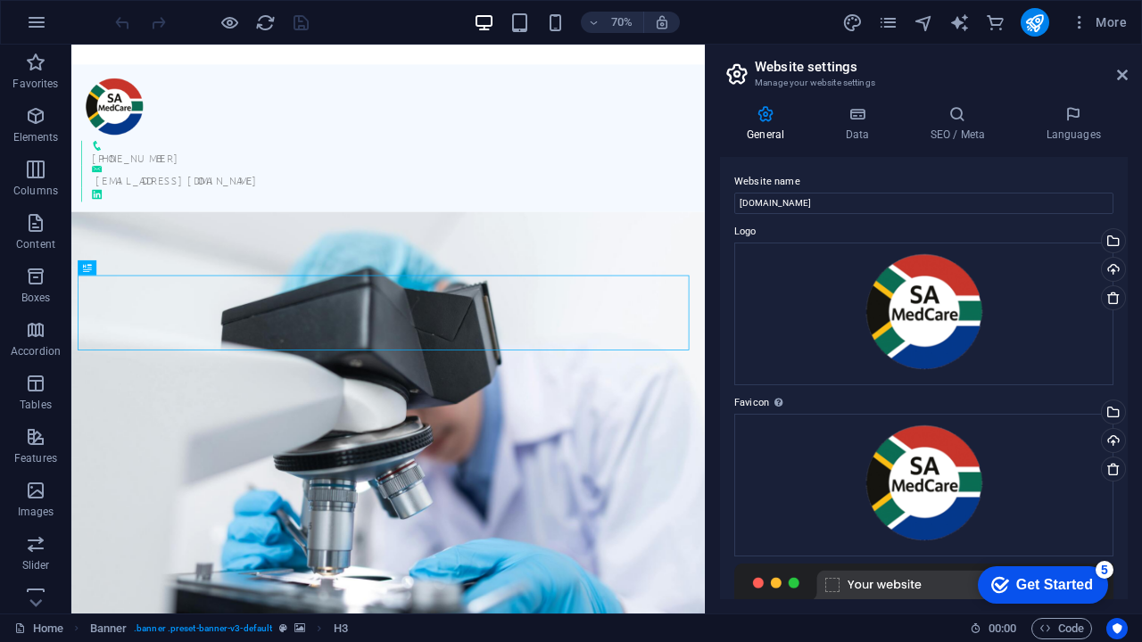
scroll to position [0, 0]
click at [846, 133] on h4 "Data" at bounding box center [860, 123] width 85 height 37
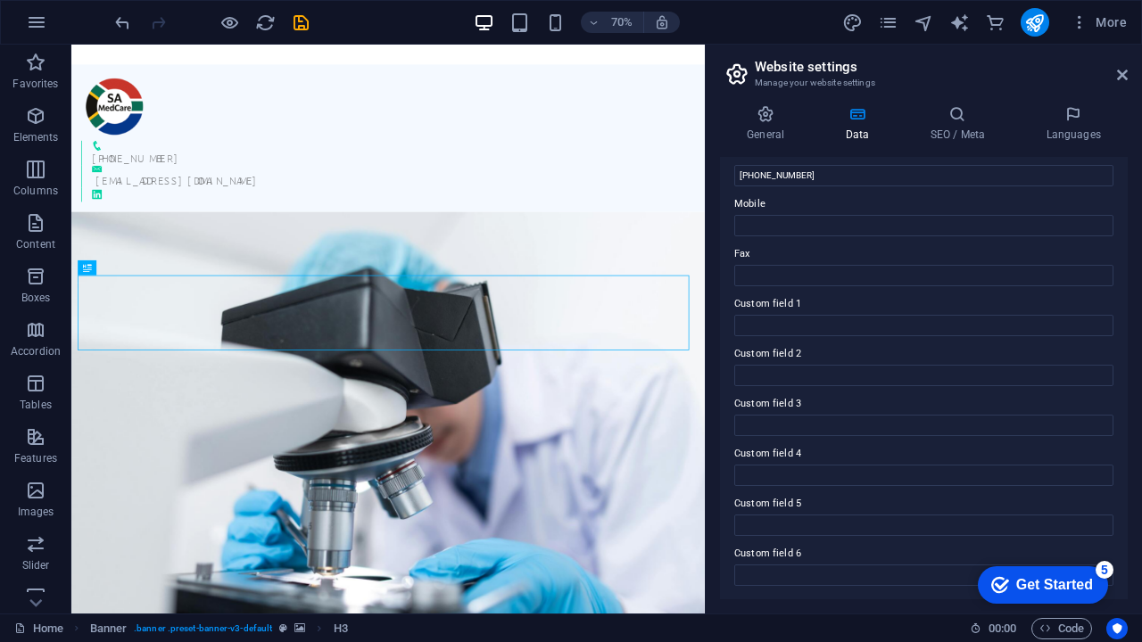
scroll to position [413, 0]
click at [961, 123] on h4 "SEO / Meta" at bounding box center [961, 123] width 116 height 37
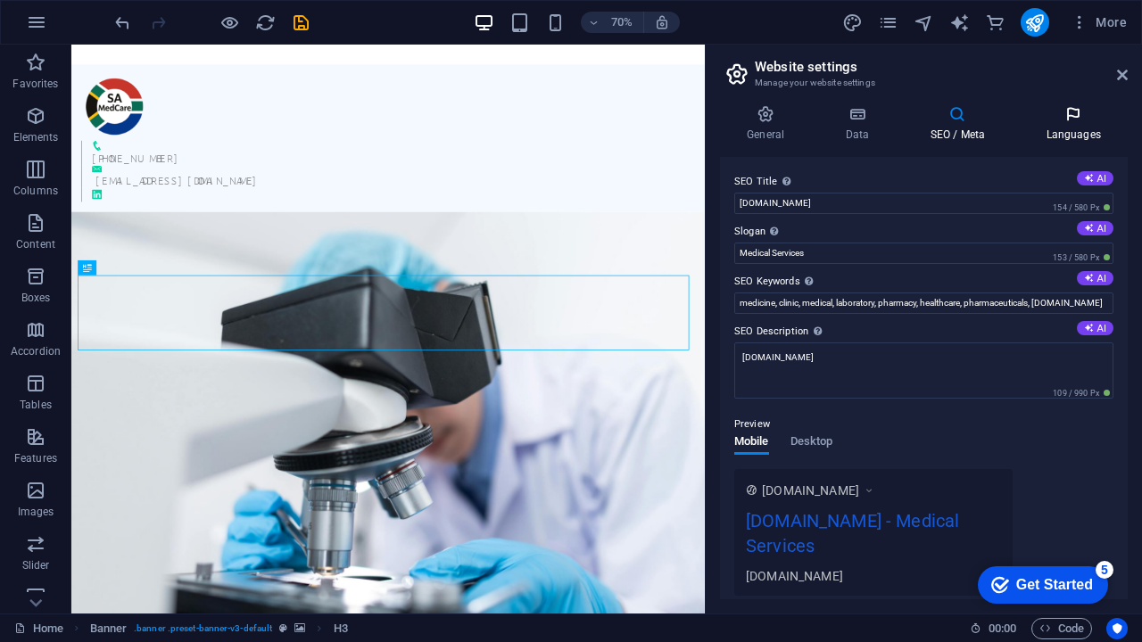
scroll to position [0, 0]
click at [1076, 119] on icon at bounding box center [1073, 114] width 109 height 18
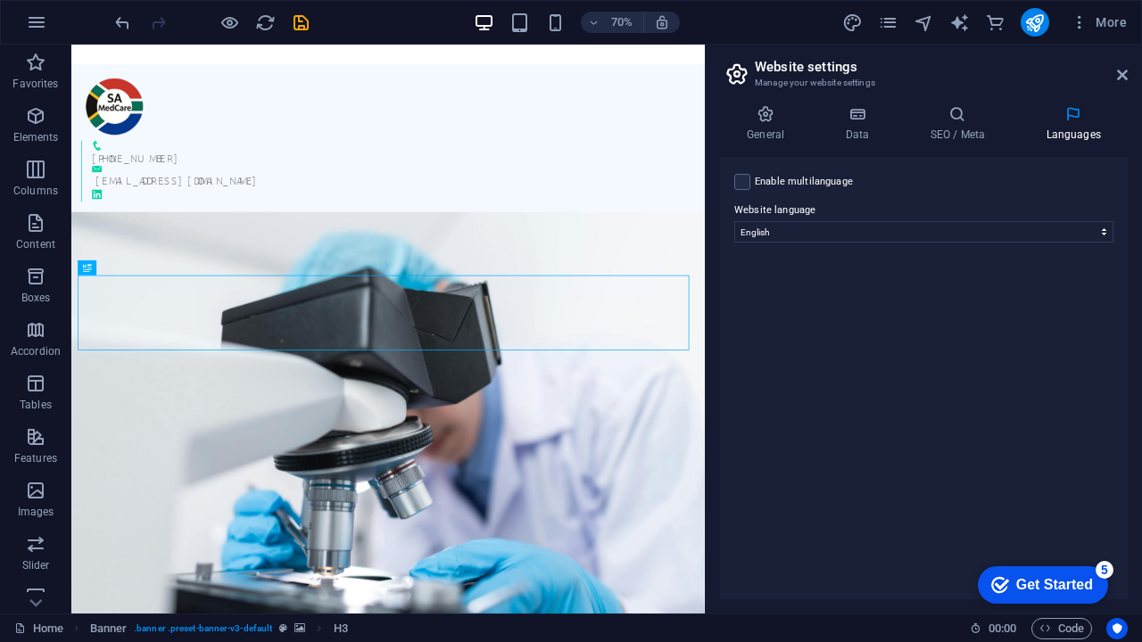
click at [1113, 72] on h2 "Website settings" at bounding box center [941, 67] width 373 height 16
click at [1105, 29] on span "More" at bounding box center [1098, 22] width 56 height 18
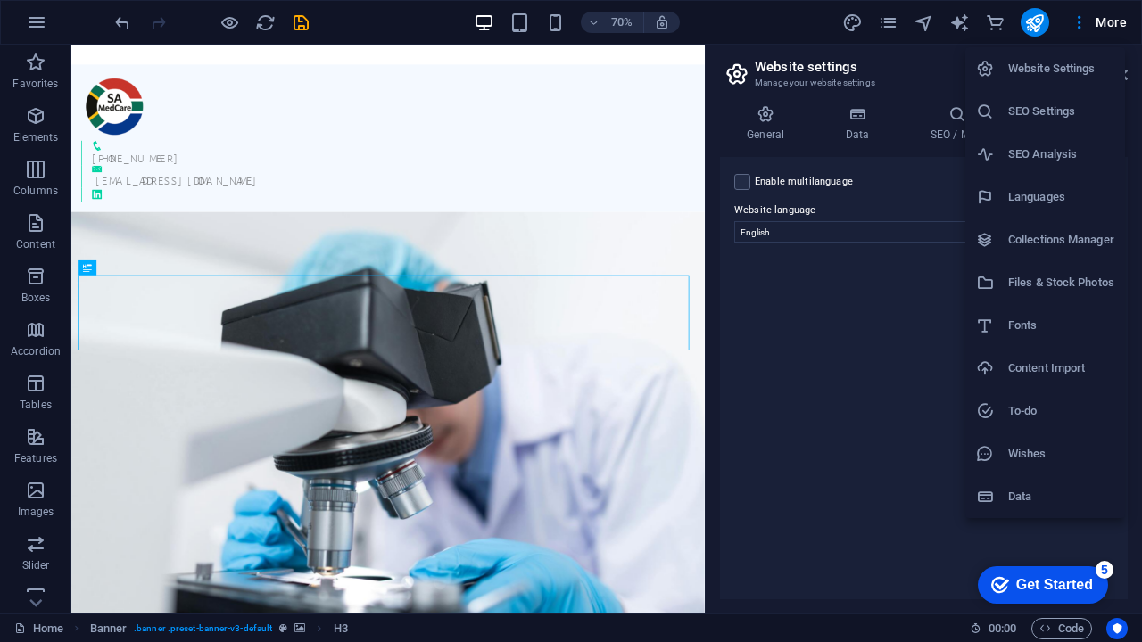
click at [1105, 29] on div at bounding box center [571, 321] width 1142 height 642
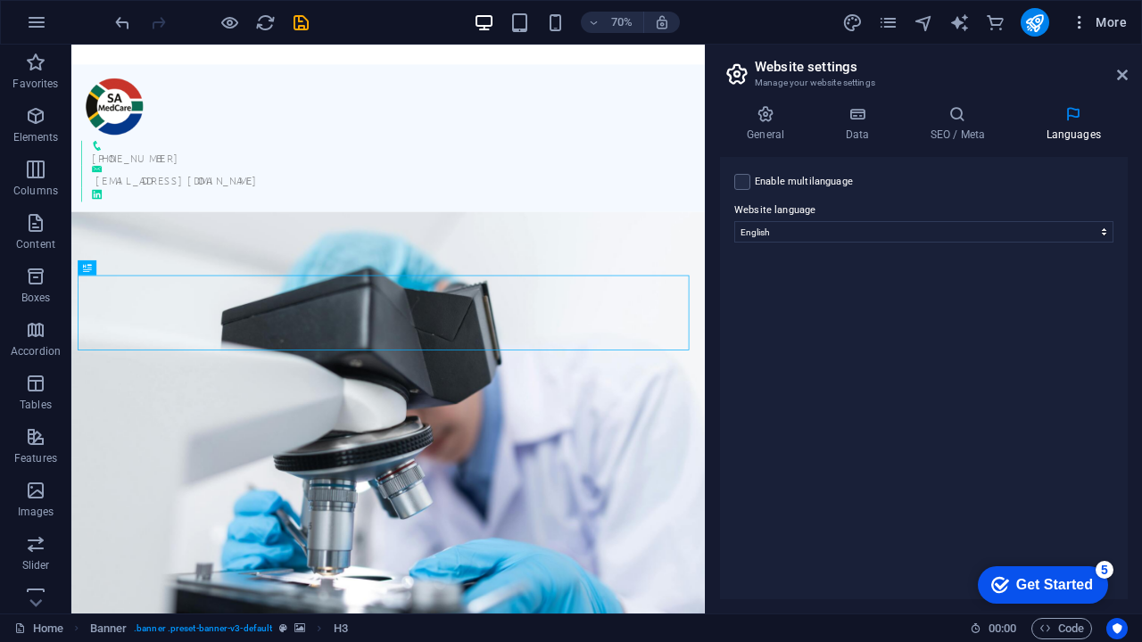
click at [1076, 26] on icon "button" at bounding box center [1079, 22] width 18 height 18
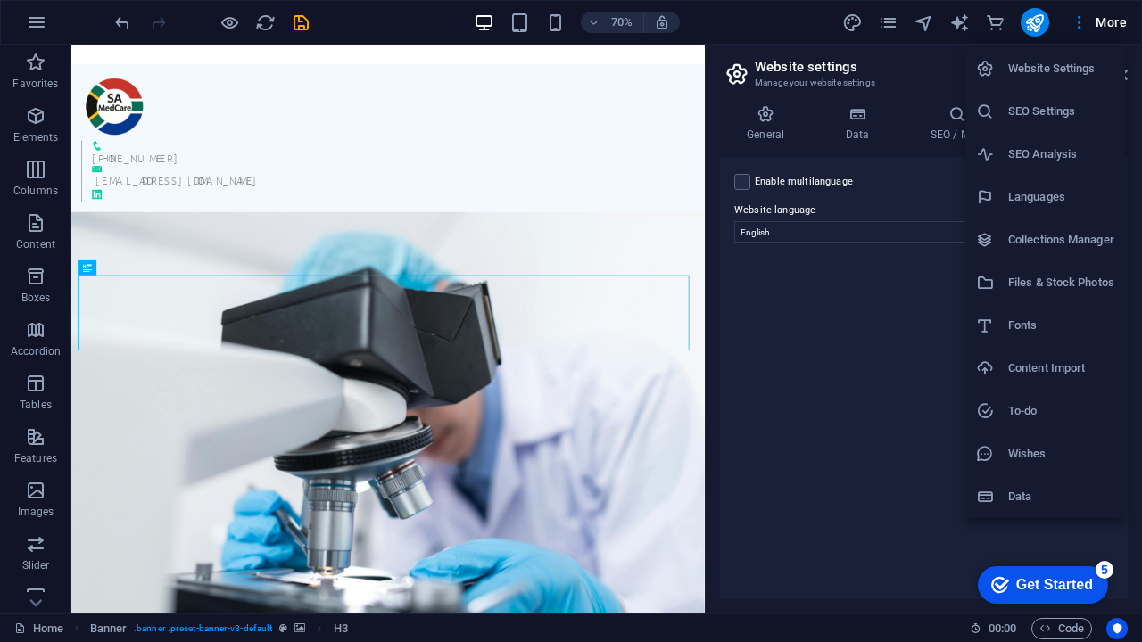
click at [1076, 27] on div at bounding box center [571, 321] width 1142 height 642
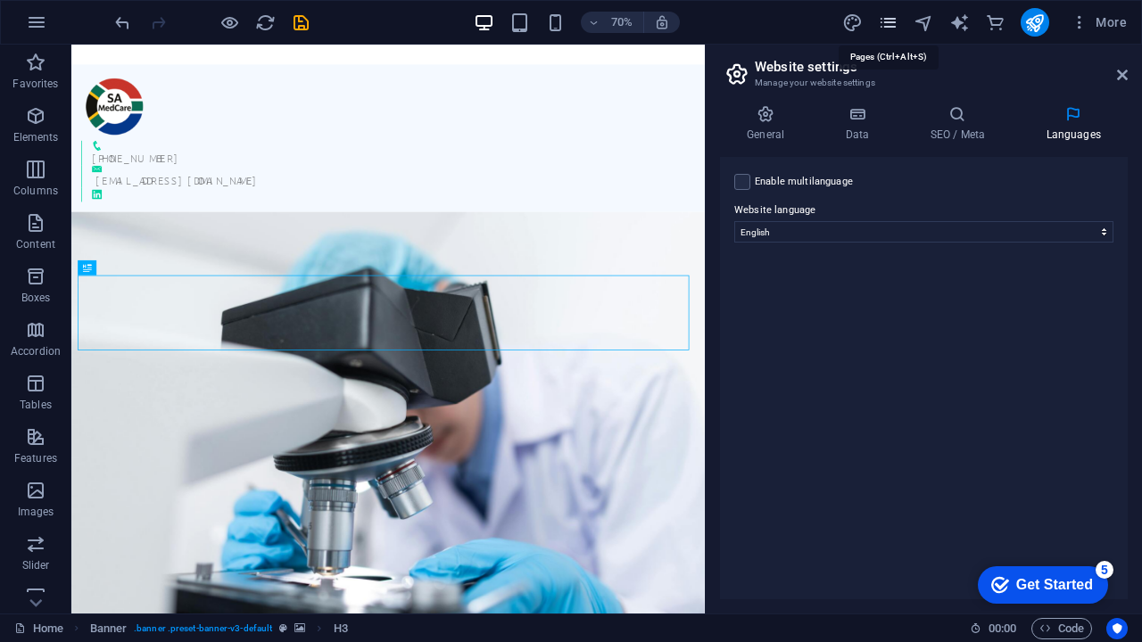
click at [891, 24] on icon "pages" at bounding box center [888, 22] width 21 height 21
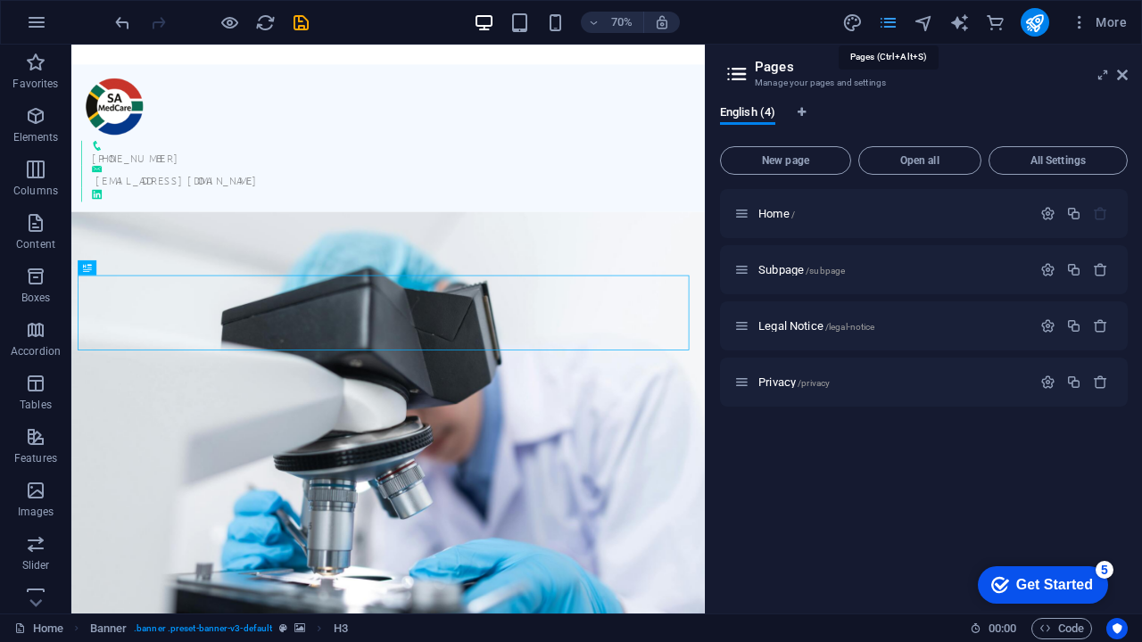
click at [887, 25] on icon "pages" at bounding box center [888, 22] width 21 height 21
click at [859, 619] on figure at bounding box center [523, 629] width 904 height 691
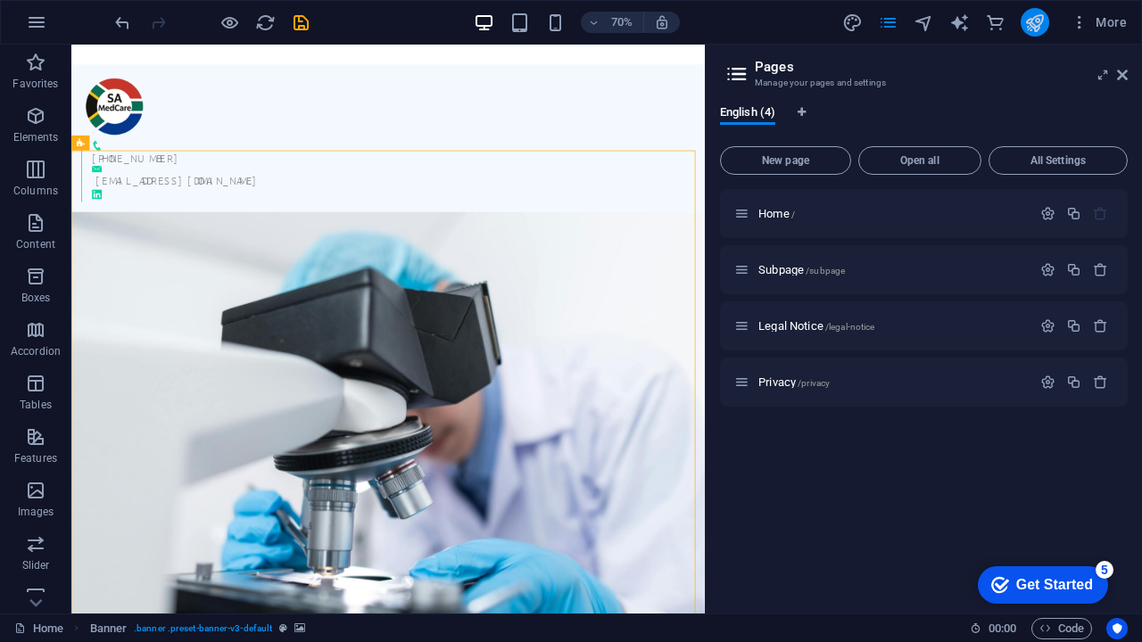
click at [1031, 28] on icon "publish" at bounding box center [1034, 22] width 21 height 21
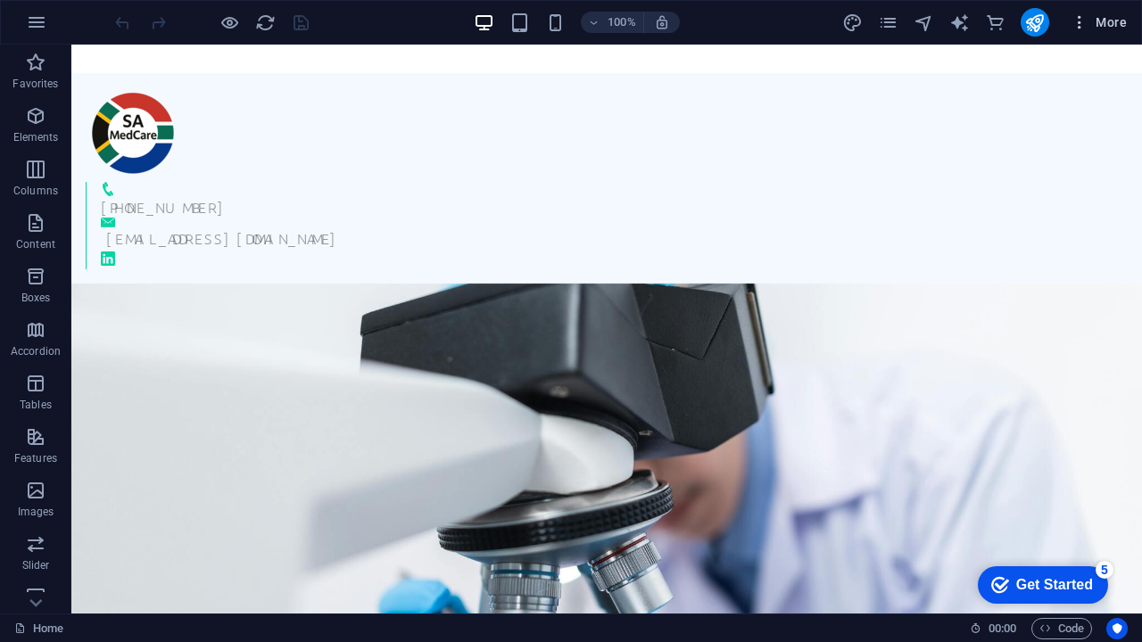
click at [1101, 26] on span "More" at bounding box center [1098, 22] width 56 height 18
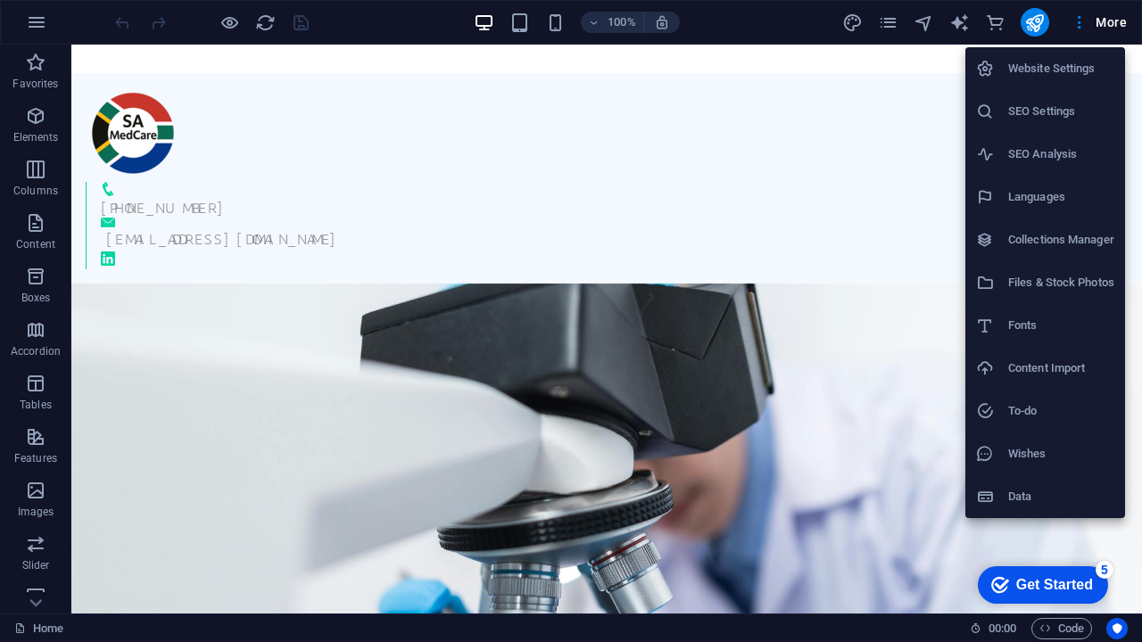
click at [1101, 27] on div at bounding box center [571, 321] width 1142 height 642
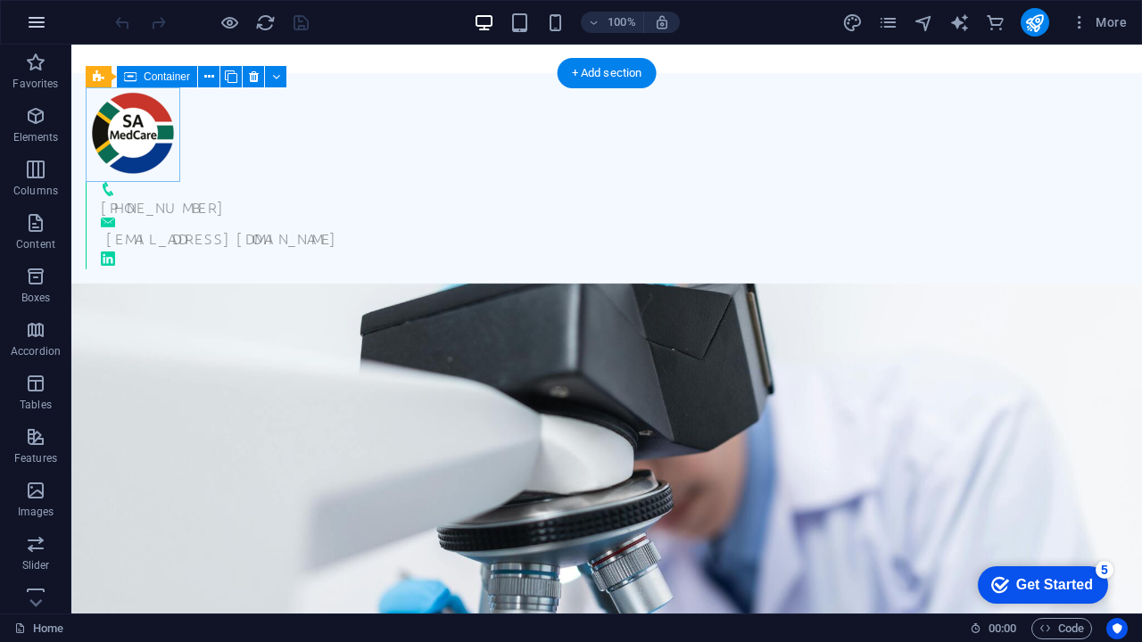
click at [31, 21] on icon "button" at bounding box center [36, 22] width 21 height 21
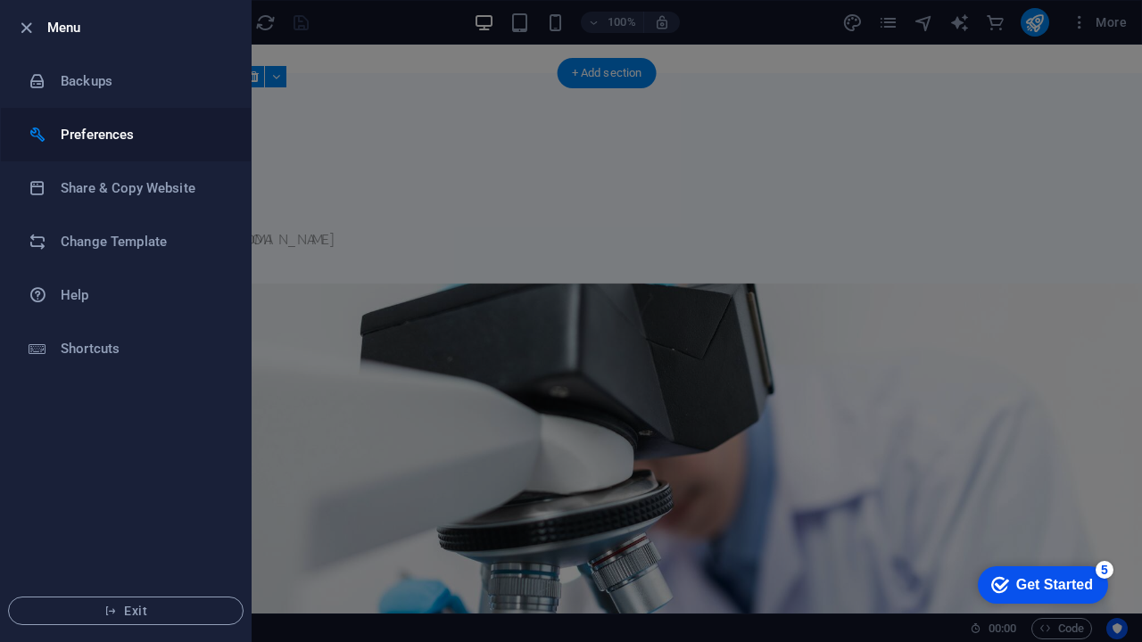
click at [62, 127] on h6 "Preferences" at bounding box center [143, 134] width 165 height 21
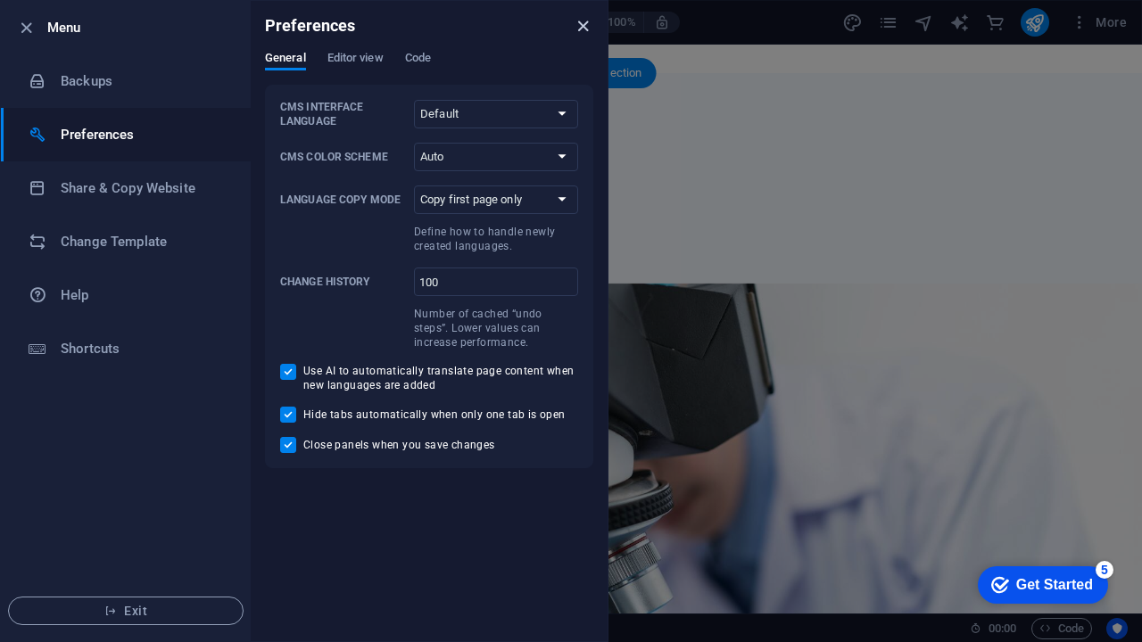
click at [581, 22] on icon "close" at bounding box center [583, 26] width 21 height 21
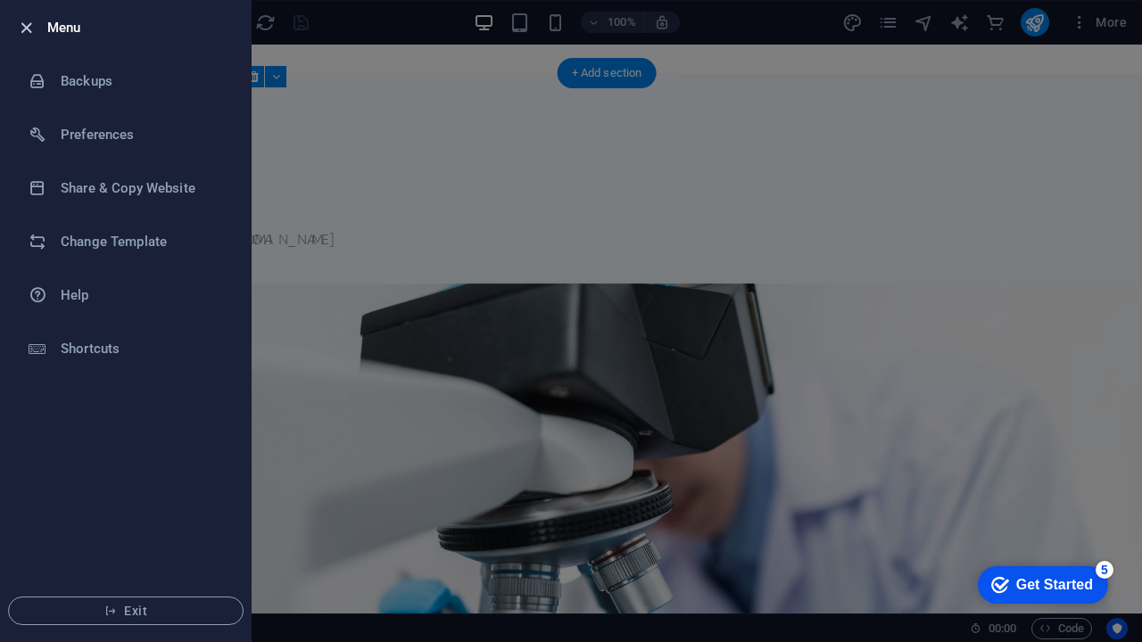
click at [29, 24] on icon "button" at bounding box center [26, 28] width 21 height 21
